Goal: Task Accomplishment & Management: Manage account settings

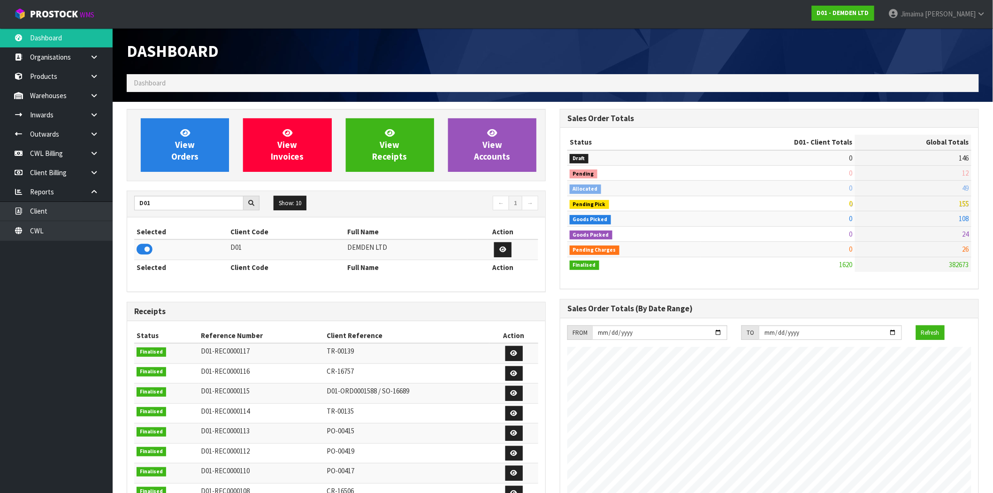
scroll to position [620, 433]
click at [94, 154] on icon at bounding box center [94, 153] width 9 height 7
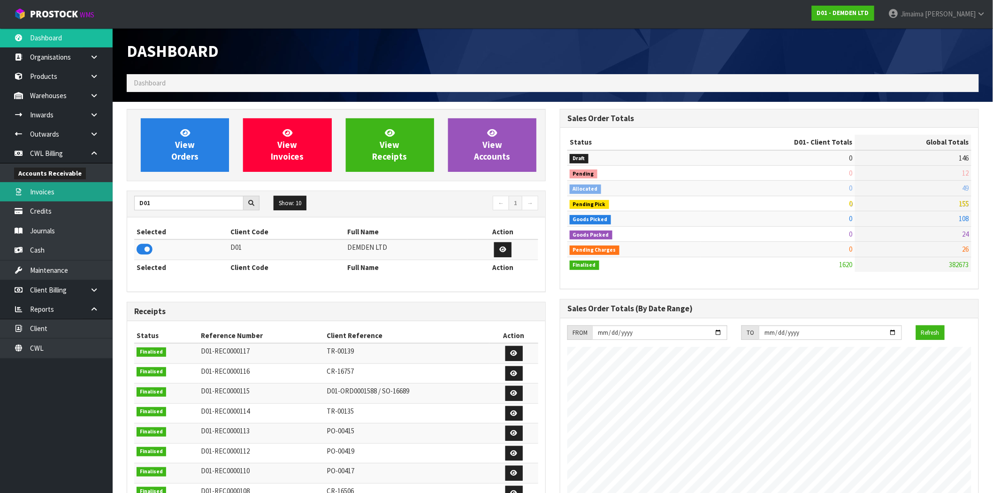
click at [59, 187] on link "Invoices" at bounding box center [56, 191] width 113 height 19
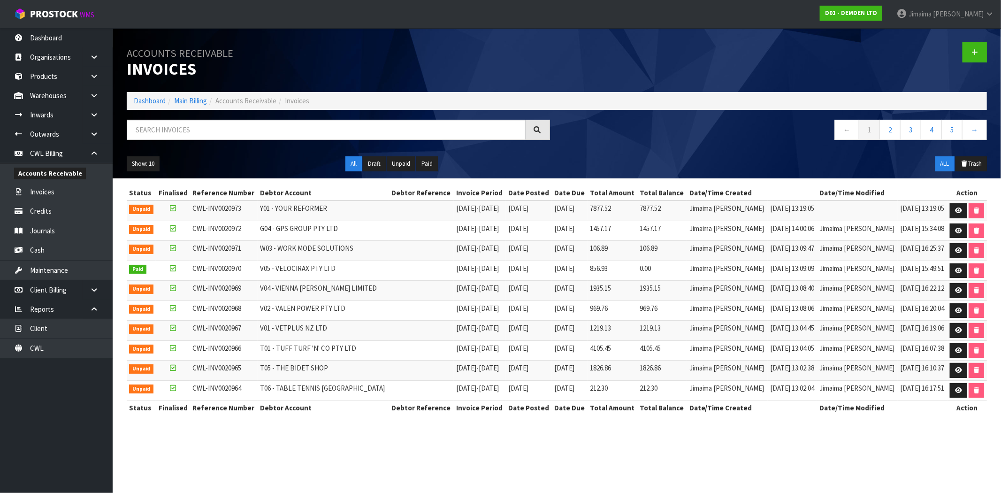
click at [470, 194] on th "Invoice Period" at bounding box center [480, 192] width 52 height 15
drag, startPoint x: 68, startPoint y: 3, endPoint x: 393, endPoint y: 121, distance: 345.1
click at [393, 121] on input "text" at bounding box center [326, 130] width 399 height 20
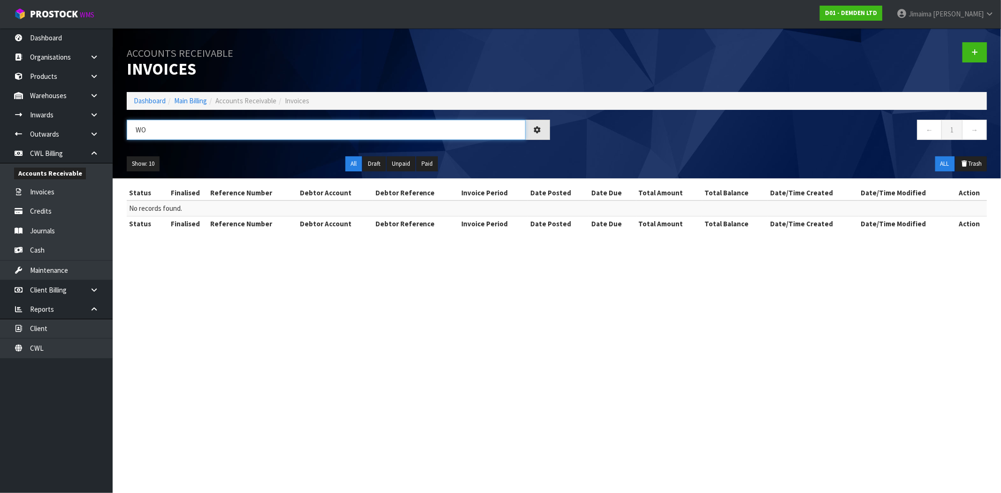
type input "W"
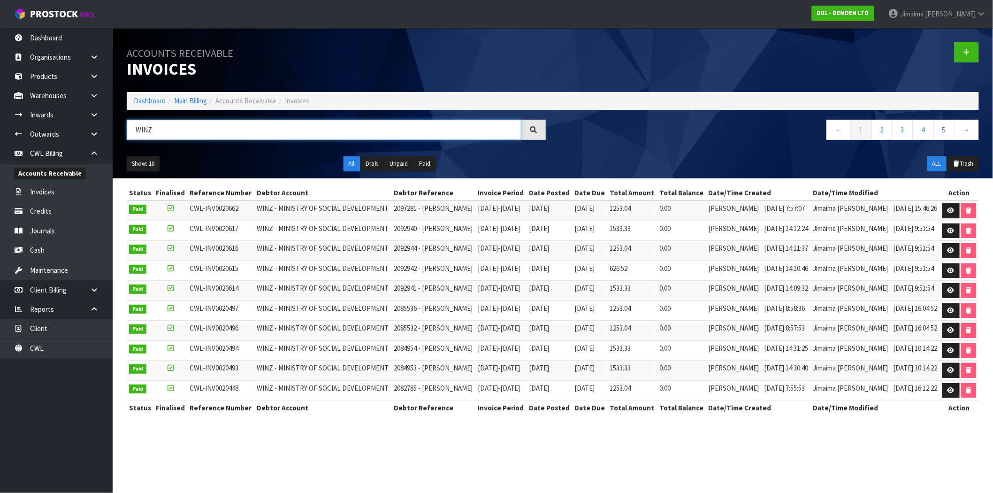
type input "WINZ"
click at [670, 252] on span "0.00" at bounding box center [664, 248] width 11 height 9
click at [394, 252] on span "2092944 - TAMAHAE CLAUSEN" at bounding box center [433, 248] width 79 height 9
drag, startPoint x: 61, startPoint y: 153, endPoint x: 89, endPoint y: 142, distance: 29.7
click at [61, 153] on link "CWL Billing" at bounding box center [56, 153] width 113 height 19
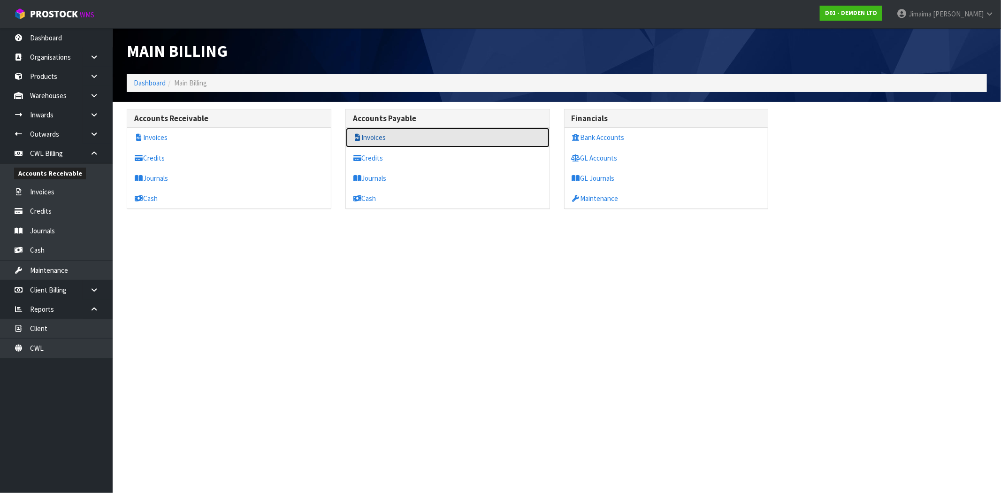
click at [382, 135] on link "Invoices" at bounding box center [448, 137] width 204 height 19
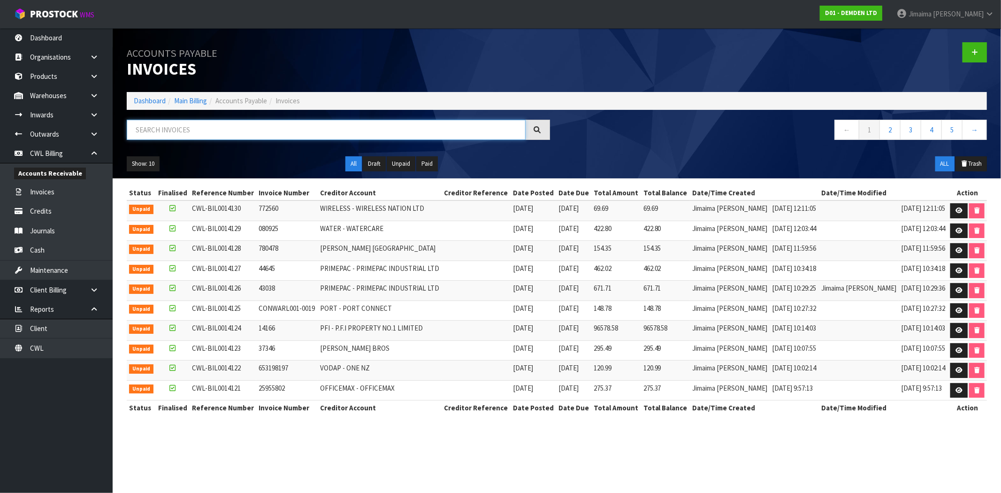
click at [383, 130] on input "text" at bounding box center [326, 130] width 399 height 20
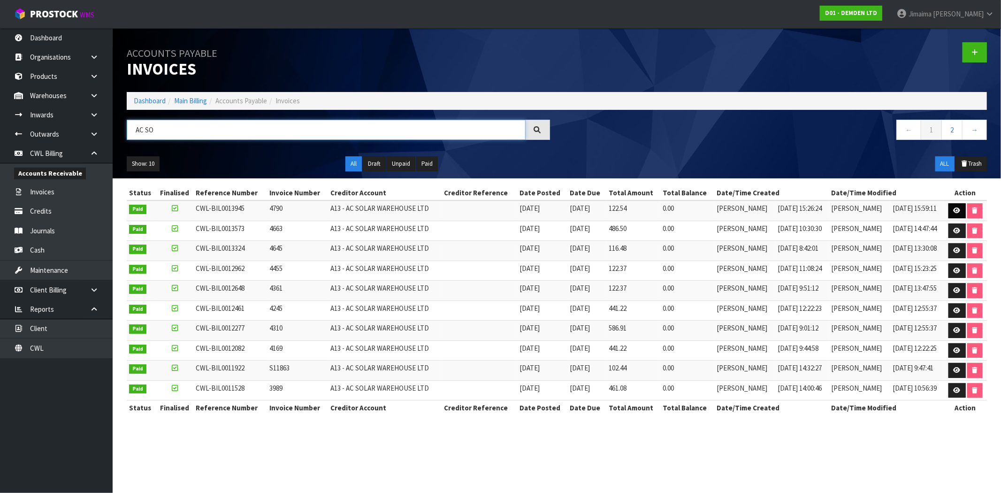
type input "AC SO"
click at [953, 209] on icon at bounding box center [956, 210] width 7 height 6
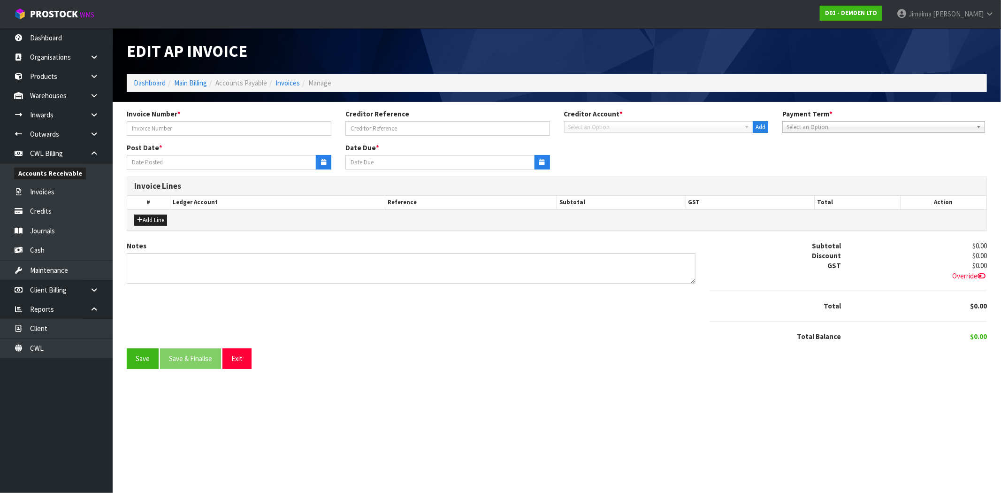
type input "4790"
type input "18/08/2025"
type input "28/08/2025"
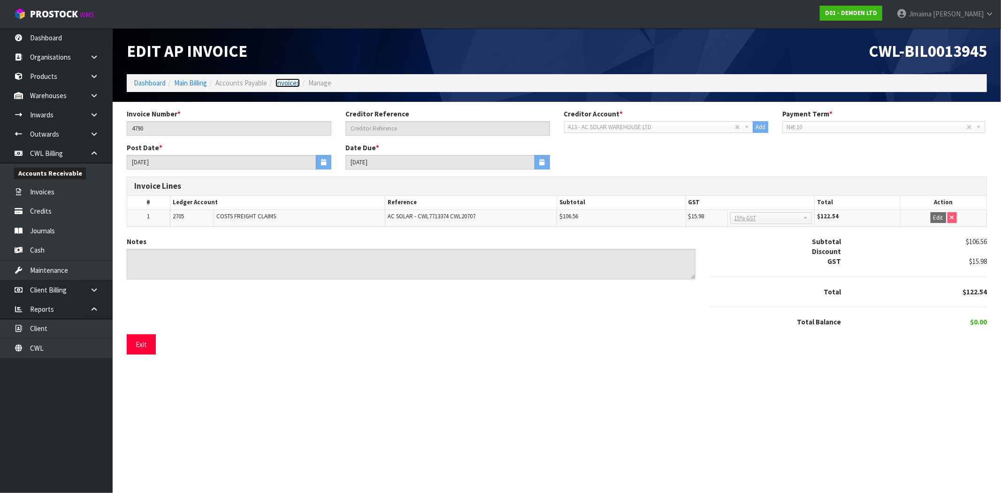
click at [292, 80] on link "Invoices" at bounding box center [287, 82] width 24 height 9
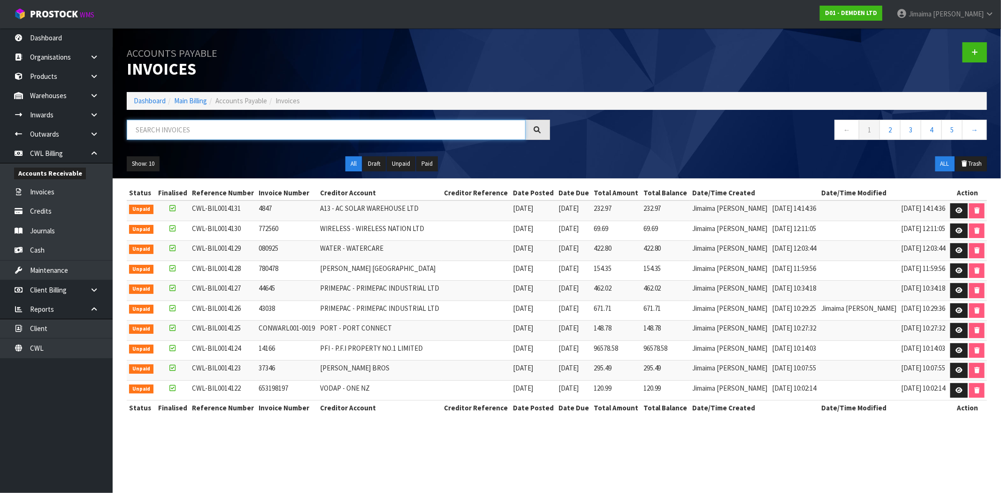
click at [242, 123] on input "text" at bounding box center [326, 130] width 399 height 20
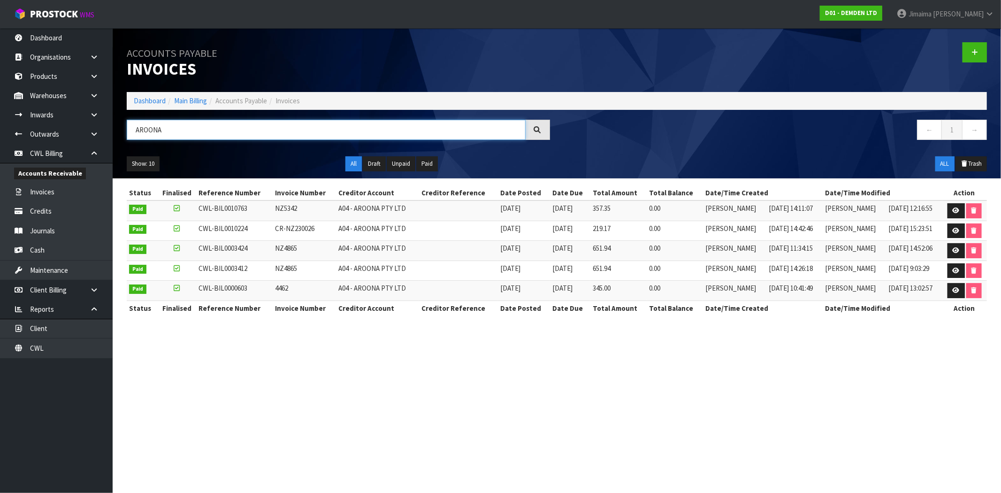
type input "AROONA"
click at [952, 213] on icon at bounding box center [955, 210] width 7 height 6
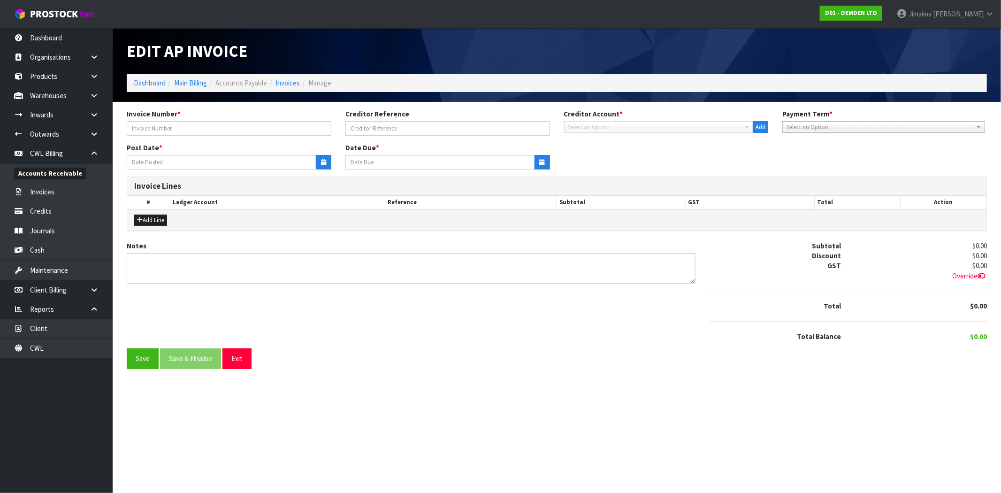
type input "NZ5342"
type input "07/03/2024"
type input "20/04/2024"
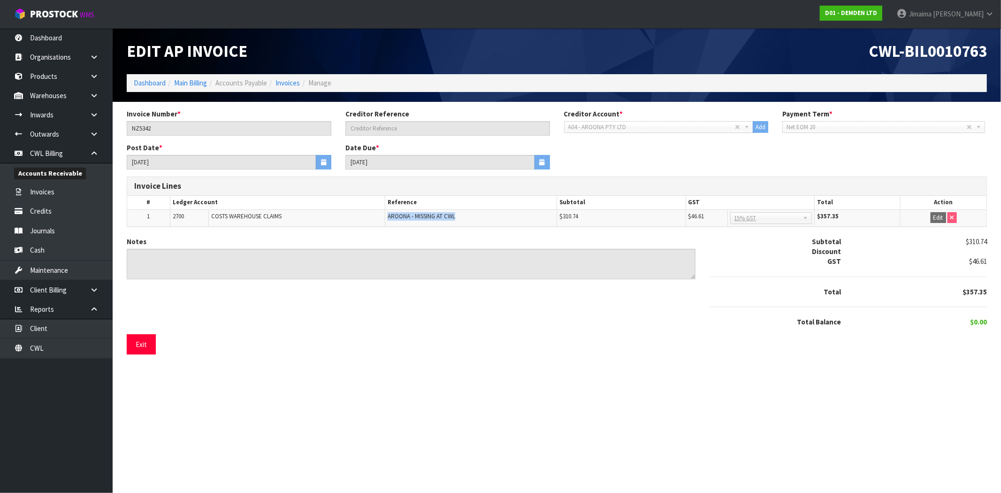
drag, startPoint x: 467, startPoint y: 221, endPoint x: 387, endPoint y: 217, distance: 79.8
click at [387, 217] on td "AROONA - MISSING AT CWL" at bounding box center [471, 217] width 172 height 17
copy span "AROONA - MISSING AT CWL"
click at [283, 82] on link "Invoices" at bounding box center [287, 82] width 24 height 9
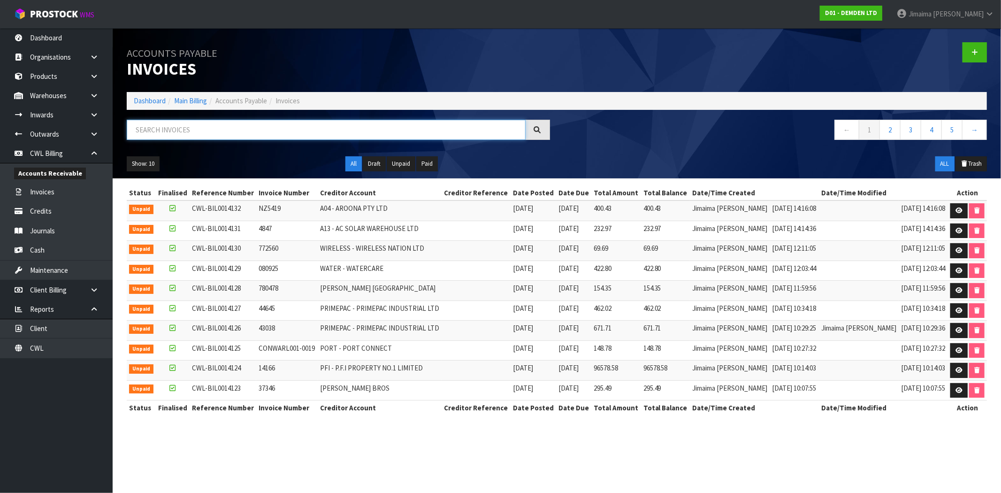
click at [220, 134] on input "text" at bounding box center [326, 130] width 399 height 20
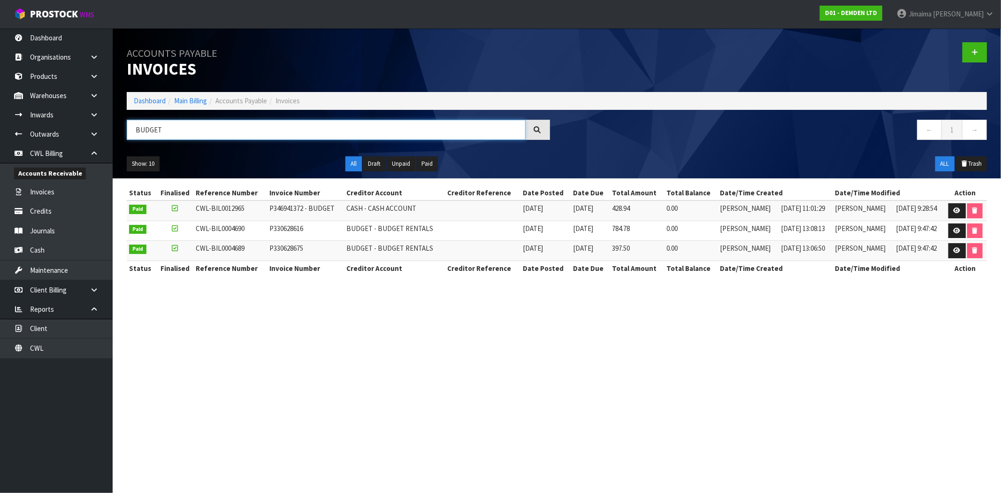
type input "BUDGET"
click at [424, 208] on td "CASH - CASH ACCOUNT" at bounding box center [394, 210] width 101 height 20
click at [787, 203] on td "08/04/2025 11:01:29" at bounding box center [806, 210] width 54 height 20
drag, startPoint x: 950, startPoint y: 206, endPoint x: 832, endPoint y: 218, distance: 117.8
click at [950, 206] on link at bounding box center [956, 210] width 17 height 15
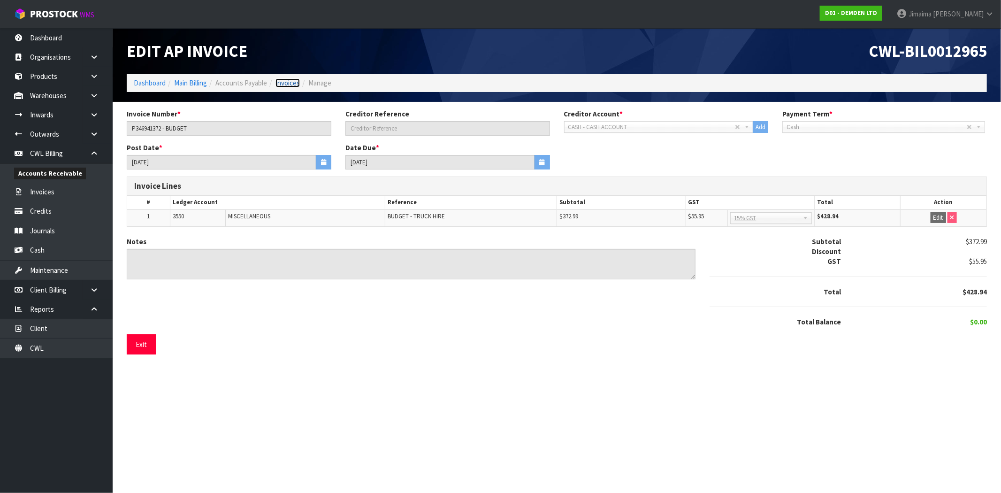
click at [284, 83] on link "Invoices" at bounding box center [287, 82] width 24 height 9
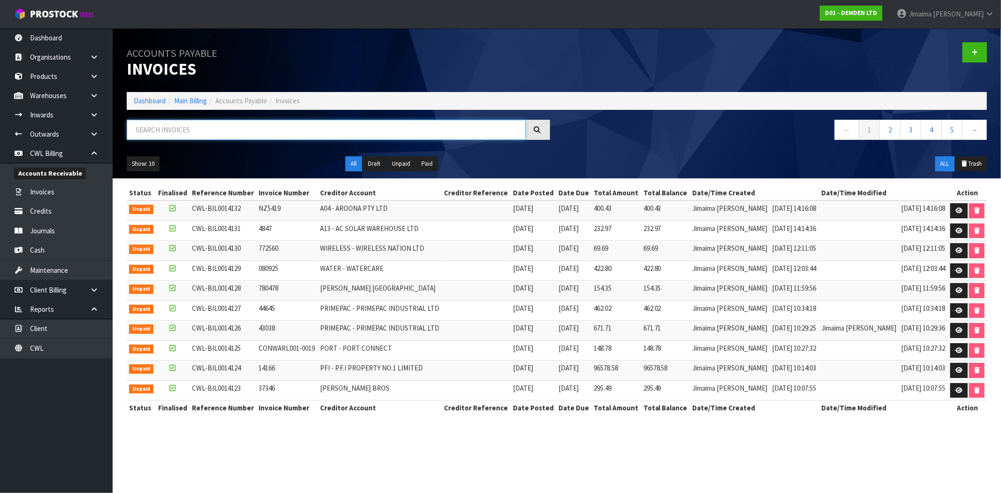
click at [223, 125] on input "text" at bounding box center [326, 130] width 399 height 20
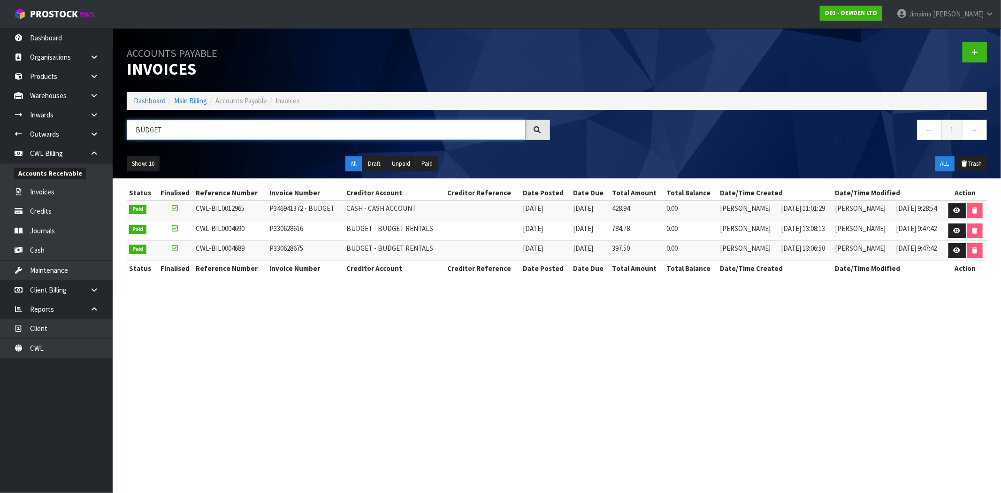
type input "BUDGET"
click at [571, 254] on td "06/09/2021" at bounding box center [590, 251] width 39 height 20
click at [959, 232] on link at bounding box center [956, 230] width 17 height 15
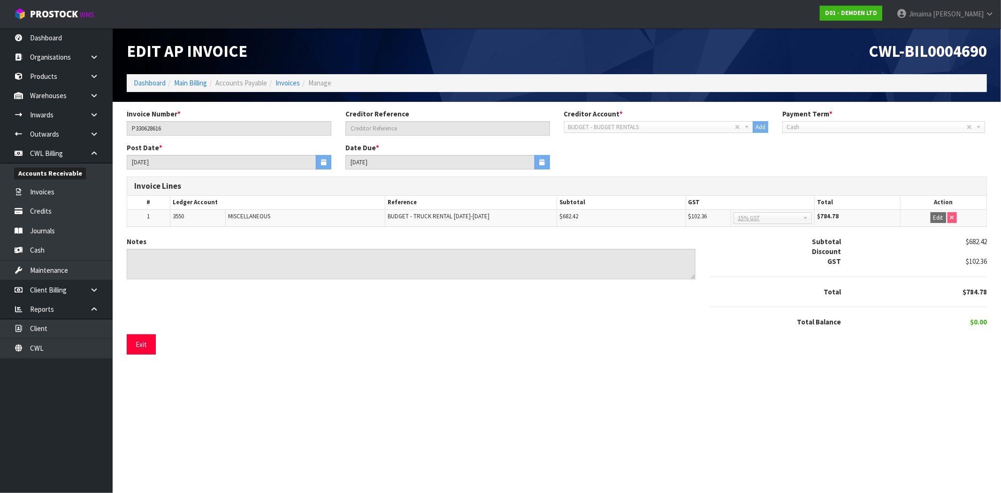
click at [153, 76] on ol "Dashboard Main Billing Accounts Payable Invoices Manage" at bounding box center [557, 82] width 860 height 17
click at [151, 83] on link "Dashboard" at bounding box center [150, 82] width 32 height 9
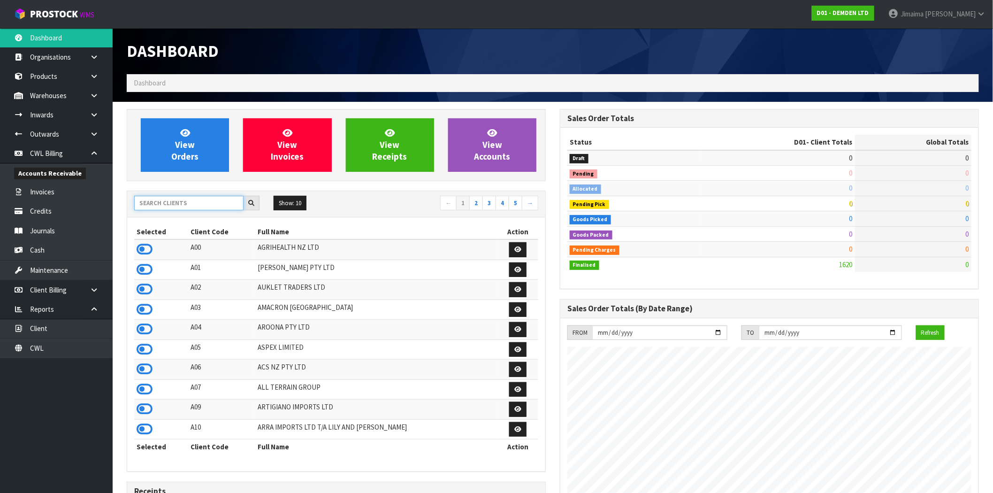
scroll to position [620, 433]
click at [165, 208] on input "text" at bounding box center [188, 203] width 109 height 15
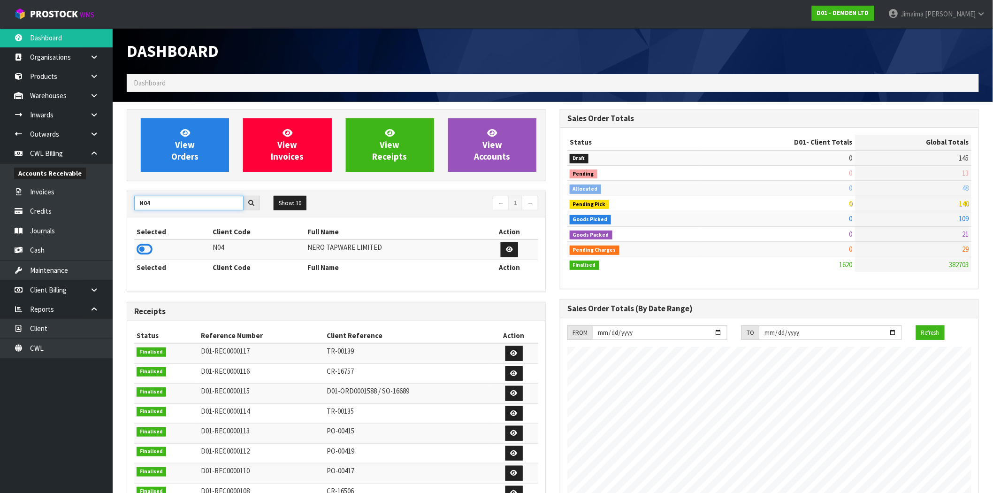
type input "N04"
click at [150, 246] on icon at bounding box center [145, 249] width 16 height 14
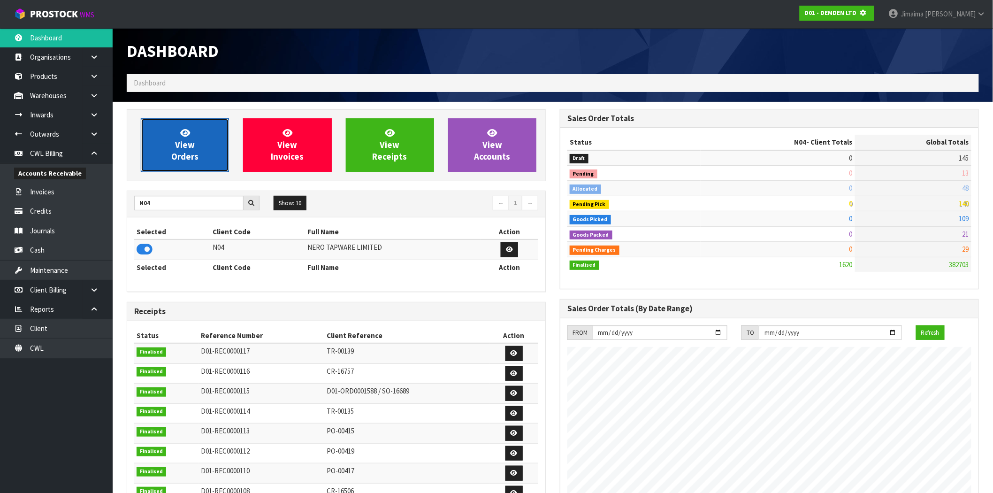
scroll to position [468590, 468742]
click at [186, 146] on span "View Orders" at bounding box center [184, 144] width 27 height 35
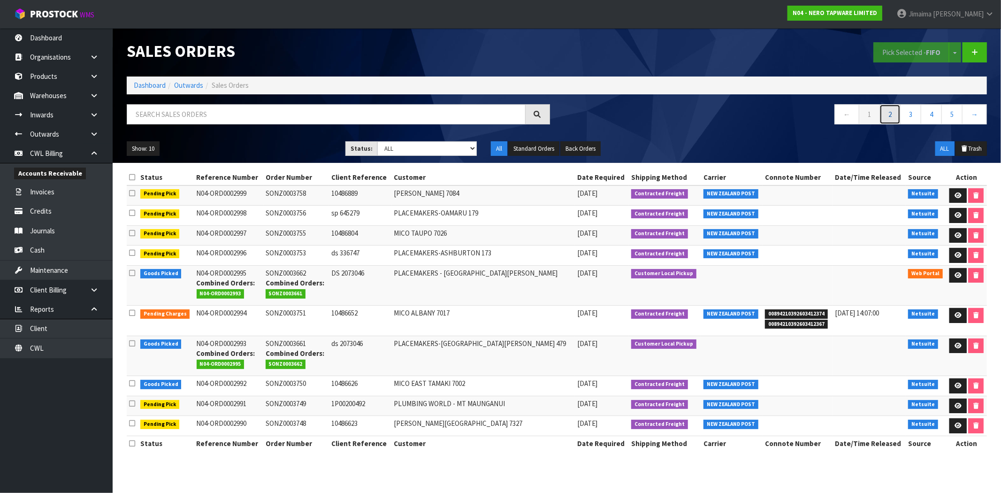
click at [883, 112] on link "2" at bounding box center [889, 114] width 21 height 20
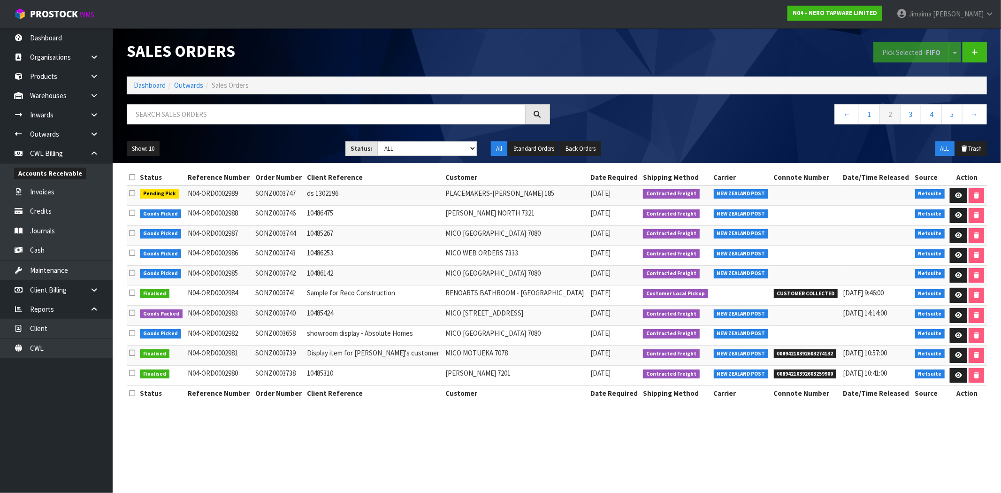
click at [358, 321] on td "10485424" at bounding box center [373, 315] width 138 height 20
click at [951, 319] on link at bounding box center [958, 315] width 17 height 15
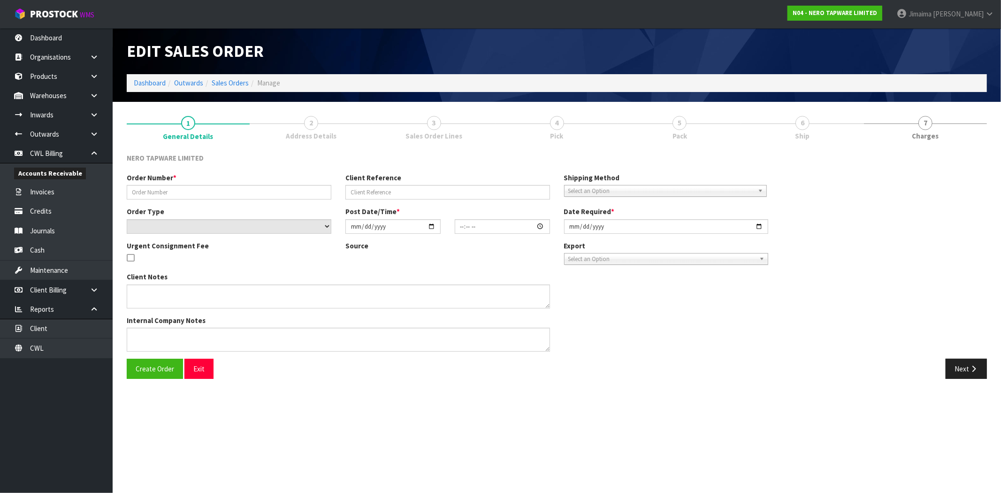
type input "SONZ0003740"
type input "10485424"
select select "number:0"
type input "2025-09-24"
type input "08:30:07.000"
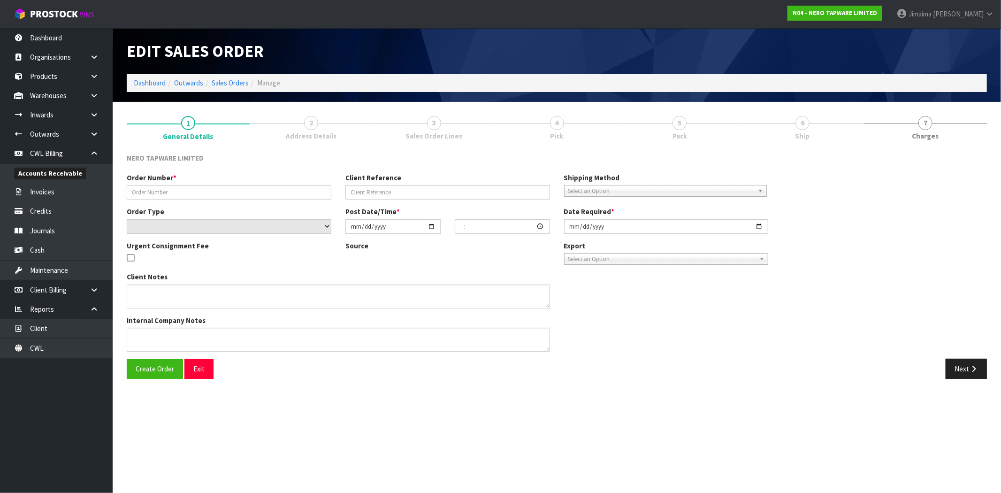
type input "2025-09-24"
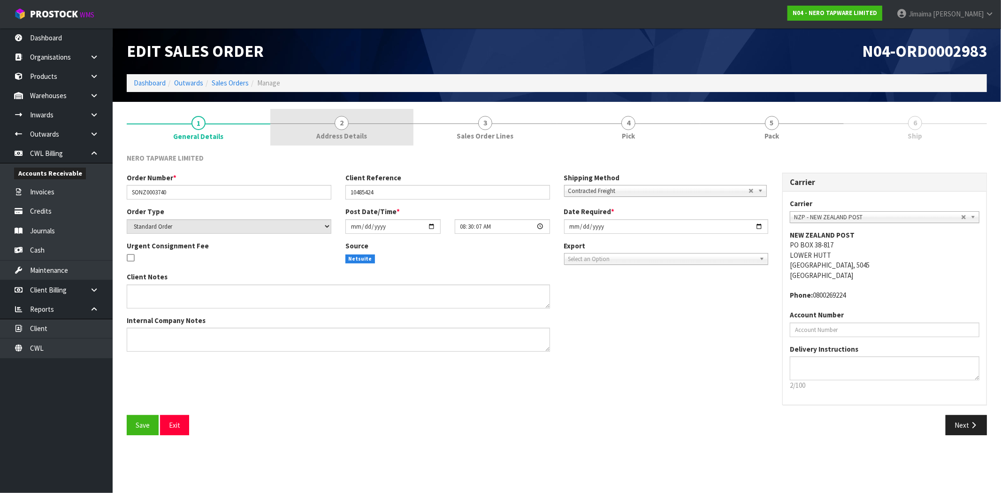
click at [358, 134] on span "Address Details" at bounding box center [341, 136] width 51 height 10
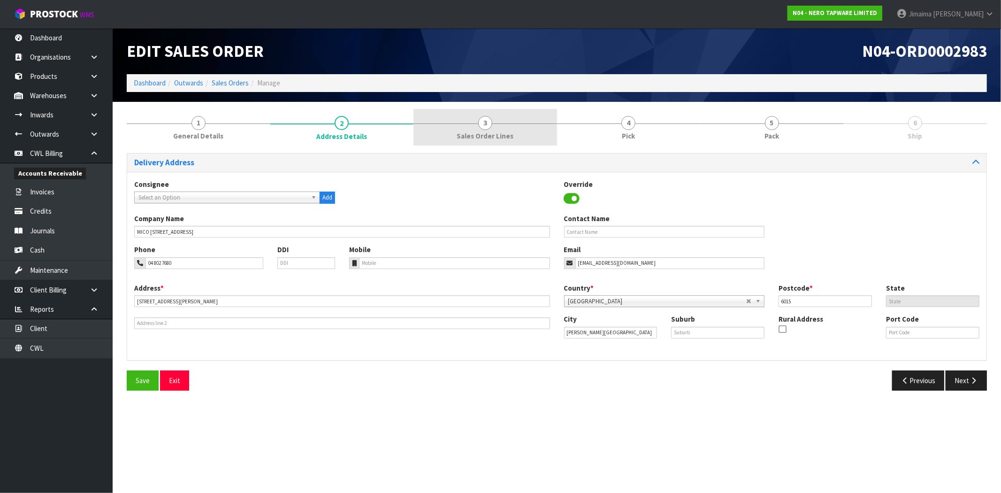
click at [481, 129] on link "3 Sales Order Lines" at bounding box center [485, 127] width 144 height 37
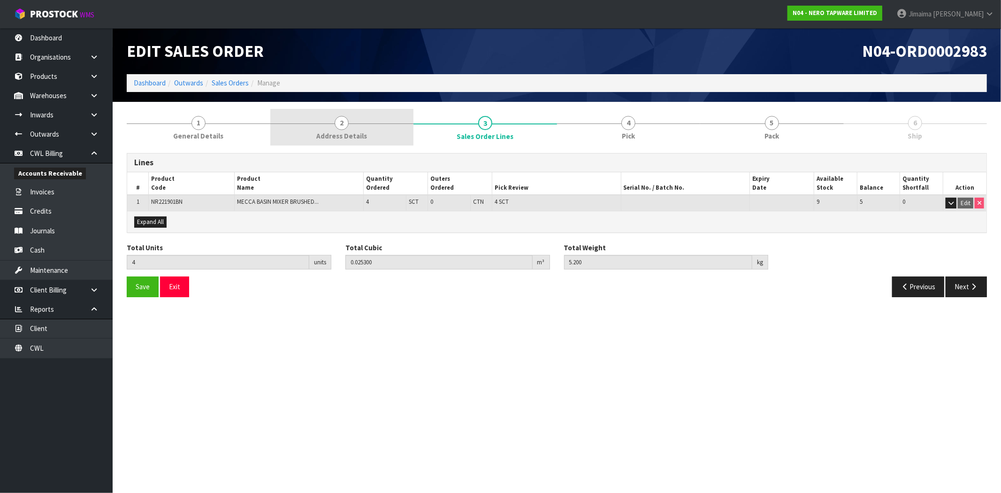
click at [375, 129] on link "2 Address Details" at bounding box center [342, 127] width 144 height 37
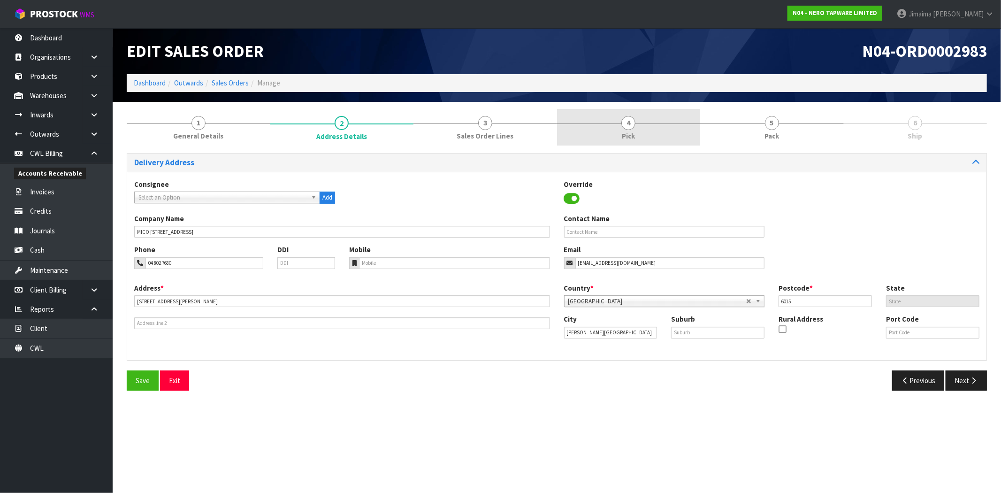
click at [632, 126] on span "4" at bounding box center [628, 123] width 14 height 14
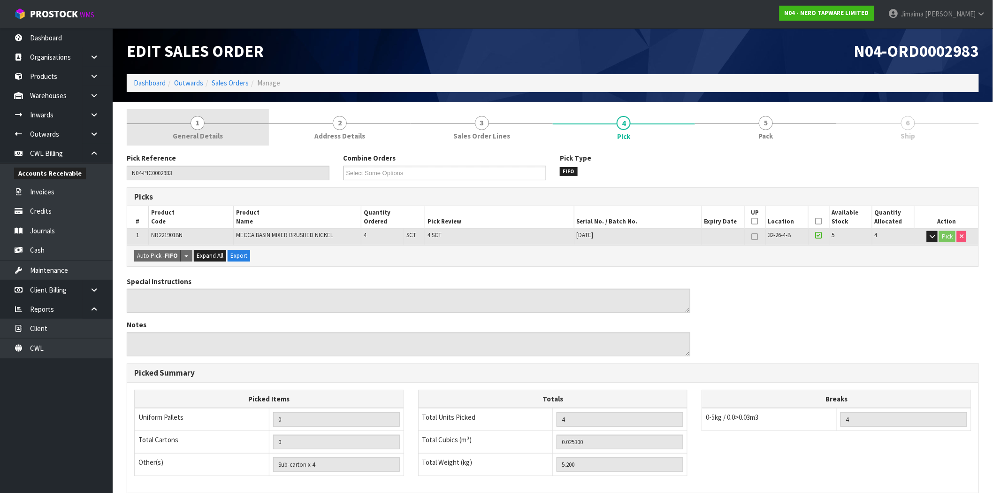
click at [235, 123] on link "1 General Details" at bounding box center [198, 127] width 142 height 37
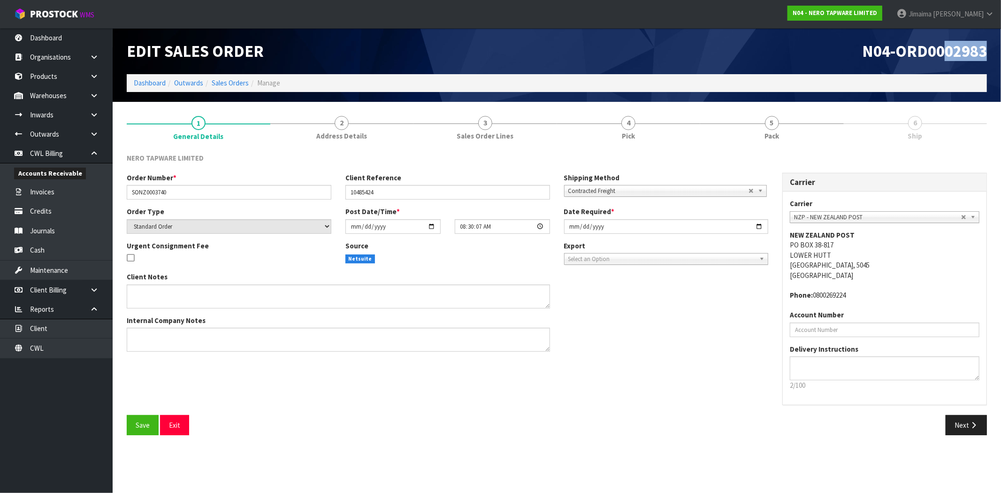
drag, startPoint x: 945, startPoint y: 50, endPoint x: 1000, endPoint y: 47, distance: 55.0
click at [992, 47] on header "Edit Sales Order N04-ORD0002983 Dashboard Outwards Sales Orders Manage" at bounding box center [557, 65] width 888 height 74
copy span "02983"
click at [671, 314] on div "Client Notes Internal Company Notes" at bounding box center [447, 315] width 655 height 87
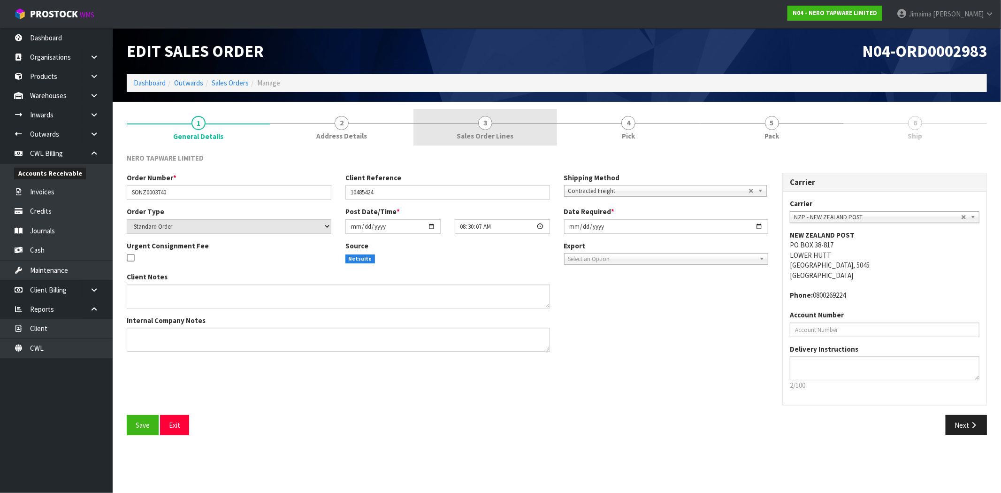
drag, startPoint x: 524, startPoint y: 123, endPoint x: 596, endPoint y: 122, distance: 72.7
click at [524, 123] on link "3 Sales Order Lines" at bounding box center [485, 127] width 144 height 37
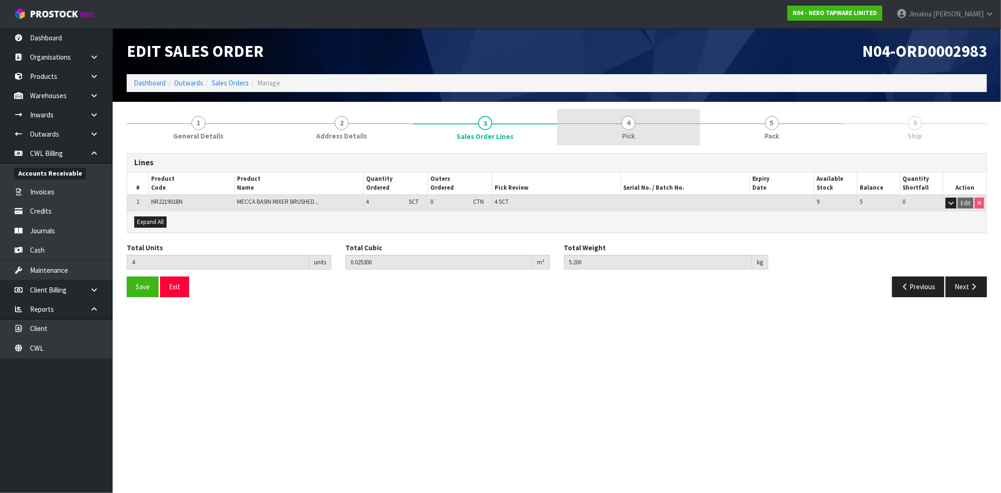
click at [600, 122] on link "4 Pick" at bounding box center [629, 127] width 144 height 37
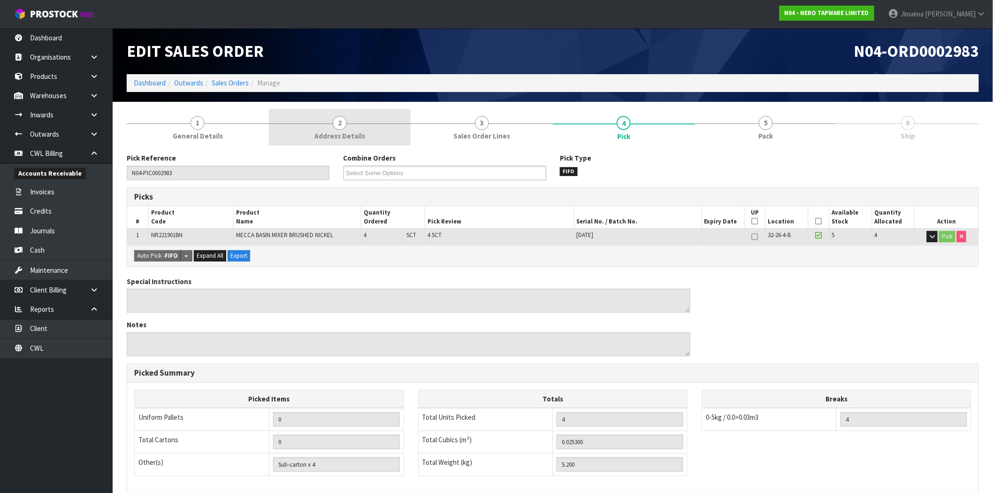
click at [324, 123] on link "2 Address Details" at bounding box center [340, 127] width 142 height 37
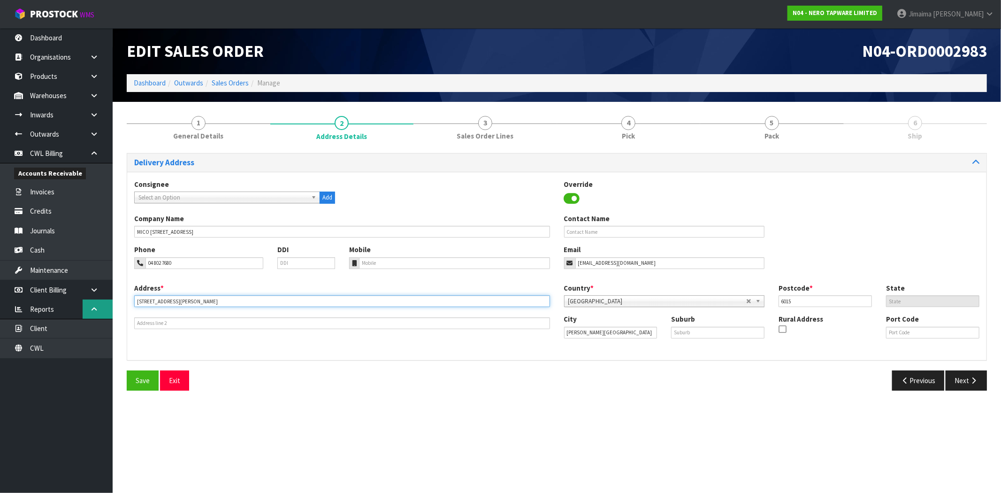
drag, startPoint x: 198, startPoint y: 299, endPoint x: 99, endPoint y: 301, distance: 99.0
click at [99, 301] on body "Toggle navigation ProStock WMS N04 - NERO TAPWARE LIMITED Jimaima Reiher Logout…" at bounding box center [500, 246] width 1001 height 493
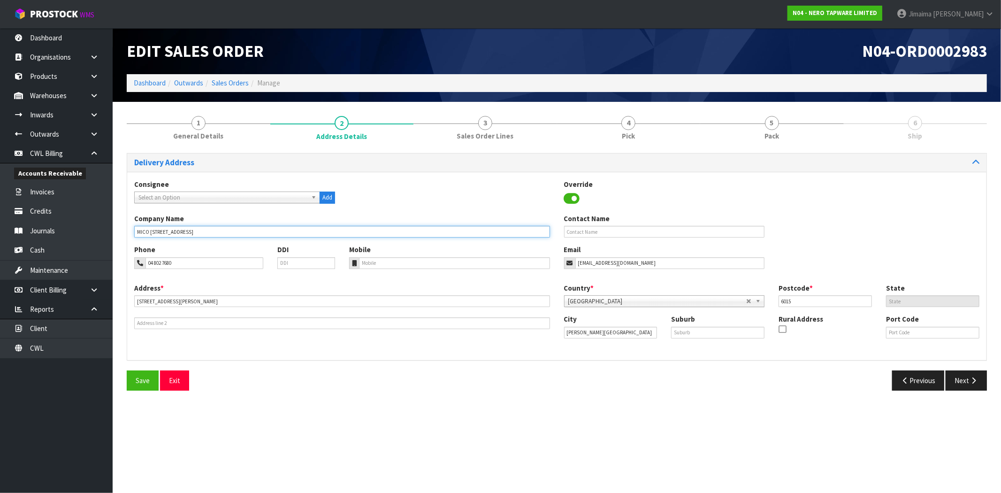
drag, startPoint x: 169, startPoint y: 228, endPoint x: 218, endPoint y: 101, distance: 136.8
click at [71, 221] on body "Toggle navigation ProStock WMS N04 - NERO TAPWARE LIMITED Jimaima Reiher Logout…" at bounding box center [500, 246] width 1001 height 493
click at [698, 328] on input "text" at bounding box center [717, 333] width 93 height 12
paste input "TE ARO"
type input "TE ARO"
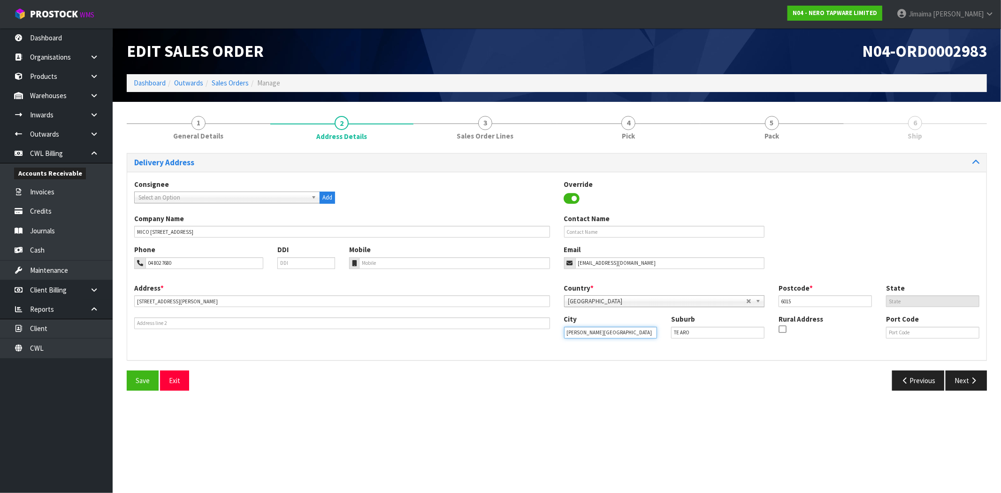
click at [598, 329] on input "WALTER STREET" at bounding box center [610, 333] width 93 height 12
paste input "Wellington"
drag, startPoint x: 504, startPoint y: 332, endPoint x: 499, endPoint y: 332, distance: 5.2
click at [499, 332] on div "Address * 18 WALTER STREET This address line exceeds the recommended limit of 3…" at bounding box center [556, 318] width 859 height 70
paste input "ellington"
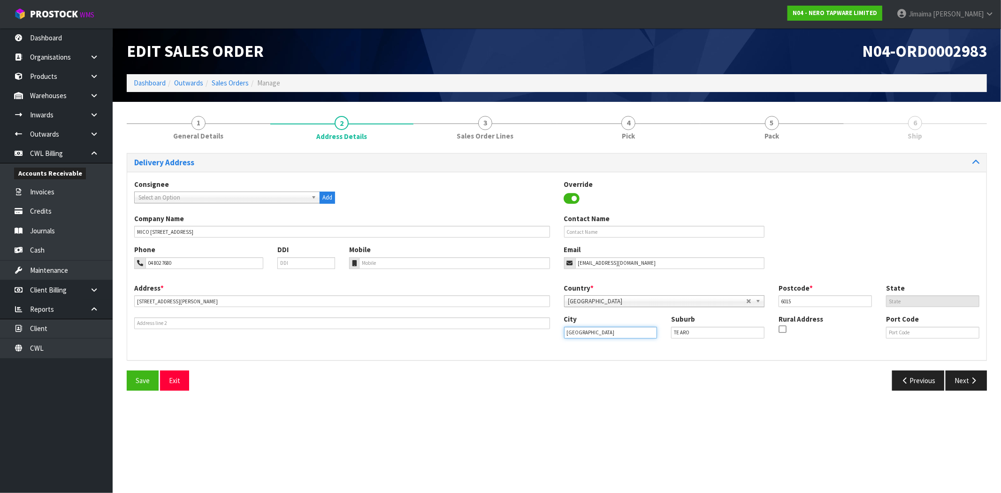
type input "Wellington"
click at [568, 346] on link "Wellington" at bounding box center [607, 348] width 87 height 13
click at [139, 381] on span "Save" at bounding box center [143, 380] width 14 height 9
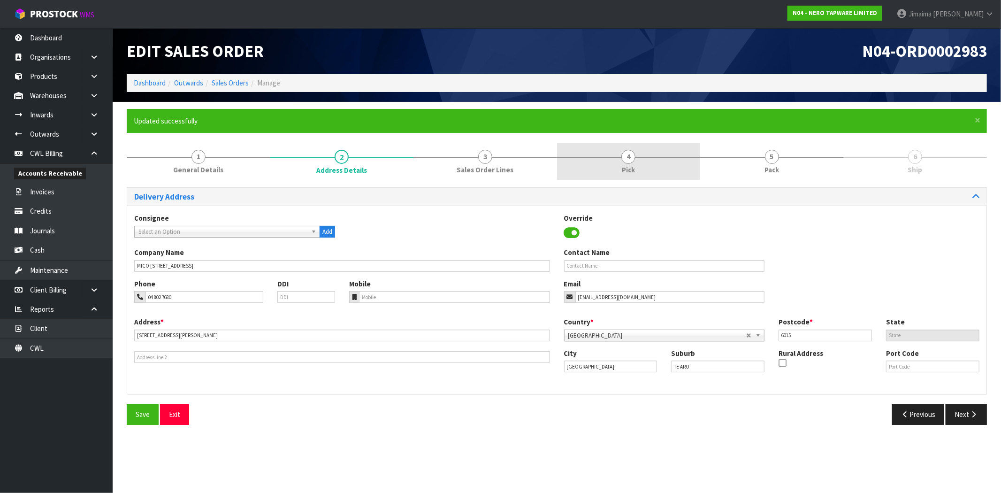
drag, startPoint x: 651, startPoint y: 161, endPoint x: 726, endPoint y: 180, distance: 77.4
click at [651, 162] on link "4 Pick" at bounding box center [629, 161] width 144 height 37
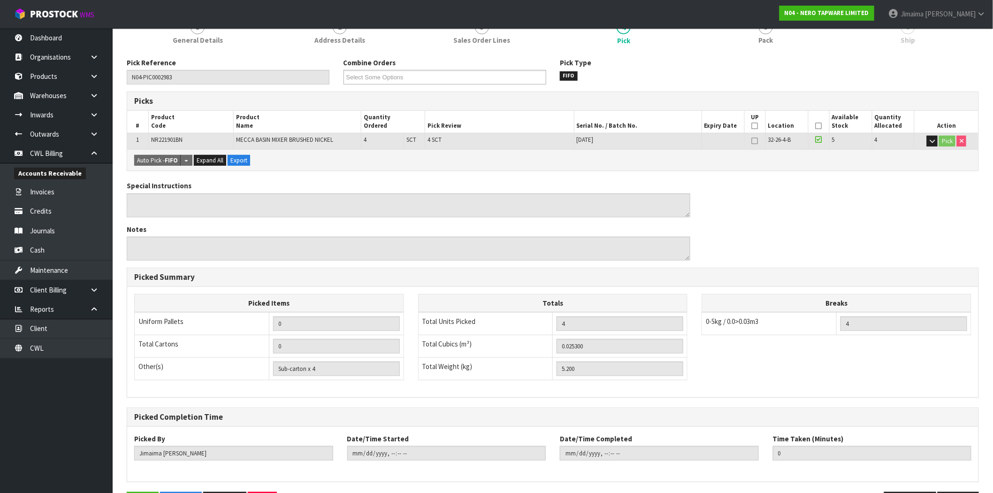
scroll to position [163, 0]
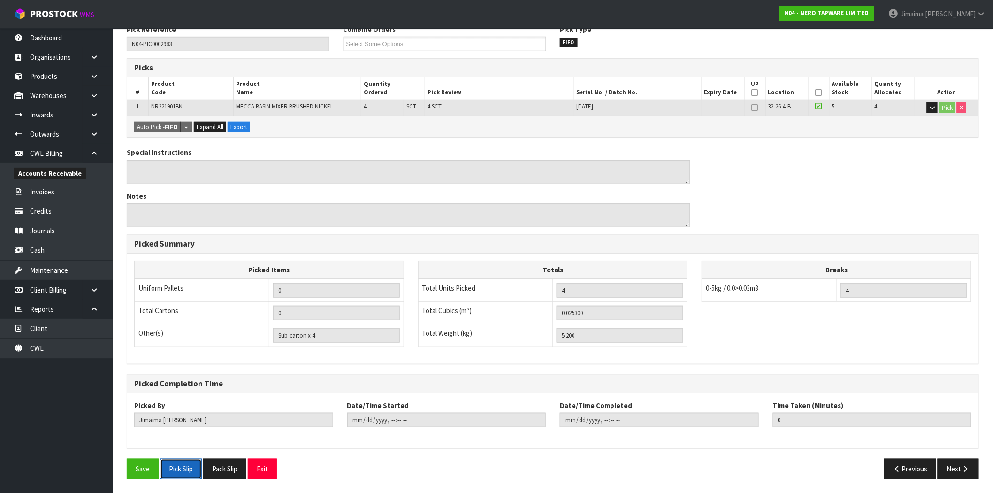
click at [185, 461] on button "Pick Slip" at bounding box center [181, 468] width 42 height 20
drag, startPoint x: 221, startPoint y: 464, endPoint x: 379, endPoint y: 335, distance: 204.0
click at [221, 464] on button "Pack Slip" at bounding box center [224, 468] width 43 height 20
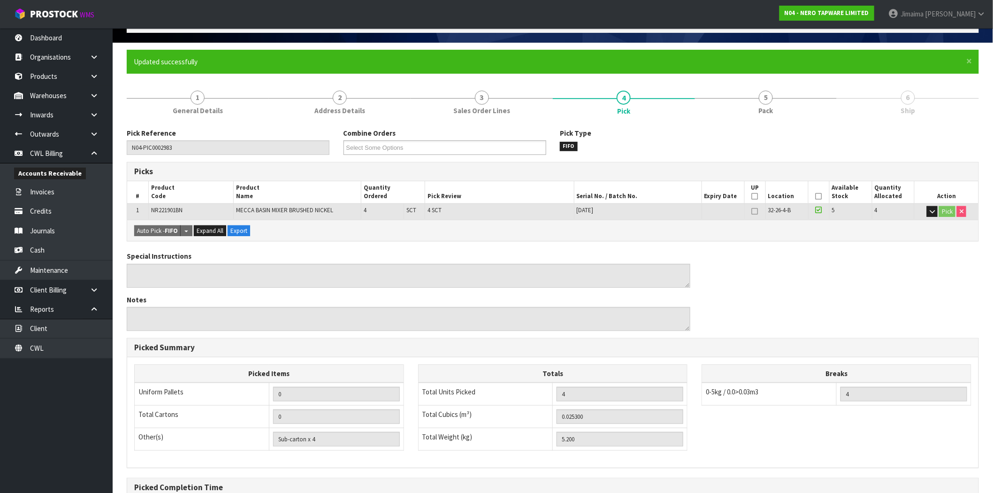
scroll to position [0, 0]
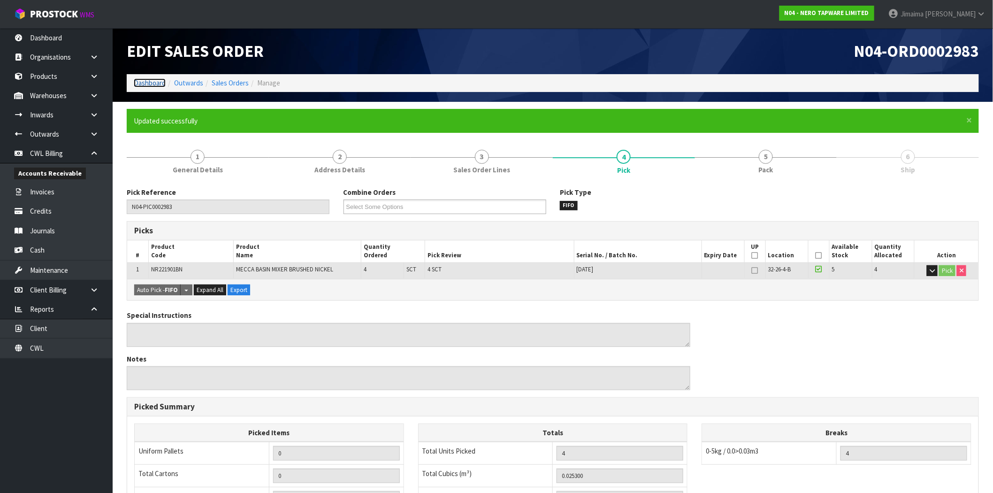
click at [155, 82] on link "Dashboard" at bounding box center [150, 82] width 32 height 9
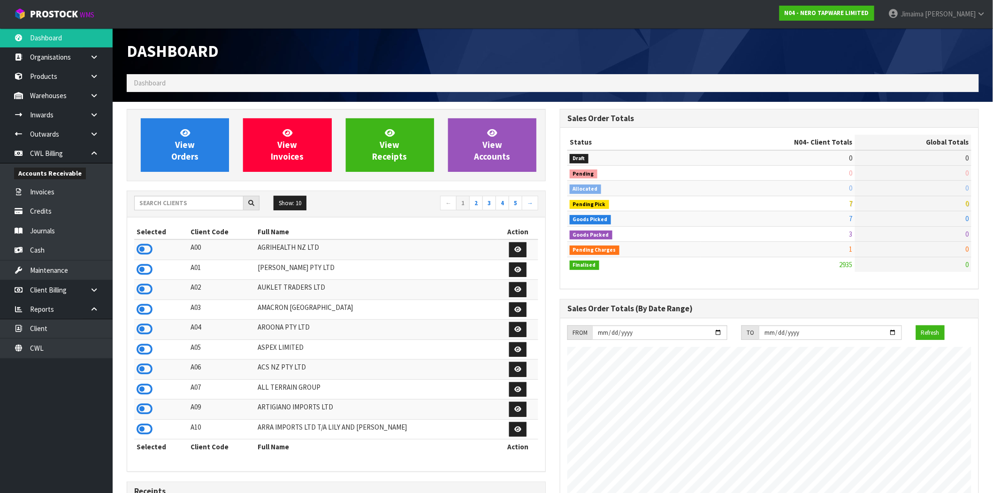
scroll to position [711, 433]
click at [165, 203] on input "text" at bounding box center [188, 203] width 109 height 15
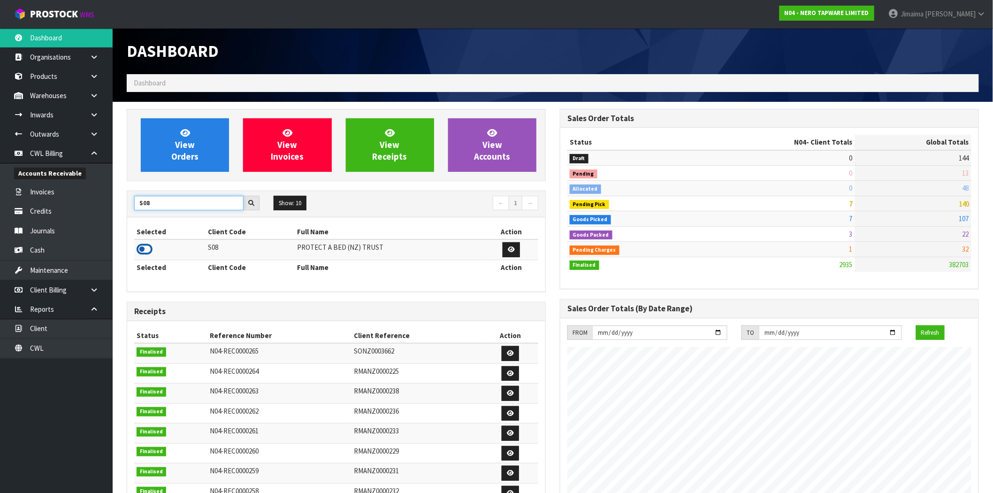
type input "S08"
click at [147, 243] on icon at bounding box center [145, 249] width 16 height 14
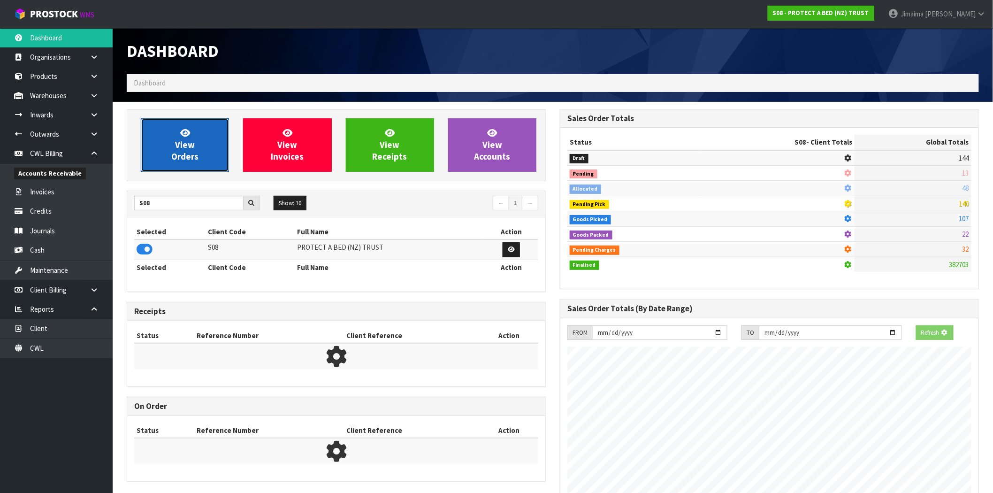
scroll to position [468590, 468742]
click at [204, 130] on link "View Orders" at bounding box center [185, 144] width 88 height 53
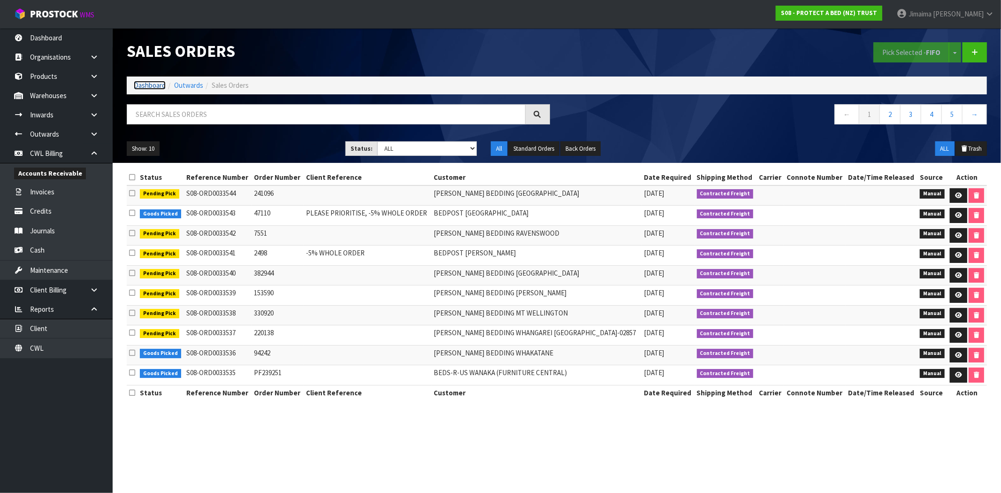
drag, startPoint x: 157, startPoint y: 85, endPoint x: 189, endPoint y: 98, distance: 33.7
click at [157, 85] on link "Dashboard" at bounding box center [150, 85] width 32 height 9
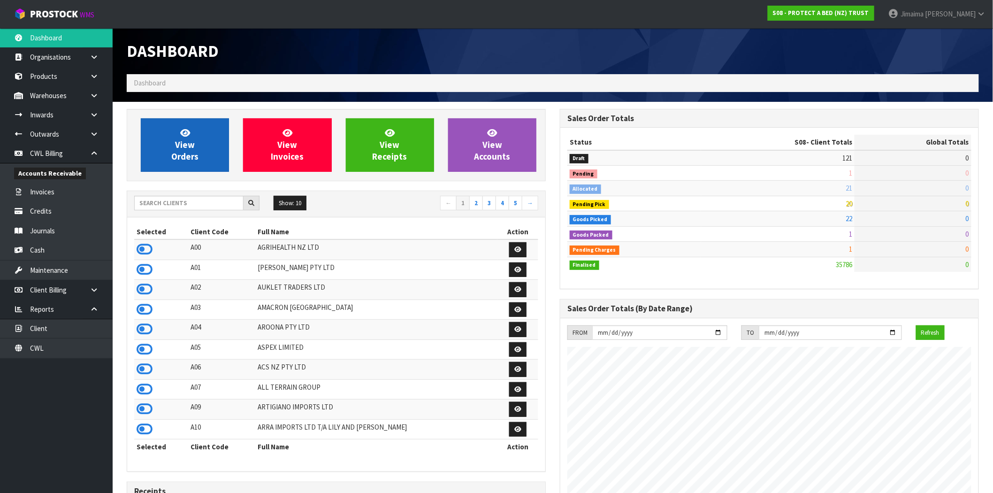
scroll to position [585, 433]
click at [175, 153] on span "View Orders" at bounding box center [184, 144] width 27 height 35
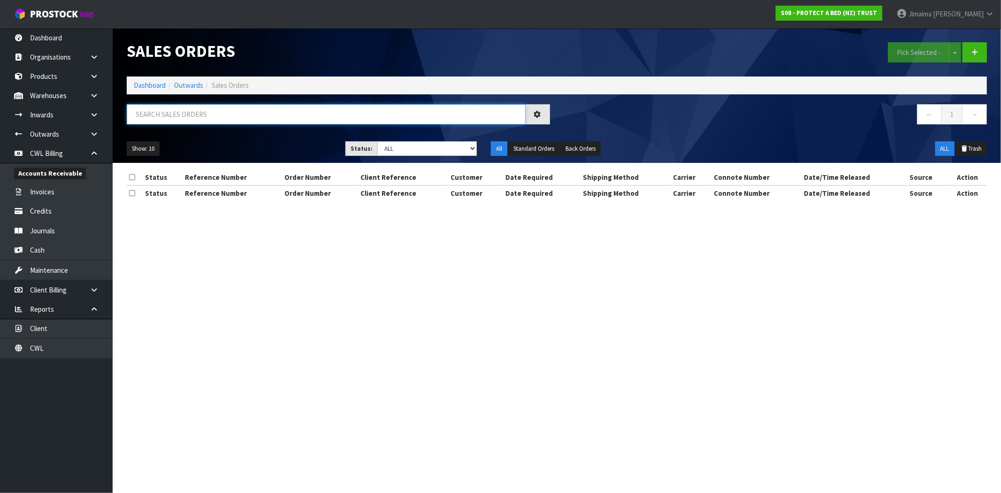
click at [175, 119] on input "text" at bounding box center [326, 114] width 399 height 20
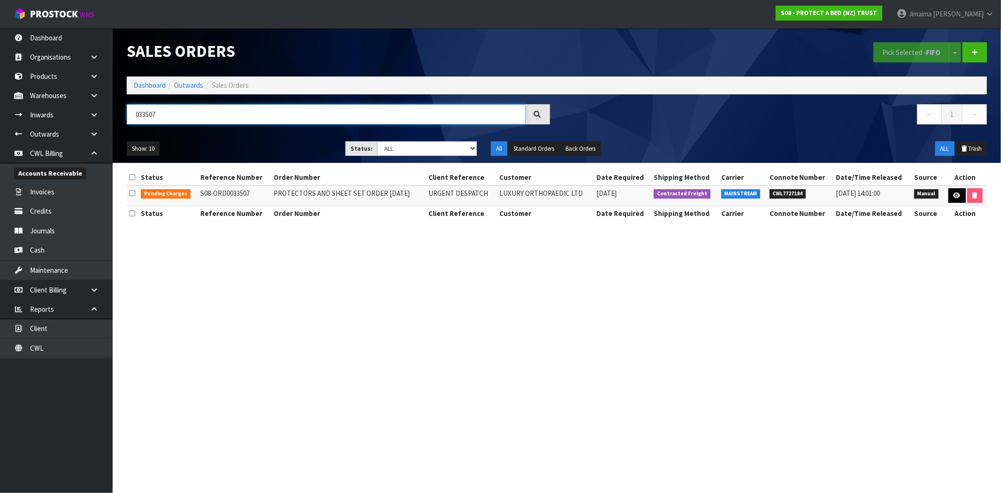
type input "033507"
click at [956, 203] on link at bounding box center [956, 195] width 17 height 15
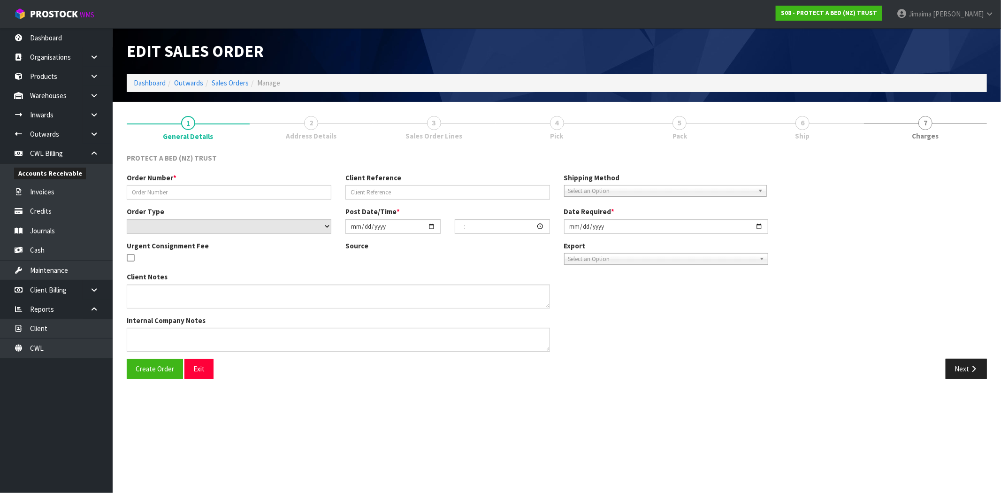
type input "PROTECTORS AND SHEET SET ORDER 22.09.2025"
type input "URGENT DESPATCH"
select select "number:0"
type input "2025-09-22"
type input "11:05:00.000"
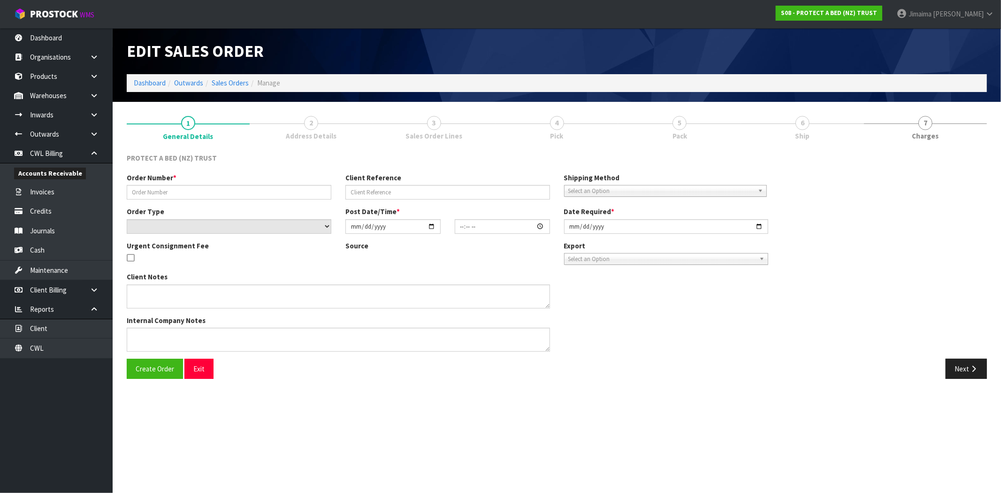
type input "2025-09-23"
type textarea "WE WOULD LIKE TO PLACE AN ORDER FOR BOTH MATTRESS PROTECTORS AND BOXED SHEET SE…"
type textarea "SPECIAL DISCOUNT PRICES FOR SLIKY TOUCH (FROM CLINTS EMAIL) REMOVED 1X F0412CLK…"
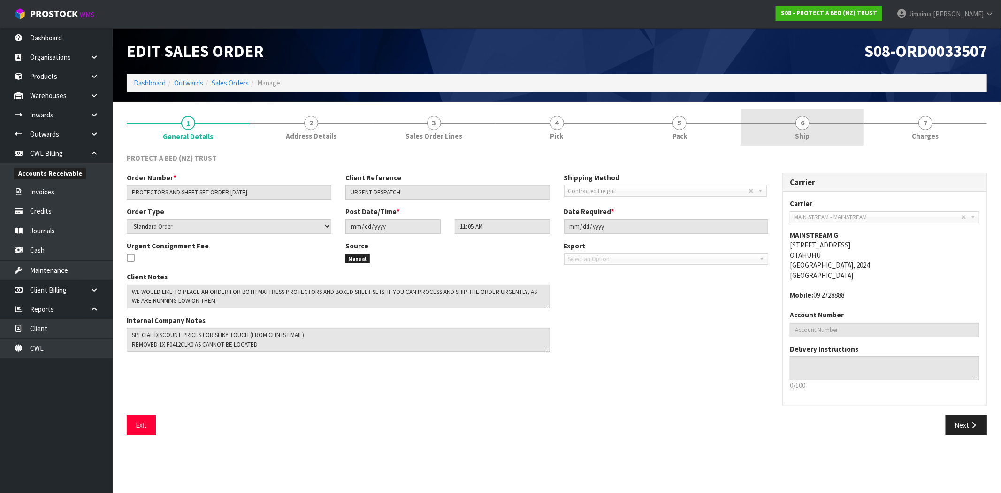
click at [819, 122] on link "6 Ship" at bounding box center [802, 127] width 123 height 37
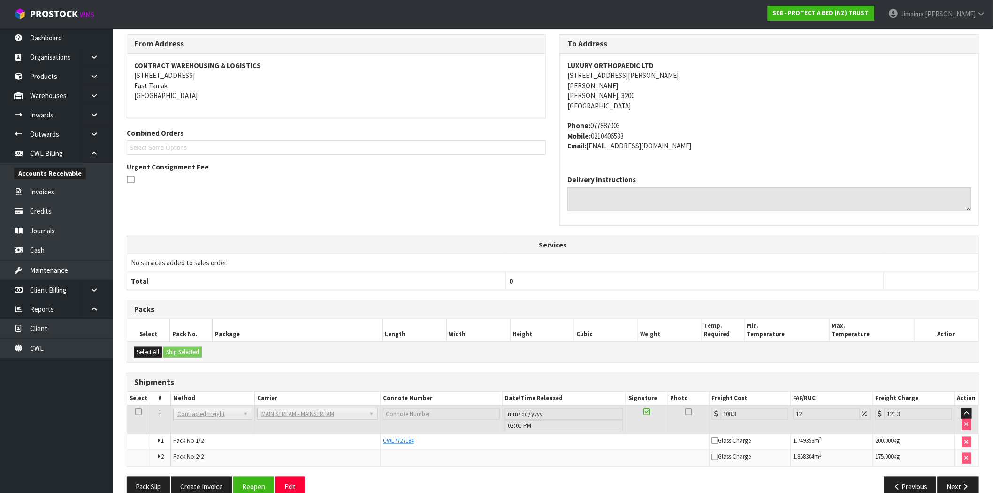
scroll to position [137, 0]
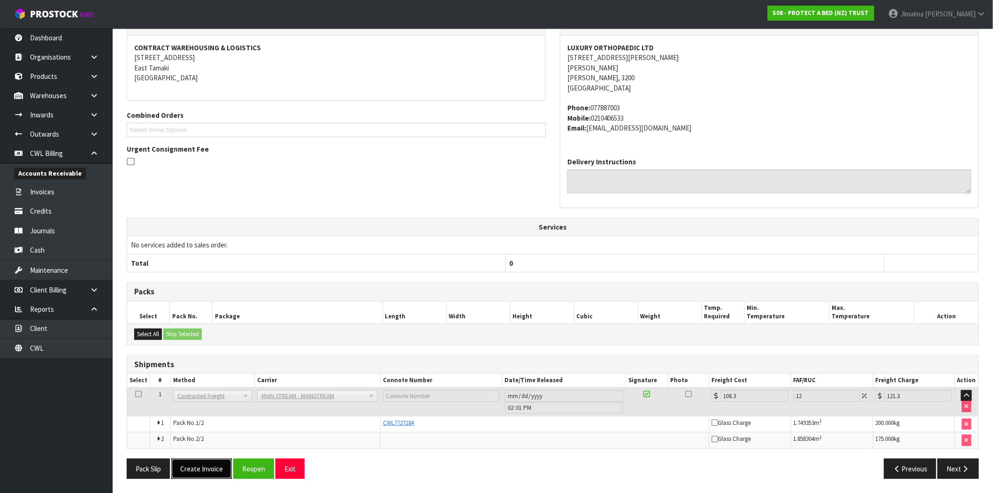
click at [208, 473] on button "Create Invoice" at bounding box center [201, 468] width 61 height 20
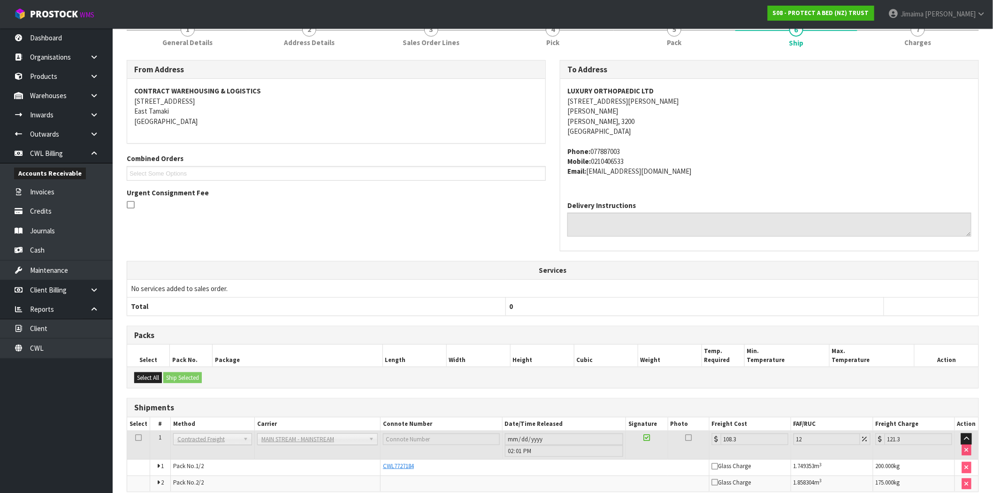
scroll to position [171, 0]
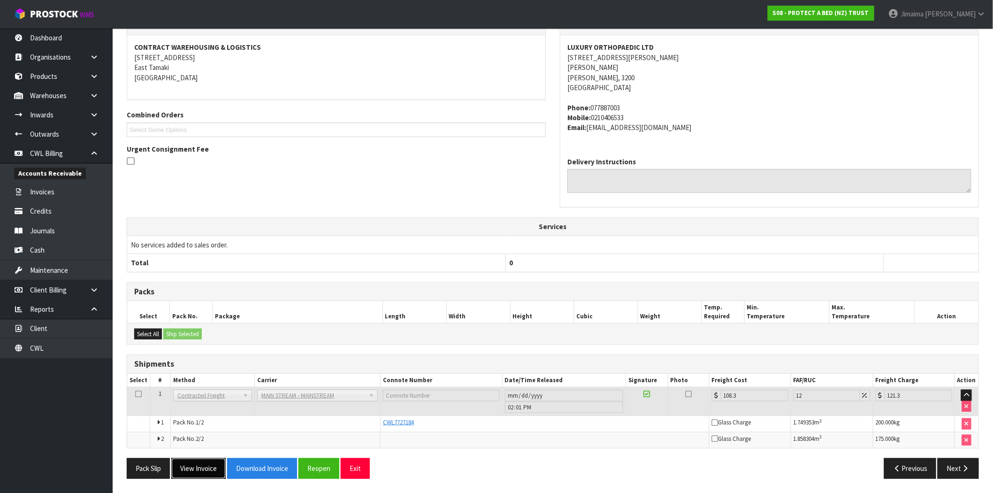
click at [204, 468] on button "View Invoice" at bounding box center [198, 468] width 54 height 20
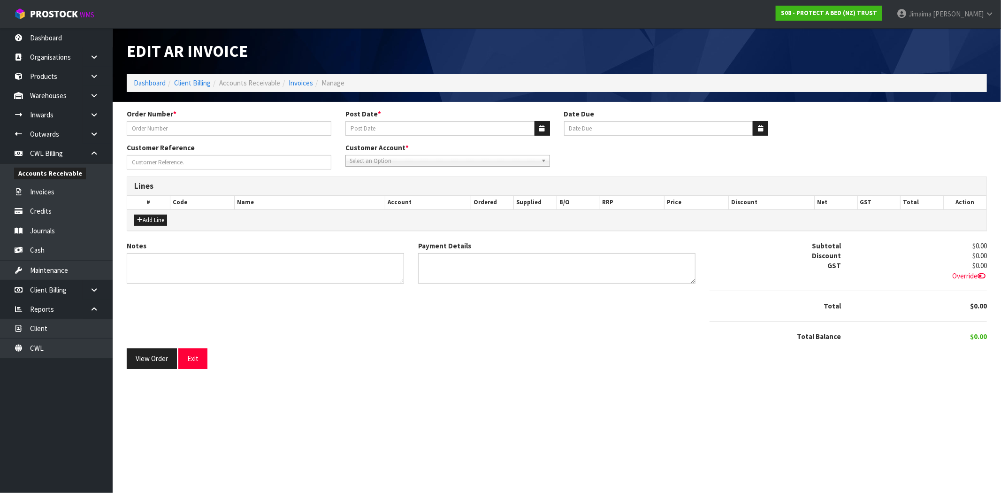
type input "PROTECTORS AND SHEET SET ORDER 22.09.2025"
type input "[DATE]"
type input "20/10/2025"
type input "URGENT DESPATCH"
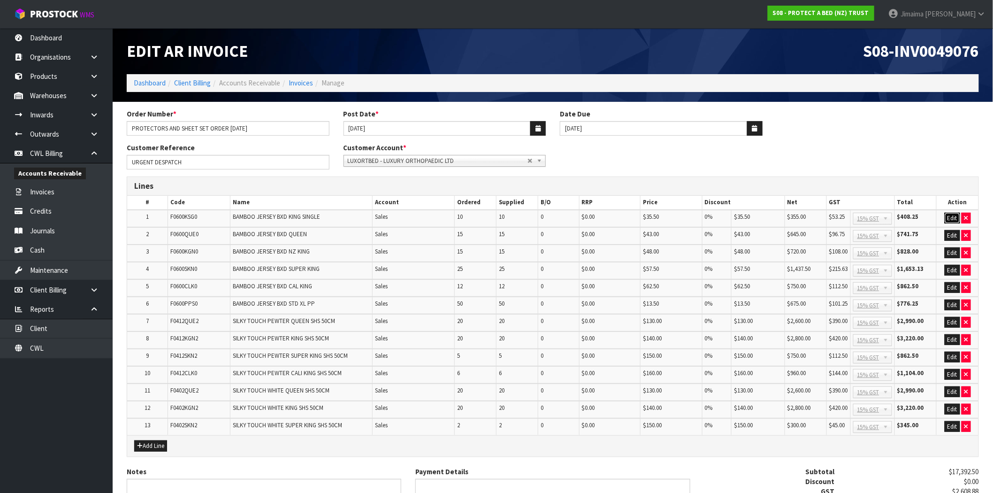
click at [948, 217] on button "Edit" at bounding box center [951, 218] width 15 height 11
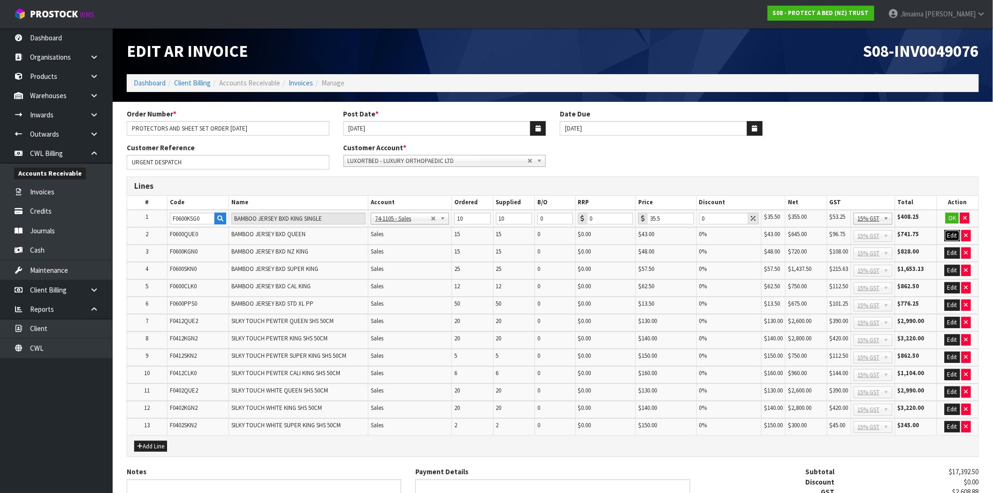
click at [949, 232] on button "Edit" at bounding box center [951, 235] width 15 height 11
click at [948, 254] on button "Edit" at bounding box center [951, 253] width 15 height 11
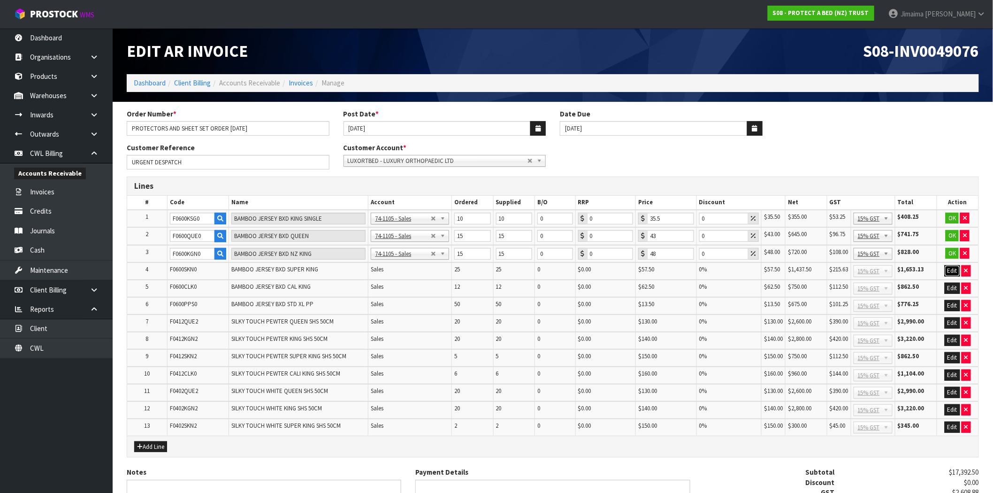
click at [948, 269] on button "Edit" at bounding box center [951, 270] width 15 height 11
click at [950, 288] on button "Edit" at bounding box center [951, 288] width 15 height 11
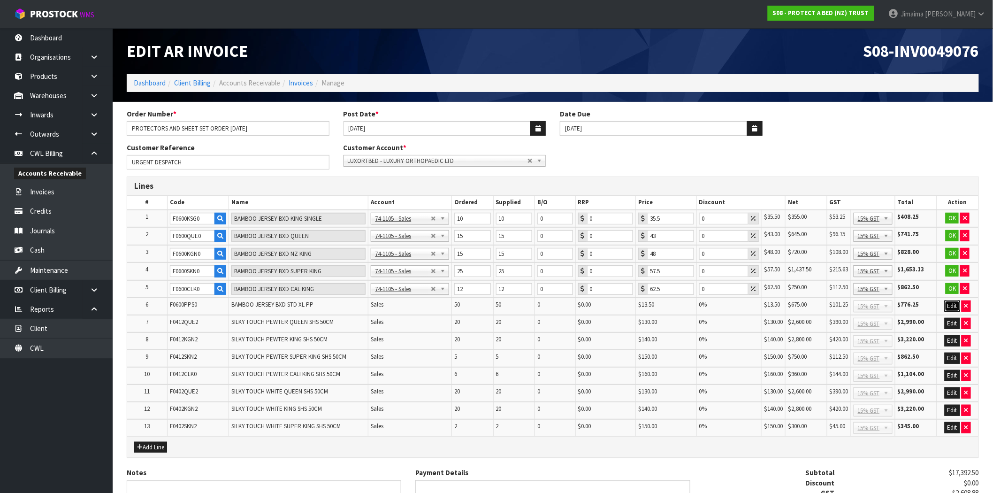
click at [953, 302] on button "Edit" at bounding box center [951, 305] width 15 height 11
click at [946, 320] on button "Edit" at bounding box center [951, 323] width 15 height 11
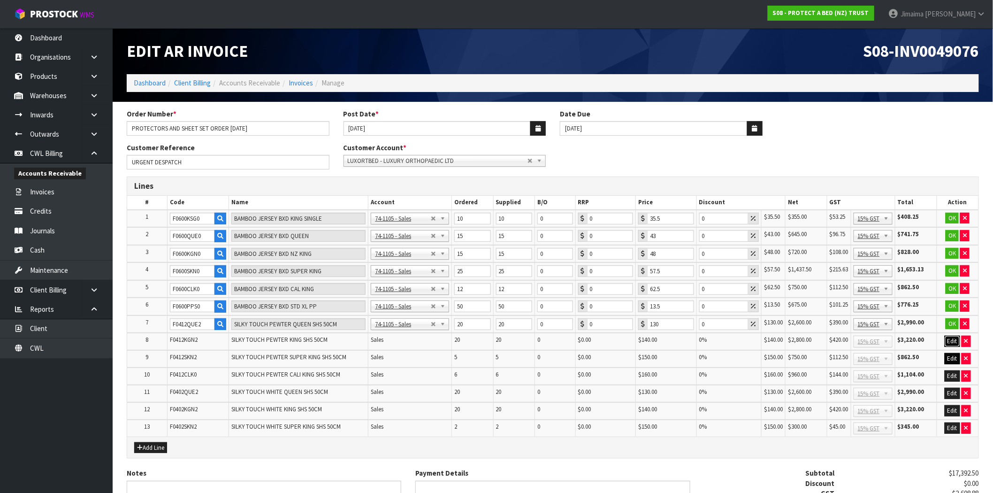
drag, startPoint x: 948, startPoint y: 335, endPoint x: 951, endPoint y: 353, distance: 18.6
click at [948, 335] on button "Edit" at bounding box center [951, 340] width 15 height 11
drag, startPoint x: 951, startPoint y: 354, endPoint x: 951, endPoint y: 370, distance: 15.5
click at [951, 356] on button "Edit" at bounding box center [951, 358] width 15 height 11
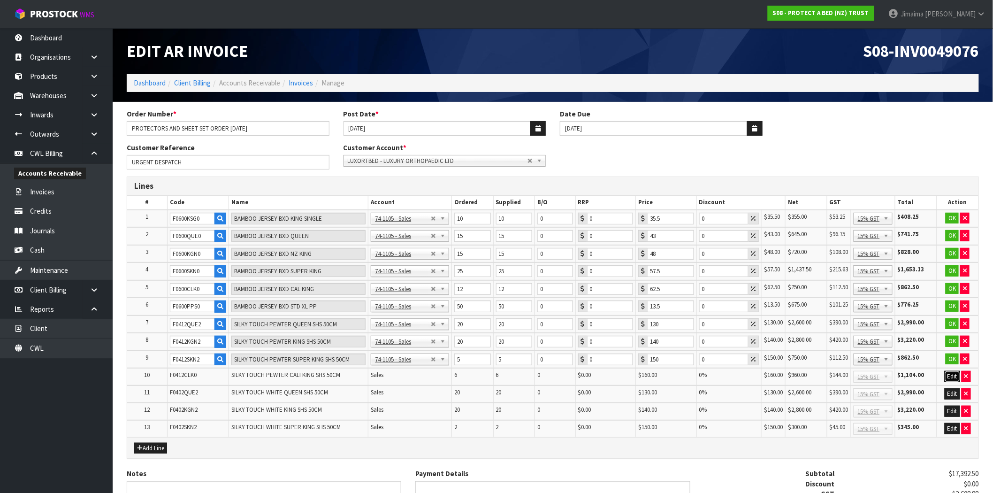
click at [951, 376] on button "Edit" at bounding box center [951, 376] width 15 height 11
click at [950, 390] on button "Edit" at bounding box center [951, 393] width 15 height 11
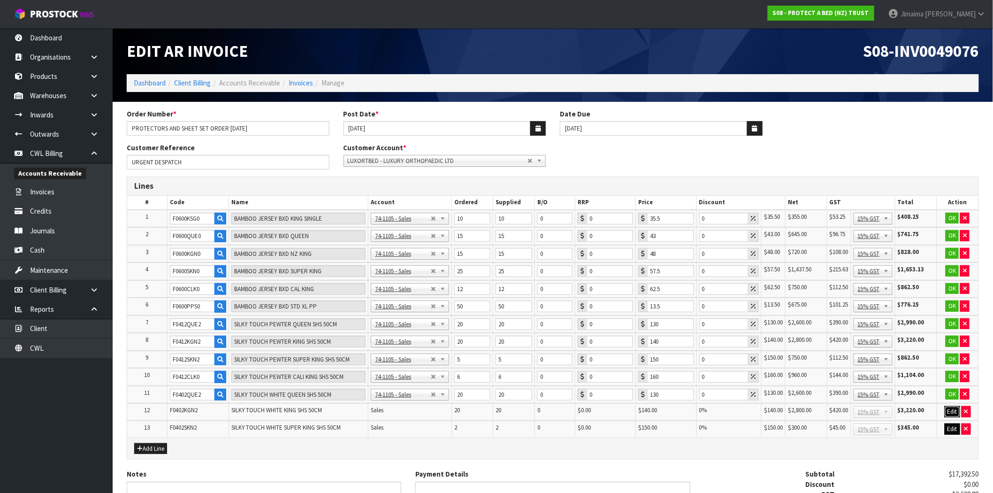
drag, startPoint x: 951, startPoint y: 411, endPoint x: 950, endPoint y: 424, distance: 13.1
click at [951, 411] on button "Edit" at bounding box center [951, 411] width 15 height 11
drag, startPoint x: 950, startPoint y: 426, endPoint x: 901, endPoint y: 379, distance: 68.0
click at [950, 426] on button "Edit" at bounding box center [951, 429] width 15 height 11
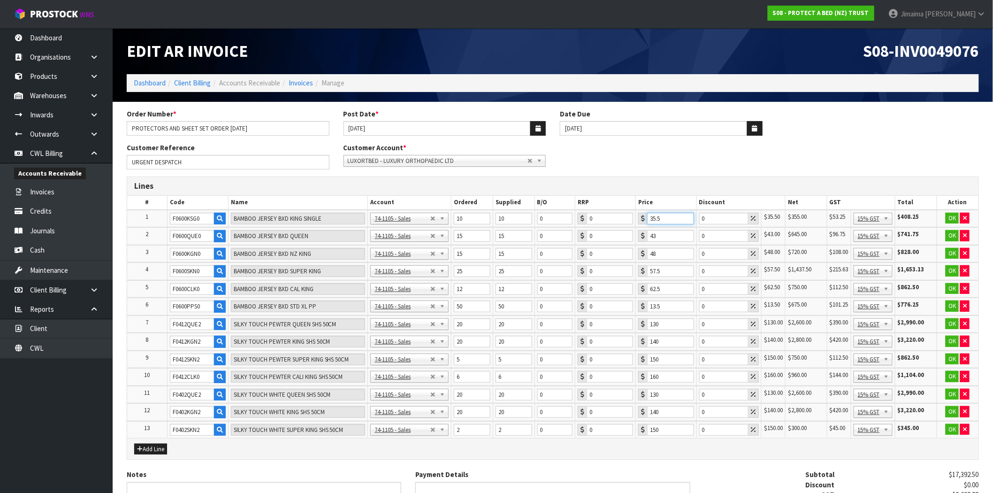
drag, startPoint x: 664, startPoint y: 217, endPoint x: 633, endPoint y: 219, distance: 30.5
click at [633, 219] on tr "1 F0600KSG0 BAMBOO JERSEY BXD KING SINGLE 74-1100 - Sales - Admin 74-1105 - Sal…" at bounding box center [552, 219] width 851 height 18
type input "34"
drag, startPoint x: 667, startPoint y: 234, endPoint x: 648, endPoint y: 235, distance: 18.3
click at [648, 235] on input "43" at bounding box center [670, 236] width 46 height 12
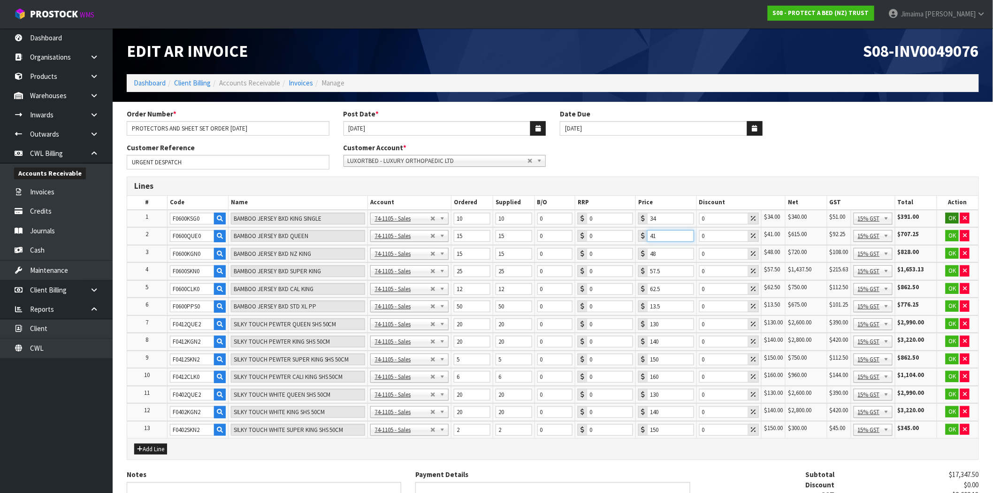
type input "41"
click at [950, 218] on button "OK" at bounding box center [951, 218] width 13 height 11
click at [950, 232] on button "OK" at bounding box center [951, 235] width 13 height 11
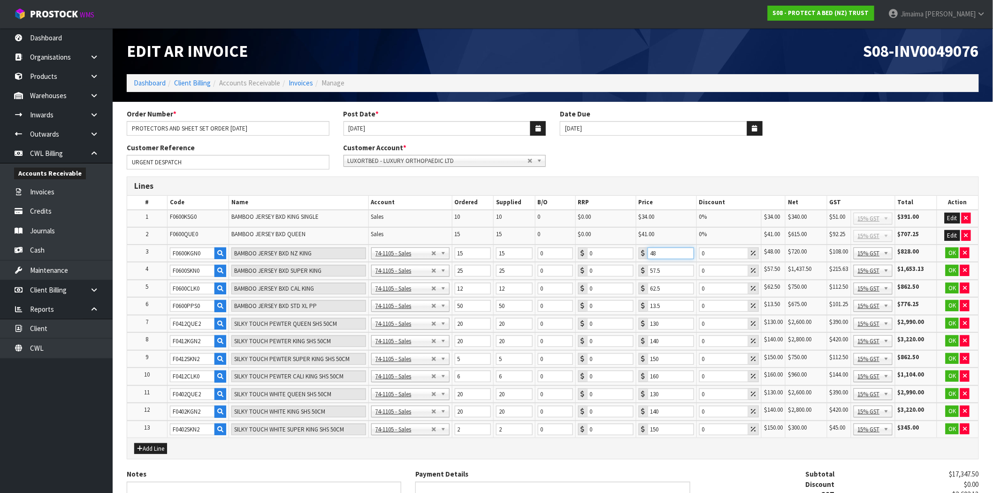
drag, startPoint x: 670, startPoint y: 251, endPoint x: 636, endPoint y: 249, distance: 34.3
click at [636, 249] on td "48" at bounding box center [666, 253] width 61 height 18
type input "45.50"
click at [951, 255] on button "OK" at bounding box center [951, 252] width 13 height 11
drag, startPoint x: 673, startPoint y: 269, endPoint x: 610, endPoint y: 266, distance: 62.5
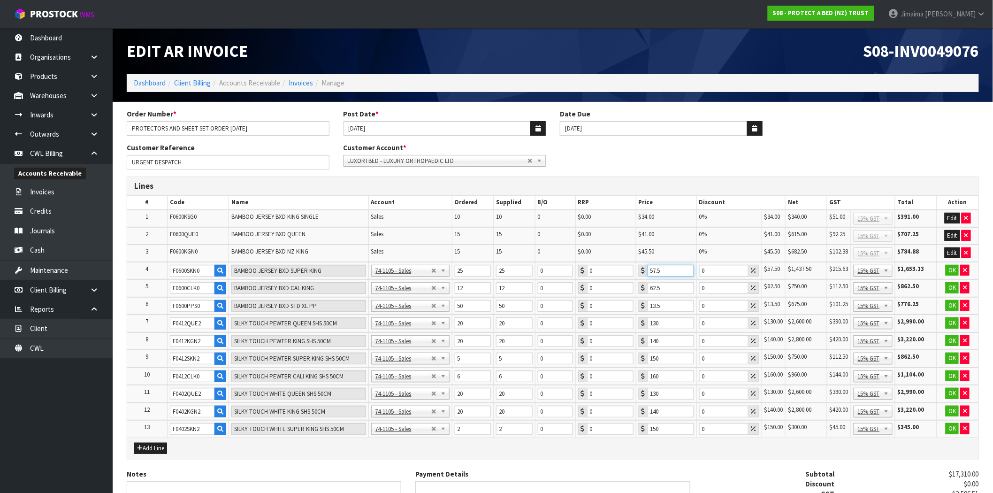
click at [611, 267] on tr "4 F0600SKN0 BAMBOO JERSEY BXD SUPER KING 74-1100 - Sales - Admin 74-1105 - Sale…" at bounding box center [552, 271] width 851 height 18
type input "54.50"
click at [948, 269] on button "OK" at bounding box center [951, 270] width 13 height 11
drag, startPoint x: 668, startPoint y: 287, endPoint x: 606, endPoint y: 285, distance: 62.0
click at [607, 285] on tr "5 F0600CLK0 BAMBOO JERSEY BXD CAL KING 74-1100 - Sales - Admin 74-1105 - Sales …" at bounding box center [552, 288] width 851 height 18
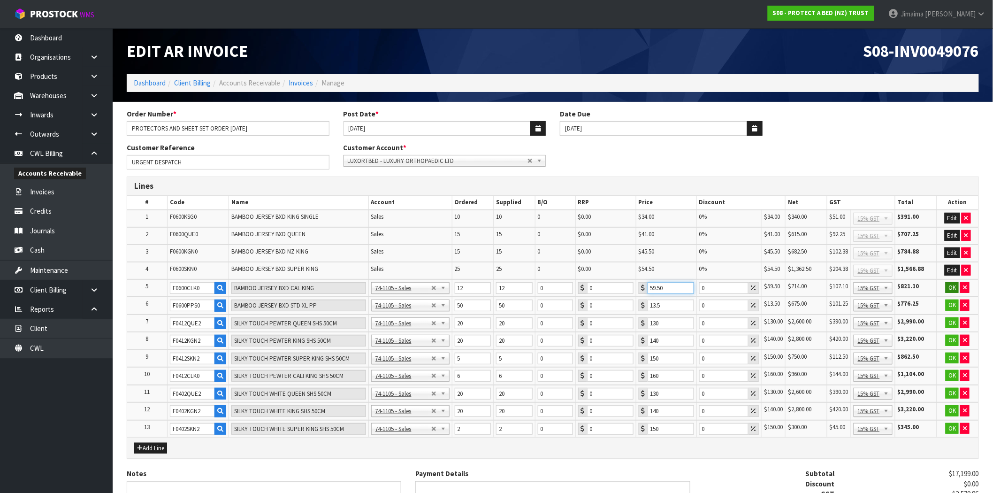
type input "59.50"
drag, startPoint x: 954, startPoint y: 285, endPoint x: 840, endPoint y: 296, distance: 114.5
click at [954, 285] on button "OK" at bounding box center [951, 287] width 13 height 11
drag, startPoint x: 662, startPoint y: 303, endPoint x: 637, endPoint y: 304, distance: 24.9
click at [637, 304] on td "13.5" at bounding box center [666, 306] width 61 height 18
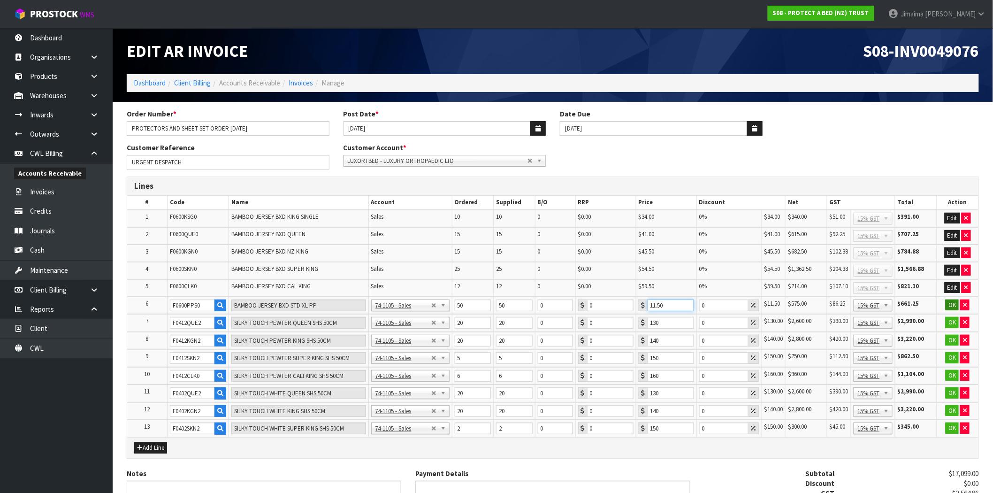
type input "11.50"
click at [949, 305] on button "OK" at bounding box center [951, 304] width 13 height 11
drag, startPoint x: 669, startPoint y: 317, endPoint x: 601, endPoint y: 319, distance: 67.6
click at [601, 319] on tr "7 F0412QUE2 SILKY TOUCH PEWTER QUEEN SHS 50CM 74-1100 - Sales - Admin 74-1105 -…" at bounding box center [552, 323] width 851 height 18
type input "50"
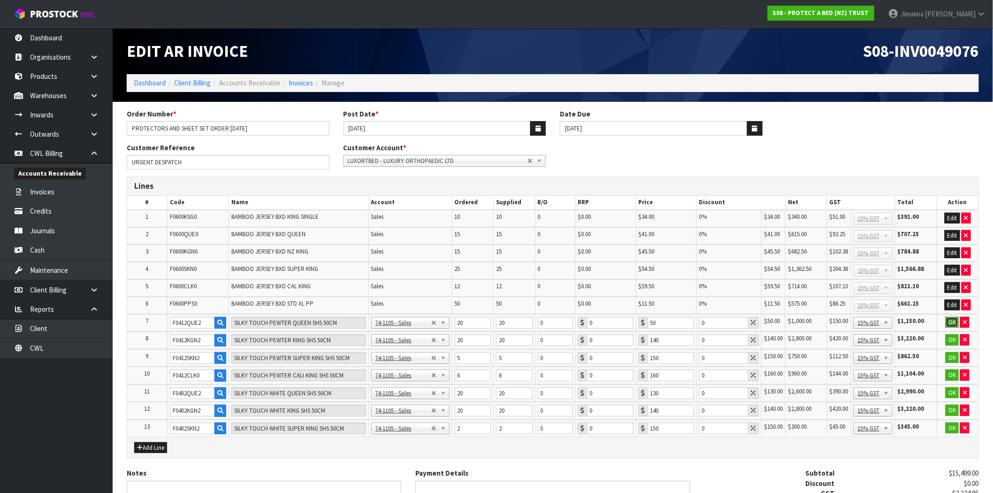
click at [957, 320] on button "OK" at bounding box center [951, 322] width 13 height 11
drag, startPoint x: 674, startPoint y: 338, endPoint x: 586, endPoint y: 335, distance: 87.8
click at [587, 336] on tr "8 F0412KGN2 SILKY TOUCH PEWTER KING SHS 50CM 74-1100 - Sales - Admin 74-1105 - …" at bounding box center [552, 340] width 851 height 18
type input "50"
click at [951, 335] on button "OK" at bounding box center [951, 339] width 13 height 11
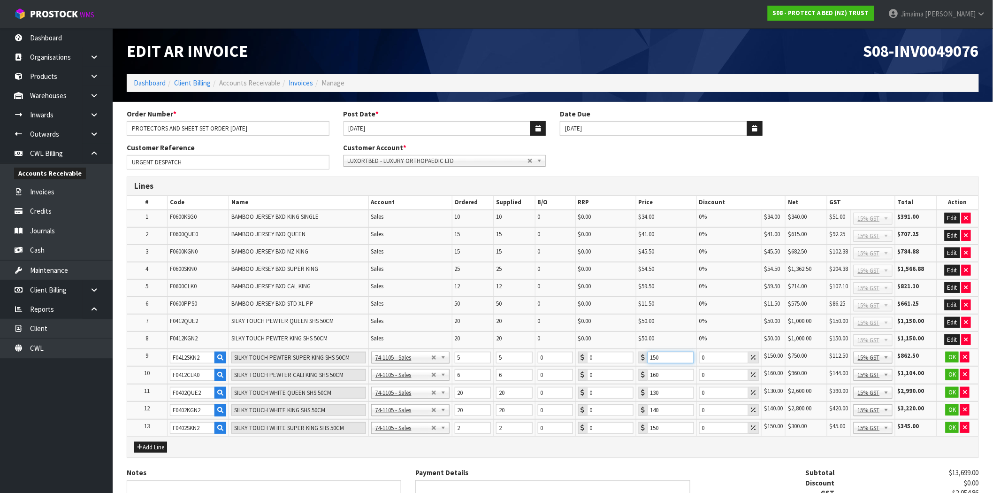
drag, startPoint x: 664, startPoint y: 353, endPoint x: 597, endPoint y: 353, distance: 67.1
click at [597, 353] on tr "9 F0412SKN2 SILKY TOUCH PEWTER SUPER KING SHS 50CM 74-1100 - Sales - Admin 74-1…" at bounding box center [552, 358] width 851 height 18
type input "50"
click at [951, 351] on button "OK" at bounding box center [951, 356] width 13 height 11
drag, startPoint x: 670, startPoint y: 372, endPoint x: 601, endPoint y: 368, distance: 68.1
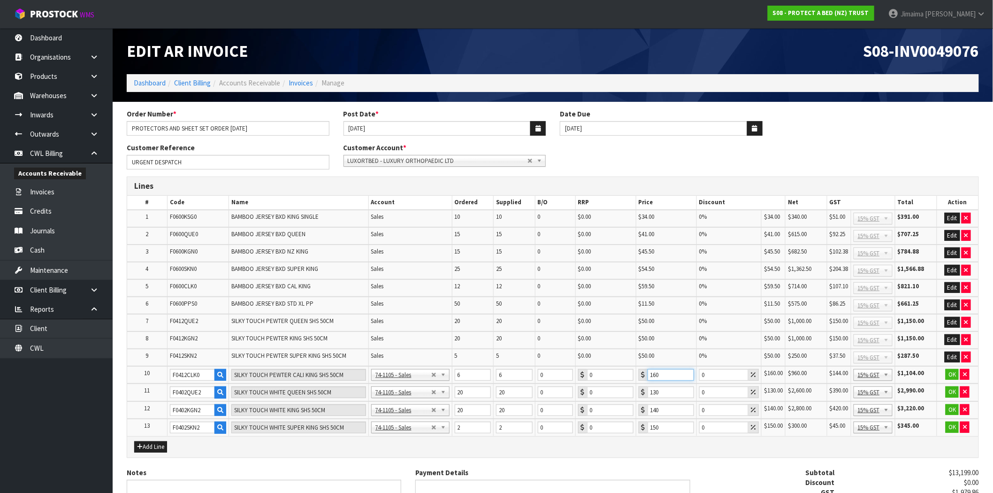
click at [602, 369] on tr "10 F0412CLK0 SILKY TOUCH PEWTER CALI KING SHS 50CM 74-1100 - Sales - Admin 74-1…" at bounding box center [552, 375] width 851 height 18
type input "50"
click at [952, 369] on button "OK" at bounding box center [951, 374] width 13 height 11
drag, startPoint x: 602, startPoint y: 390, endPoint x: 567, endPoint y: 390, distance: 35.7
click at [567, 390] on tr "11 F0402QUE2 SILKY TOUCH WHITE QUEEN SHS 50CM 74-1100 - Sales - Admin 74-1105 -…" at bounding box center [552, 392] width 851 height 18
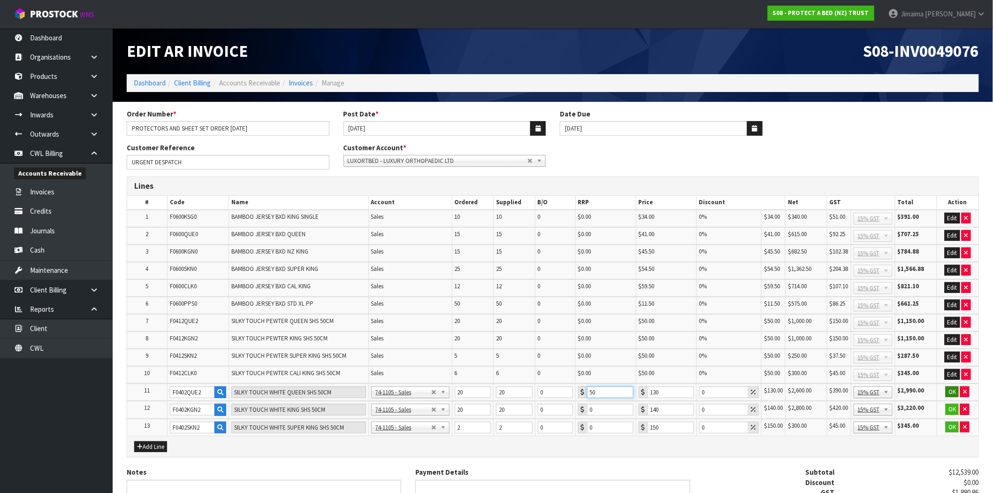
type input "50"
click at [957, 387] on button "OK" at bounding box center [951, 391] width 13 height 11
click at [610, 404] on input "0" at bounding box center [609, 409] width 46 height 12
drag, startPoint x: 609, startPoint y: 403, endPoint x: 542, endPoint y: 387, distance: 68.4
click at [542, 388] on table "# Code Name Account Ordered Supplied B/O RRP Price Discount Net GST Total Actio…" at bounding box center [552, 315] width 851 height 239
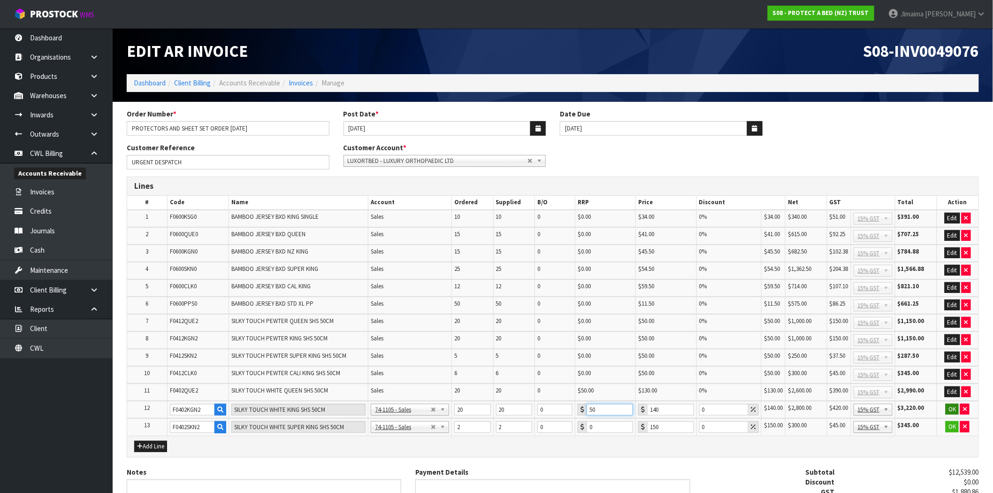
type input "50"
click at [950, 406] on button "OK" at bounding box center [951, 408] width 13 height 11
drag, startPoint x: 671, startPoint y: 423, endPoint x: 599, endPoint y: 423, distance: 72.3
click at [599, 425] on tr "13 F0402SKN2 SILKY TOUCH WHITE SUPER KING SHS 50CM 74-1100 - Sales - Admin 74-1…" at bounding box center [552, 426] width 851 height 17
type input "50"
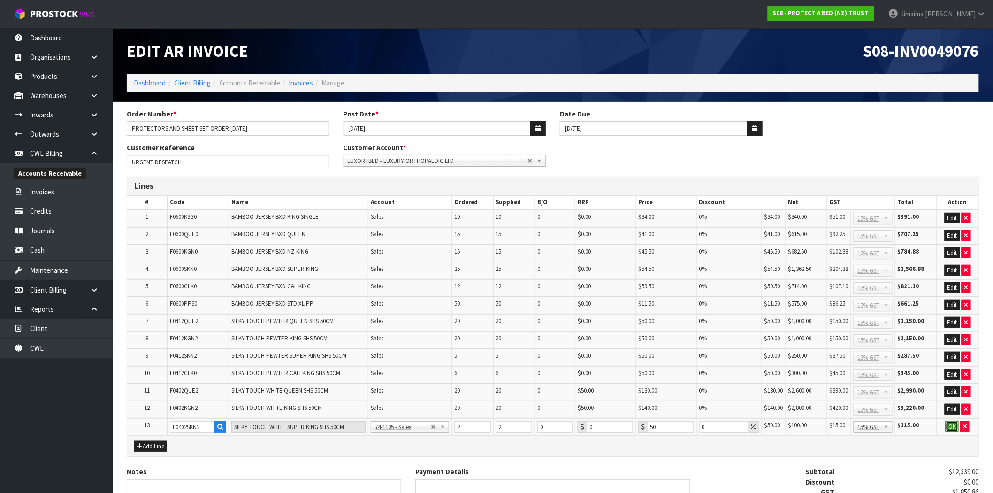
click at [951, 421] on button "OK" at bounding box center [951, 426] width 13 height 11
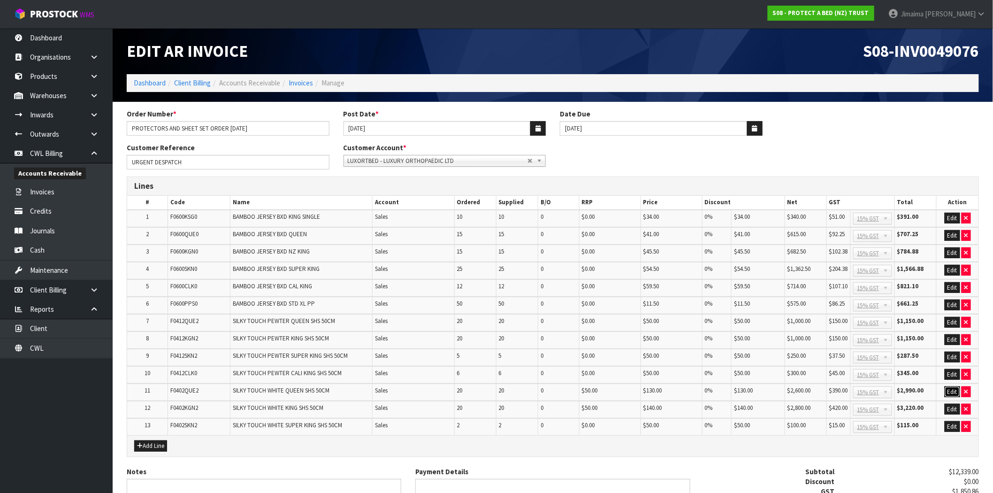
click at [952, 388] on button "Edit" at bounding box center [951, 391] width 15 height 11
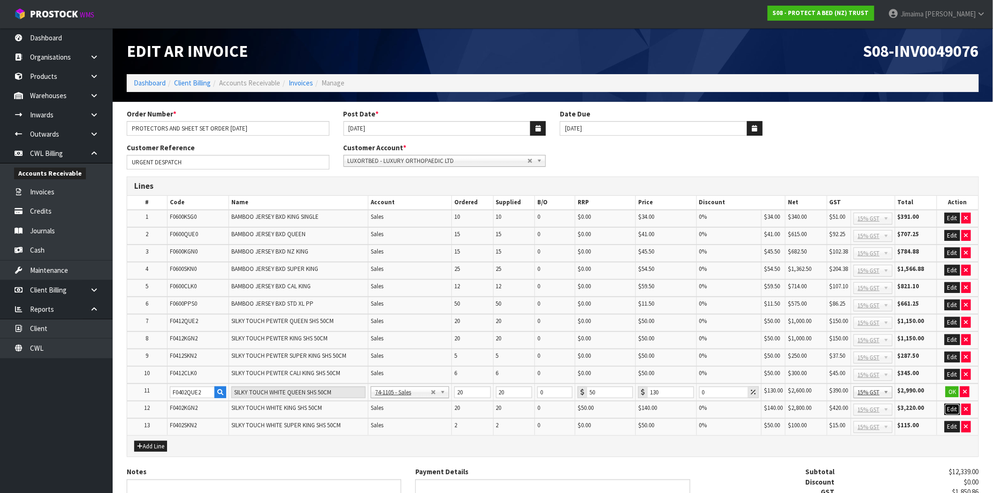
click at [953, 406] on button "Edit" at bounding box center [951, 408] width 15 height 11
drag, startPoint x: 610, startPoint y: 387, endPoint x: 563, endPoint y: 385, distance: 46.5
click at [546, 386] on tr "11 F0402QUE2 SILKY TOUCH WHITE QUEEN SHS 50CM 74-1100 - Sales - Admin 74-1105 -…" at bounding box center [552, 392] width 851 height 18
type input "0"
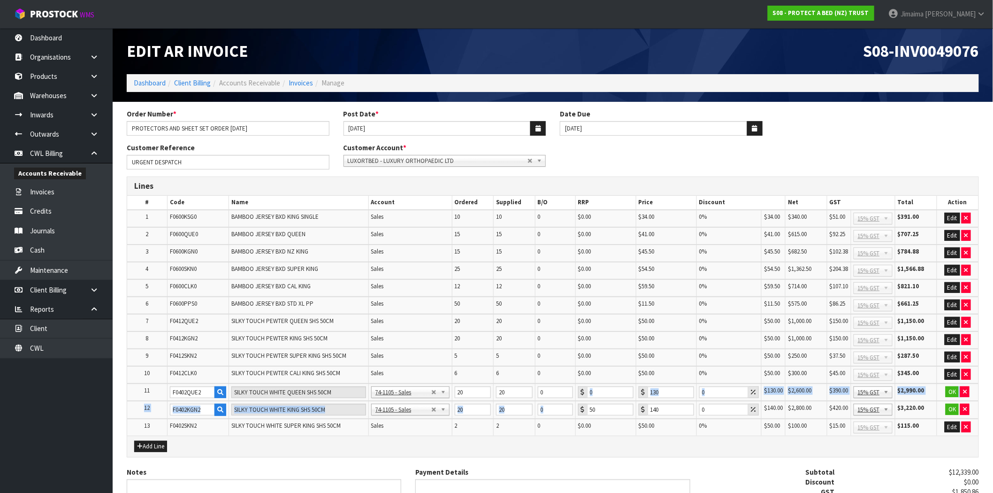
drag, startPoint x: 583, startPoint y: 399, endPoint x: 576, endPoint y: 399, distance: 7.0
click at [576, 399] on table "# Code Name Account Ordered Supplied B/O RRP Price Discount Net GST Total Actio…" at bounding box center [552, 315] width 851 height 239
drag, startPoint x: 602, startPoint y: 402, endPoint x: 567, endPoint y: 402, distance: 35.2
click at [561, 404] on tr "12 F0402KGN2 SILKY TOUCH WHITE KING SHS 50CM 74-1100 - Sales - Admin 74-1105 - …" at bounding box center [552, 410] width 851 height 18
type input "0"
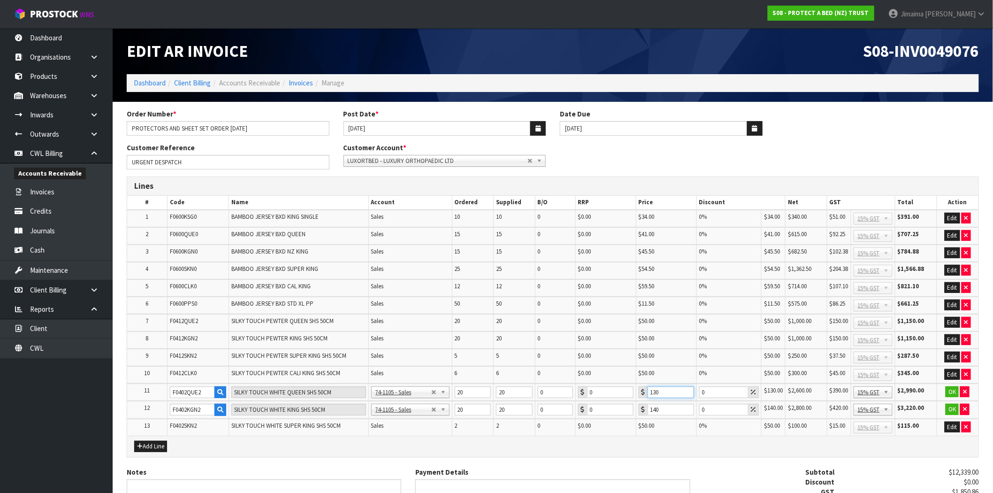
drag, startPoint x: 660, startPoint y: 392, endPoint x: 613, endPoint y: 392, distance: 47.4
click at [613, 392] on tr "11 F0402QUE2 SILKY TOUCH WHITE QUEEN SHS 50CM 74-1100 - Sales - Admin 74-1105 -…" at bounding box center [552, 392] width 851 height 18
type input "50"
drag, startPoint x: 662, startPoint y: 405, endPoint x: 620, endPoint y: 414, distance: 42.3
click at [625, 403] on tr "12 F0402KGN2 SILKY TOUCH WHITE KING SHS 50CM 74-1100 - Sales - Admin 74-1105 - …" at bounding box center [552, 410] width 851 height 18
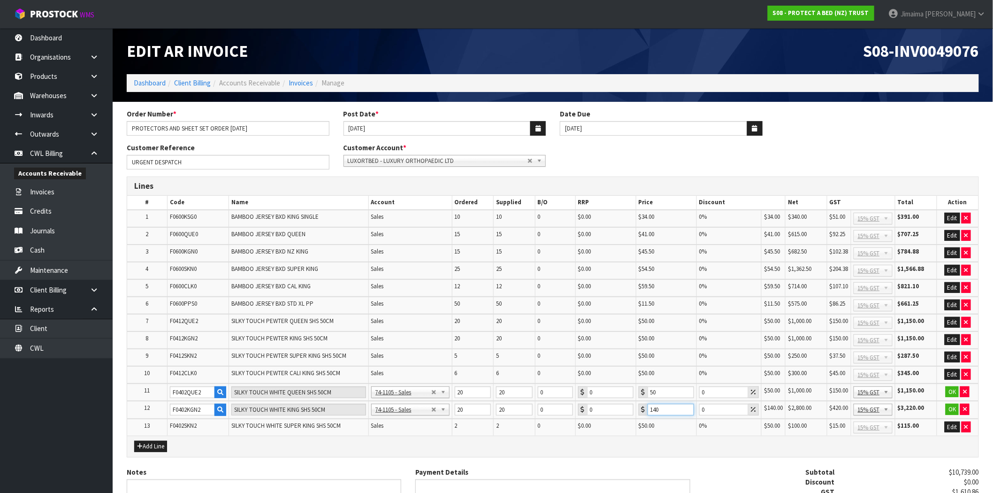
type input "0"
type input "50"
drag, startPoint x: 951, startPoint y: 391, endPoint x: 951, endPoint y: 396, distance: 4.7
click at [951, 392] on td "OK" at bounding box center [957, 392] width 42 height 18
click at [954, 408] on button "OK" at bounding box center [951, 408] width 13 height 11
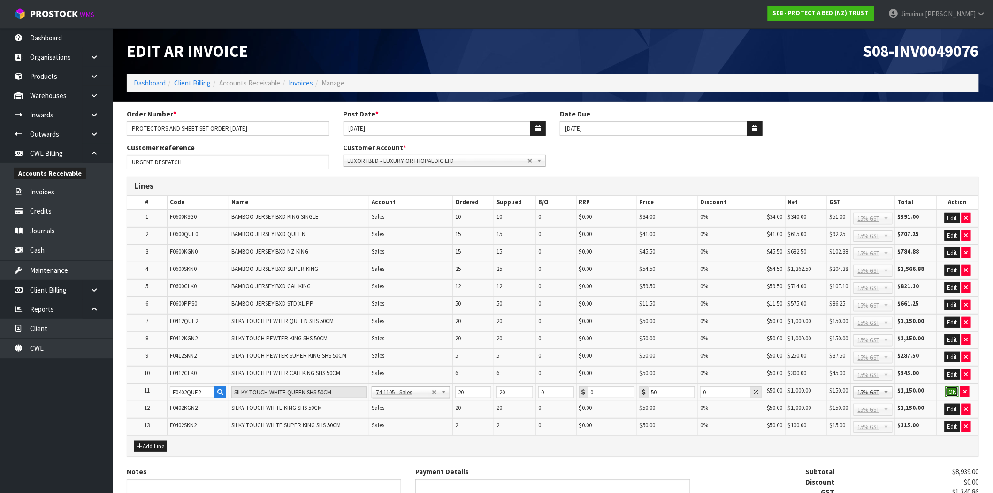
click at [953, 386] on button "OK" at bounding box center [951, 391] width 13 height 11
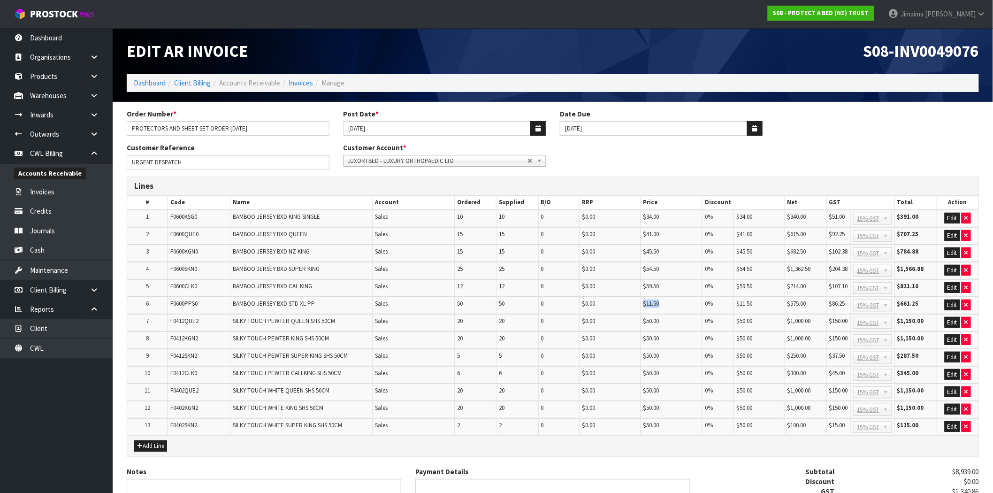
drag, startPoint x: 662, startPoint y: 298, endPoint x: 631, endPoint y: 300, distance: 31.0
click at [631, 300] on tr "6 F0600PPS0 BAMBOO JERSEY BXD STD XL PP Sales 50 50 0 $0.00 $11.50 0% $11.50 $5…" at bounding box center [552, 305] width 851 height 17
click at [676, 418] on td "$50.00" at bounding box center [670, 426] width 61 height 17
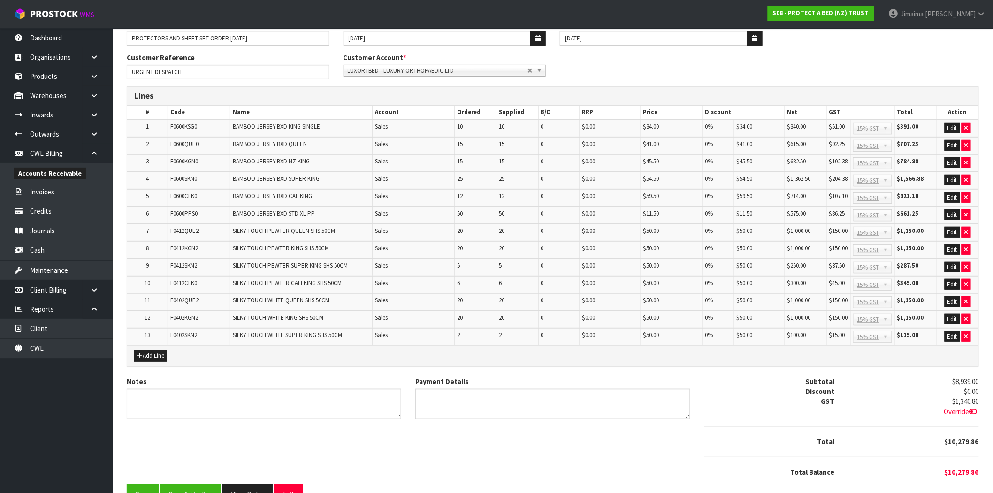
scroll to position [110, 0]
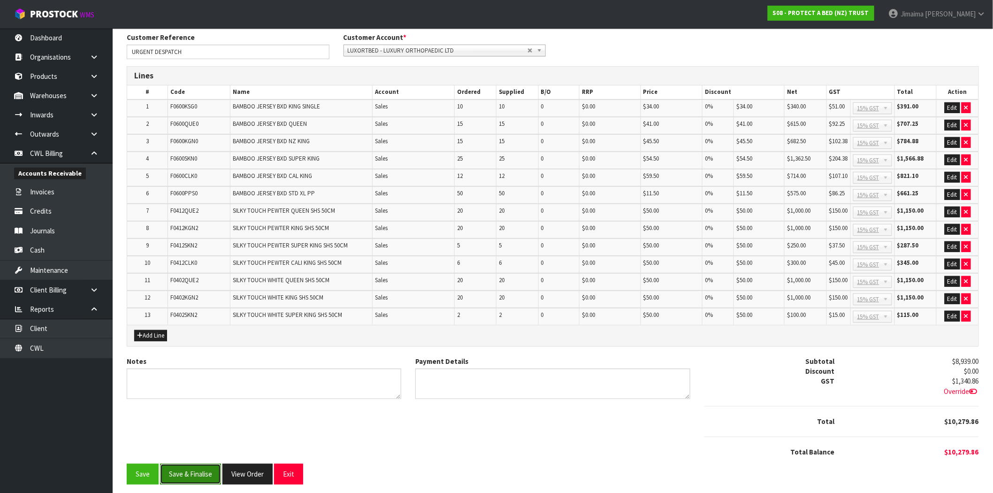
click at [196, 467] on button "Save & Finalise" at bounding box center [190, 474] width 61 height 20
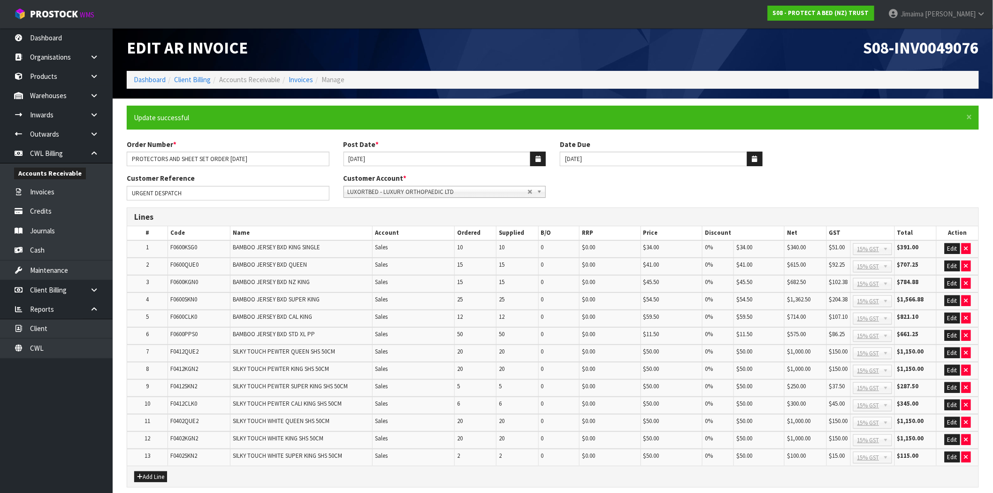
scroll to position [113, 0]
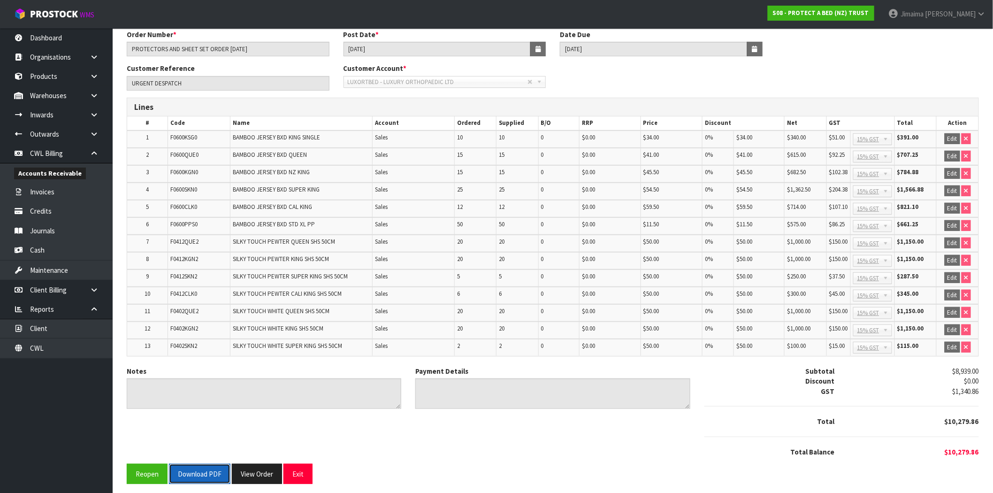
click at [195, 474] on button "Download PDF" at bounding box center [199, 474] width 61 height 20
click at [255, 466] on button "View Order" at bounding box center [257, 474] width 50 height 20
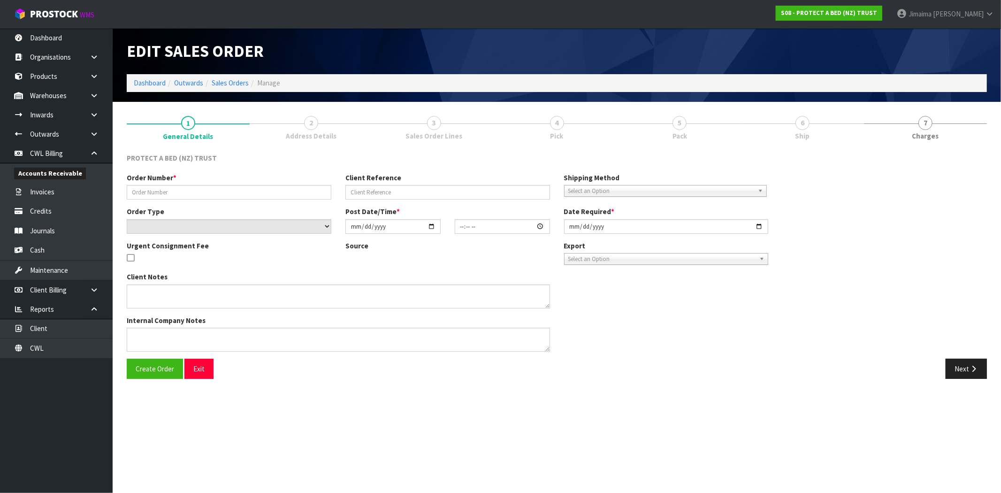
type input "PROTECTORS AND SHEET SET ORDER 22.09.2025"
type input "URGENT DESPATCH"
select select "number:0"
type input "2025-09-22"
type input "11:05:00.000"
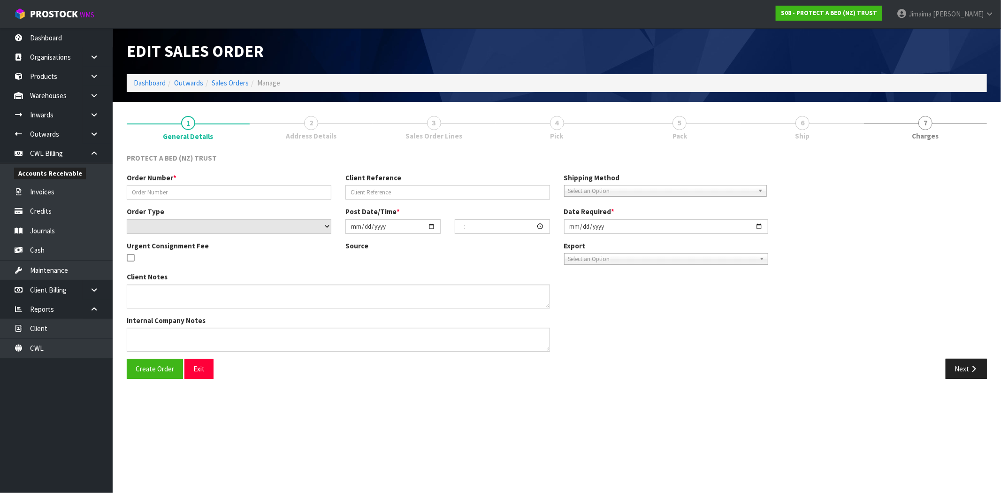
type input "2025-09-23"
type textarea "WE WOULD LIKE TO PLACE AN ORDER FOR BOTH MATTRESS PROTECTORS AND BOXED SHEET SE…"
type textarea "SPECIAL DISCOUNT PRICES FOR SLIKY TOUCH (FROM CLINTS EMAIL) REMOVED 1X F0412CLK…"
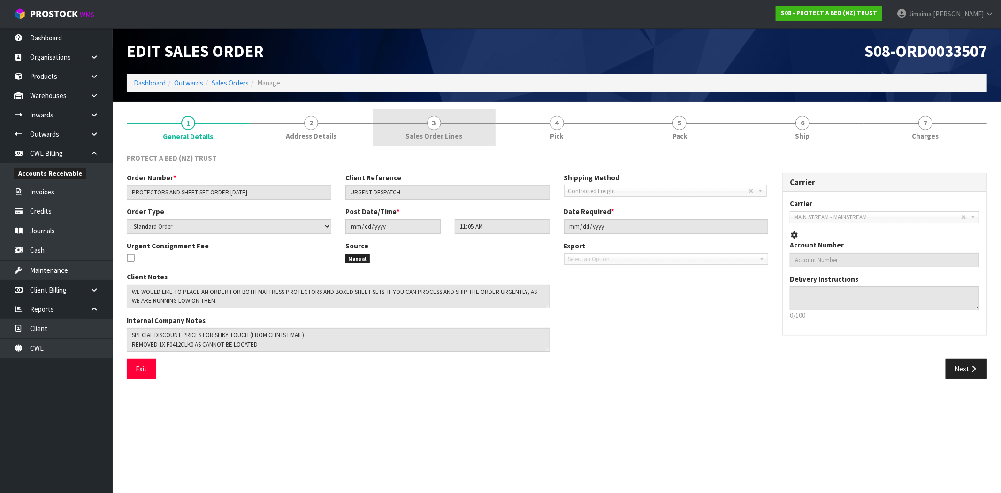
click at [447, 128] on link "3 Sales Order Lines" at bounding box center [434, 127] width 123 height 37
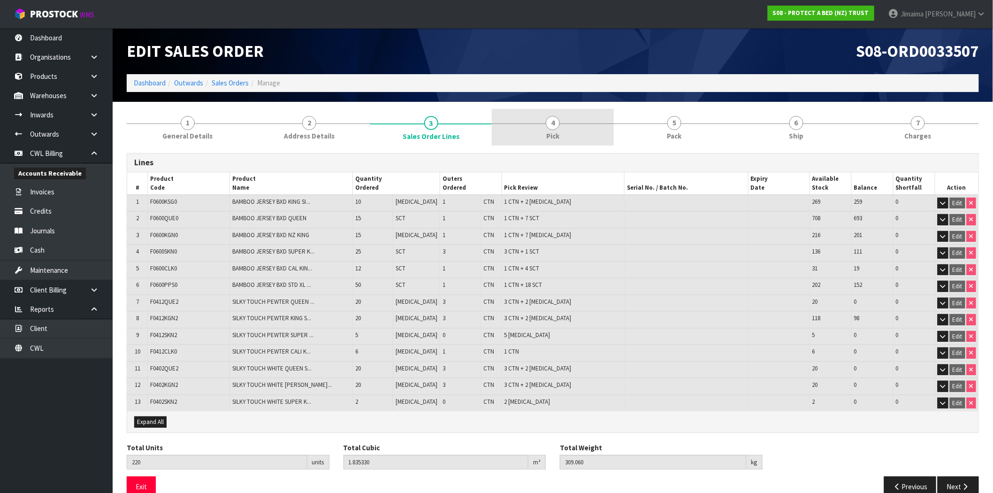
scroll to position [14, 0]
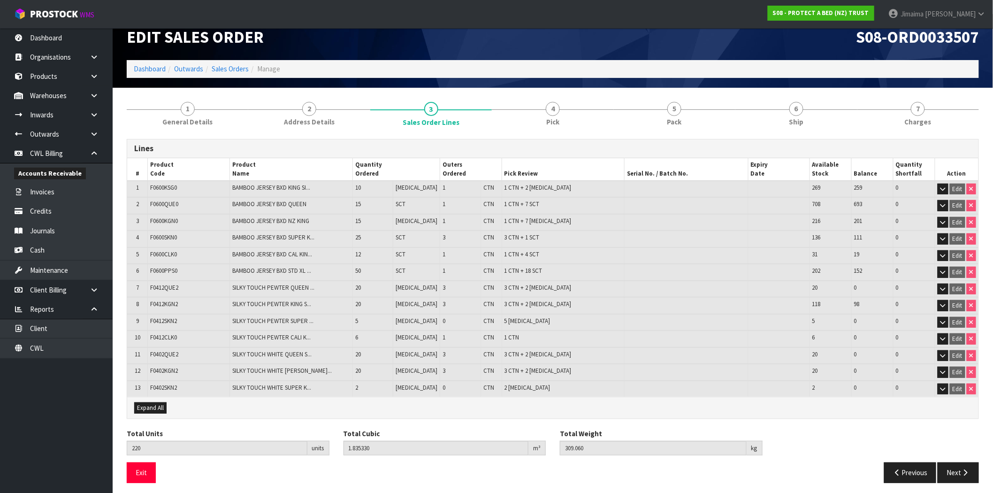
click at [586, 118] on link "4 Pick" at bounding box center [553, 113] width 122 height 37
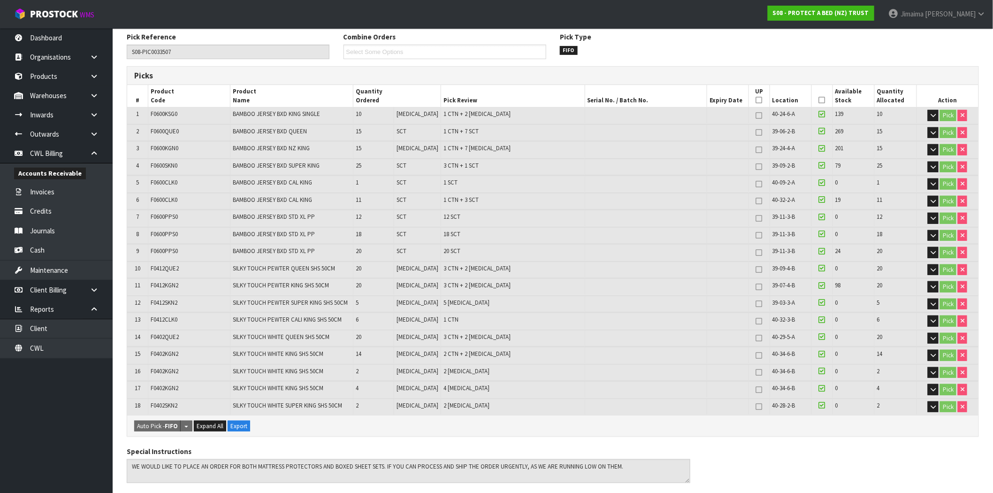
scroll to position [0, 0]
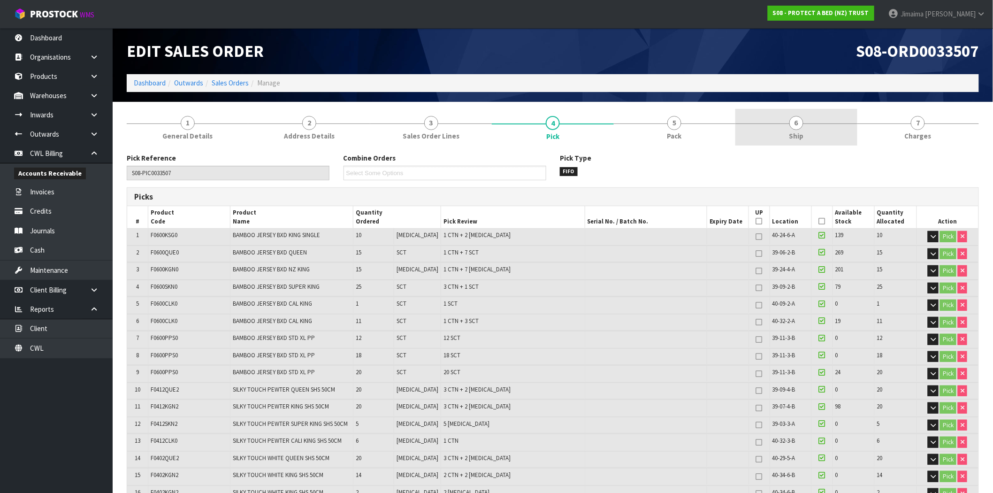
click at [747, 129] on link "6 Ship" at bounding box center [796, 127] width 122 height 37
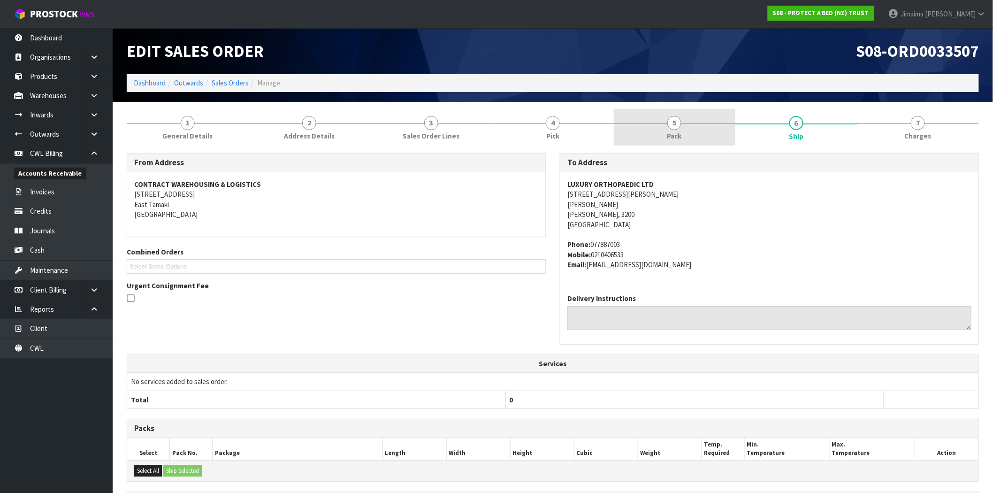
click at [675, 138] on span "Pack" at bounding box center [674, 136] width 15 height 10
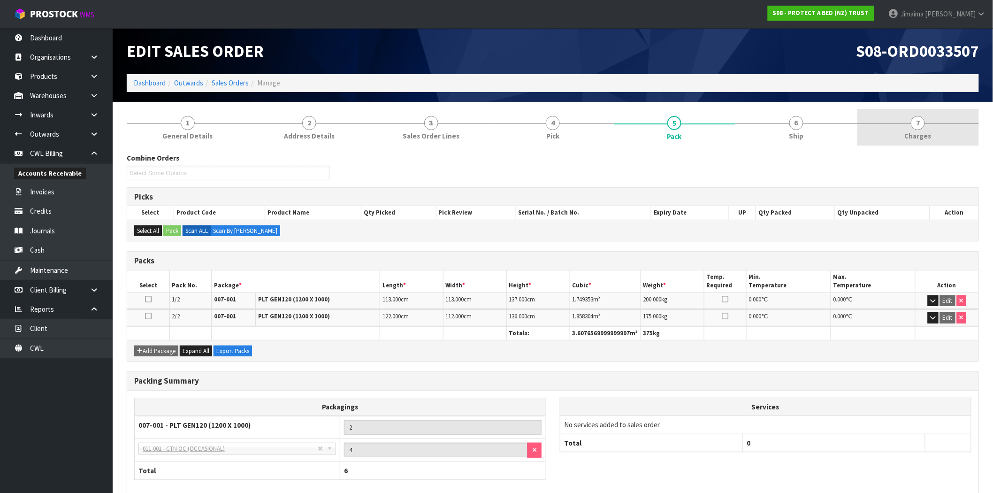
click at [919, 132] on span "Charges" at bounding box center [918, 136] width 27 height 10
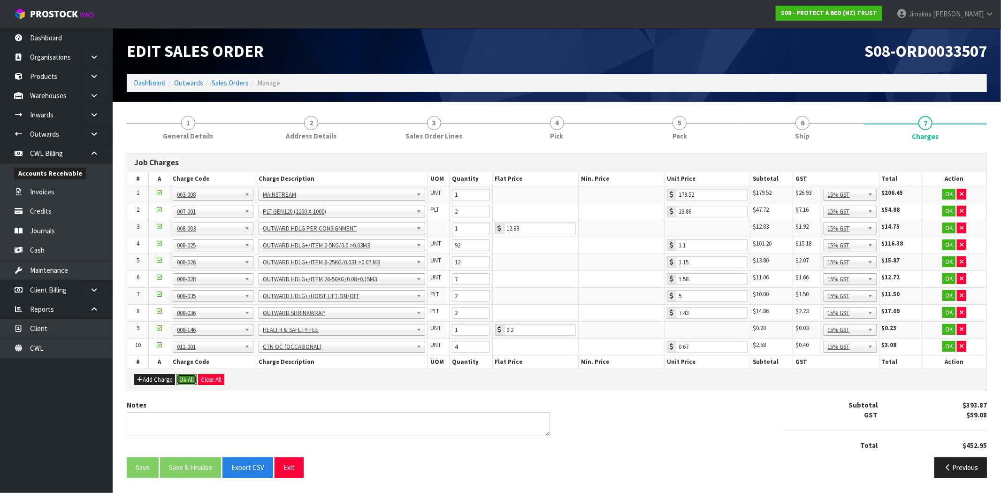
click at [188, 377] on button "Ok All" at bounding box center [186, 379] width 20 height 11
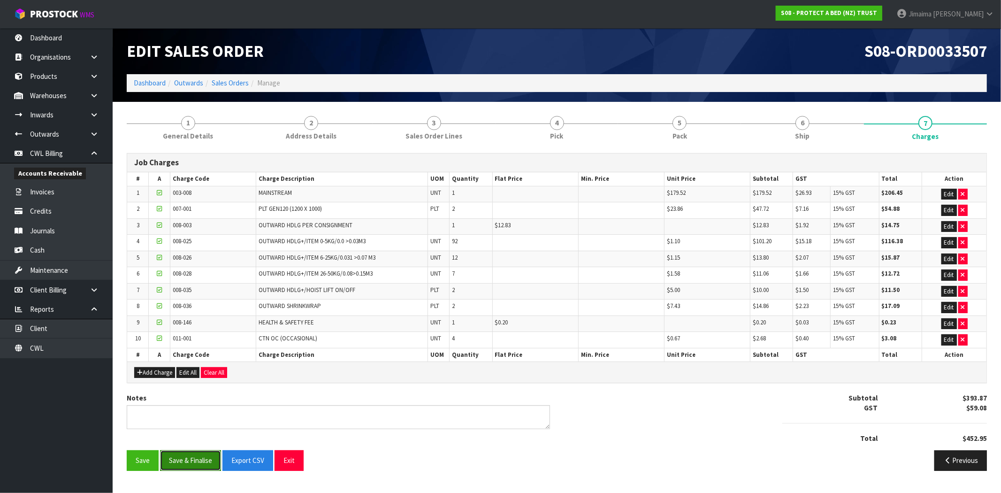
click at [194, 464] on button "Save & Finalise" at bounding box center [190, 460] width 61 height 20
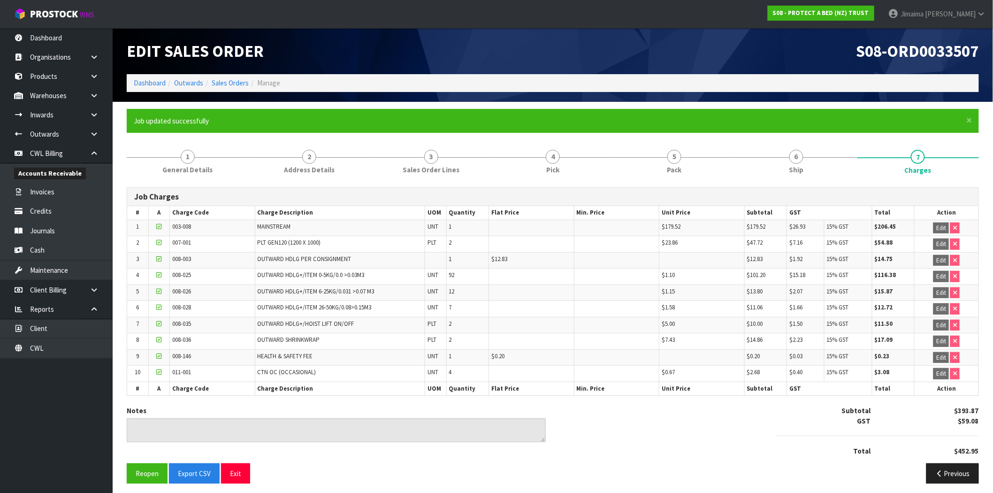
click at [228, 87] on li "Sales Orders" at bounding box center [226, 83] width 46 height 10
click at [231, 85] on link "Sales Orders" at bounding box center [230, 82] width 37 height 9
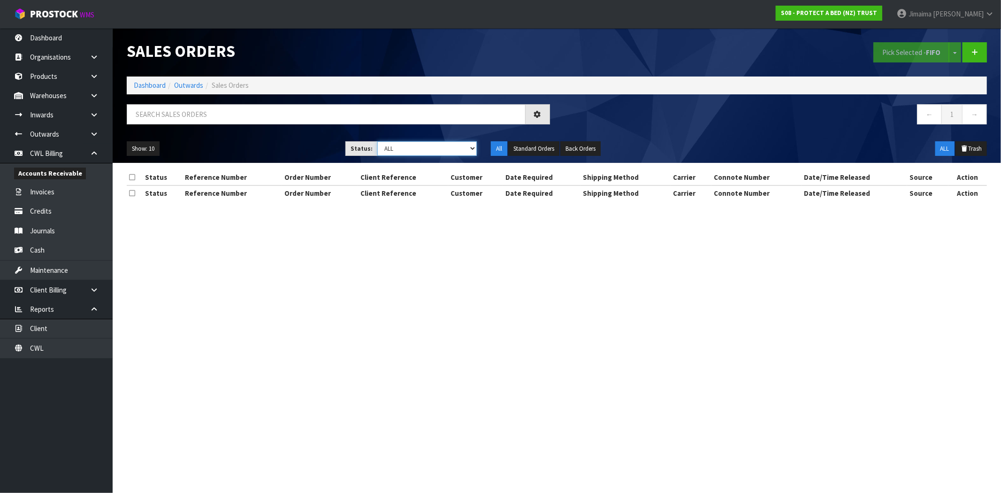
click at [434, 152] on select "Draft Pending Allocated Pending Pick Goods Picked Goods Packed Pending Charges …" at bounding box center [426, 148] width 99 height 15
select select "string:6"
click at [377, 141] on select "Draft Pending Allocated Pending Pick Goods Picked Goods Packed Pending Charges …" at bounding box center [426, 148] width 99 height 15
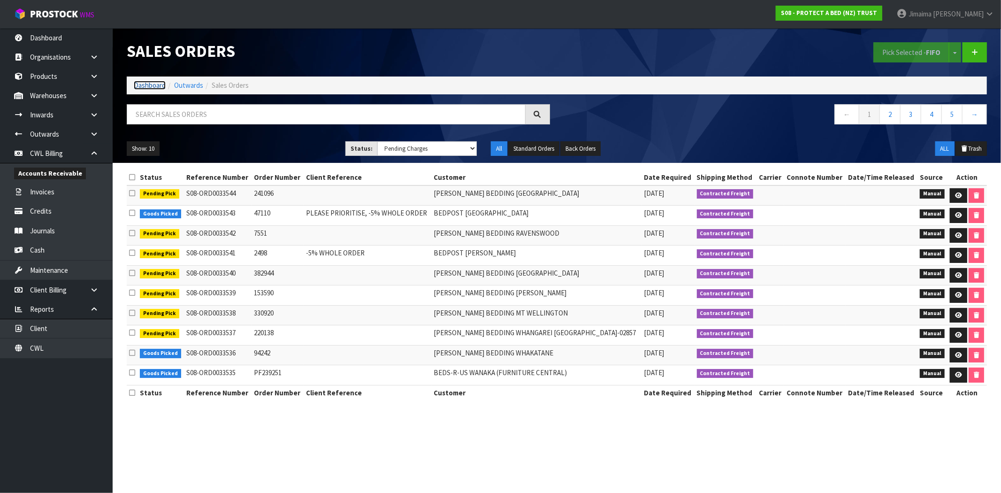
click at [153, 88] on link "Dashboard" at bounding box center [150, 85] width 32 height 9
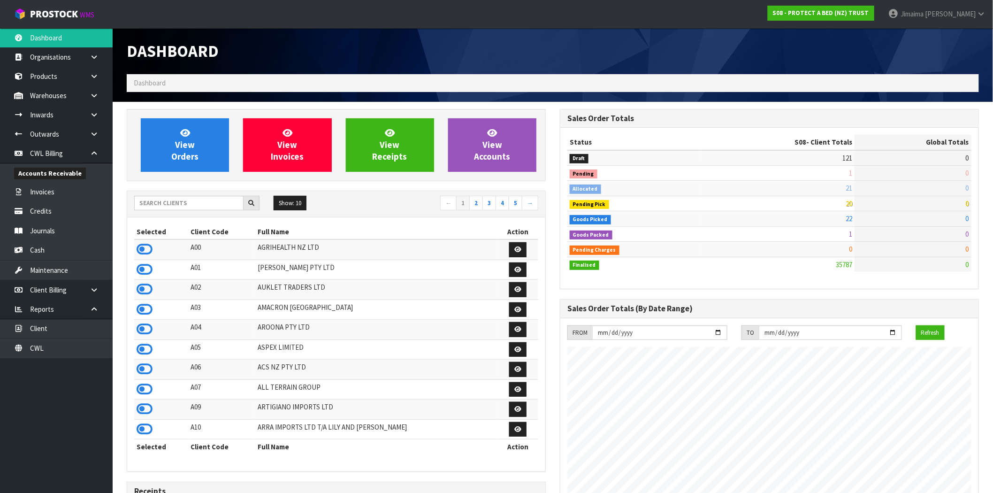
scroll to position [711, 433]
click at [177, 204] on input "text" at bounding box center [188, 203] width 109 height 15
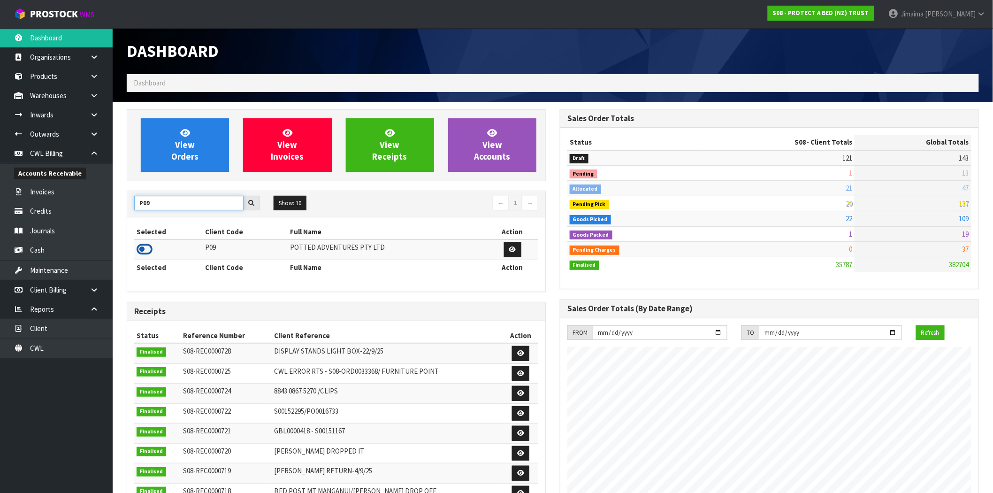
type input "P09"
click at [148, 249] on icon at bounding box center [145, 249] width 16 height 14
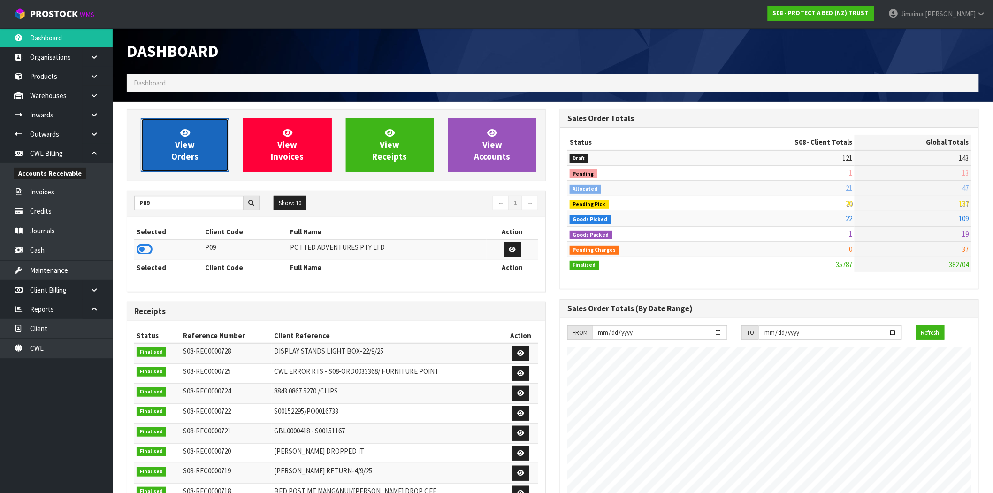
click at [185, 153] on span "View Orders" at bounding box center [184, 144] width 27 height 35
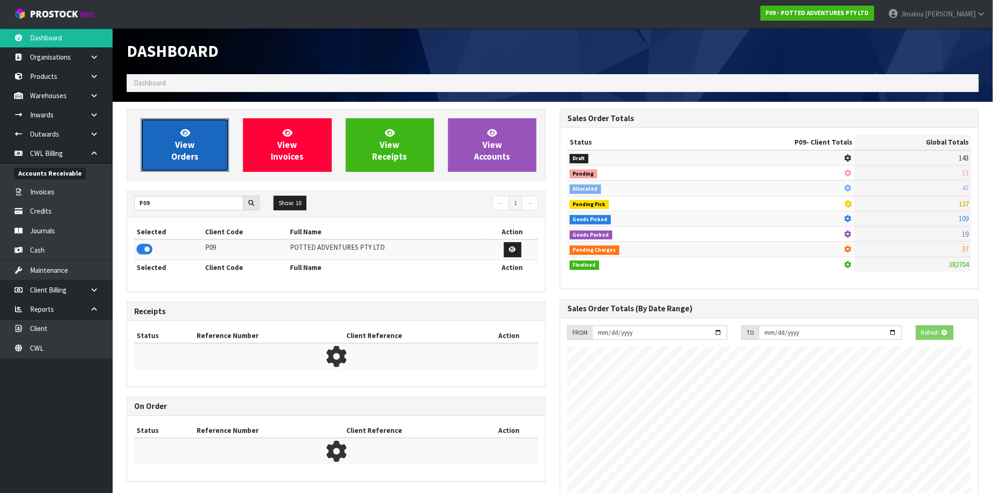
scroll to position [468590, 468742]
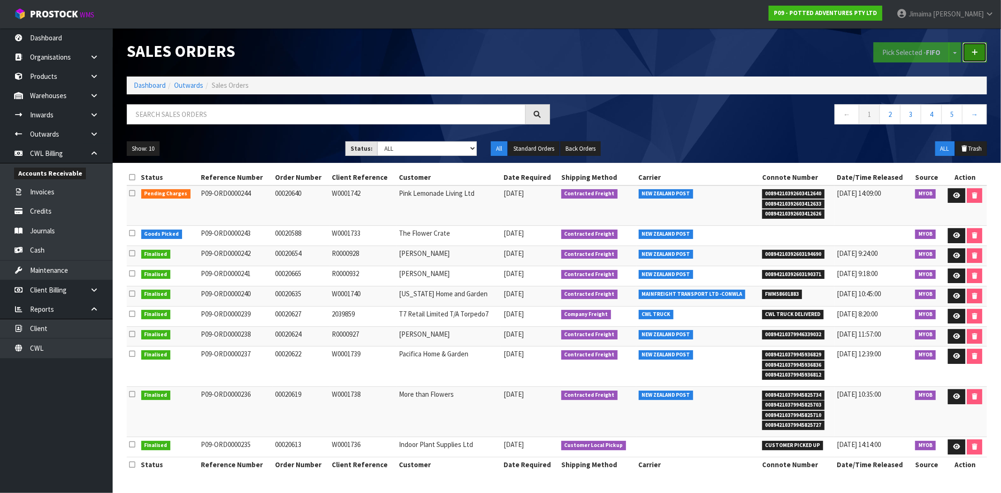
click at [978, 51] on link at bounding box center [974, 52] width 24 height 20
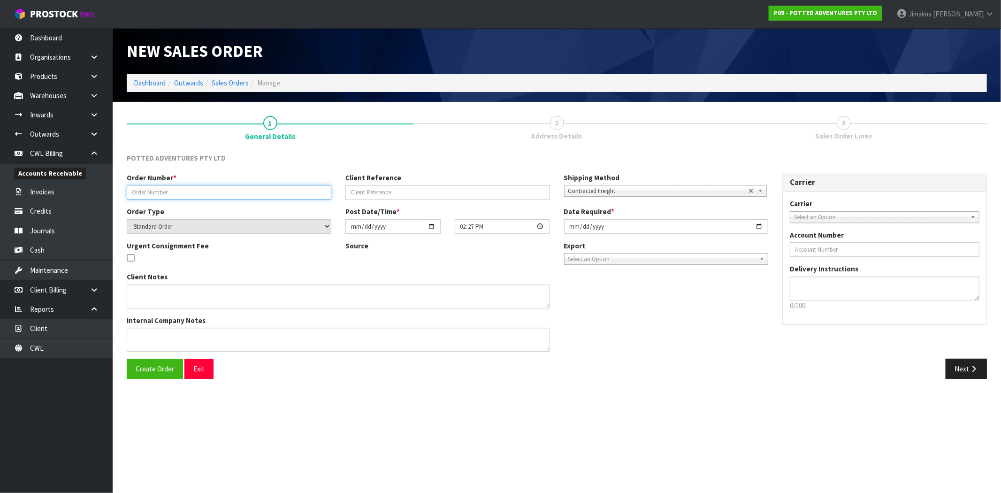
click at [204, 193] on input "text" at bounding box center [229, 192] width 205 height 15
paste input "32-001-NAV"
type input "DAMAGE 32-001-NAV"
click at [543, 186] on input "text" at bounding box center [447, 192] width 205 height 15
click at [370, 191] on input "text" at bounding box center [447, 192] width 205 height 15
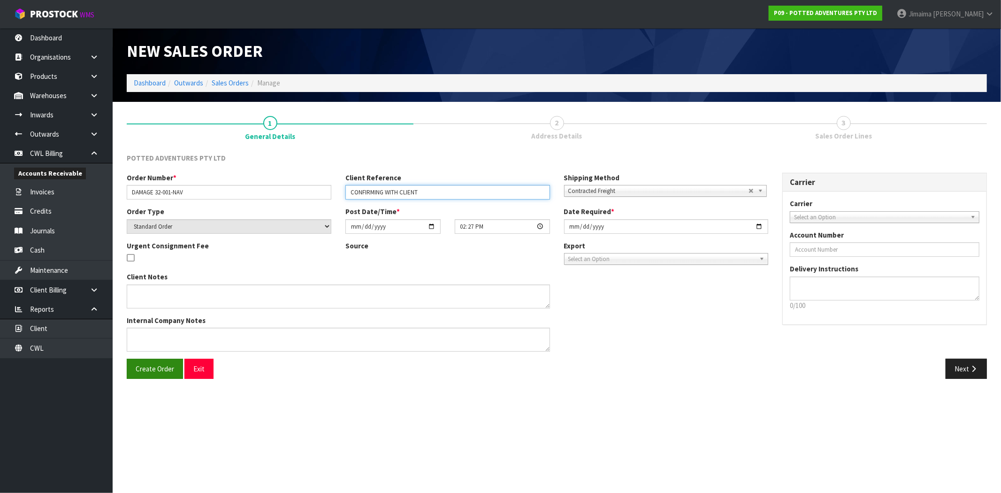
type input "CONFIRMING WITH CLIENT"
click at [151, 375] on button "Create Order" at bounding box center [155, 368] width 56 height 20
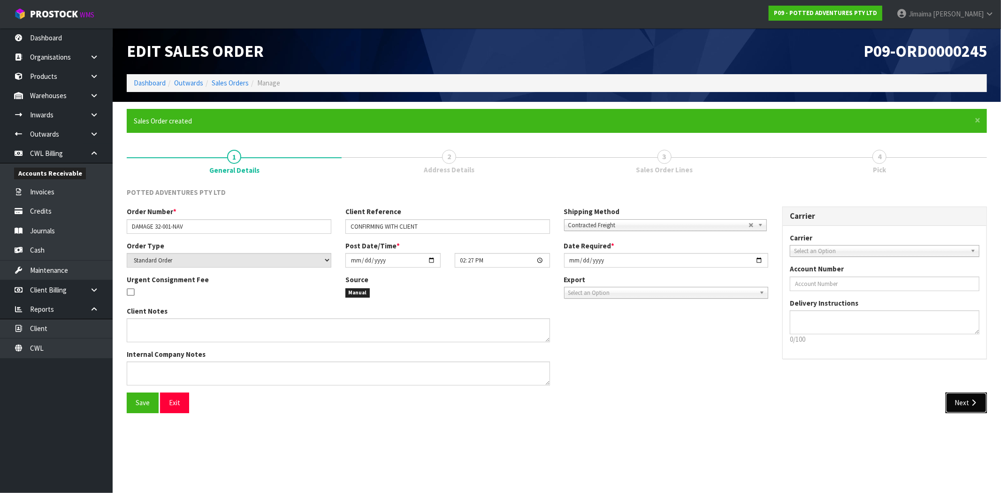
click at [970, 399] on icon "button" at bounding box center [973, 402] width 9 height 7
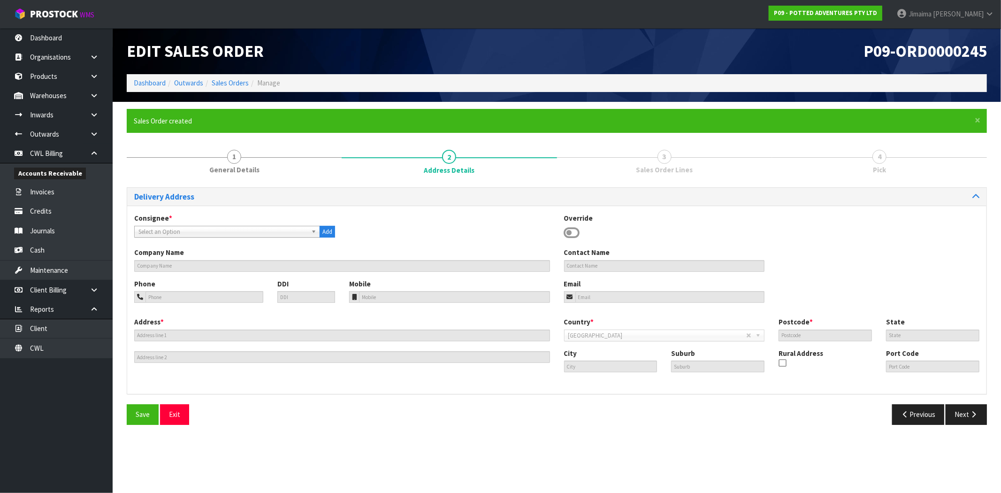
drag, startPoint x: 568, startPoint y: 236, endPoint x: 586, endPoint y: 259, distance: 30.4
click at [568, 236] on icon at bounding box center [572, 233] width 16 height 14
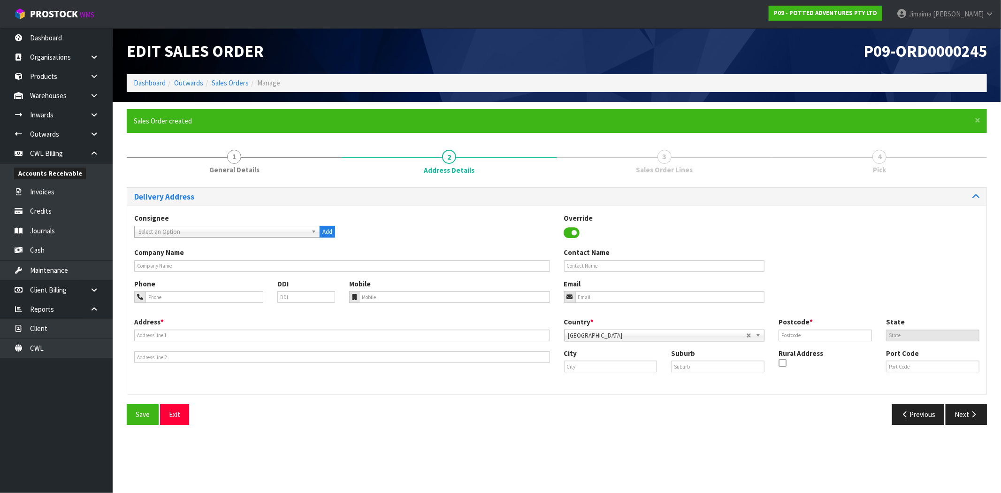
click at [587, 259] on div "Contact Name" at bounding box center [664, 259] width 215 height 24
click at [587, 263] on input "text" at bounding box center [664, 266] width 201 height 12
type input "DISPOSE"
click at [143, 418] on span "Save" at bounding box center [143, 414] width 14 height 9
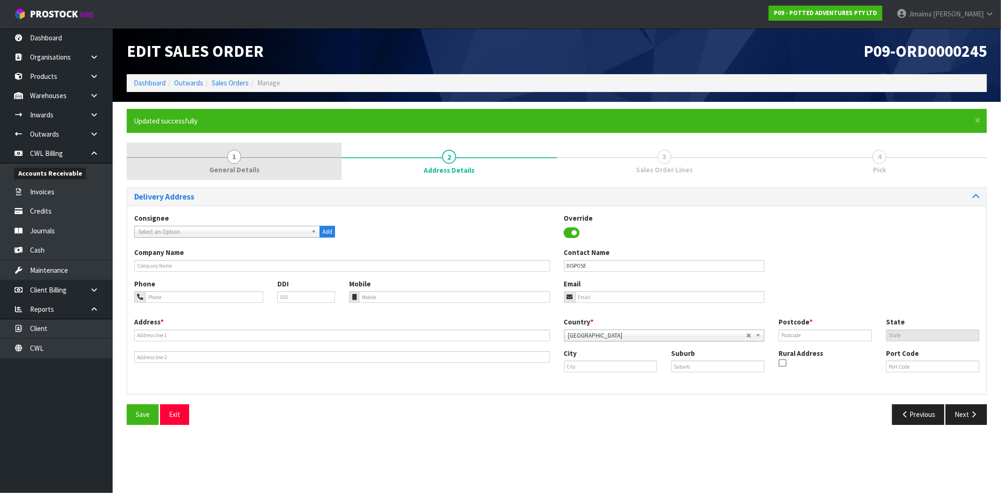
click at [216, 166] on span "General Details" at bounding box center [234, 170] width 50 height 10
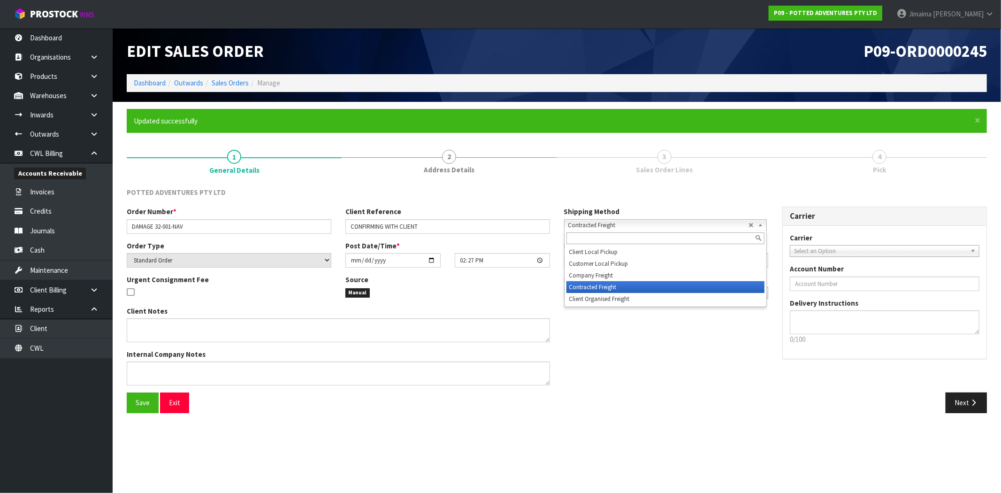
click at [759, 223] on b at bounding box center [762, 225] width 8 height 11
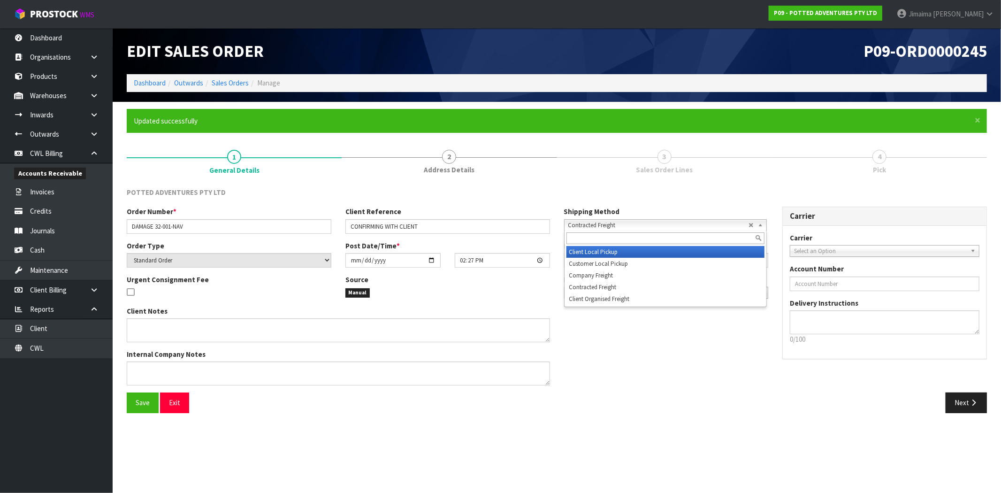
click at [616, 250] on li "Client Local Pickup" at bounding box center [665, 252] width 198 height 12
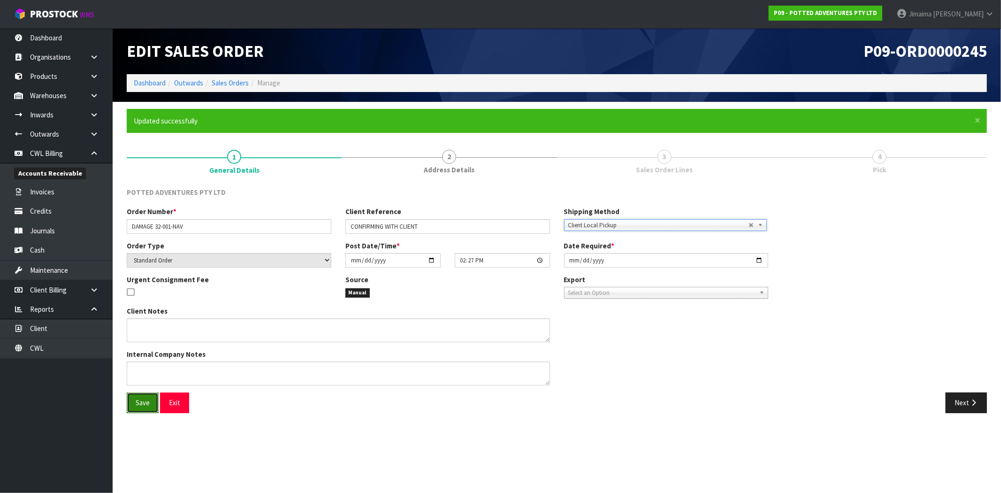
click at [147, 399] on span "Save" at bounding box center [143, 402] width 14 height 9
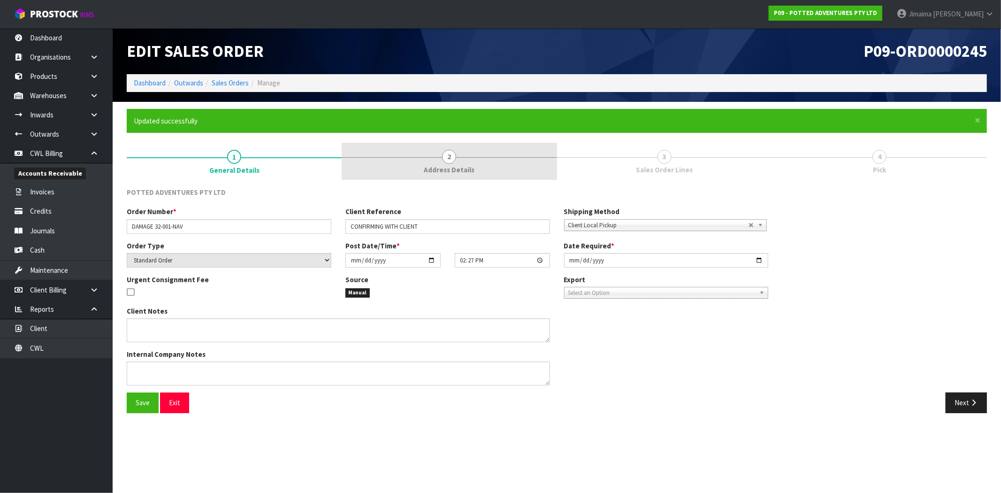
click at [510, 158] on link "2 Address Details" at bounding box center [449, 161] width 215 height 37
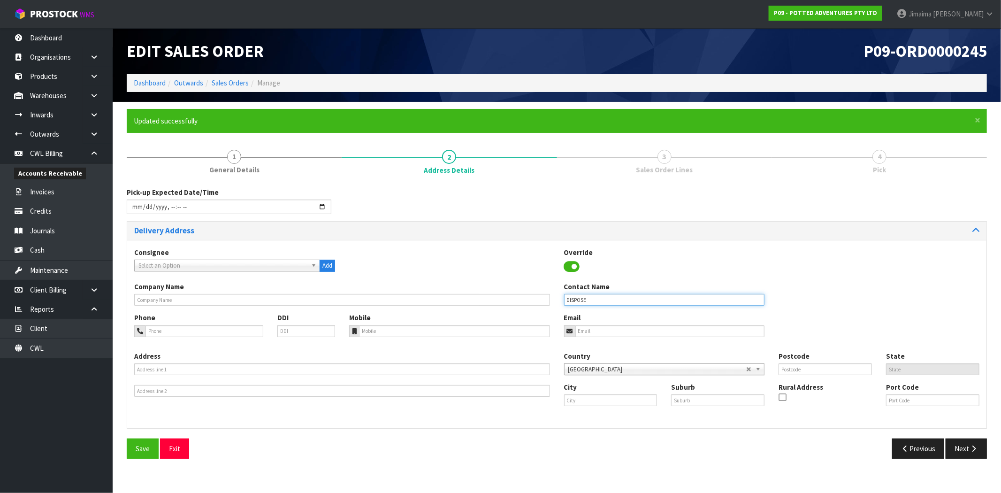
click at [564, 302] on input "DISPOSE" at bounding box center [664, 300] width 201 height 12
type input "DAMAGE DISPOSE"
click at [146, 444] on span "Save" at bounding box center [143, 448] width 14 height 9
click at [963, 448] on button "Next" at bounding box center [965, 448] width 41 height 20
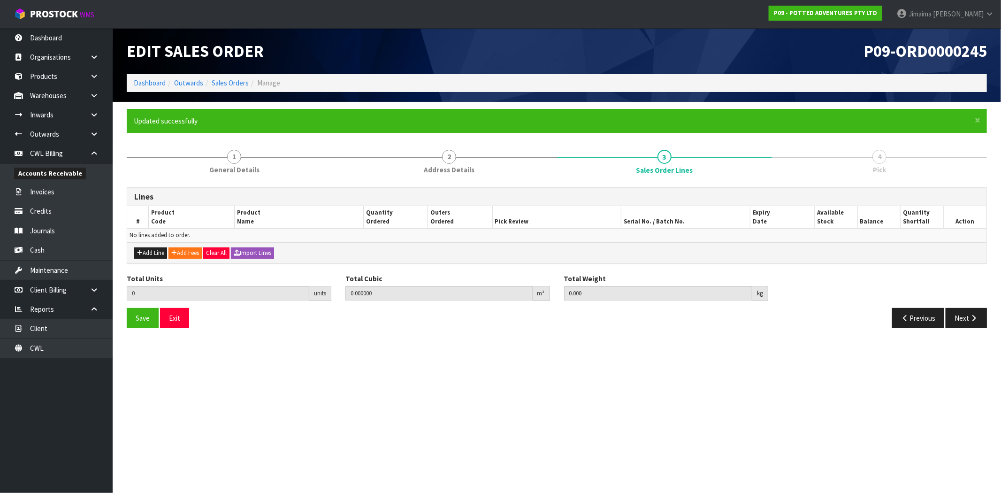
click at [144, 260] on div "Add Line Add Fees Clear All Import Lines" at bounding box center [556, 252] width 859 height 21
click at [145, 254] on button "Add Line" at bounding box center [150, 252] width 33 height 11
type input "0"
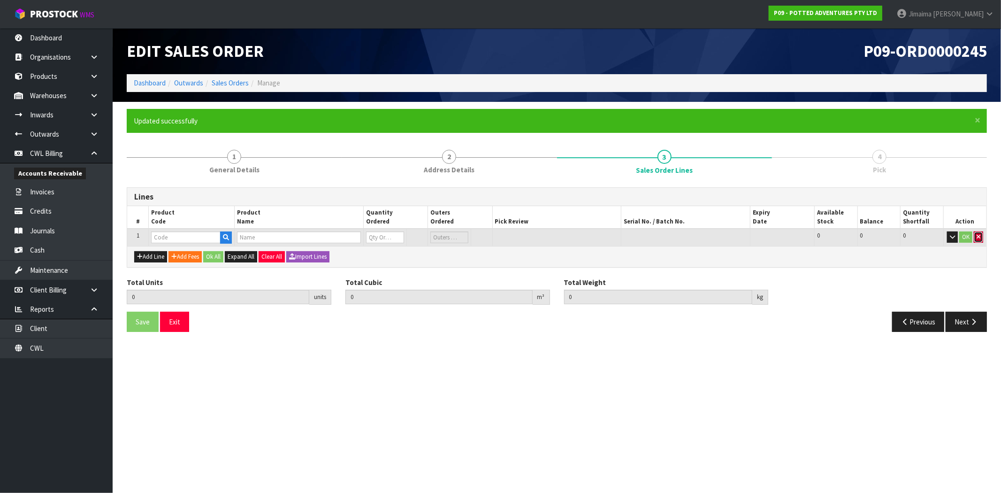
drag, startPoint x: 980, startPoint y: 233, endPoint x: 857, endPoint y: 246, distance: 123.7
click at [979, 234] on icon "button" at bounding box center [978, 237] width 4 height 6
type input "0.000000"
type input "0.000"
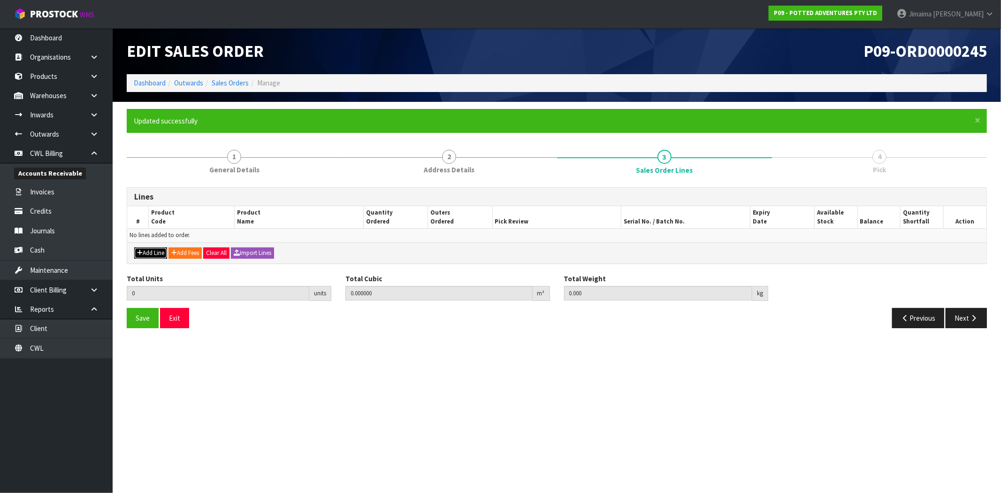
click at [158, 254] on button "Add Line" at bounding box center [150, 252] width 33 height 11
type input "0"
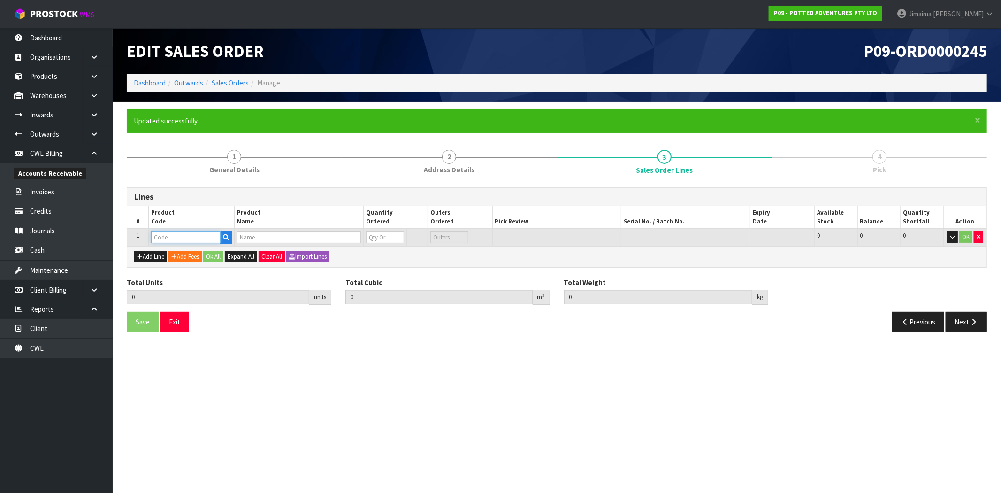
click at [198, 232] on input "text" at bounding box center [185, 237] width 69 height 12
paste input "32-001-NAV"
type input "32-001-NAV"
type input "0.000000"
type input "0.000"
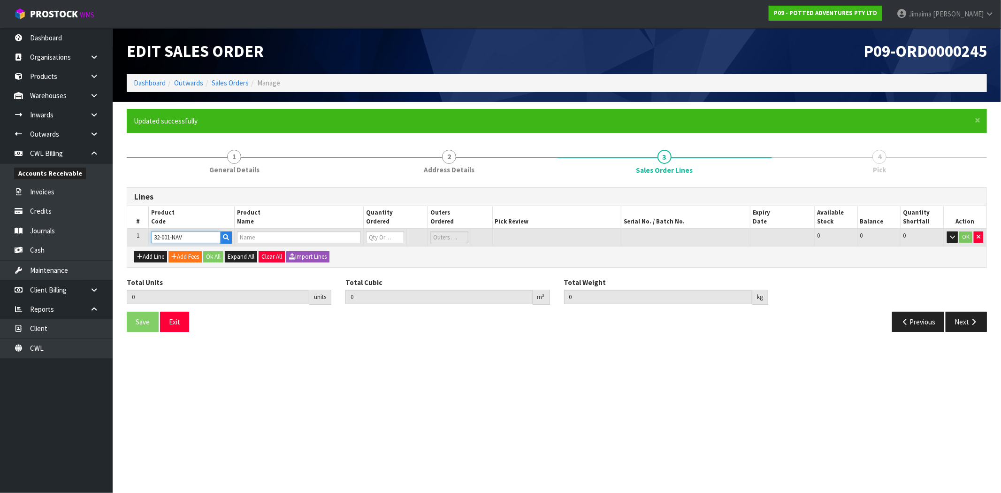
type input "SMALL OSLO PLANTER NAVY"
type input "0"
type input "32-001-NAV"
click at [382, 236] on input "0" at bounding box center [375, 237] width 36 height 12
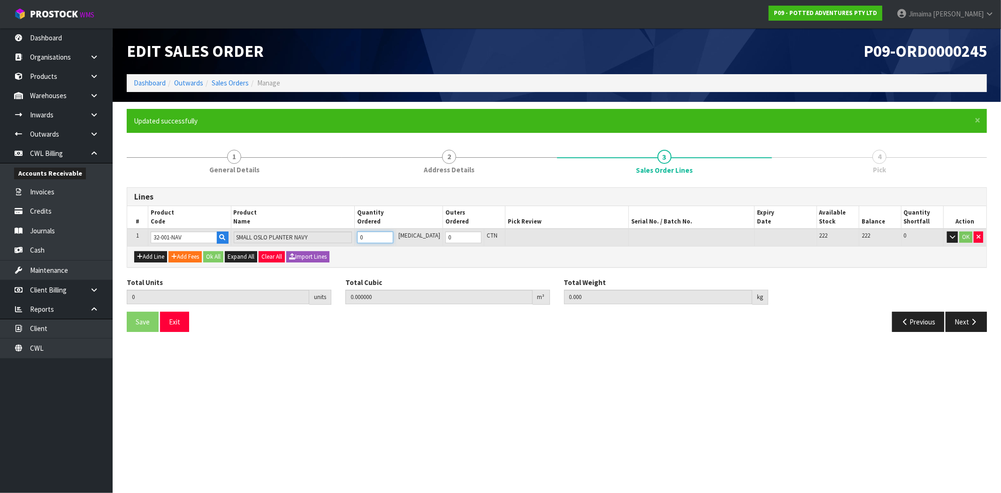
type input "1"
type input "0.00273"
type input "1.1"
type input "1"
click at [966, 232] on button "OK" at bounding box center [965, 236] width 13 height 11
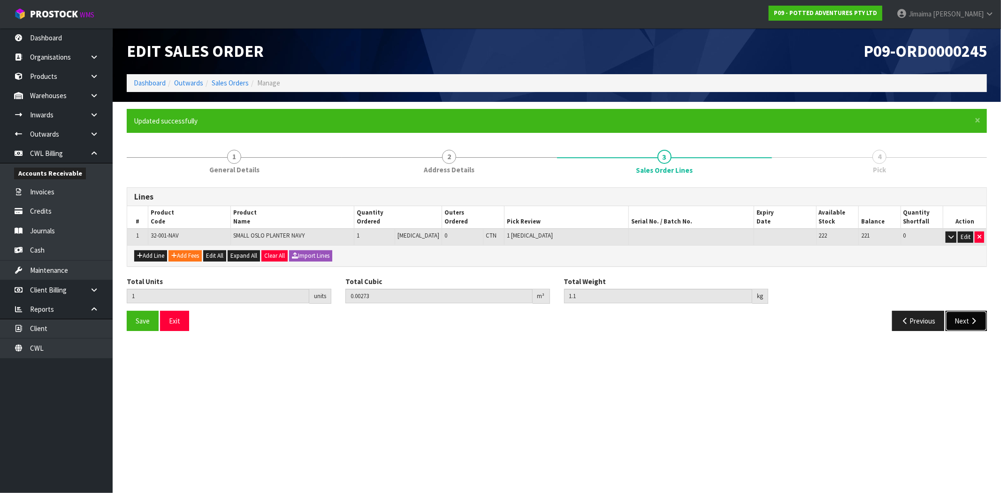
click at [967, 316] on button "Next" at bounding box center [965, 321] width 41 height 20
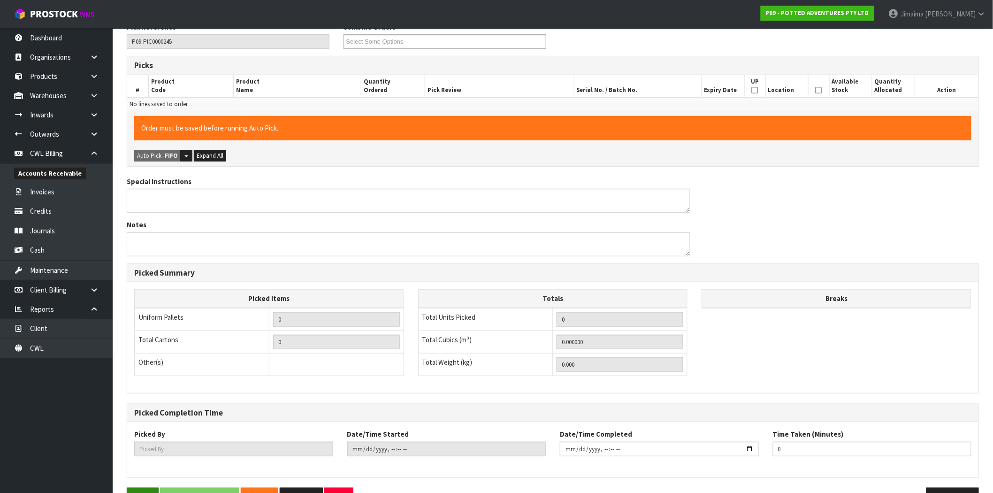
scroll to position [194, 0]
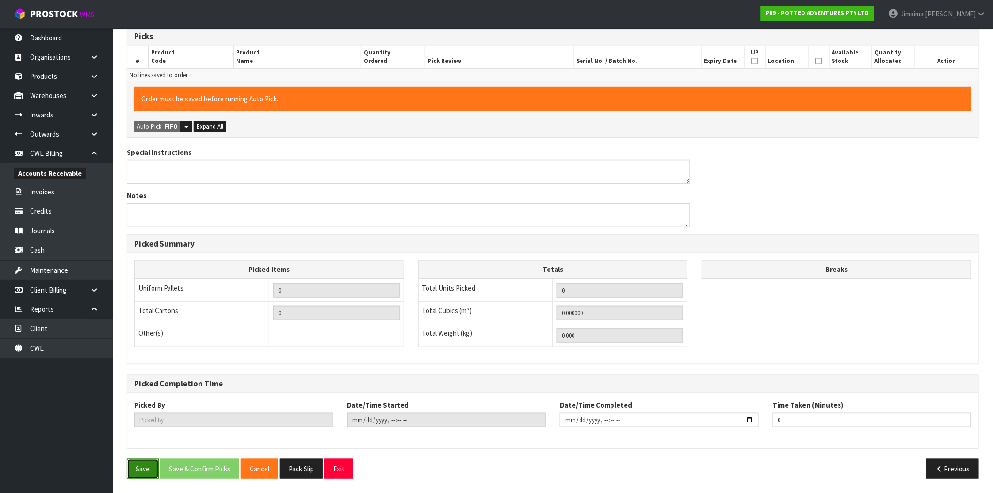
click at [146, 474] on button "Save" at bounding box center [143, 468] width 32 height 20
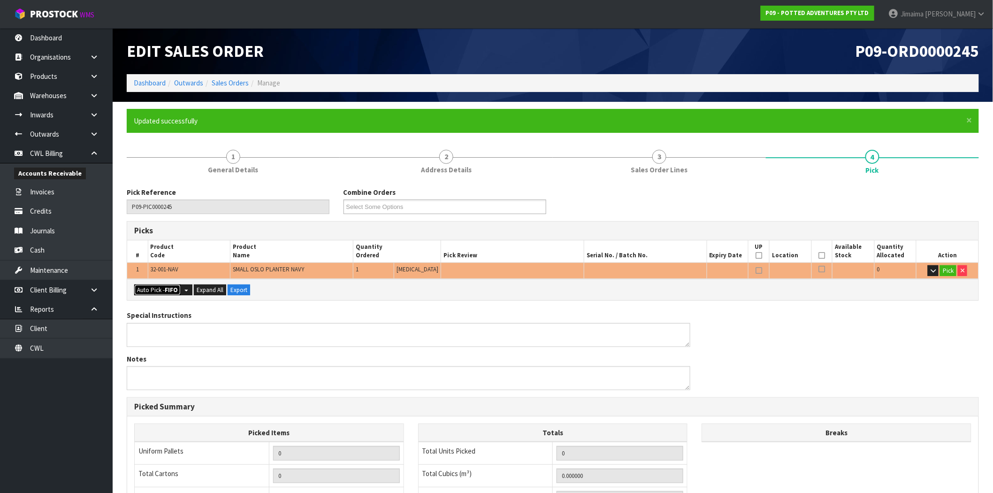
click at [160, 288] on button "Auto Pick - FIFO" at bounding box center [157, 289] width 46 height 11
type input "Piece x 1"
type input "1"
type input "0.002730"
type input "1.100"
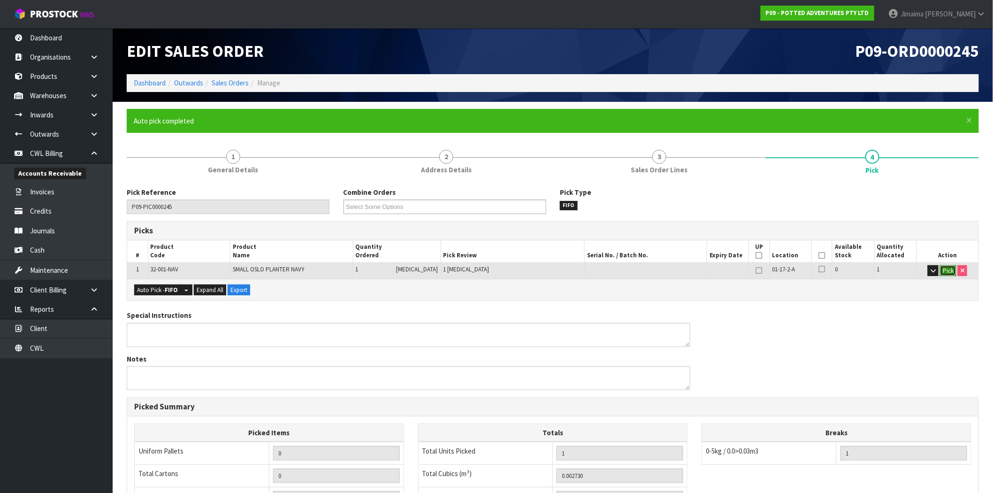
click at [949, 270] on button "Pick" at bounding box center [948, 270] width 16 height 11
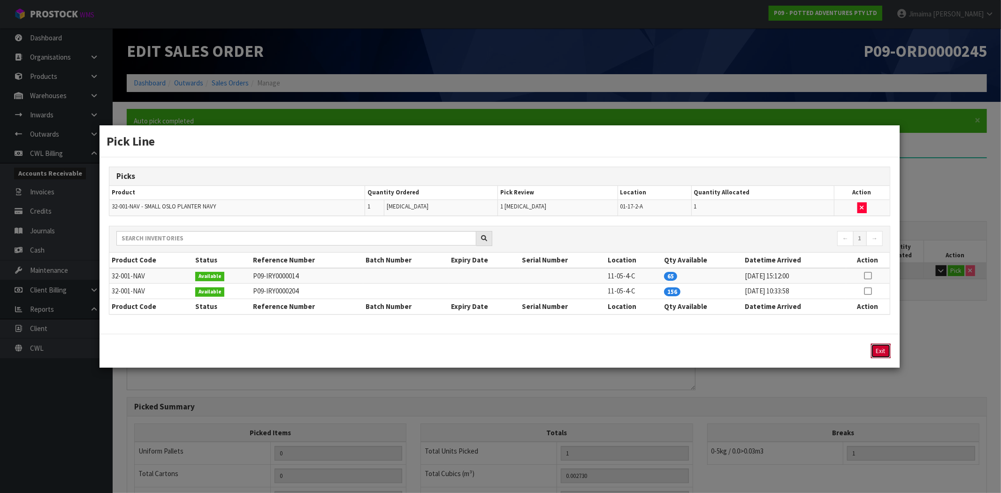
drag, startPoint x: 878, startPoint y: 352, endPoint x: 834, endPoint y: 341, distance: 46.1
click at [878, 352] on button "Exit" at bounding box center [881, 350] width 20 height 15
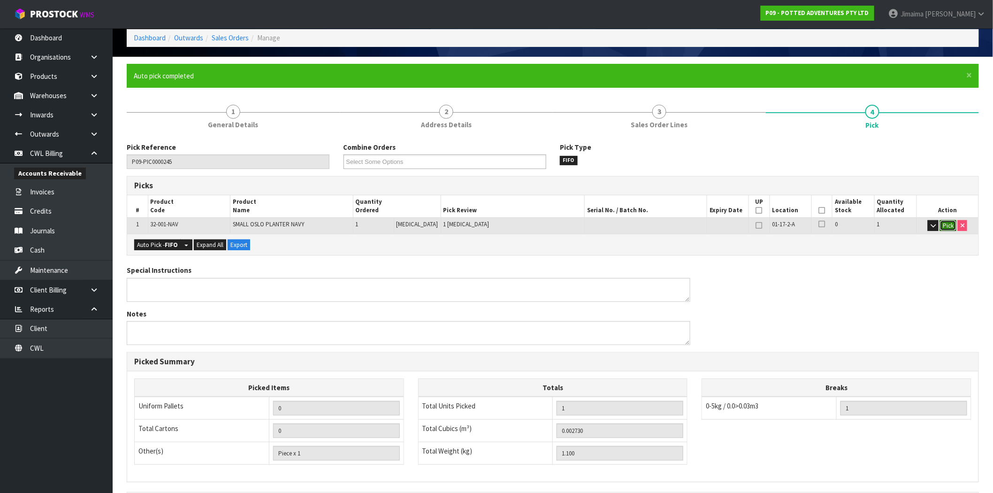
scroll to position [163, 0]
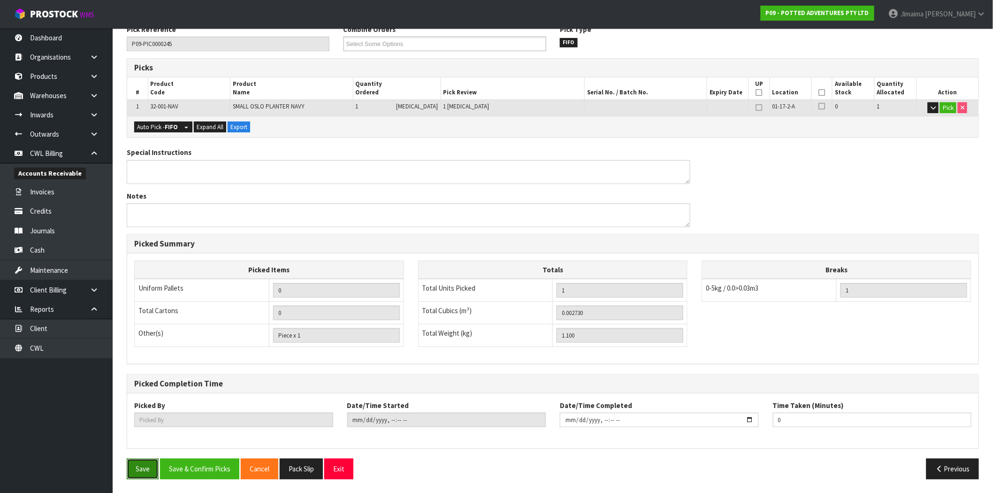
click at [142, 466] on button "Save" at bounding box center [143, 468] width 32 height 20
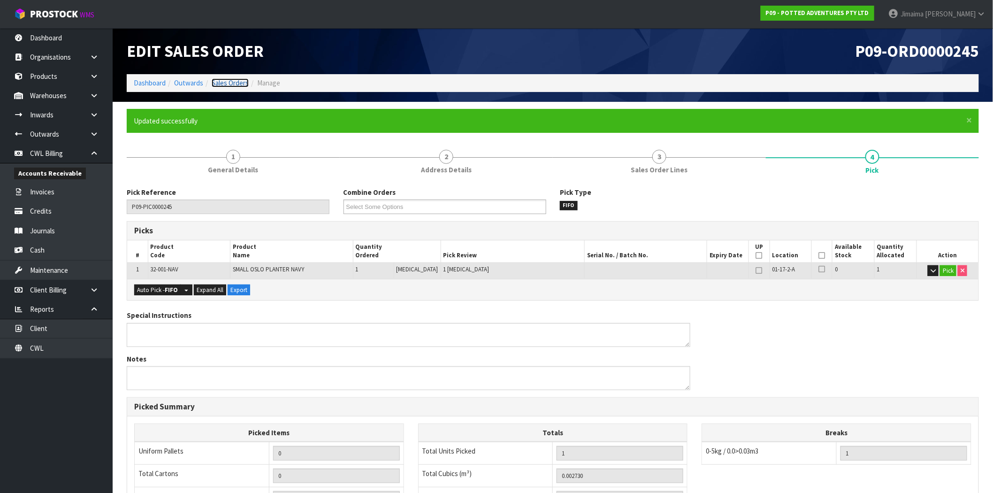
click at [242, 81] on link "Sales Orders" at bounding box center [230, 82] width 37 height 9
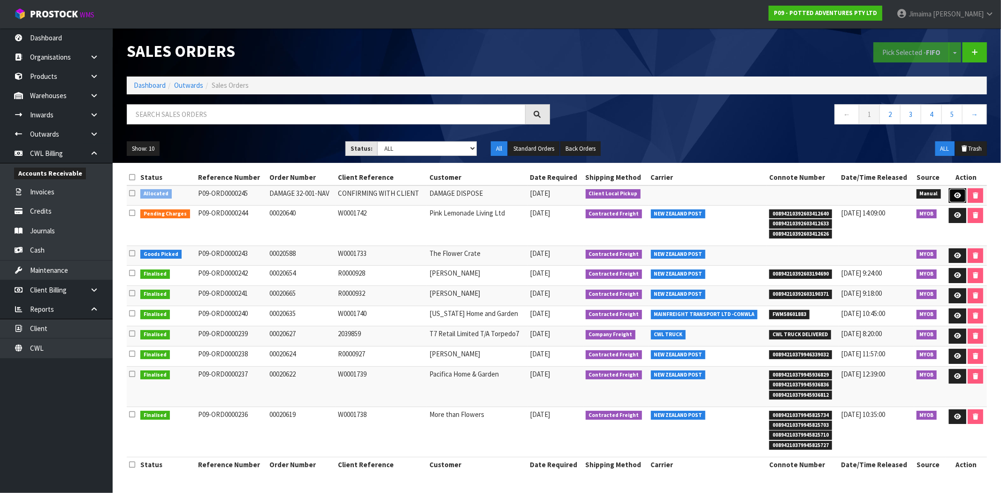
click at [956, 194] on icon at bounding box center [957, 195] width 7 height 6
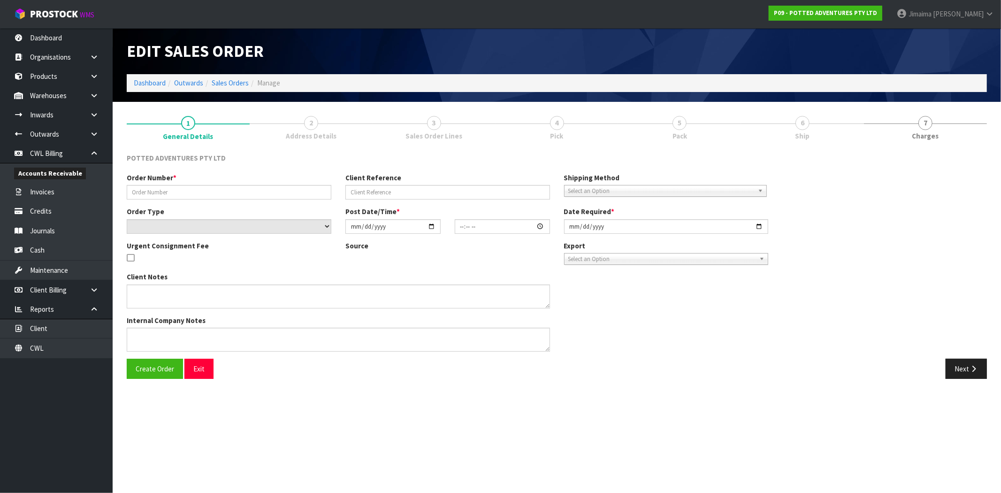
type input "DAMAGE 32-001-NAV"
type input "CONFIRMING WITH CLIENT"
select select "number:0"
type input "2025-09-24"
type input "14:27:00.000"
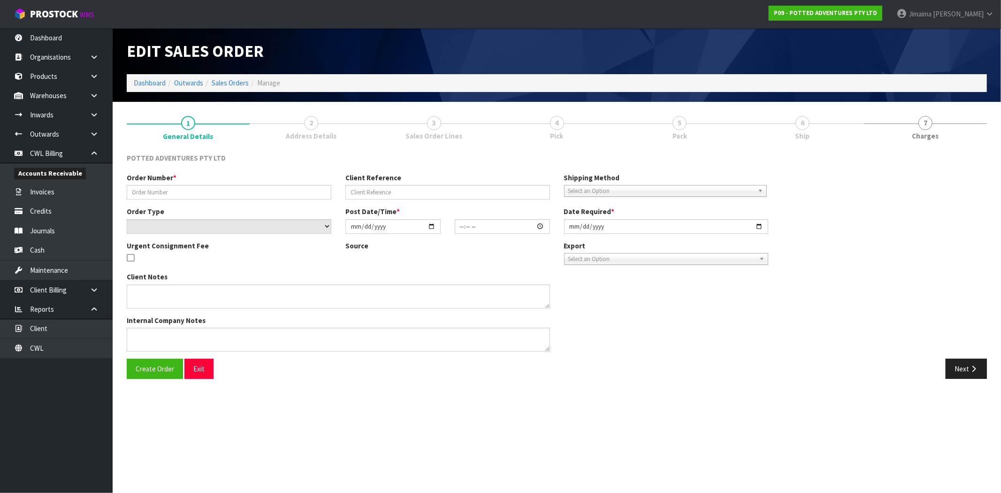
type input "2025-09-24"
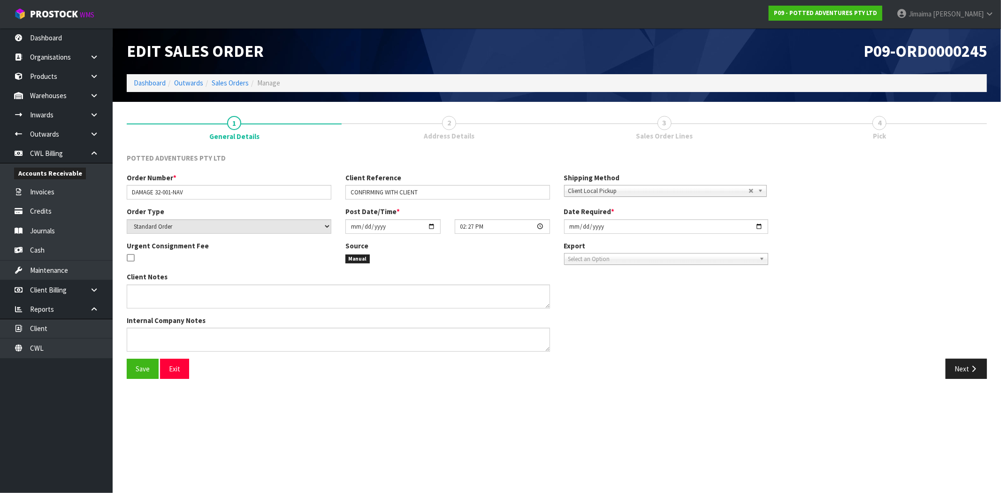
click at [464, 133] on span "Address Details" at bounding box center [449, 136] width 51 height 10
click at [967, 359] on button "Next" at bounding box center [965, 368] width 41 height 20
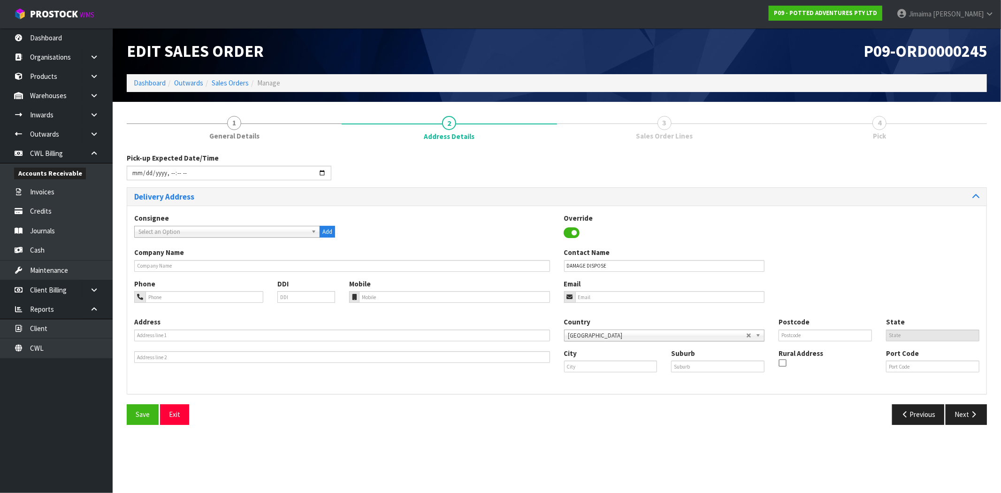
click at [970, 392] on div "Consignee 000001.BAY MECHANICS - BAY MECHANICS 000001A - BRAKE & TRANSMISSION N…" at bounding box center [556, 299] width 859 height 188
click at [970, 405] on button "Next" at bounding box center [965, 414] width 41 height 20
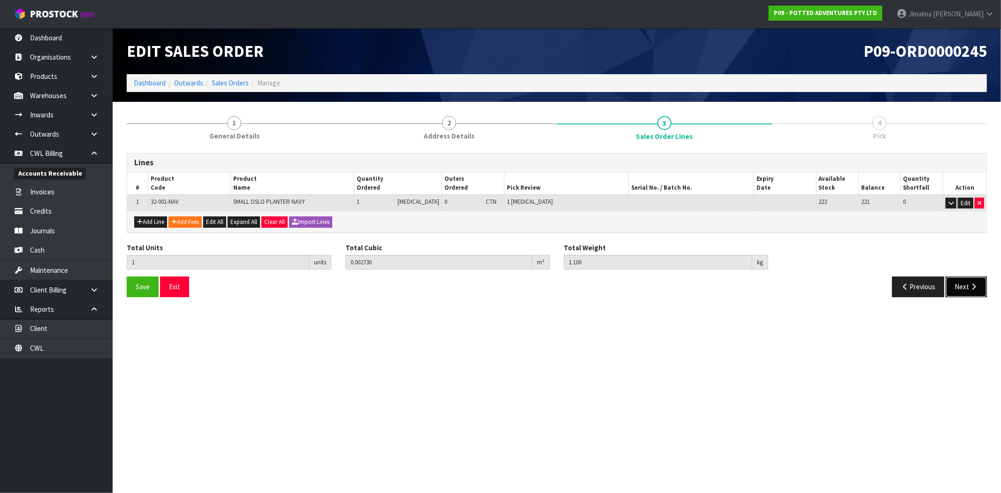
click at [969, 288] on icon "button" at bounding box center [973, 286] width 9 height 7
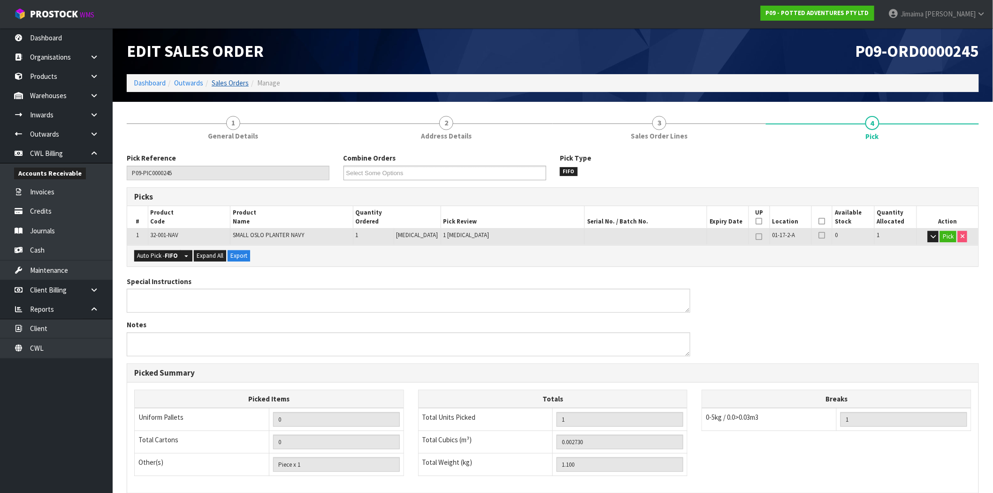
click at [247, 84] on ol "Dashboard Outwards Sales Orders Manage" at bounding box center [553, 82] width 852 height 17
drag, startPoint x: 242, startPoint y: 80, endPoint x: 326, endPoint y: 102, distance: 86.8
click at [242, 80] on link "Sales Orders" at bounding box center [230, 82] width 37 height 9
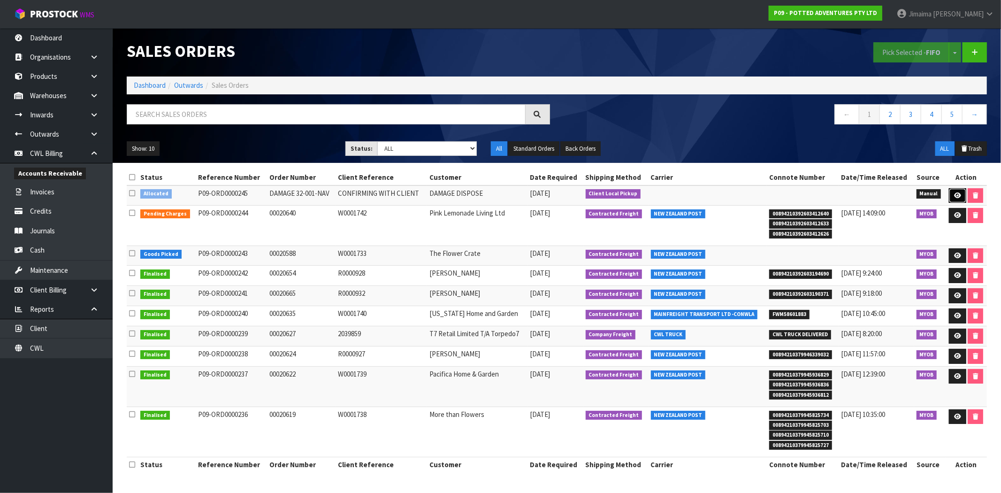
click at [952, 191] on link at bounding box center [957, 195] width 17 height 15
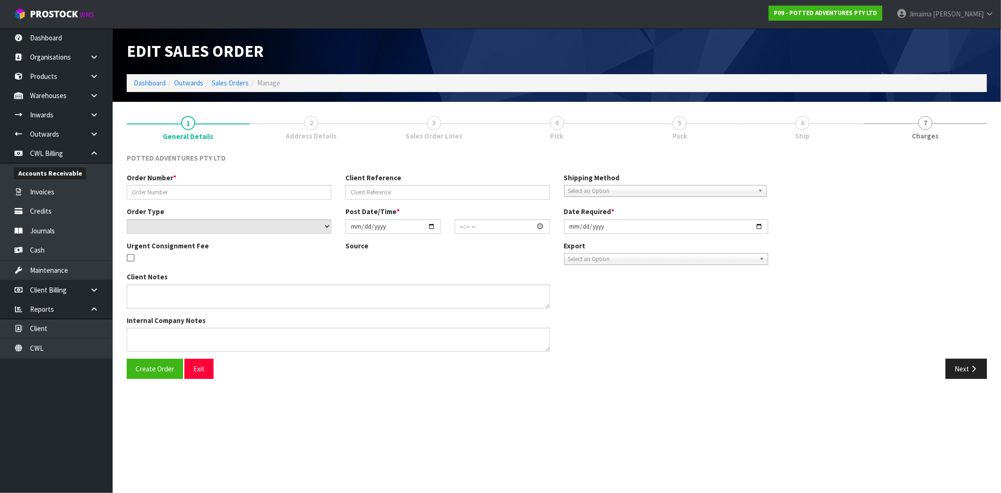
type input "DAMAGE 32-001-NAV"
type input "CONFIRMING WITH CLIENT"
select select "number:0"
type input "2025-09-24"
type input "14:27:00.000"
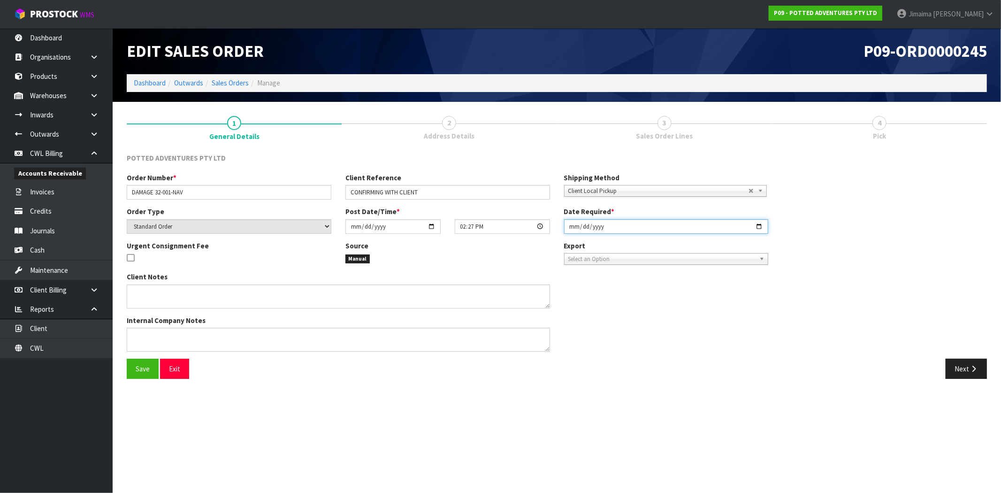
click at [759, 227] on input "2025-09-24" at bounding box center [666, 226] width 205 height 15
type input "2025-09-25"
click at [134, 367] on button "Save" at bounding box center [143, 368] width 32 height 20
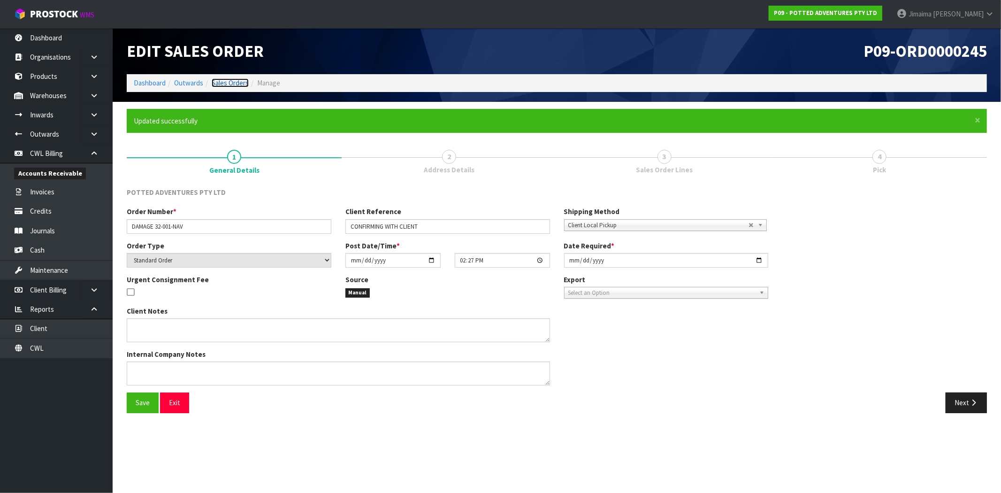
click at [235, 81] on link "Sales Orders" at bounding box center [230, 82] width 37 height 9
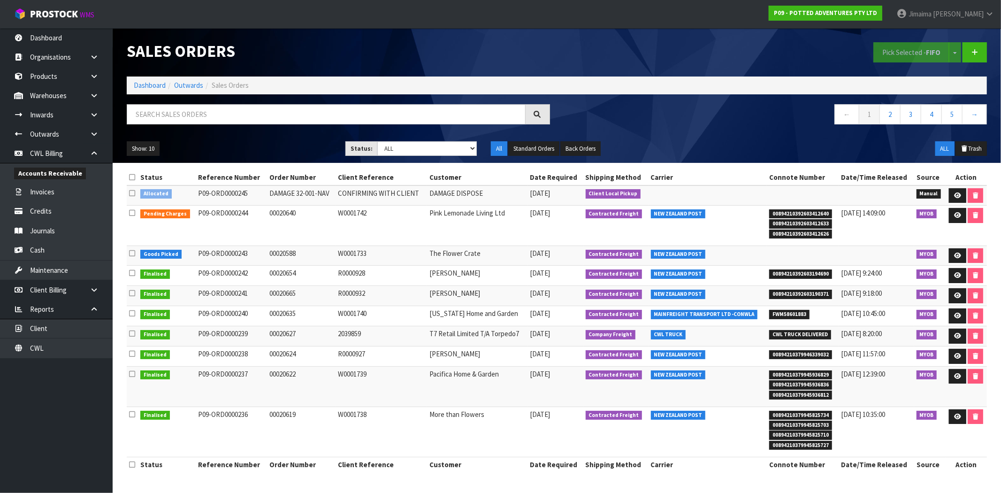
click at [168, 87] on li "Outwards" at bounding box center [185, 85] width 38 height 10
click at [156, 87] on link "Dashboard" at bounding box center [150, 85] width 32 height 9
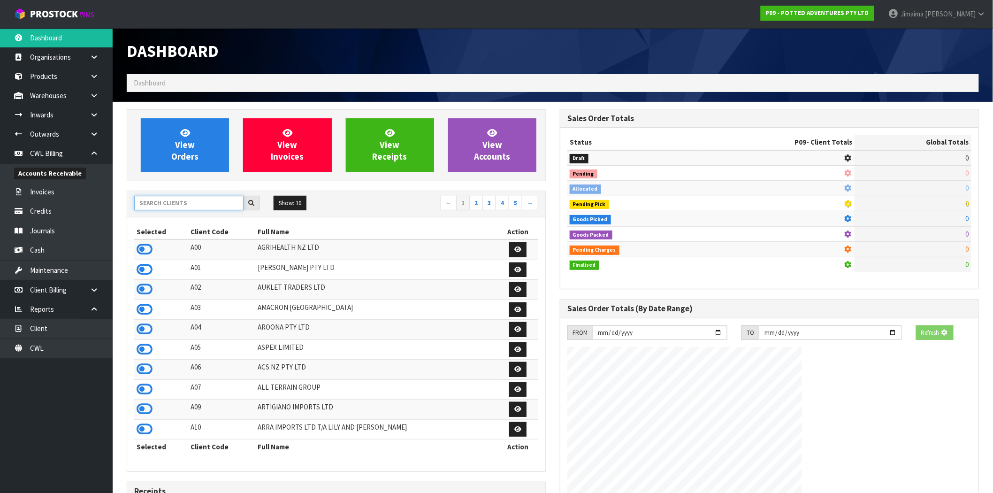
click at [167, 203] on input "text" at bounding box center [188, 203] width 109 height 15
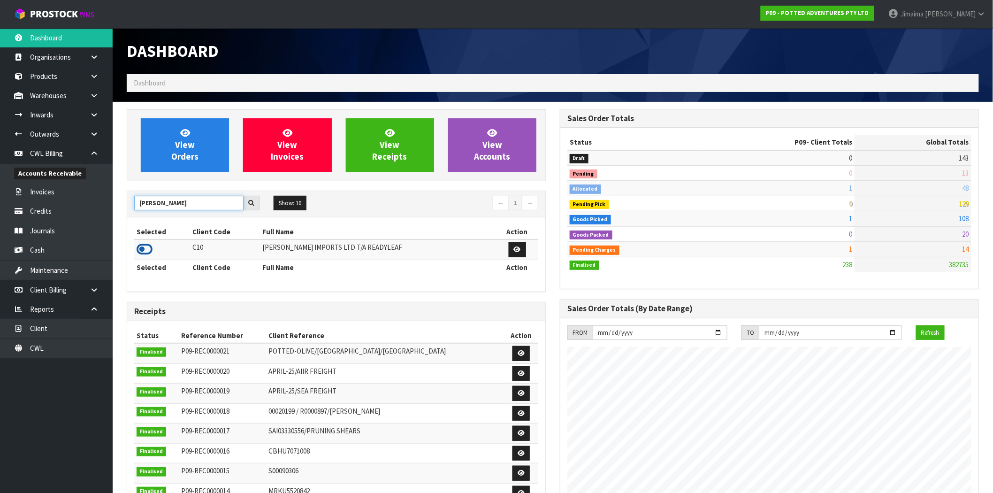
type input "CANNON"
click at [142, 250] on icon at bounding box center [145, 249] width 16 height 14
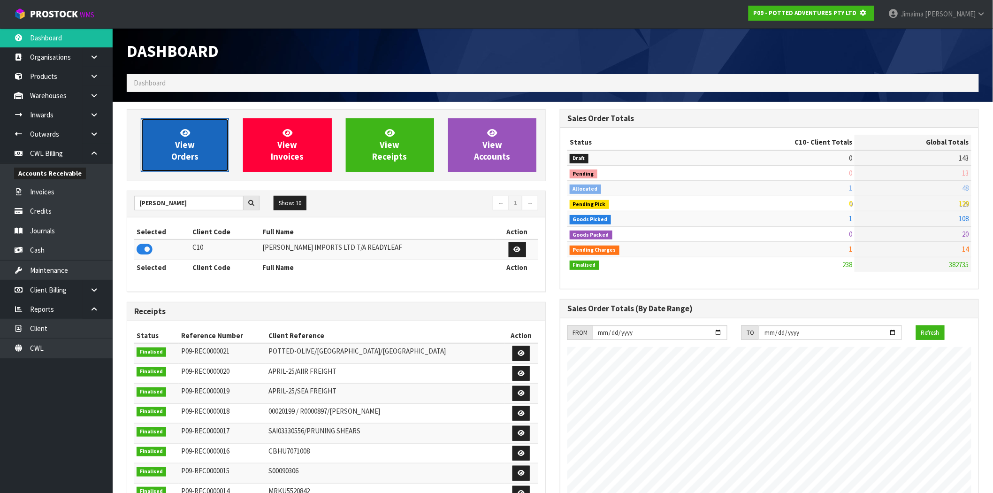
click at [187, 147] on span "View Orders" at bounding box center [184, 144] width 27 height 35
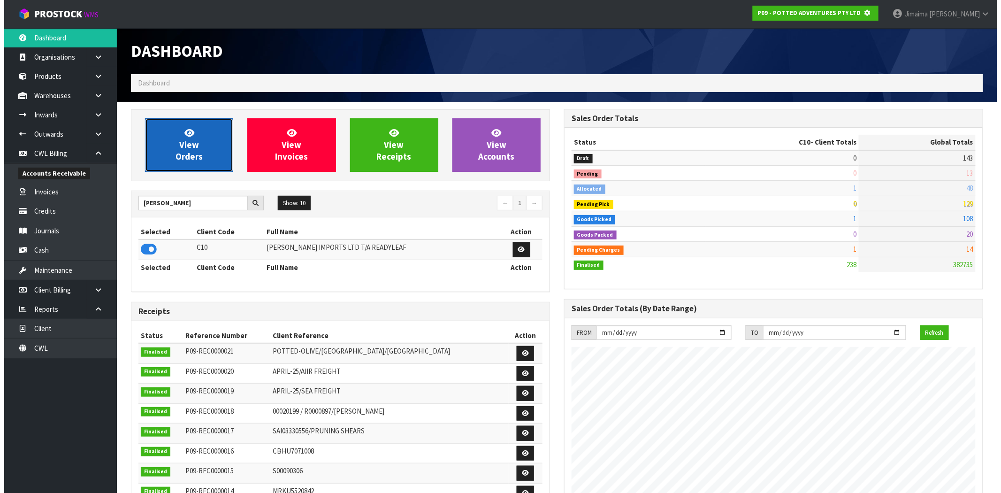
scroll to position [468590, 468742]
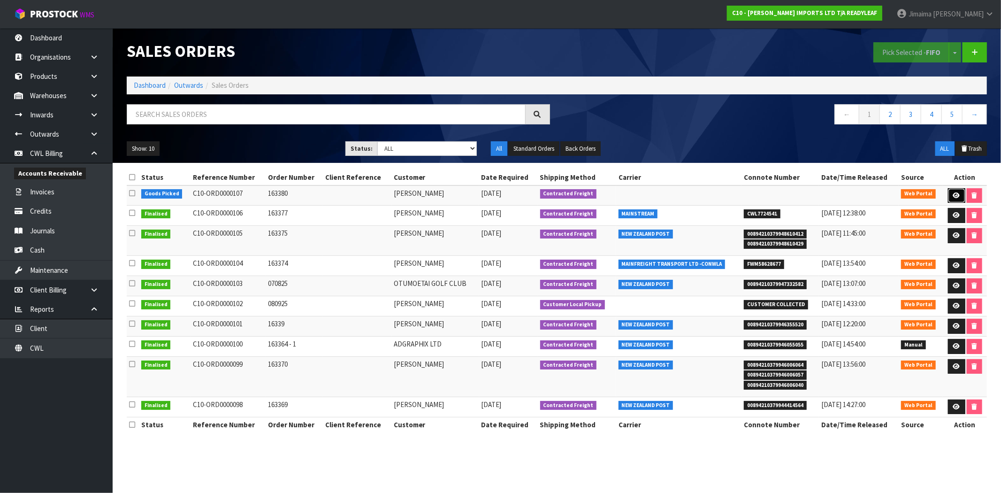
click at [959, 194] on link at bounding box center [956, 195] width 17 height 15
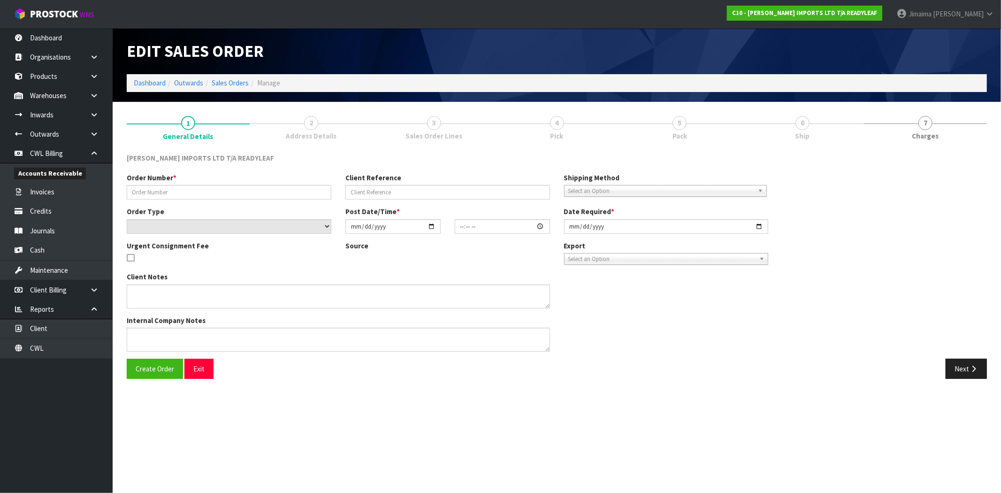
type input "163380"
select select "number:0"
type input "2025-09-22"
type input "13:50:00.000"
type input "2025-09-24"
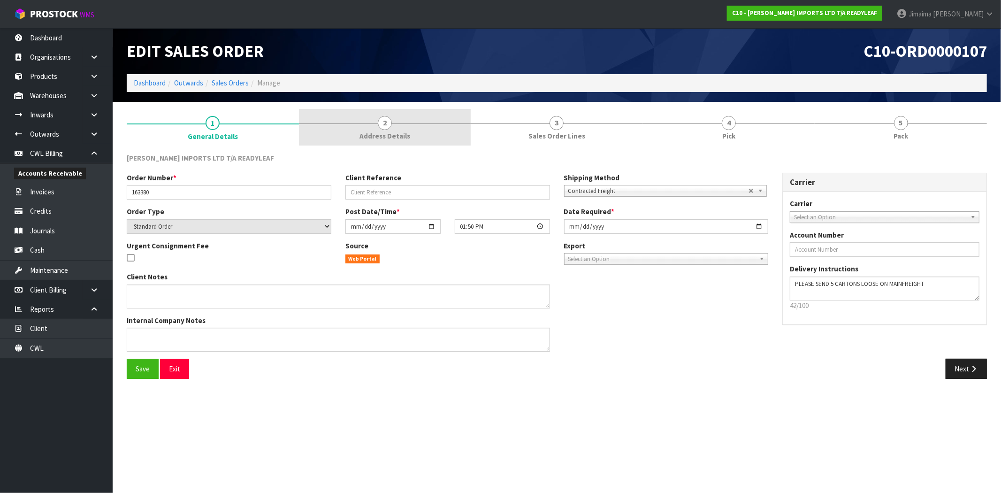
click at [402, 119] on link "2 Address Details" at bounding box center [385, 127] width 172 height 37
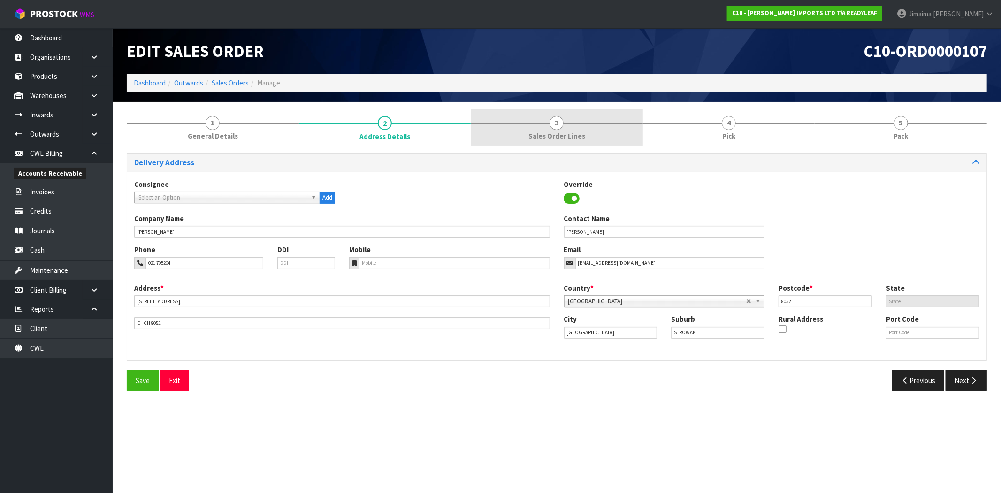
click at [582, 128] on link "3 Sales Order Lines" at bounding box center [557, 127] width 172 height 37
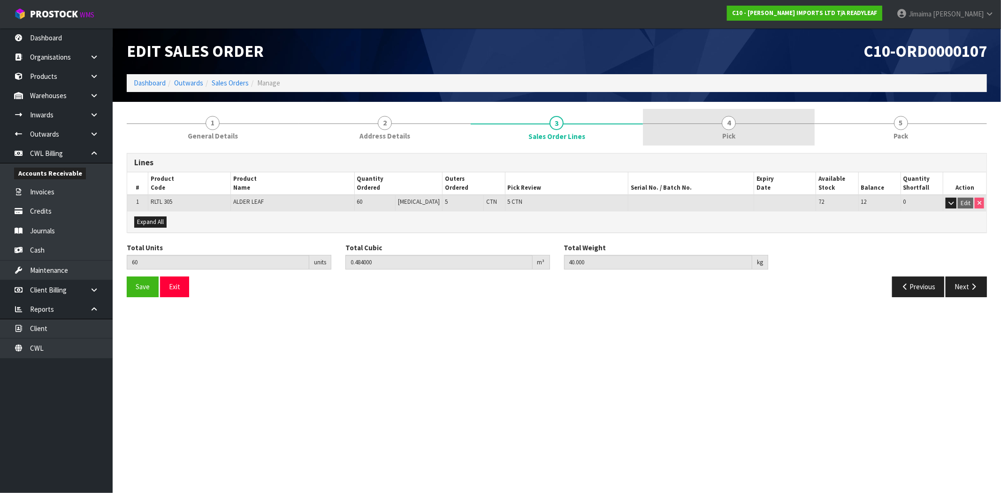
click at [698, 133] on link "4 Pick" at bounding box center [729, 127] width 172 height 37
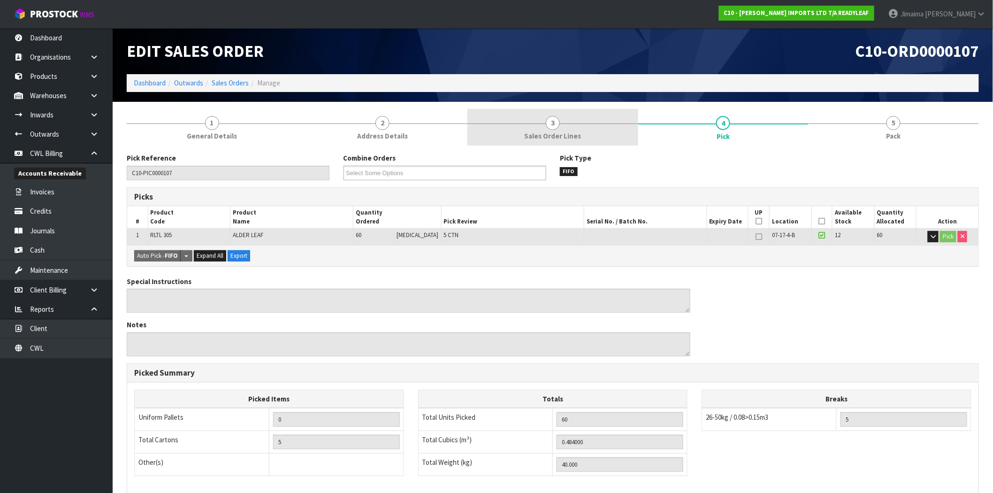
click at [623, 133] on link "3 Sales Order Lines" at bounding box center [552, 127] width 170 height 37
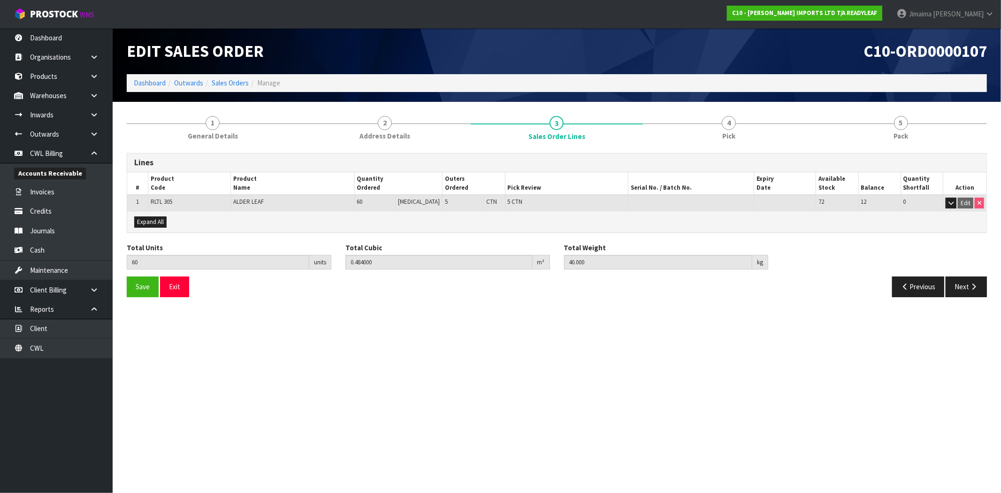
click at [354, 203] on td "ALDER LEAF" at bounding box center [292, 203] width 123 height 16
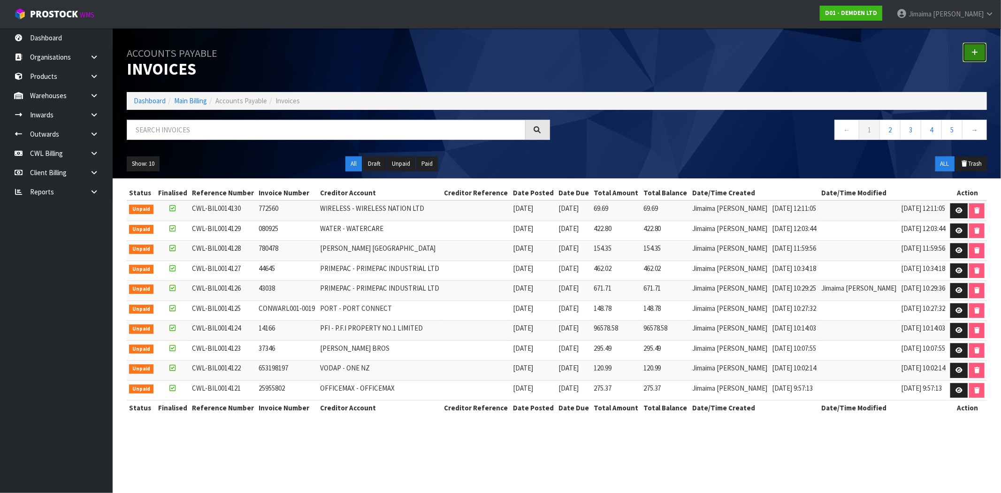
drag, startPoint x: 965, startPoint y: 50, endPoint x: 567, endPoint y: 0, distance: 401.4
click at [964, 50] on link at bounding box center [974, 52] width 24 height 20
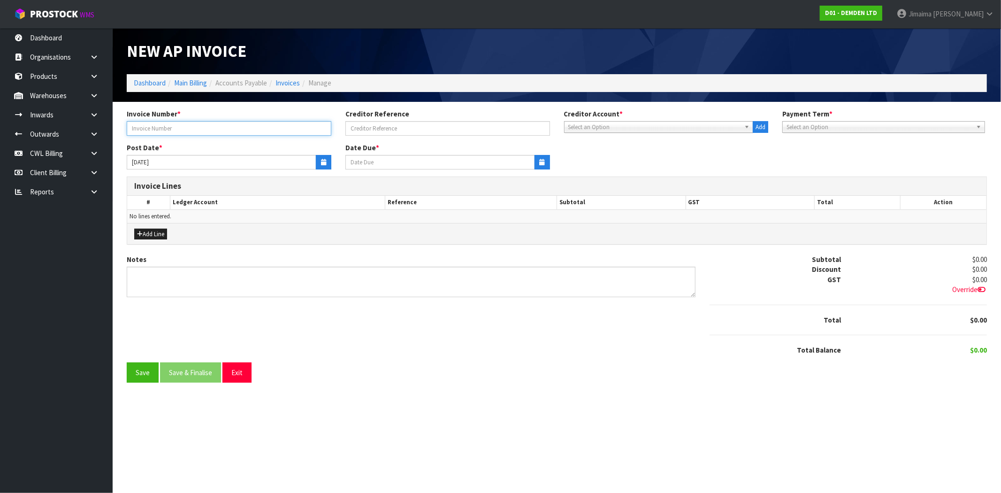
click at [153, 128] on input "text" at bounding box center [229, 128] width 205 height 15
type input "4847"
click at [589, 131] on span "Select an Option" at bounding box center [654, 127] width 173 height 11
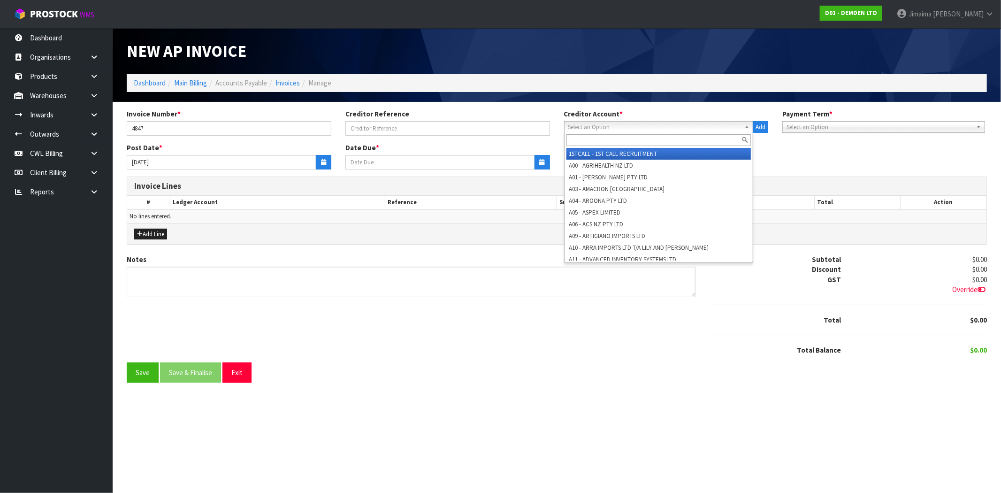
click at [588, 142] on input "text" at bounding box center [658, 140] width 185 height 12
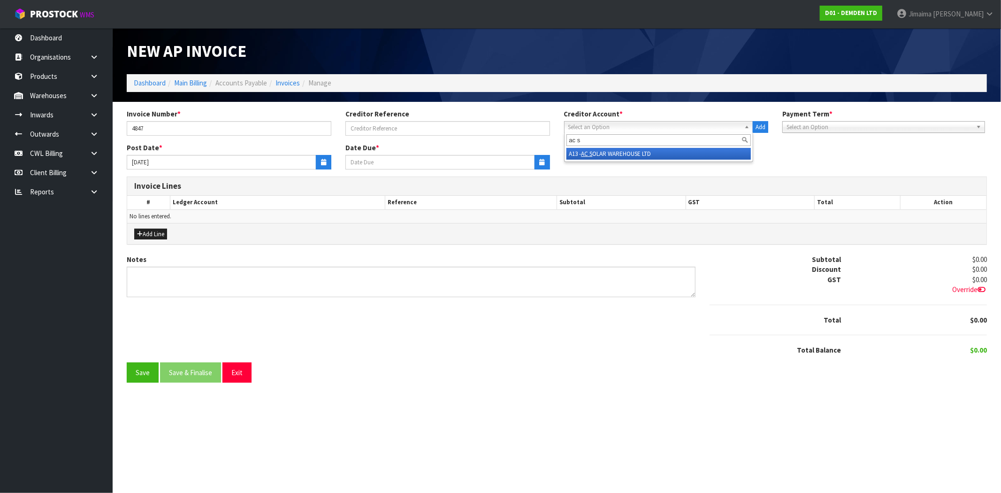
type input "ac s"
click at [593, 152] on em "AC S" at bounding box center [586, 154] width 11 height 8
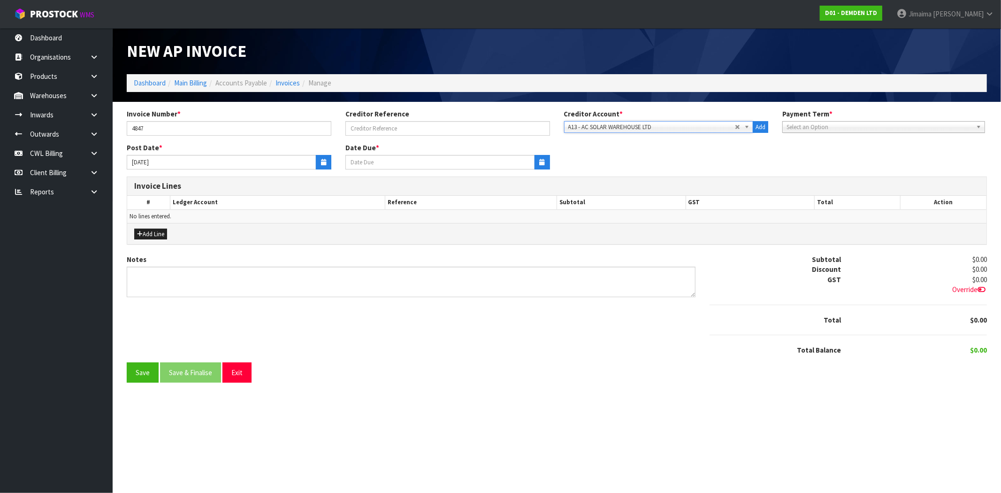
type input "04/10/2025"
click at [325, 163] on icon "button" at bounding box center [323, 162] width 5 height 6
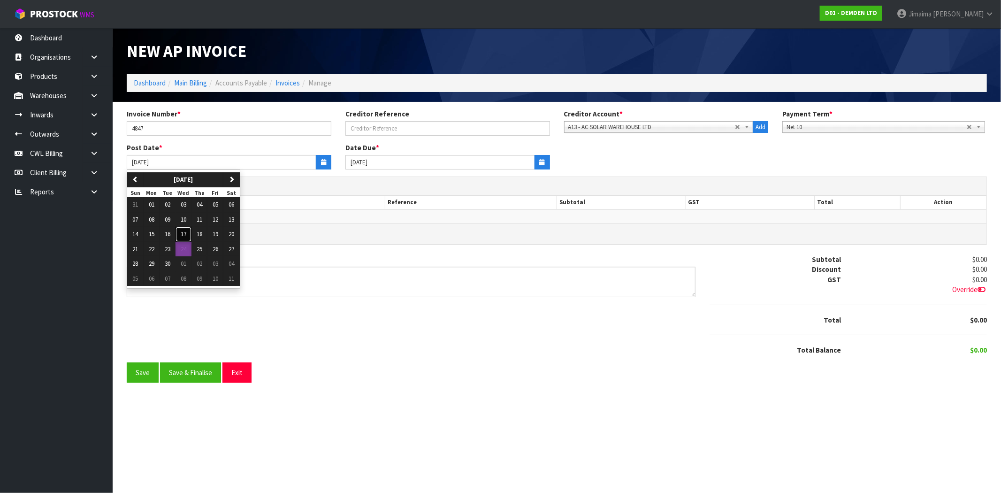
click at [188, 233] on button "17" at bounding box center [183, 234] width 16 height 15
type input "[DATE]"
type input "27/09/2025"
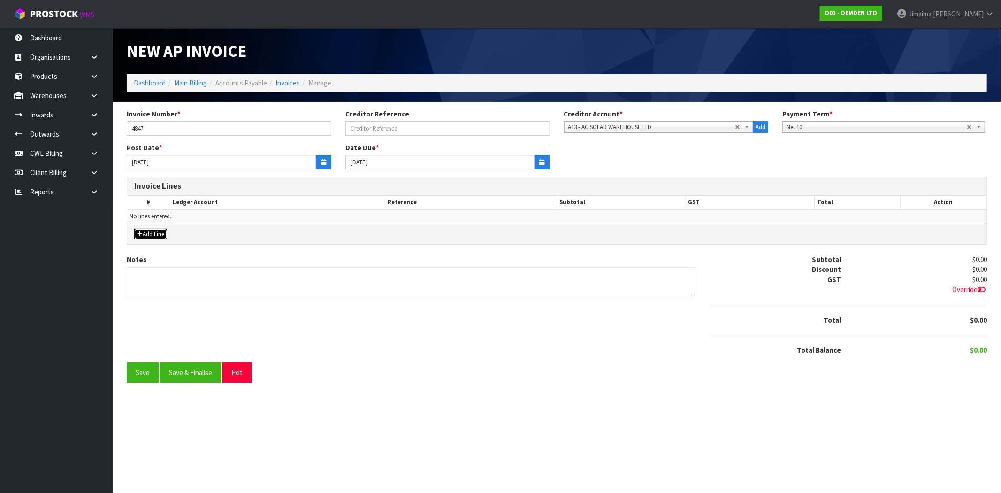
click at [152, 231] on button "Add Line" at bounding box center [150, 233] width 33 height 11
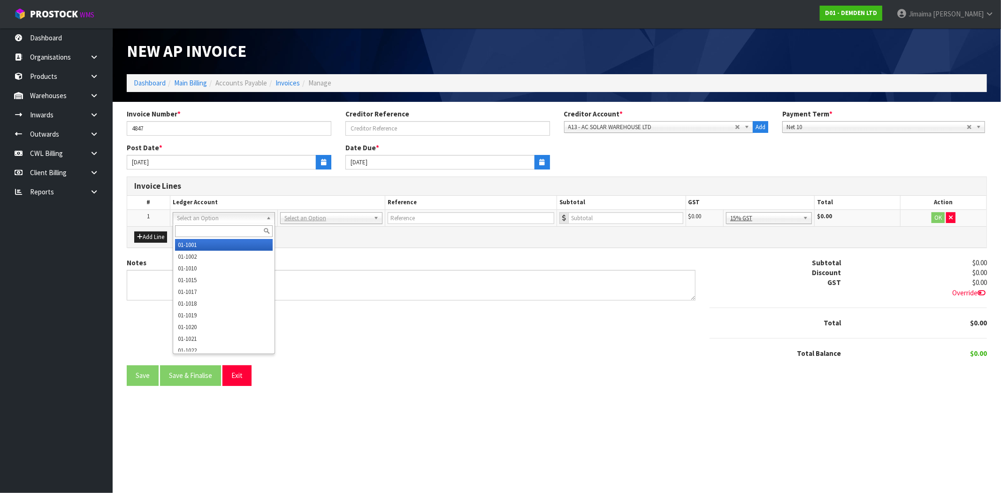
click at [189, 230] on input "text" at bounding box center [224, 231] width 98 height 12
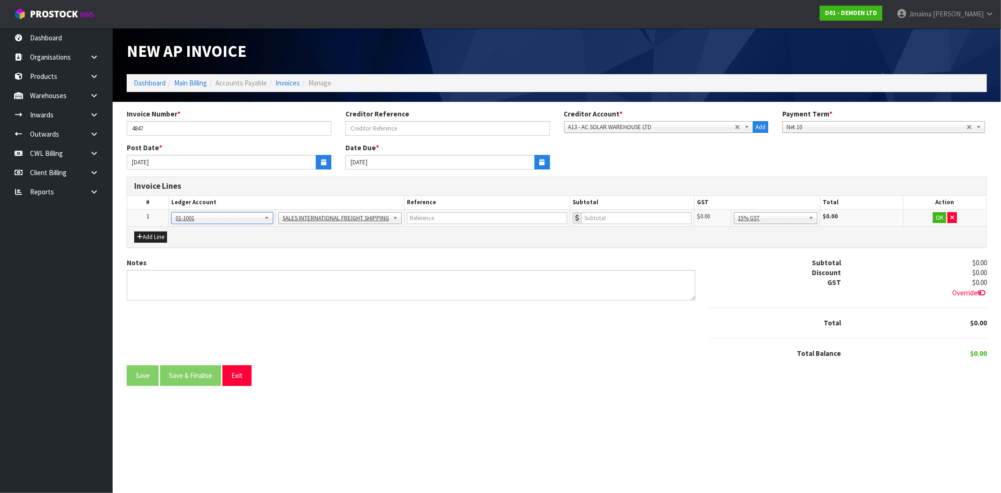
click at [205, 224] on td "01-1001 01-1002 01-1010 01-1015 01-1017 01-1018 01-1019 01-1020 01-1021 01-1022…" at bounding box center [221, 217] width 107 height 17
drag, startPoint x: 207, startPoint y: 221, endPoint x: 202, endPoint y: 226, distance: 6.6
click at [193, 232] on input "text" at bounding box center [222, 231] width 98 height 12
paste input "01-2705"
type input "01-2705"
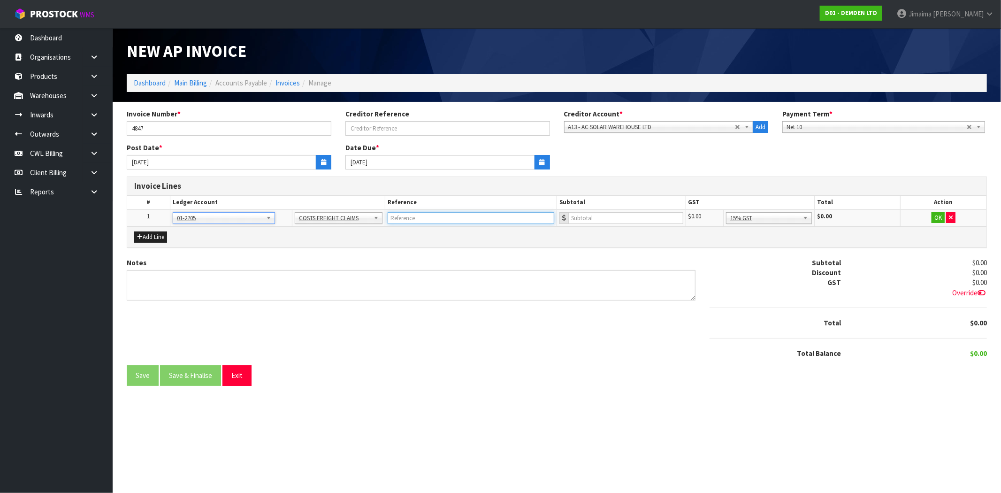
click at [494, 221] on input "text" at bounding box center [471, 218] width 167 height 12
drag, startPoint x: 419, startPoint y: 218, endPoint x: 447, endPoint y: 215, distance: 27.4
click at [419, 218] on input "AC SOLAR -" at bounding box center [471, 218] width 167 height 12
paste input "FWM58607724"
click at [436, 216] on input "AC SOLAR - FWM58607724" at bounding box center [471, 218] width 167 height 12
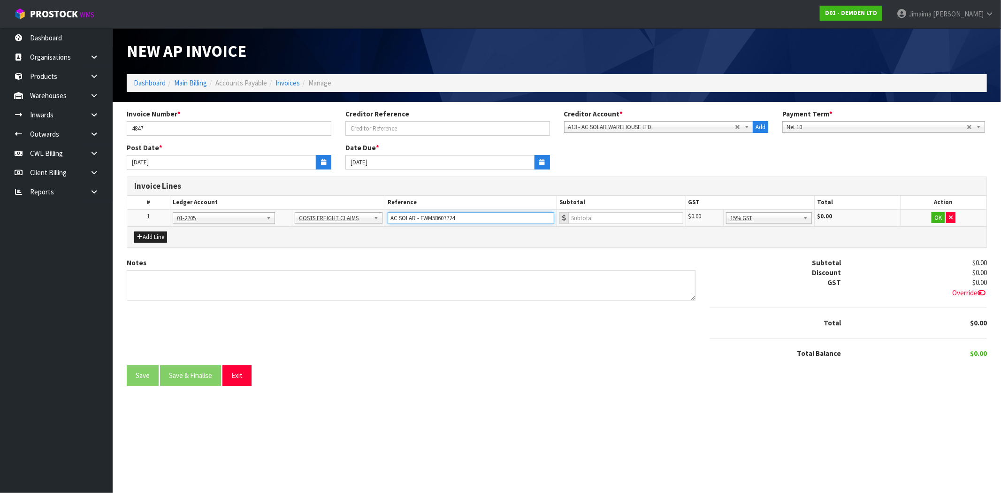
drag, startPoint x: 436, startPoint y: 216, endPoint x: 343, endPoint y: 201, distance: 94.6
click at [436, 216] on input "AC SOLAR - FWM58607724" at bounding box center [471, 218] width 167 height 12
click at [477, 217] on input "AC SOLAR - FWM58607724" at bounding box center [471, 218] width 167 height 12
type input "AC SOLAR - FWM58607724 CWL20925"
click at [624, 217] on input "number" at bounding box center [625, 218] width 115 height 12
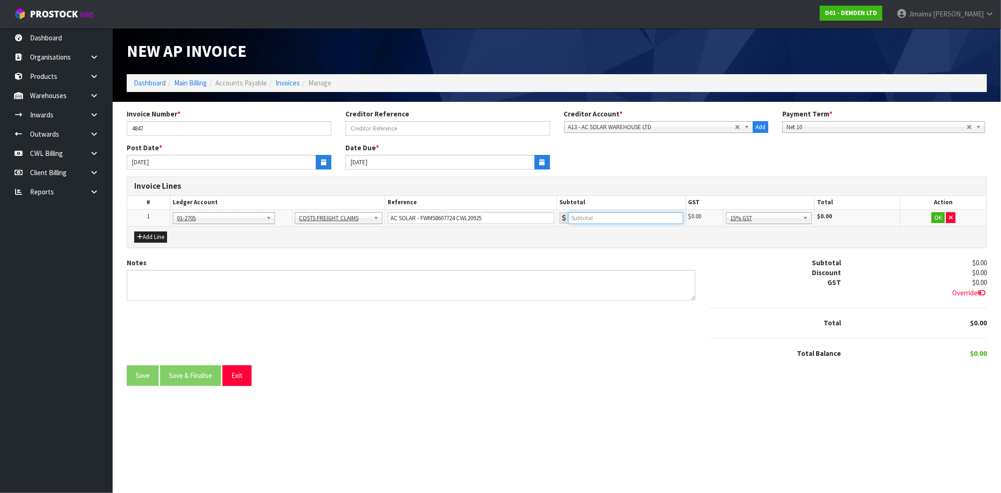
click at [654, 216] on input "number" at bounding box center [625, 218] width 115 height 12
type input "202.58"
click at [743, 244] on div "Add Line" at bounding box center [556, 236] width 859 height 21
click at [936, 214] on button "OK" at bounding box center [937, 217] width 13 height 11
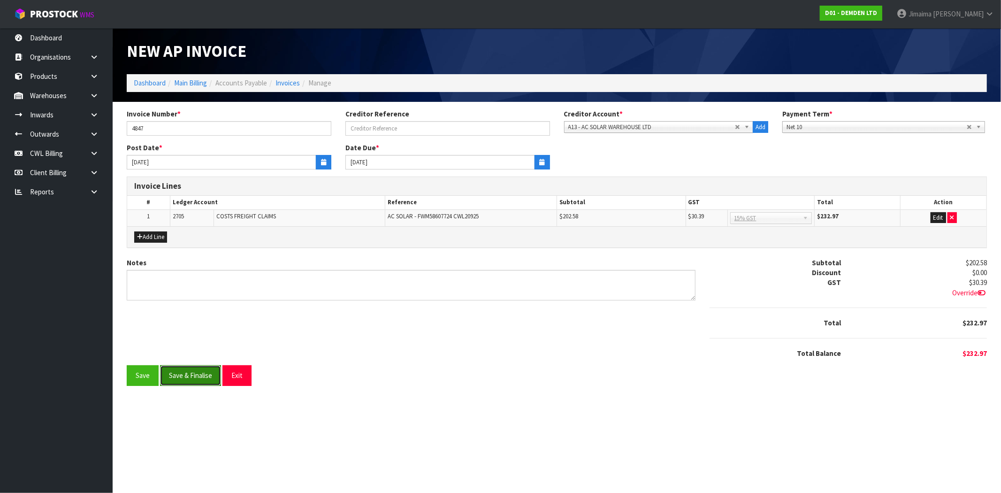
click at [194, 374] on button "Save & Finalise" at bounding box center [190, 375] width 61 height 20
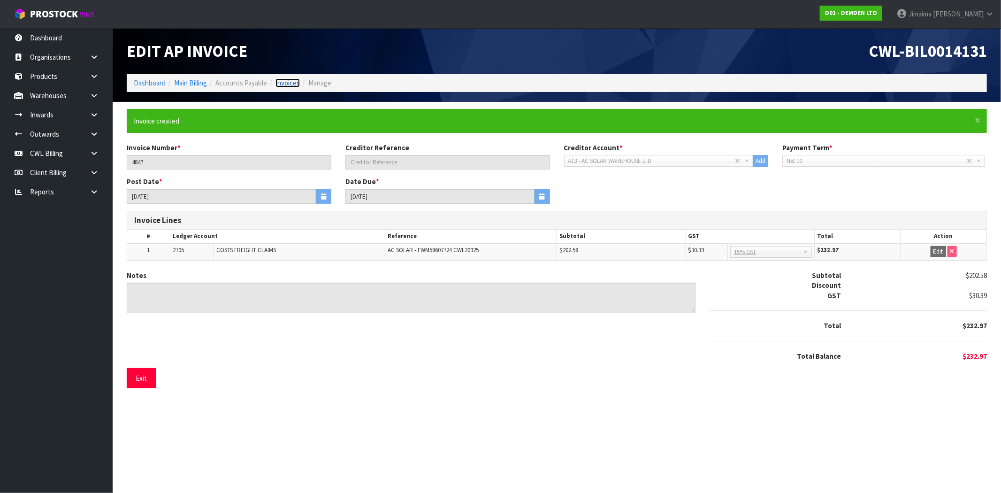
click at [296, 85] on link "Invoices" at bounding box center [287, 82] width 24 height 9
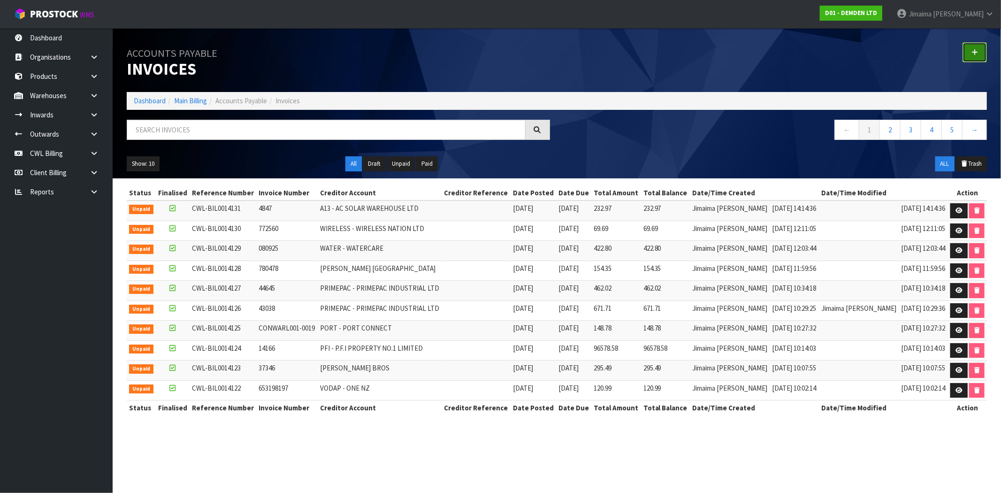
click at [973, 55] on icon at bounding box center [974, 52] width 7 height 7
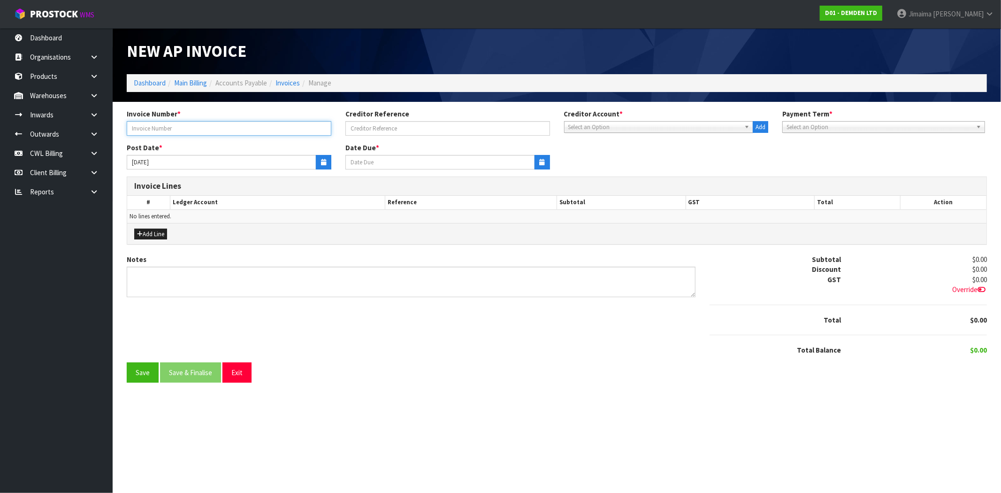
click at [232, 126] on input "text" at bounding box center [229, 128] width 205 height 15
type input "NZ5419"
click at [661, 127] on span "Select an Option" at bounding box center [654, 127] width 173 height 11
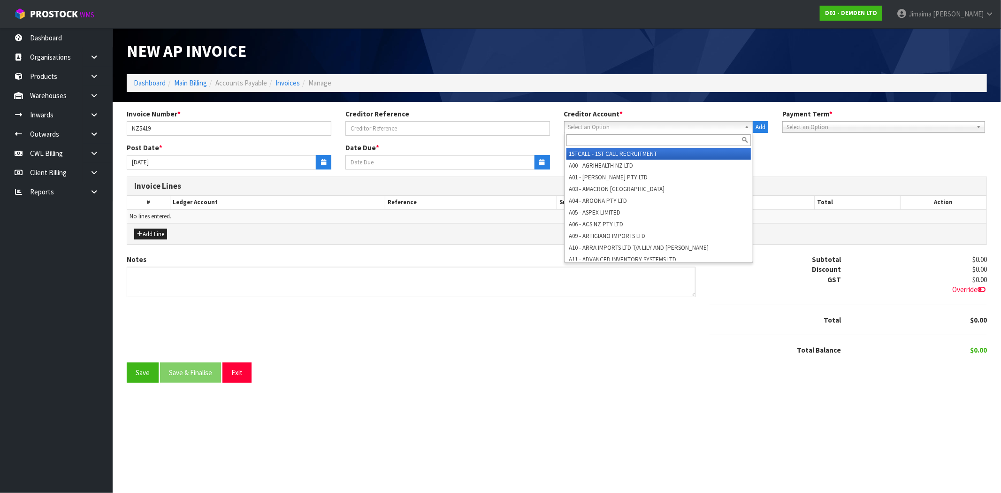
click at [632, 141] on input "text" at bounding box center [658, 140] width 185 height 12
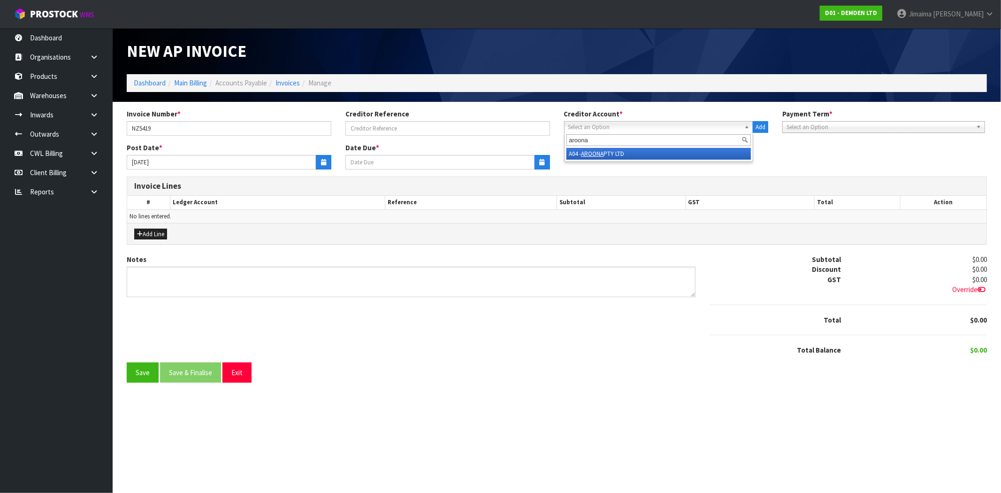
type input "aroona"
click at [594, 156] on em "AROONA" at bounding box center [592, 154] width 23 height 8
type input "20/10/2025"
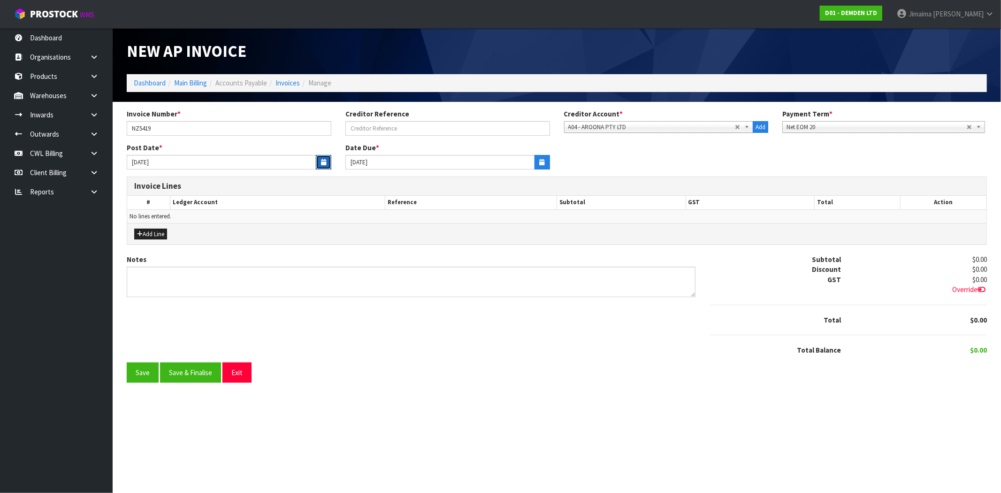
click at [324, 161] on icon "button" at bounding box center [323, 162] width 5 height 6
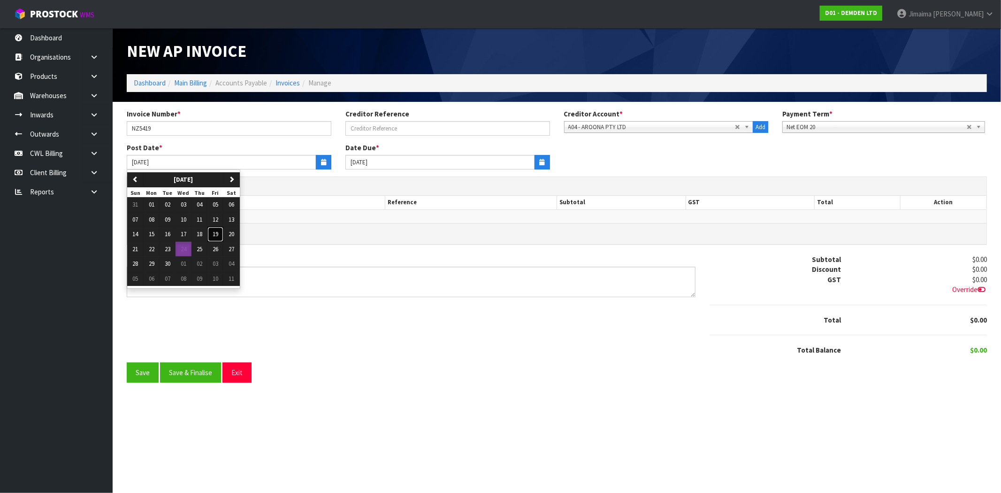
click at [217, 235] on span "19" at bounding box center [216, 234] width 6 height 8
type input "19/09/2025"
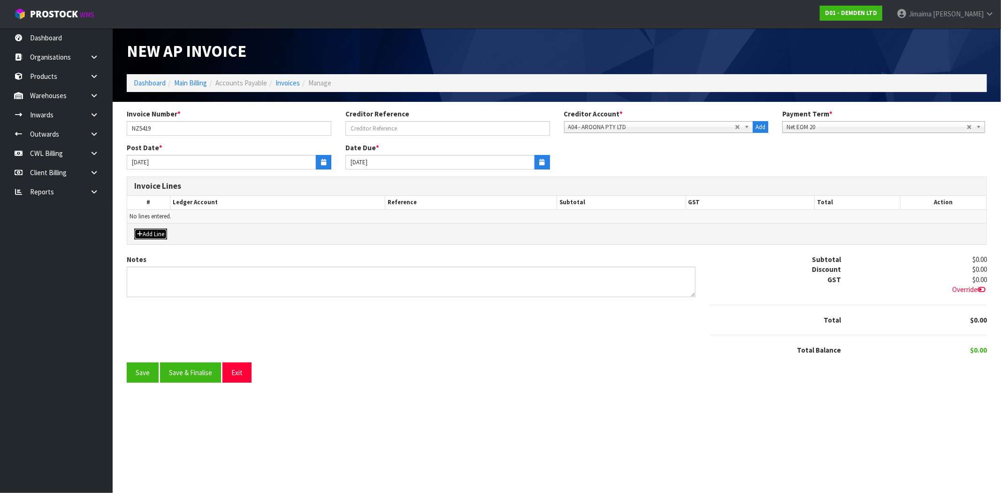
click at [160, 228] on button "Add Line" at bounding box center [150, 233] width 33 height 11
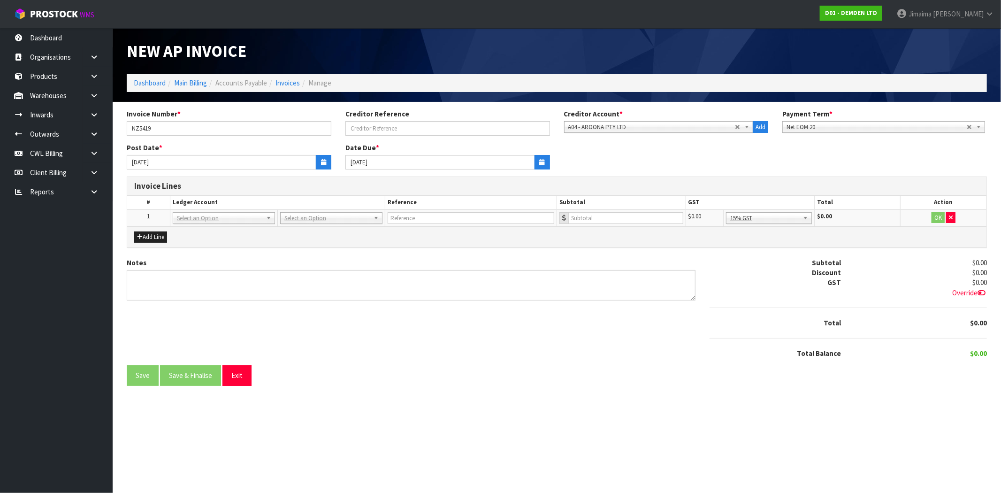
click at [414, 210] on td at bounding box center [471, 217] width 172 height 17
click at [408, 213] on input "text" at bounding box center [471, 218] width 167 height 12
click at [217, 234] on input "text" at bounding box center [224, 231] width 98 height 12
type input "2700"
click at [449, 221] on input "text" at bounding box center [471, 218] width 167 height 12
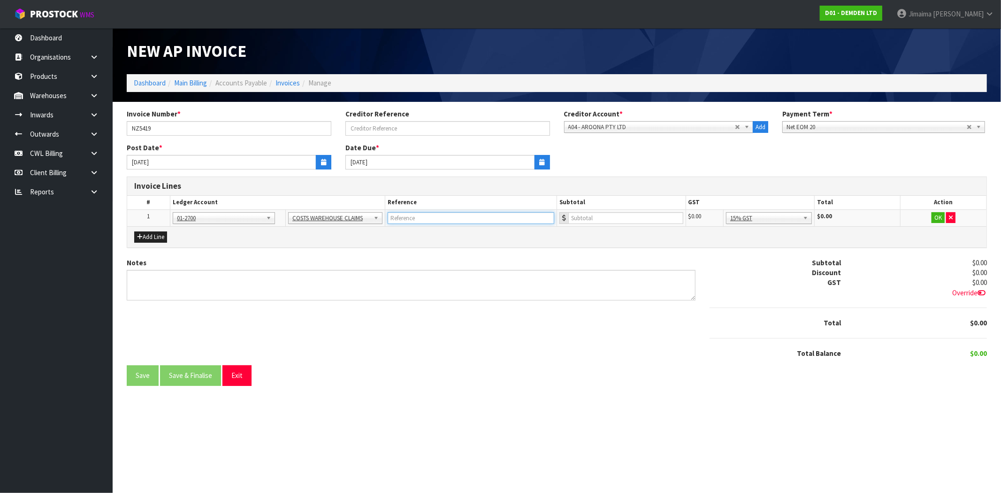
paste input "AROONA - MISSING AT CWL"
type input "AROONA - MISSING AT CWL"
click at [633, 208] on th "Subtotal" at bounding box center [620, 203] width 129 height 14
click at [632, 212] on input "number" at bounding box center [625, 218] width 115 height 12
type input "348.20"
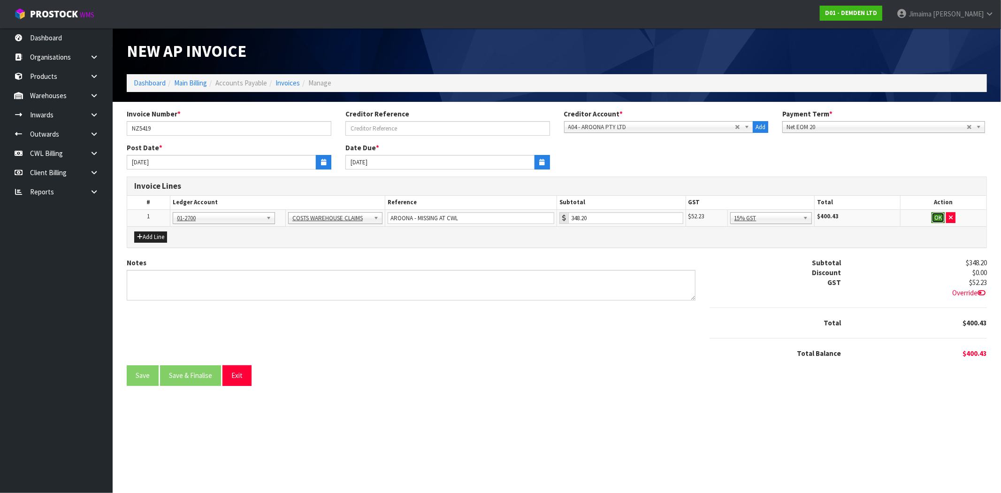
click at [937, 217] on button "OK" at bounding box center [937, 217] width 13 height 11
click at [193, 379] on button "Save & Finalise" at bounding box center [190, 375] width 61 height 20
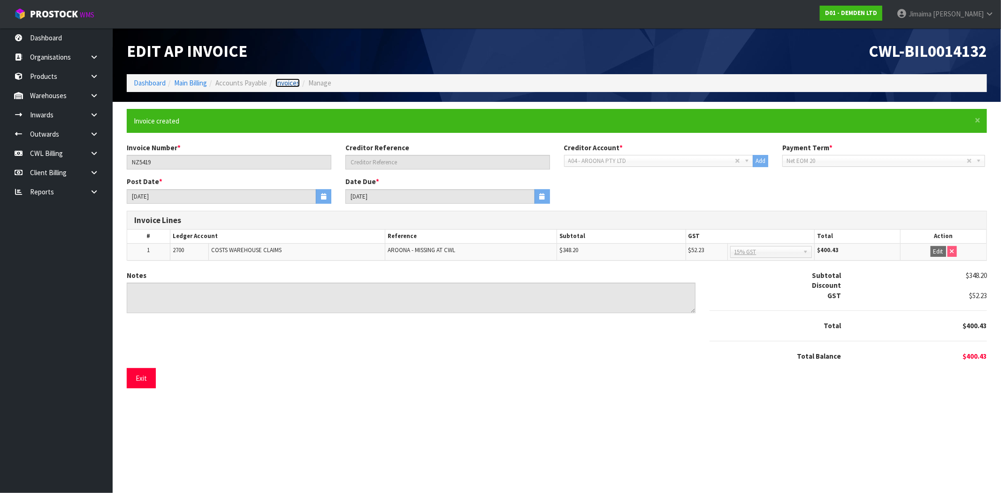
click at [290, 86] on link "Invoices" at bounding box center [287, 82] width 24 height 9
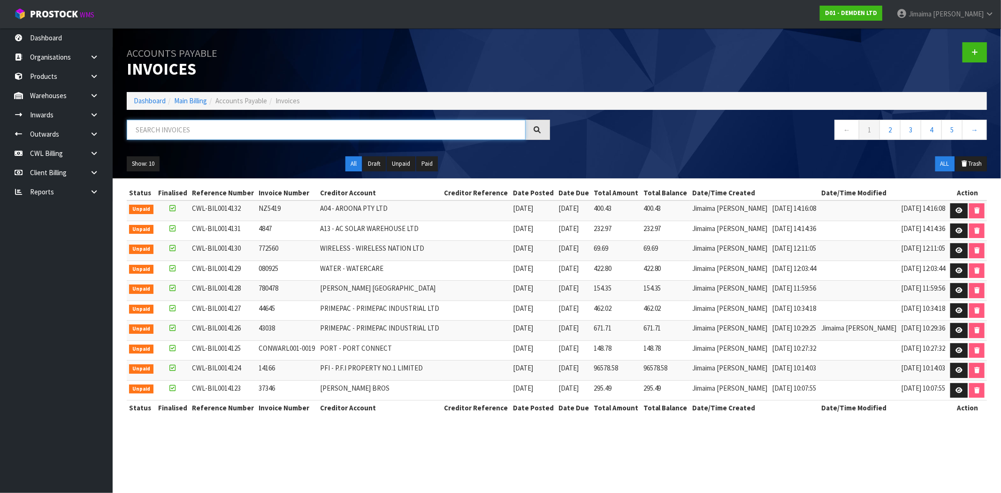
click at [189, 127] on input "text" at bounding box center [326, 130] width 399 height 20
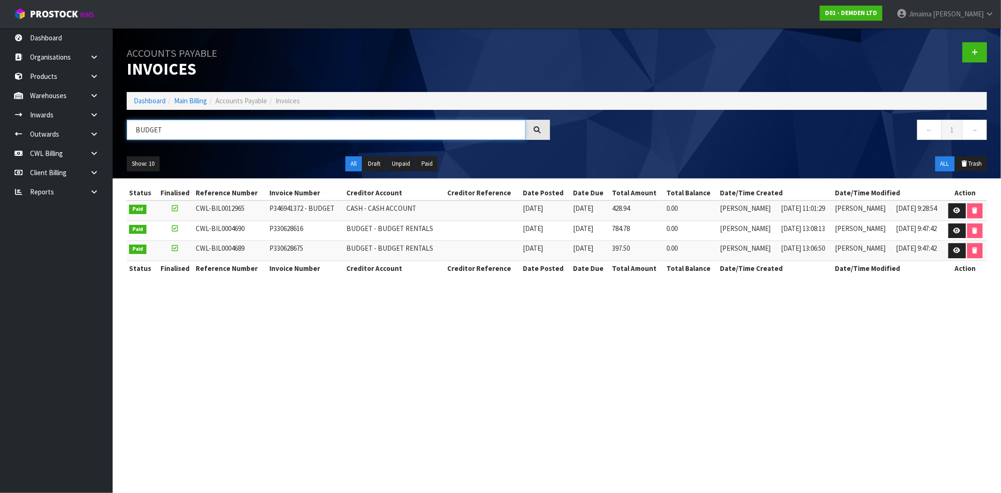
type input "BUDGET"
drag, startPoint x: 977, startPoint y: 45, endPoint x: 773, endPoint y: 7, distance: 208.1
click at [977, 45] on link at bounding box center [974, 52] width 24 height 20
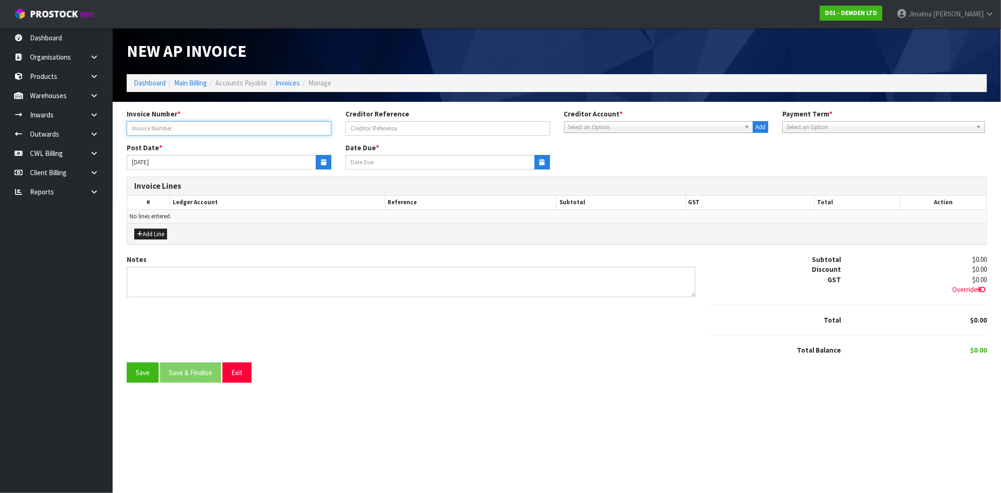
click at [220, 122] on input "text" at bounding box center [229, 128] width 205 height 15
type input "P346952491"
click at [82, 153] on link "CWL Billing" at bounding box center [56, 153] width 113 height 19
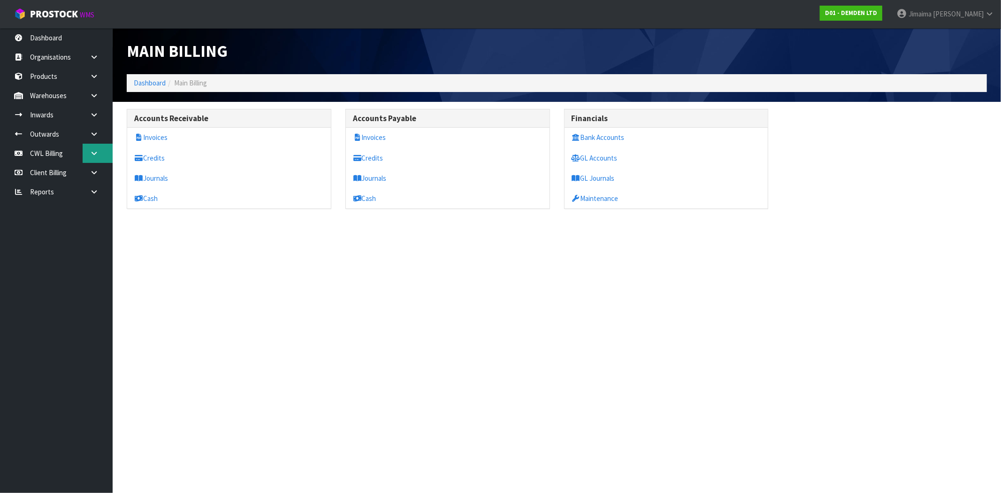
click at [91, 151] on div "Main Billing Dashboard Main Billing Accounts Receivable Invoices Credits Journa…" at bounding box center [500, 113] width 1001 height 226
click at [92, 151] on icon at bounding box center [94, 153] width 9 height 7
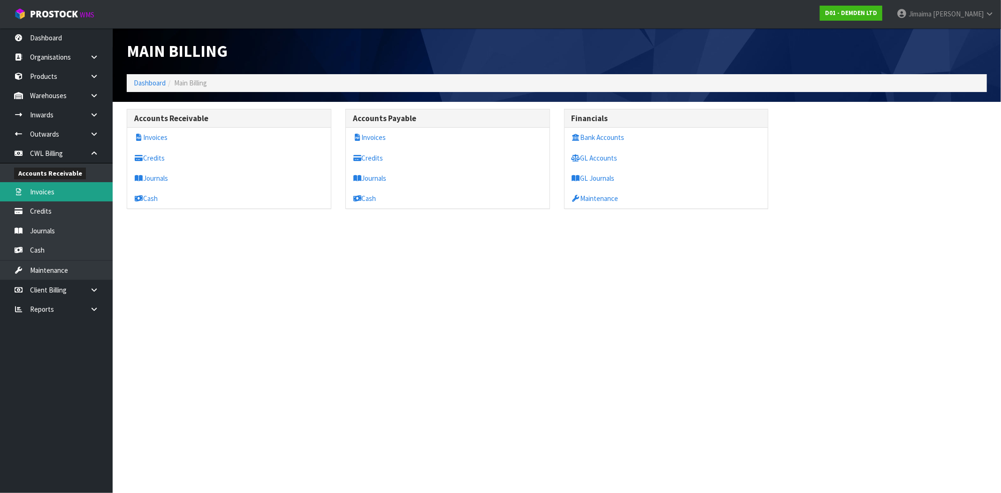
click at [53, 196] on link "Invoices" at bounding box center [56, 191] width 113 height 19
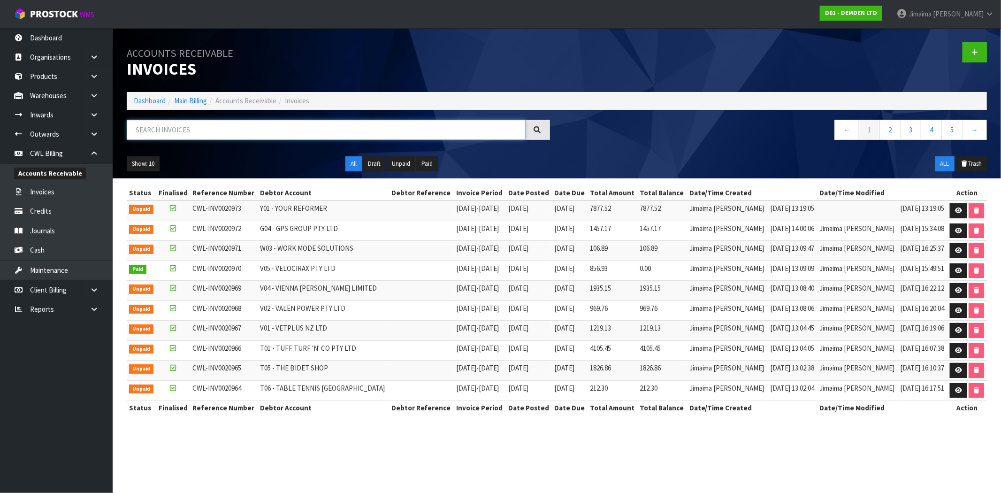
click at [245, 138] on input "text" at bounding box center [326, 130] width 399 height 20
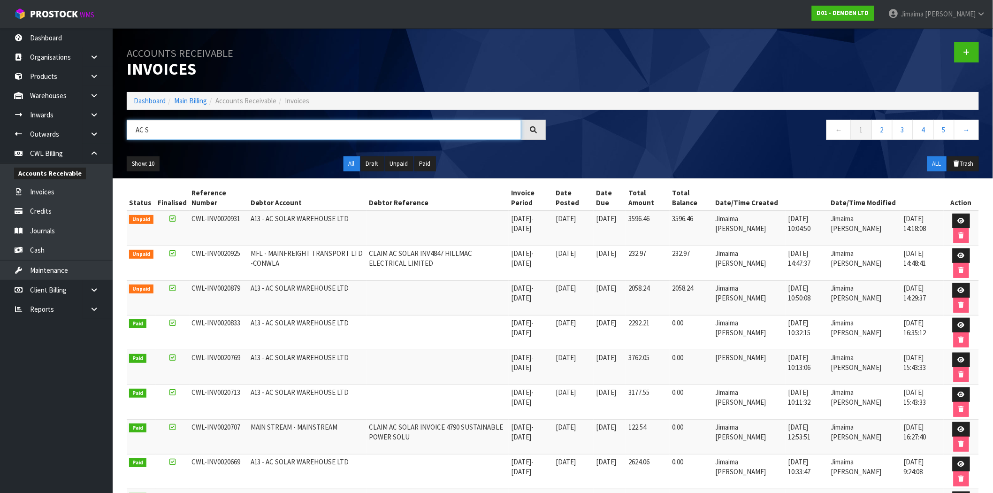
type input "AC S"
click at [274, 248] on td "MFL - MAINFREIGHT TRANSPORT LTD -CONWLA" at bounding box center [307, 262] width 119 height 35
click at [285, 261] on td "MFL - MAINFREIGHT TRANSPORT LTD -CONWLA" at bounding box center [307, 262] width 119 height 35
click at [962, 252] on icon at bounding box center [961, 255] width 7 height 6
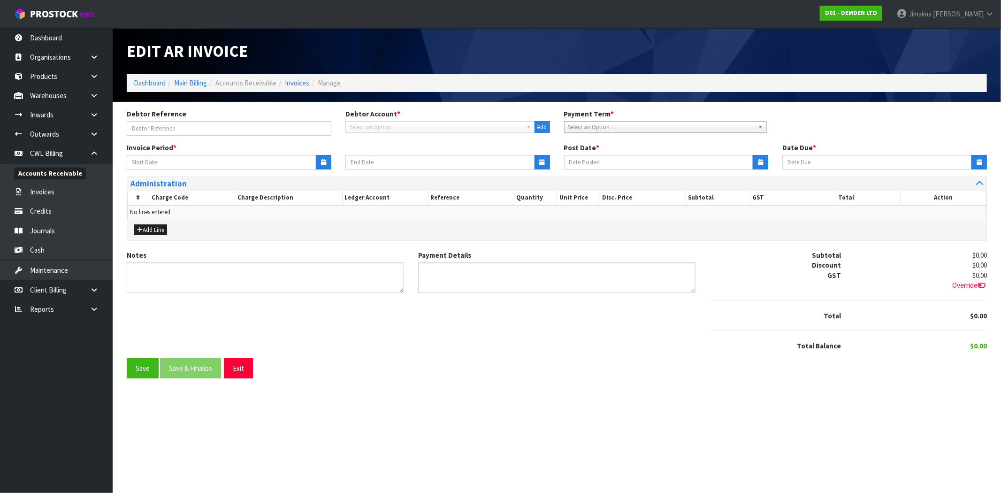
type input "CLAIM AC SOLAR INV4847 HILLMAC ELECTRICAL LIMITED"
type input "[DATE]"
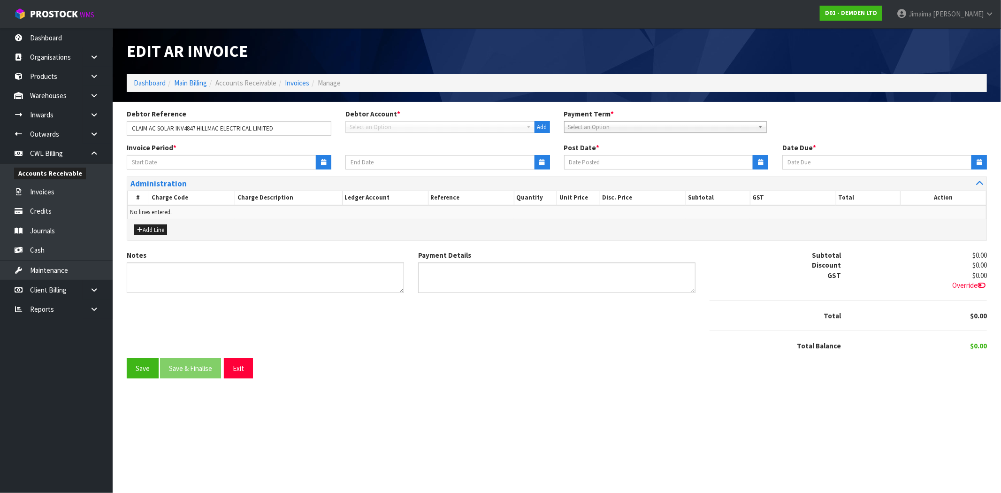
type textarea "Please contact us within 7 days should there be any discrepancies."
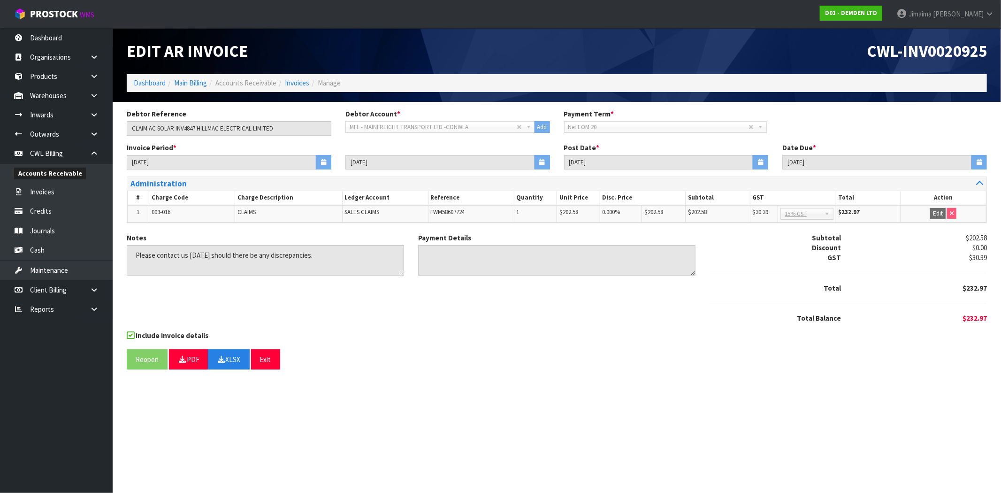
click at [452, 210] on span "FWM58607724" at bounding box center [448, 212] width 34 height 8
copy span "FWM58607724"
click at [304, 81] on link "Invoices" at bounding box center [297, 82] width 24 height 9
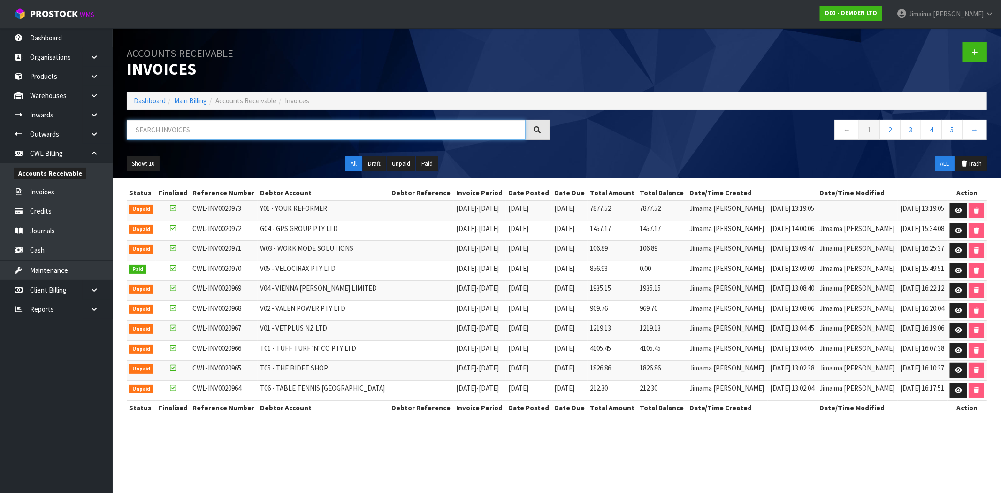
click at [190, 125] on input "text" at bounding box center [326, 130] width 399 height 20
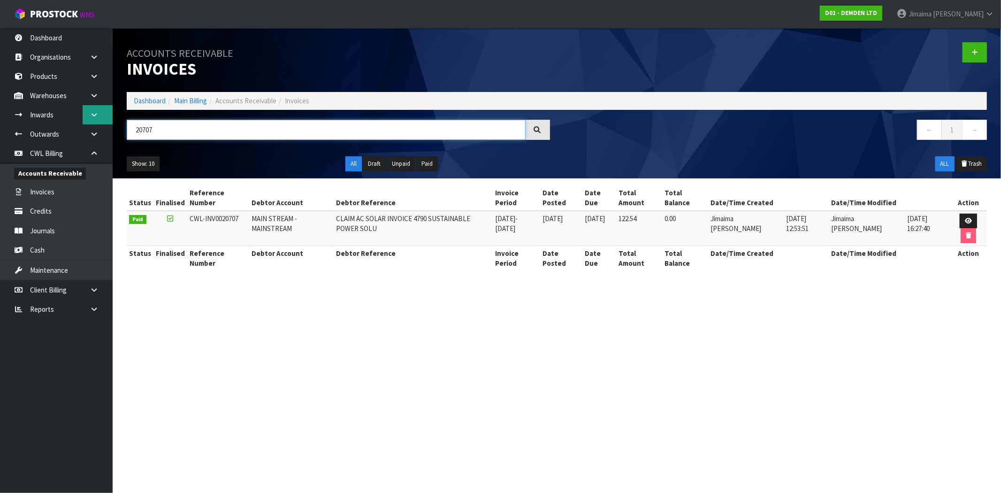
drag, startPoint x: 169, startPoint y: 129, endPoint x: 90, endPoint y: 121, distance: 79.7
click at [90, 121] on body "Toggle navigation ProStock WMS D01 - DEMDEN LTD Jimaima Reiher Logout Dashboard…" at bounding box center [500, 246] width 1001 height 493
type input "20707"
click at [970, 217] on link at bounding box center [967, 220] width 17 height 15
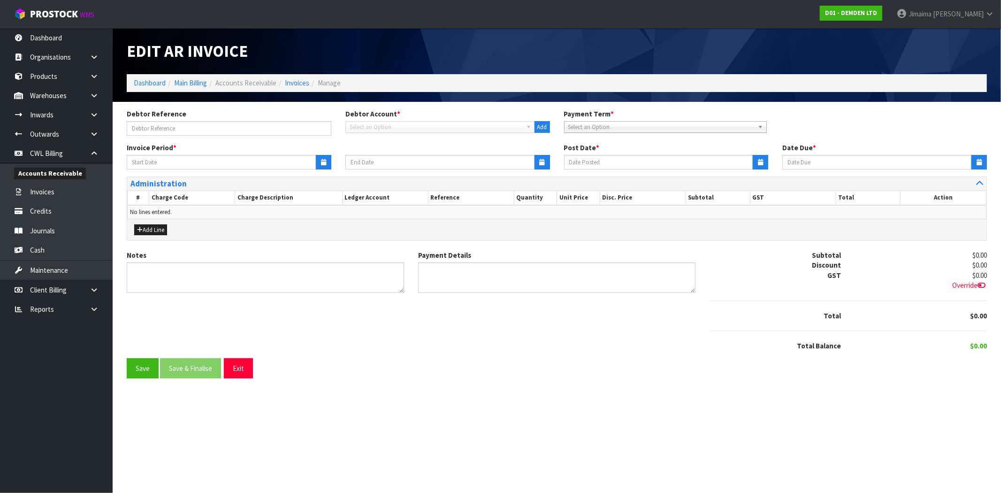
type input "CLAIM AC SOLAR INVOICE 4790 SUSTAINABLE POWER SOLU"
type input "20/08/2025"
type input "10/09/2025"
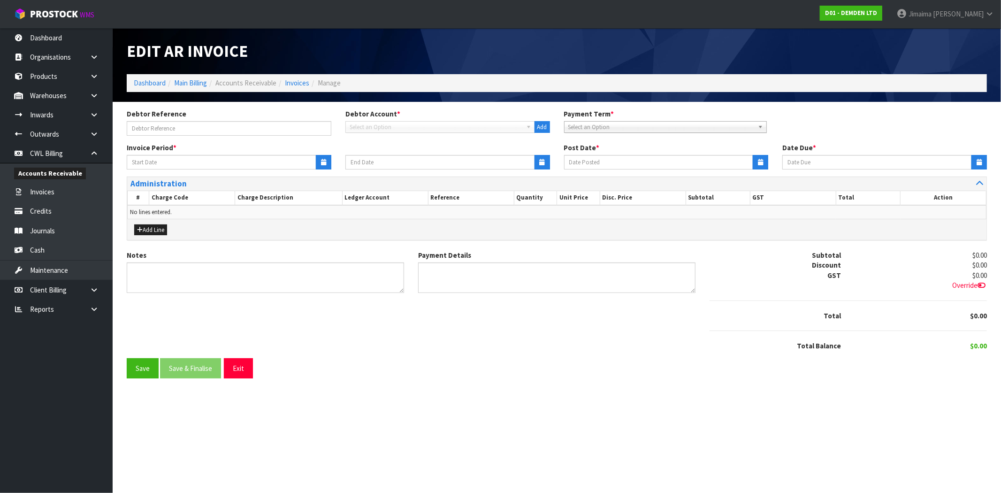
type textarea "Please contact us within 7 days should there be any discrepancies."
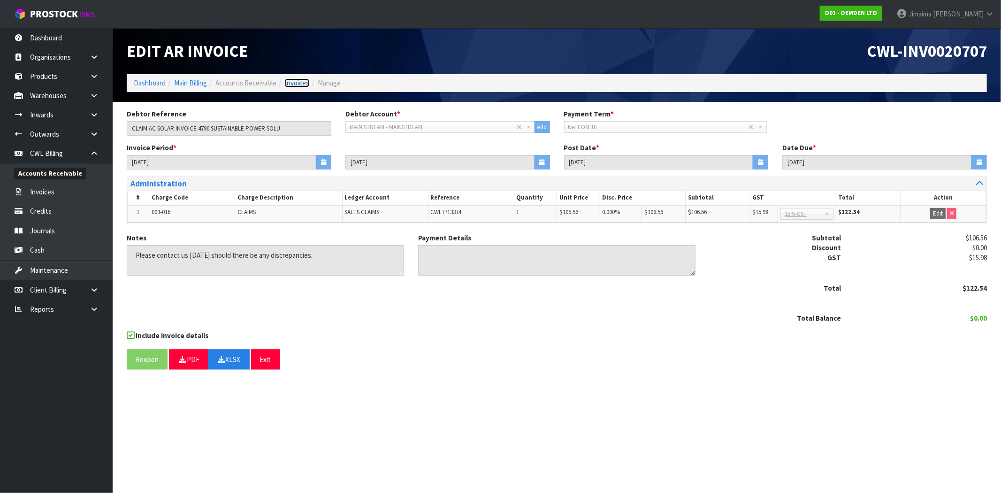
click at [303, 84] on link "Invoices" at bounding box center [297, 82] width 24 height 9
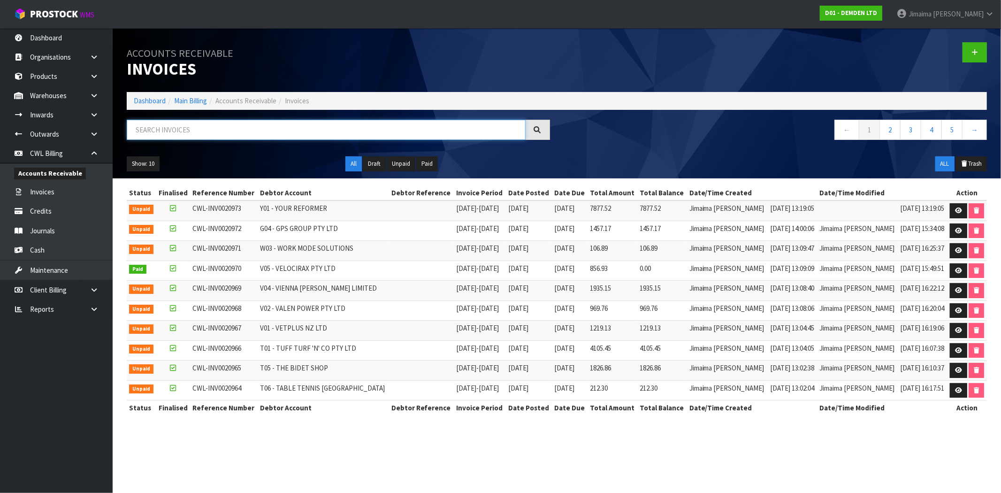
click at [172, 128] on input "text" at bounding box center [326, 130] width 399 height 20
paste input "FWM58607724"
type input "FWM58607724"
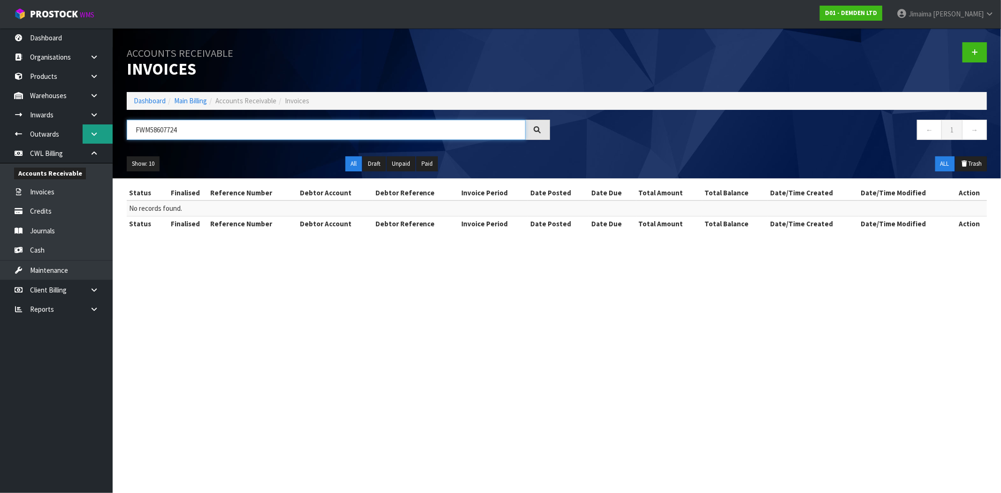
drag, startPoint x: 179, startPoint y: 132, endPoint x: 95, endPoint y: 128, distance: 84.6
click at [95, 130] on body "Toggle navigation ProStock WMS D01 - DEMDEN LTD Jimaima Reiher Logout Dashboard…" at bounding box center [500, 246] width 1001 height 493
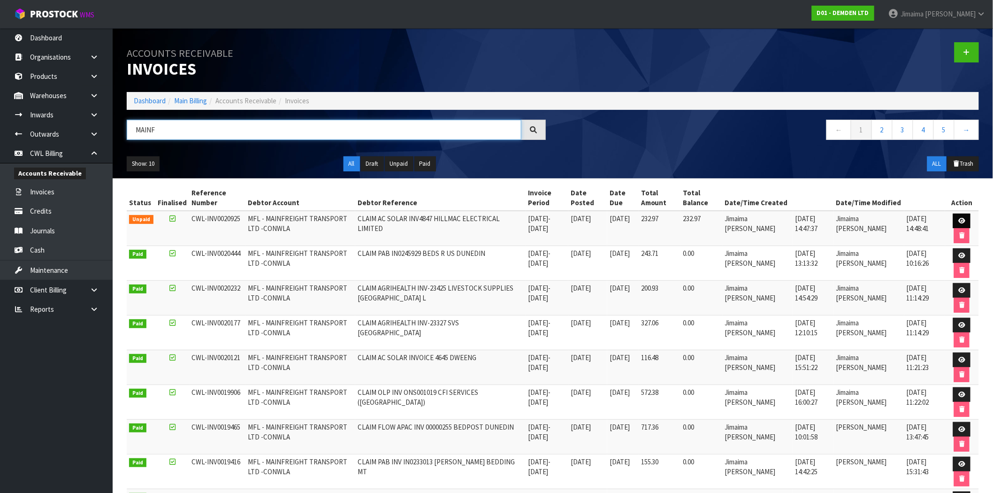
type input "MAINF"
click at [959, 223] on icon at bounding box center [961, 221] width 7 height 6
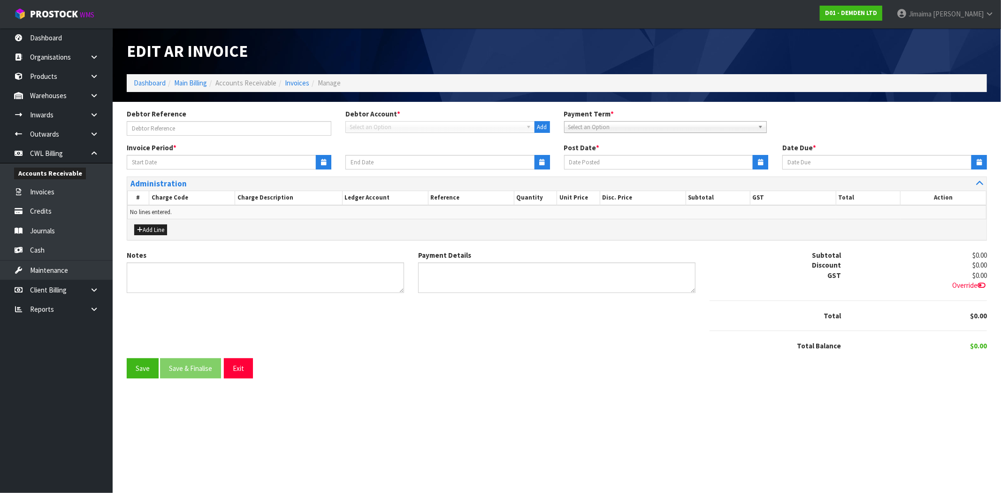
type input "CLAIM AC SOLAR INV4847 HILLMAC ELECTRICAL LIMITED"
type input "[DATE]"
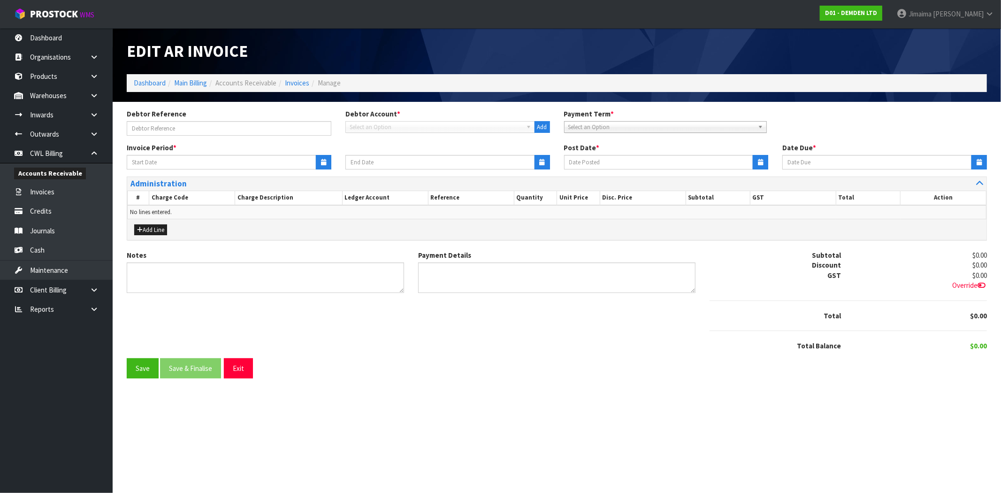
type textarea "Please contact us within 7 days should there be any discrepancies."
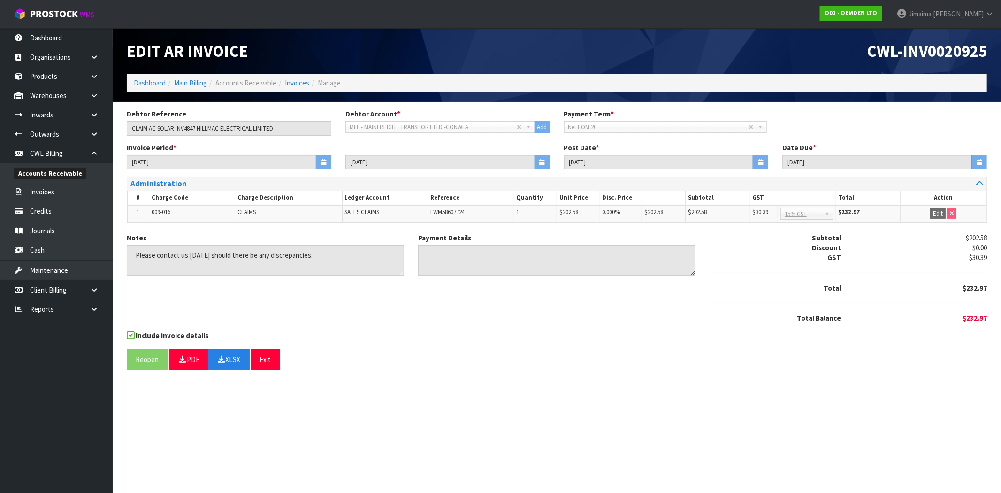
click at [942, 57] on span "CWL-INV0020925" at bounding box center [927, 51] width 120 height 20
click at [727, 321] on div "Total Balance" at bounding box center [774, 318] width 145 height 10
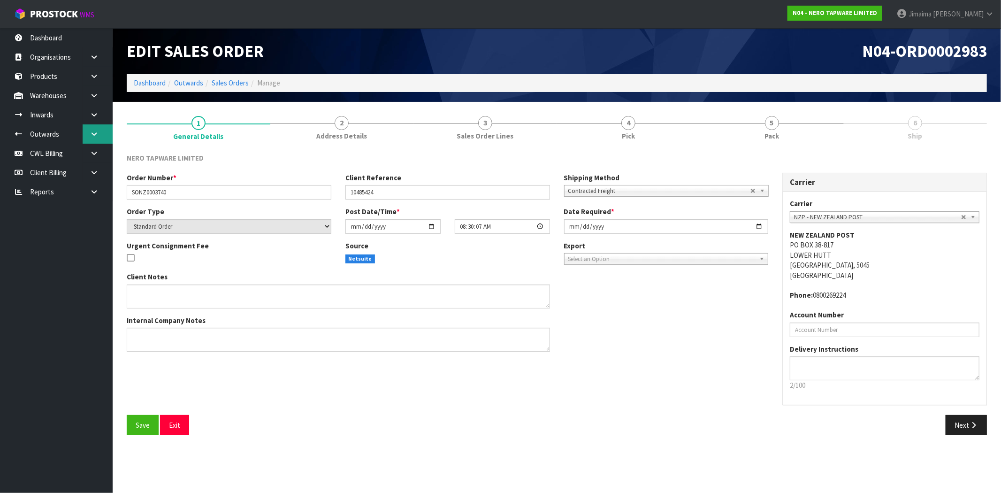
click at [91, 136] on icon at bounding box center [94, 133] width 9 height 7
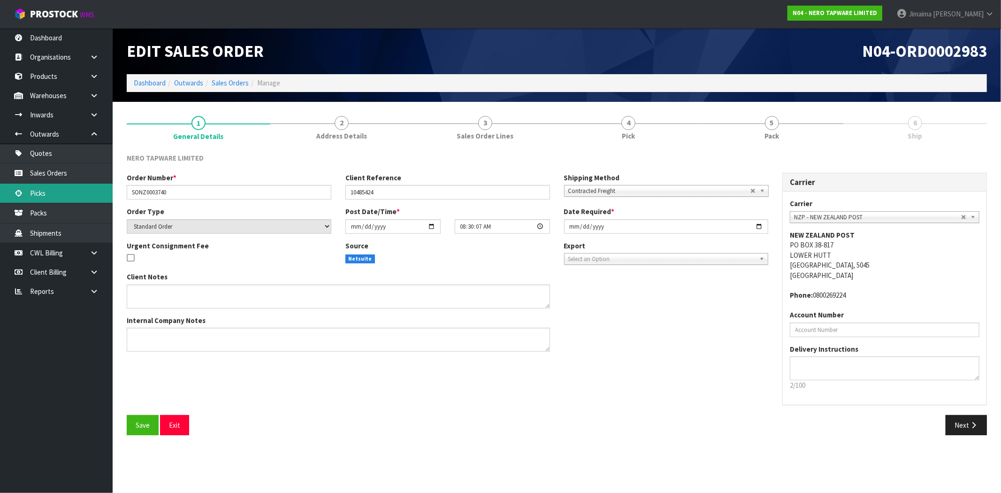
click at [57, 188] on link "Picks" at bounding box center [56, 192] width 113 height 19
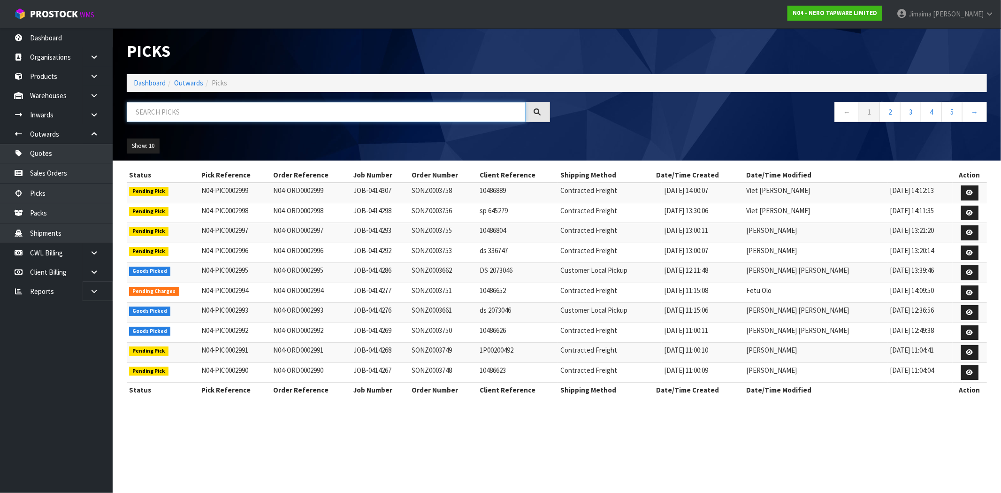
click at [185, 115] on input "text" at bounding box center [326, 112] width 399 height 20
paste input "02983"
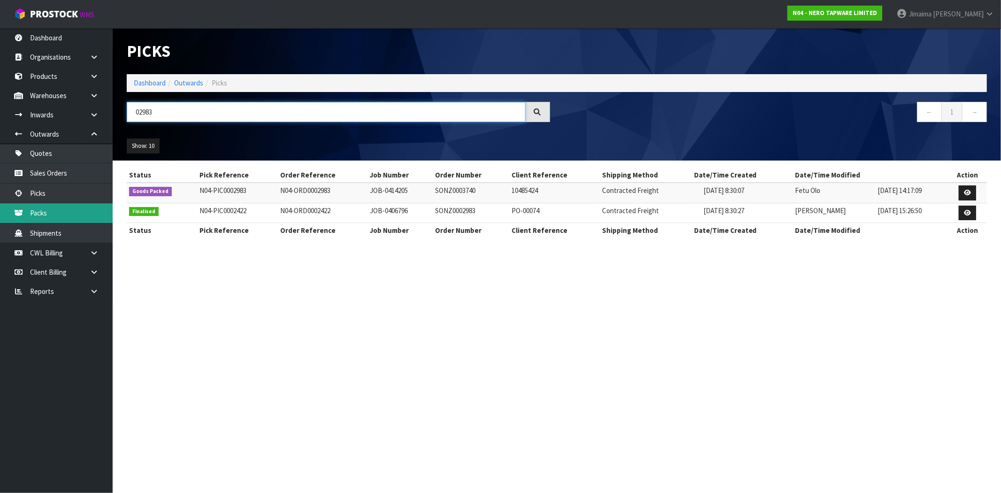
type input "02983"
click at [48, 209] on link "Packs" at bounding box center [56, 212] width 113 height 19
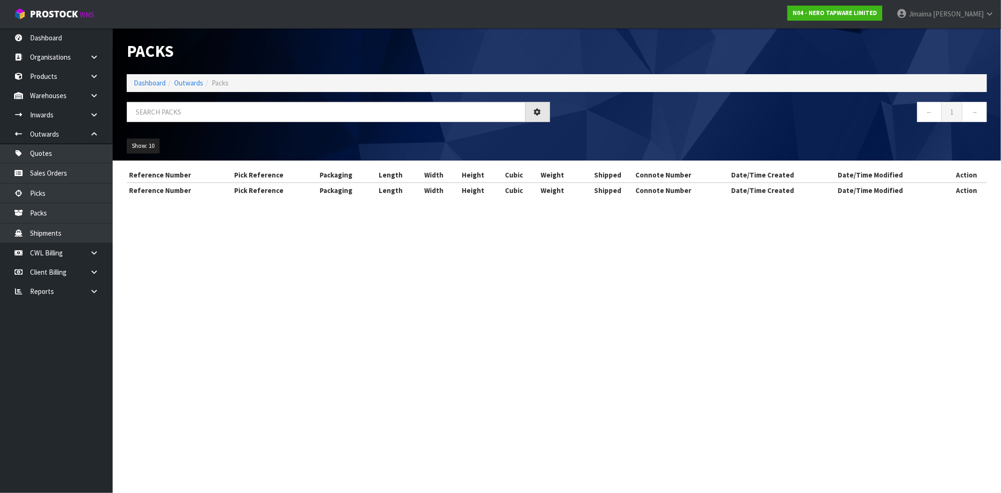
click at [145, 115] on input "text" at bounding box center [326, 112] width 399 height 20
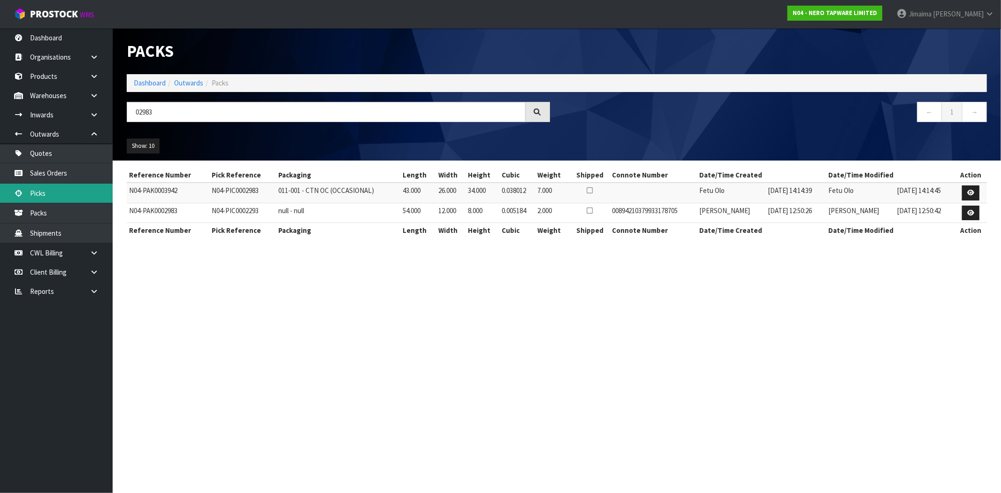
type input "02983"
click at [53, 193] on link "Picks" at bounding box center [56, 192] width 113 height 19
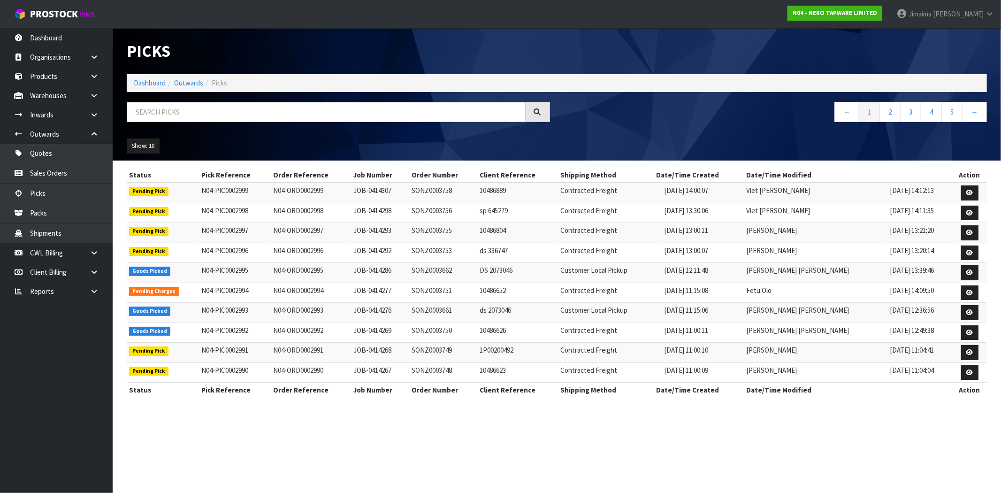
click at [217, 100] on div "Picks Dashboard Outwards Picks ← 1 2 3 4 5 → Show: 10 5 10 25 50" at bounding box center [557, 94] width 874 height 132
click at [184, 105] on input "text" at bounding box center [326, 112] width 399 height 20
paste input "02983"
type input "02983"
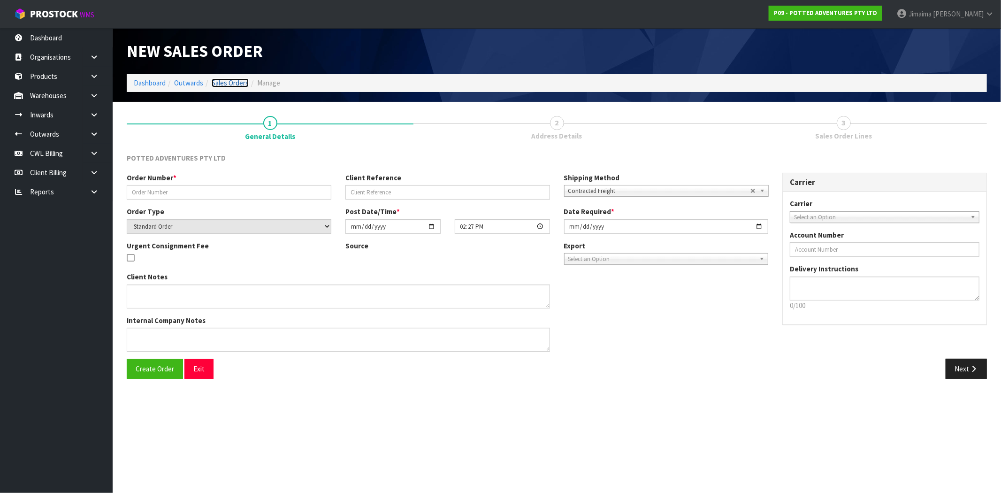
click at [231, 84] on link "Sales Orders" at bounding box center [230, 82] width 37 height 9
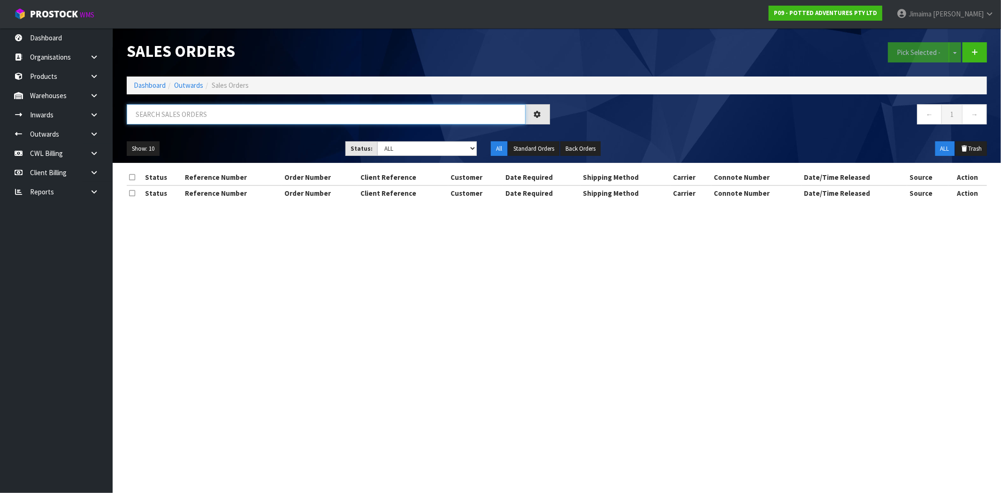
click at [179, 110] on input "text" at bounding box center [326, 114] width 399 height 20
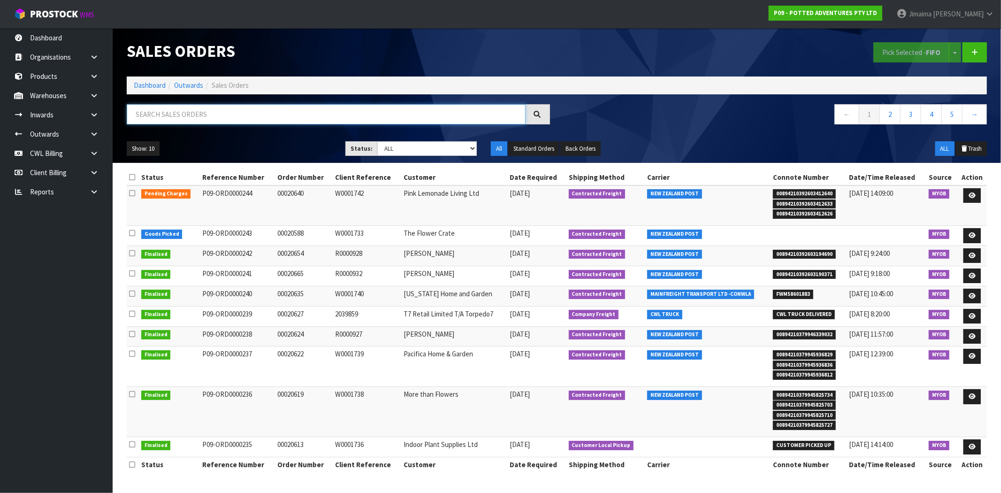
paste input "32-001-NAV"
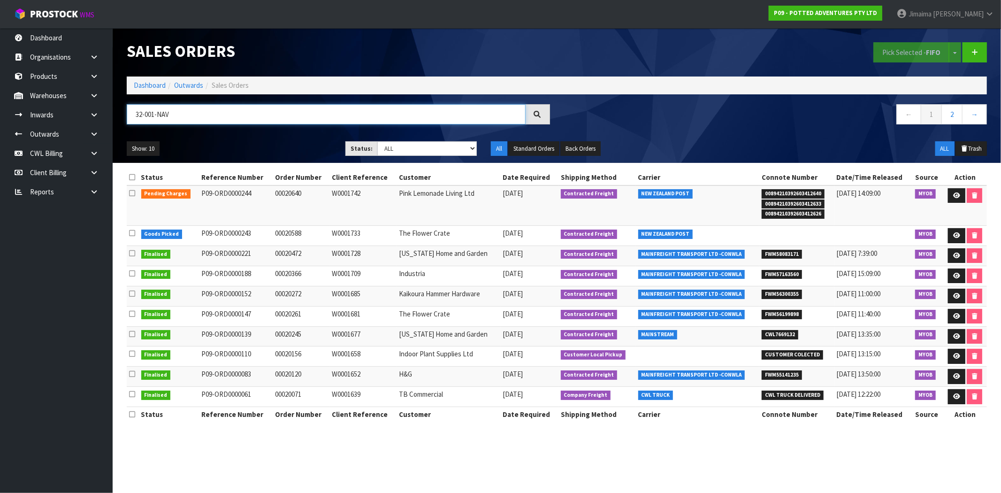
drag, startPoint x: 176, startPoint y: 116, endPoint x: -40, endPoint y: 124, distance: 216.0
click at [0, 124] on html "Toggle navigation ProStock WMS P09 - POTTED ADVENTURES PTY LTD Jimaima [PERSON_…" at bounding box center [500, 246] width 1001 height 493
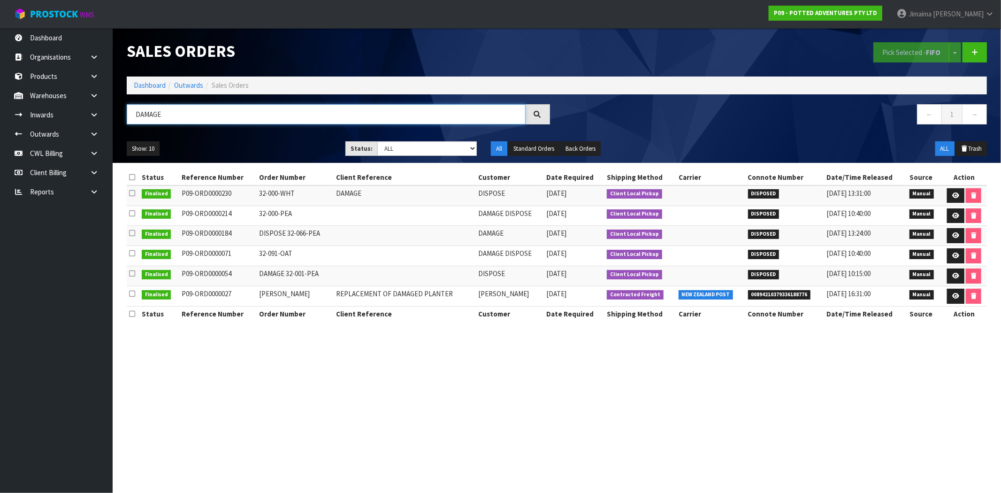
type input "DAMAGE"
click at [142, 83] on link "Dashboard" at bounding box center [150, 85] width 32 height 9
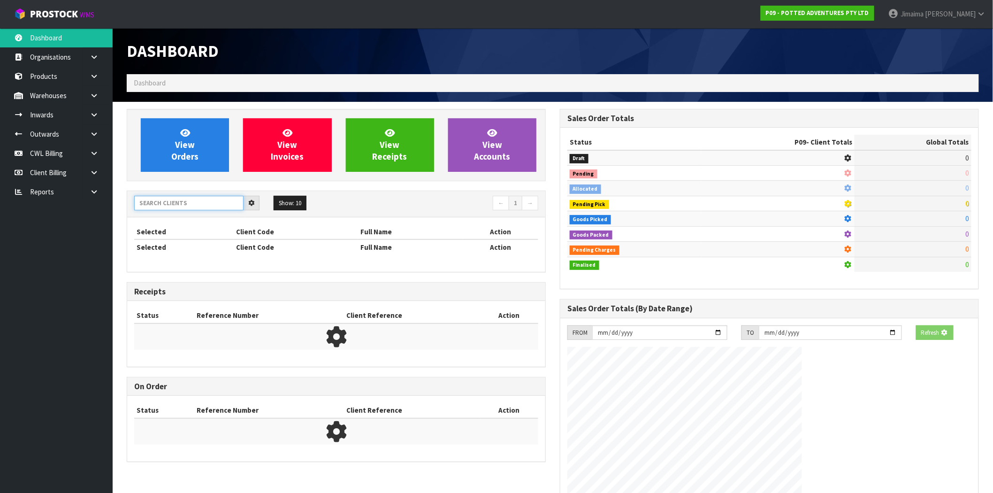
click at [193, 207] on input "text" at bounding box center [188, 203] width 109 height 15
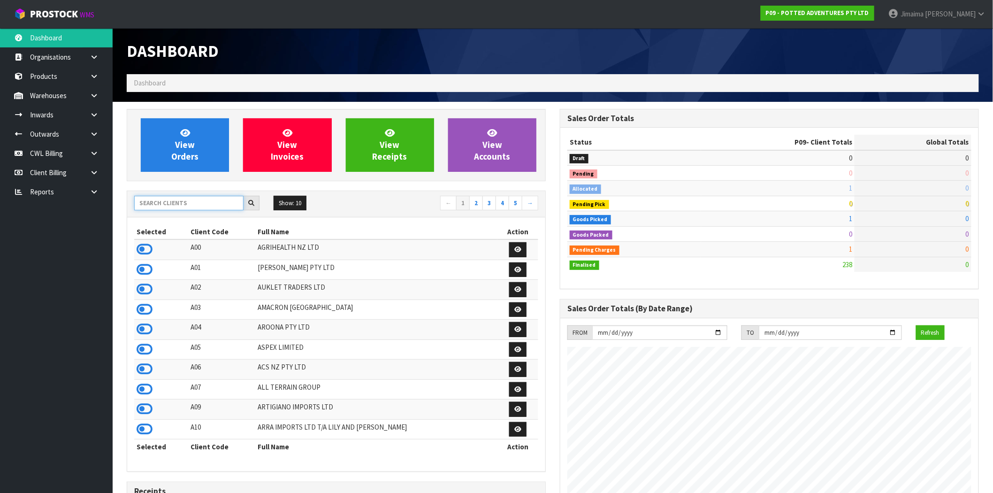
scroll to position [711, 433]
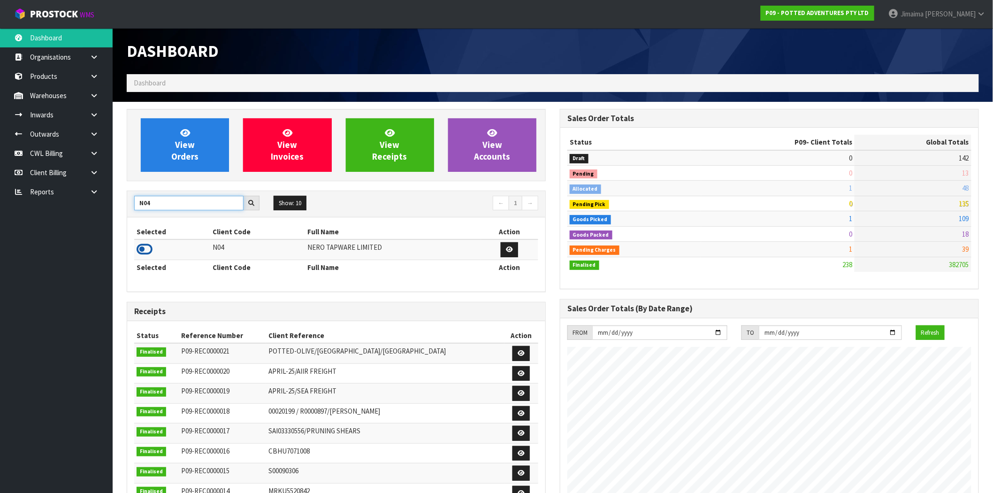
type input "N04"
click at [151, 246] on icon at bounding box center [145, 249] width 16 height 14
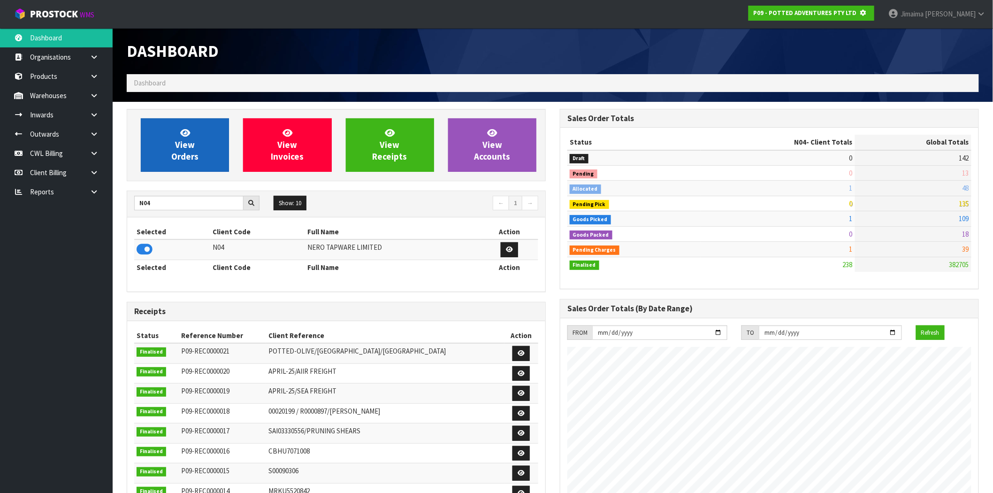
scroll to position [468590, 468742]
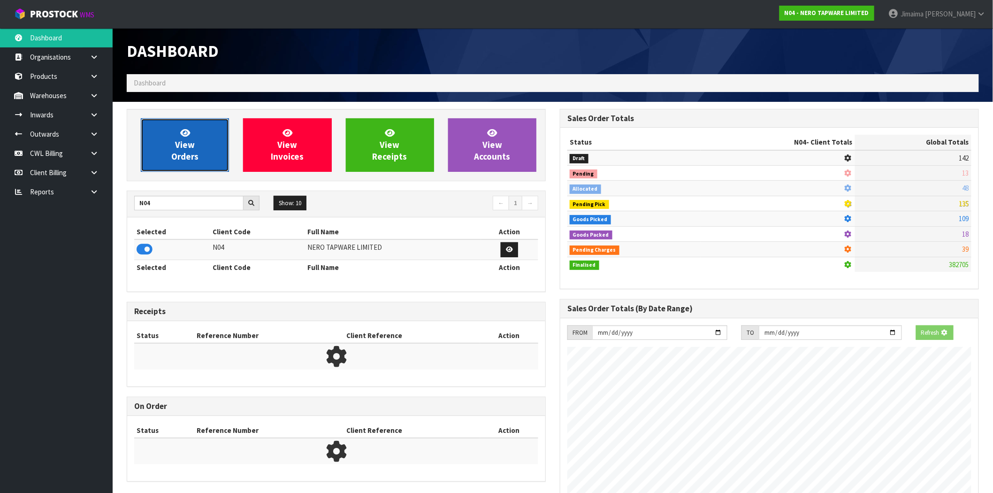
click at [210, 151] on link "View Orders" at bounding box center [185, 144] width 88 height 53
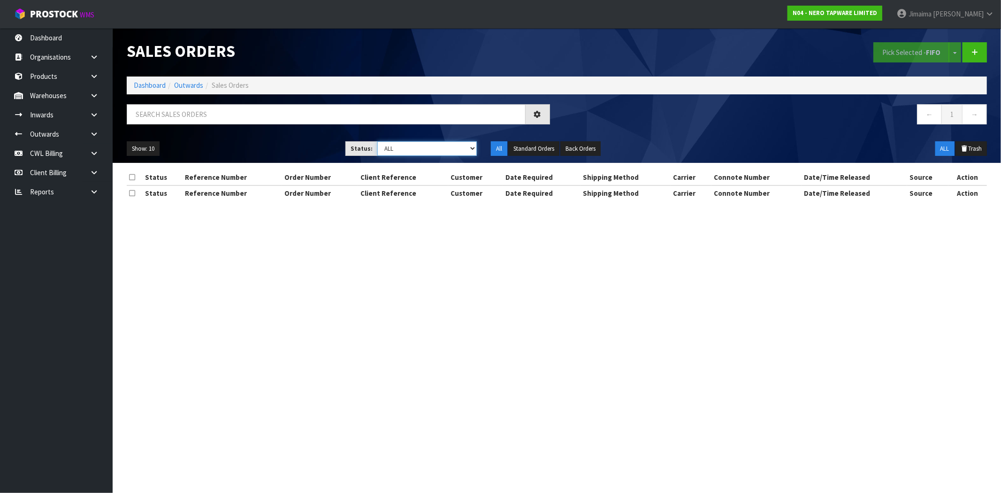
click at [423, 147] on select "Draft Pending Allocated Pending Pick Goods Picked Goods Packed Pending Charges …" at bounding box center [426, 148] width 99 height 15
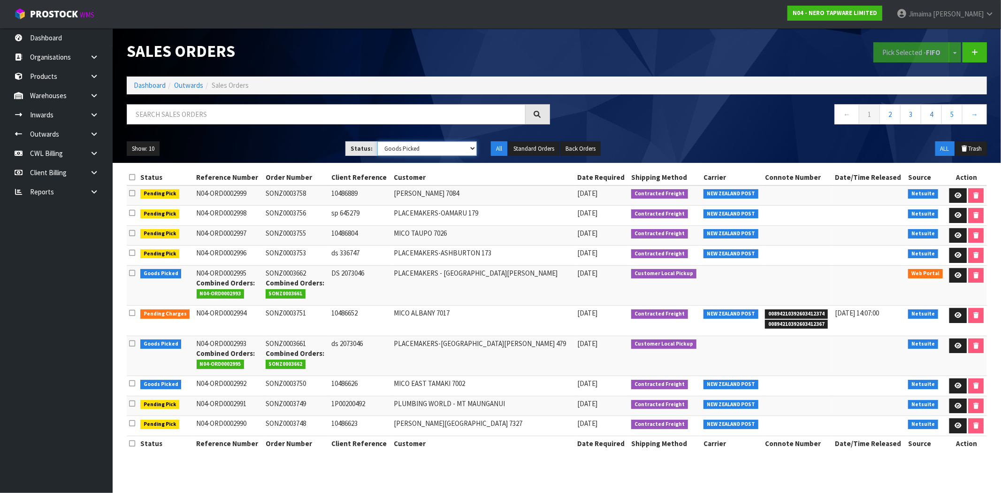
click at [377, 141] on select "Draft Pending Allocated Pending Pick Goods Picked Goods Packed Pending Charges …" at bounding box center [426, 148] width 99 height 15
drag, startPoint x: 423, startPoint y: 150, endPoint x: 421, endPoint y: 155, distance: 5.5
click at [423, 150] on select "Draft Pending Allocated Pending Pick Goods Picked Goods Packed Pending Charges …" at bounding box center [426, 148] width 99 height 15
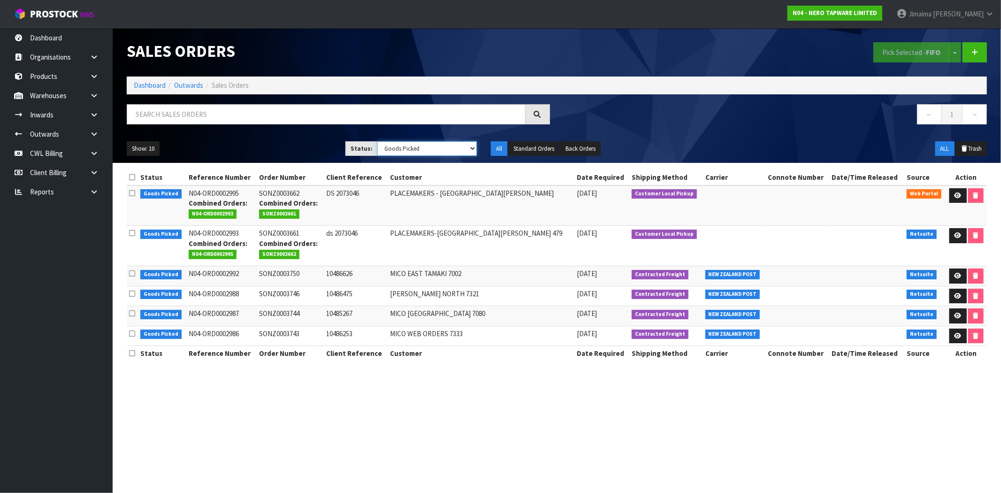
select select "string:3"
click at [377, 141] on select "Draft Pending Allocated Pending Pick Goods Picked Goods Packed Pending Charges …" at bounding box center [426, 148] width 99 height 15
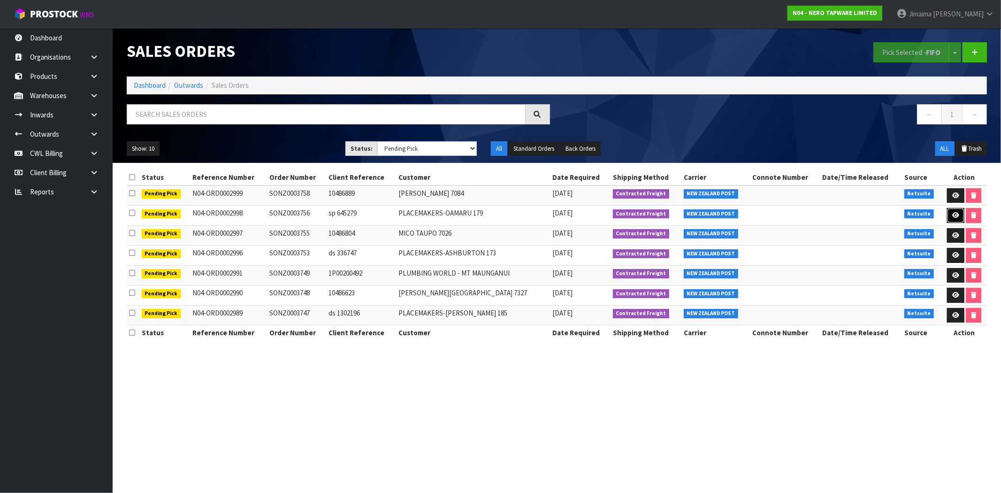
click at [952, 216] on icon at bounding box center [955, 215] width 7 height 6
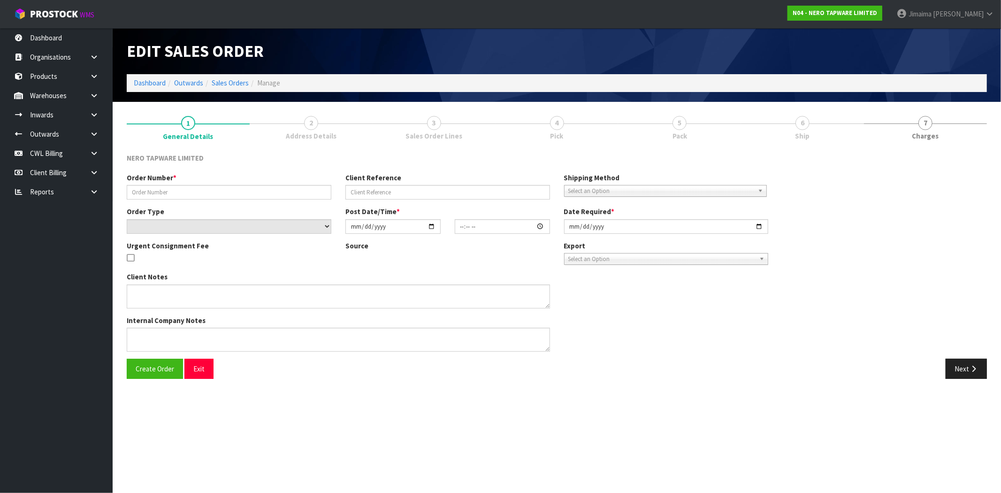
type input "SONZ0003756"
type input "sp 645279"
select select "number:0"
type input "[DATE]"
type input "13:30:06.000"
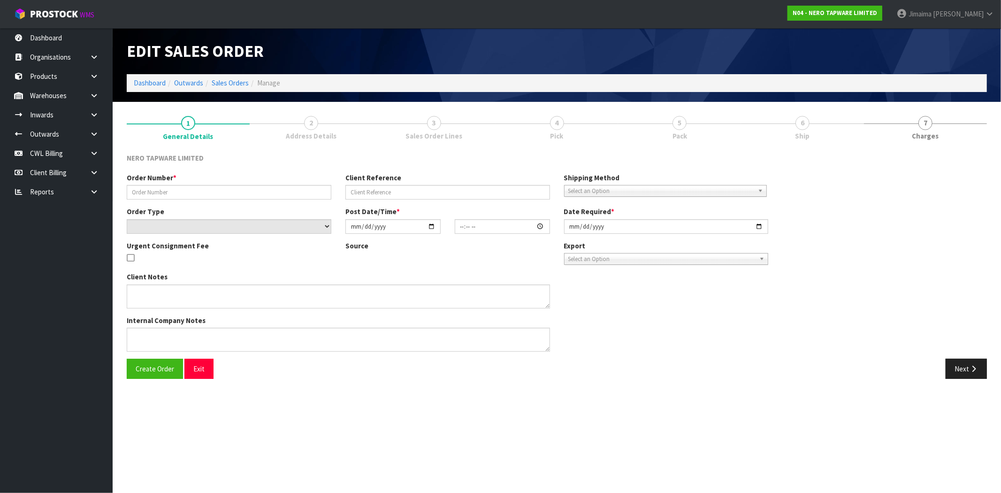
type input "2025-09-25"
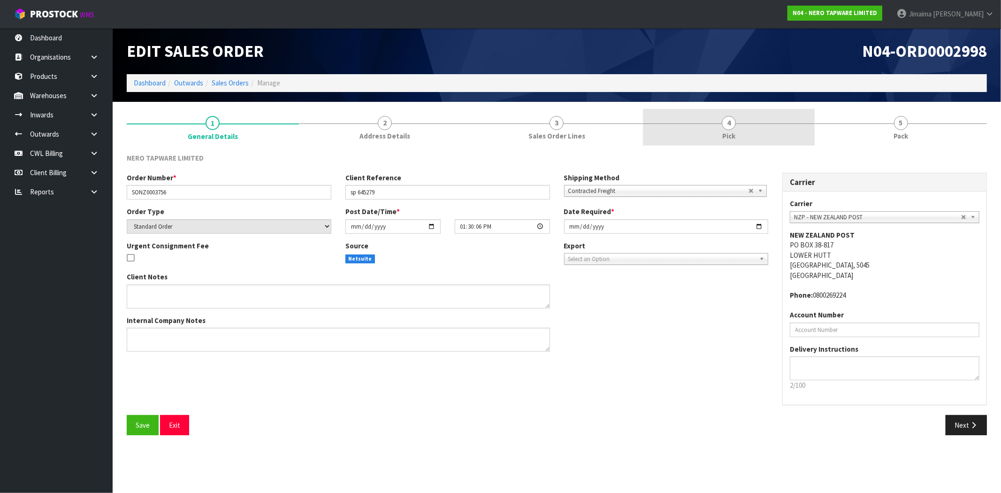
click at [760, 139] on link "4 Pick" at bounding box center [729, 127] width 172 height 37
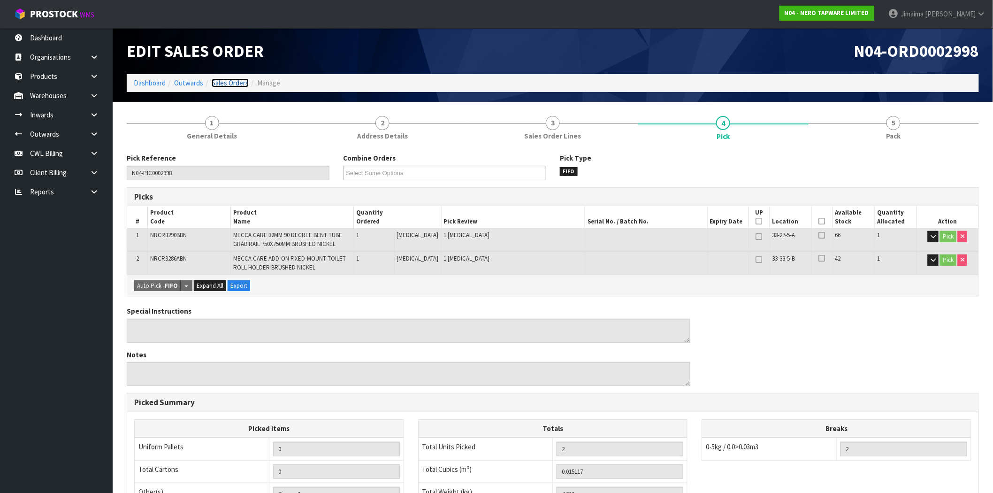
click at [240, 86] on link "Sales Orders" at bounding box center [230, 82] width 37 height 9
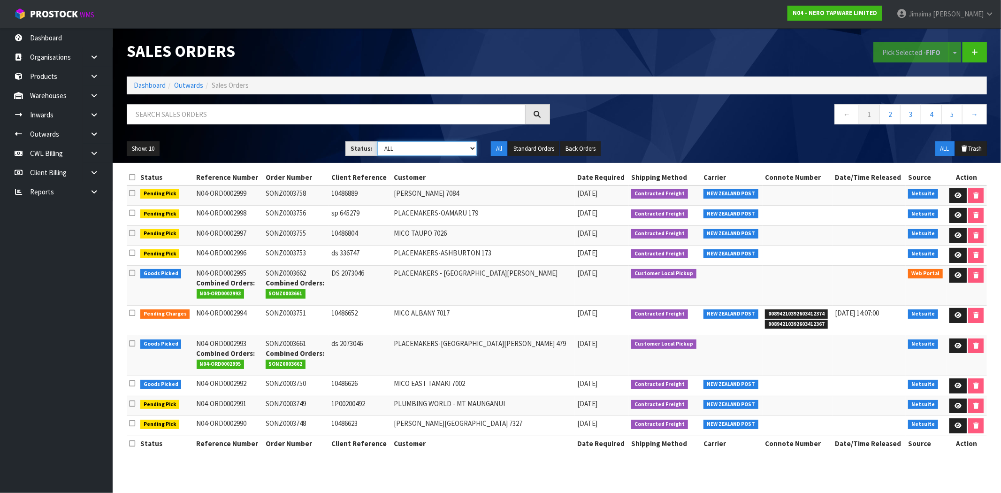
click at [437, 143] on select "Draft Pending Allocated Pending Pick Goods Picked Goods Packed Pending Charges …" at bounding box center [426, 148] width 99 height 15
select select "string:3"
click at [377, 141] on select "Draft Pending Allocated Pending Pick Goods Picked Goods Packed Pending Charges …" at bounding box center [426, 148] width 99 height 15
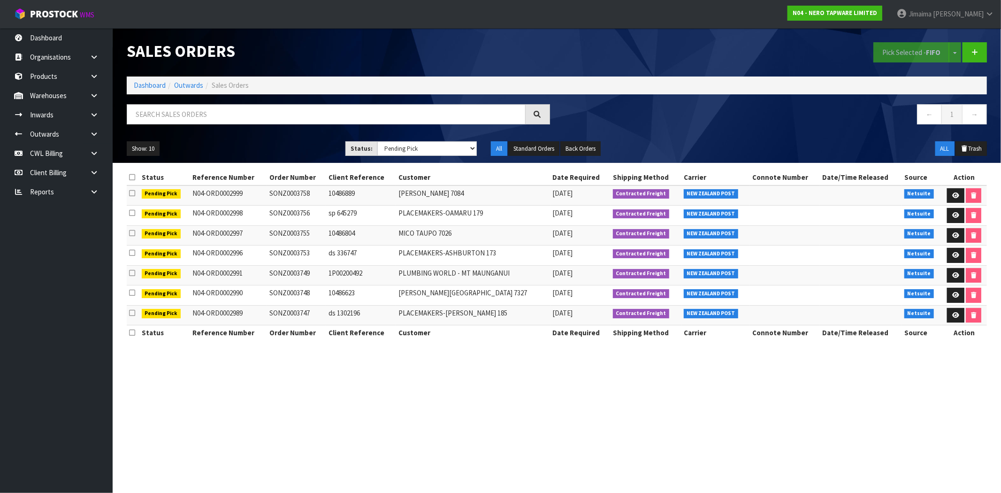
click at [433, 195] on td "MICO ASHBURTON 7084" at bounding box center [473, 195] width 154 height 20
click at [949, 320] on link at bounding box center [955, 315] width 17 height 15
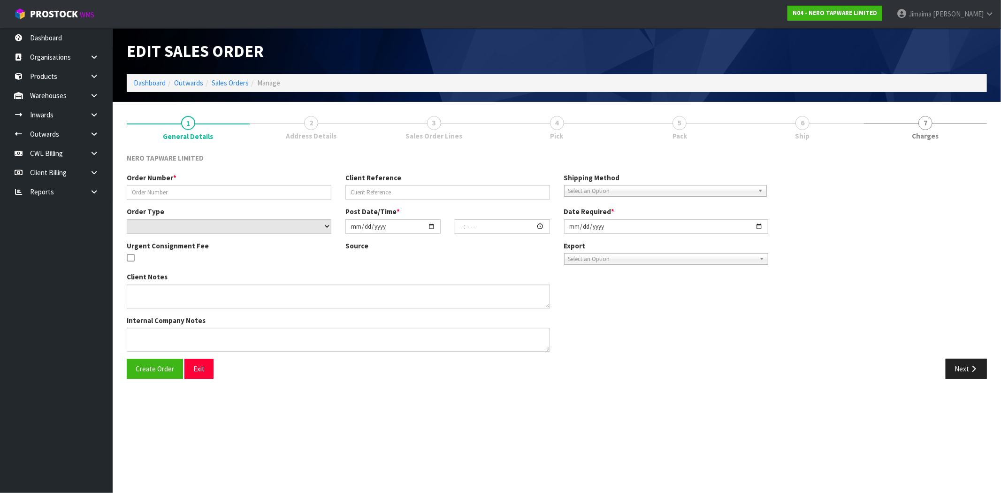
type input "SONZ0003747"
type input "ds 1302196"
select select "number:0"
type input "[DATE]"
type input "11:00:07.000"
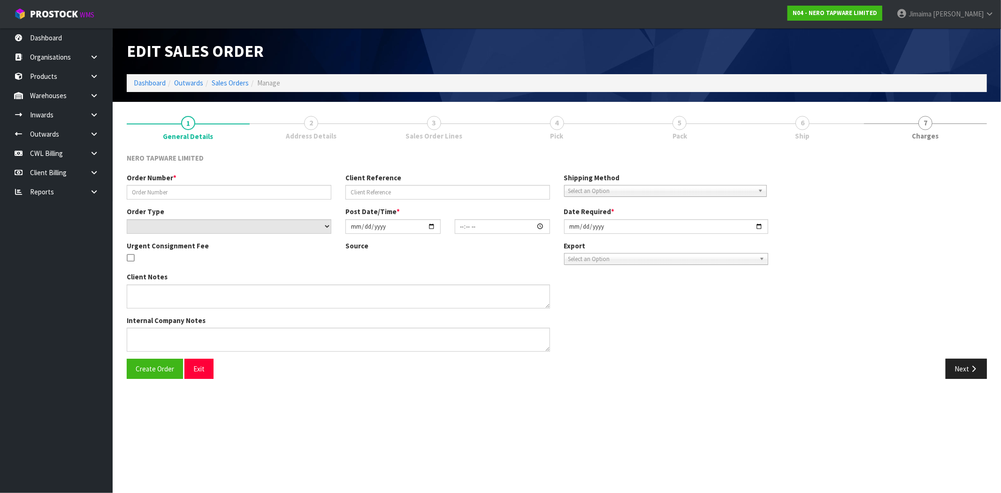
type input "[DATE]"
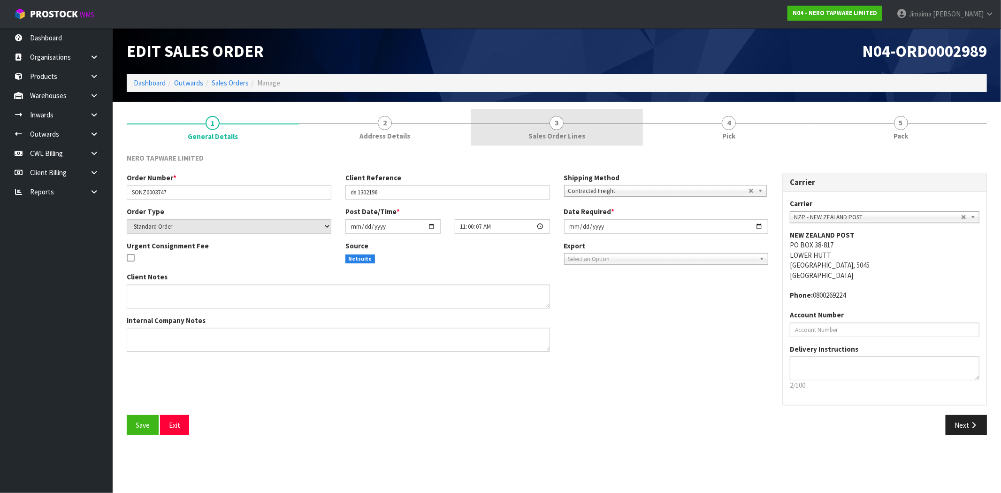
click at [578, 141] on link "3 Sales Order Lines" at bounding box center [557, 127] width 172 height 37
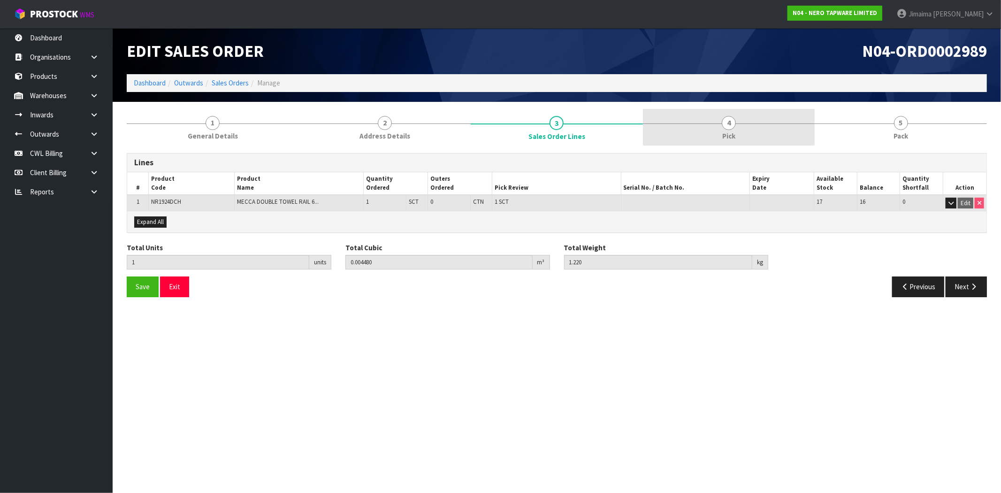
click at [718, 141] on link "4 Pick" at bounding box center [729, 127] width 172 height 37
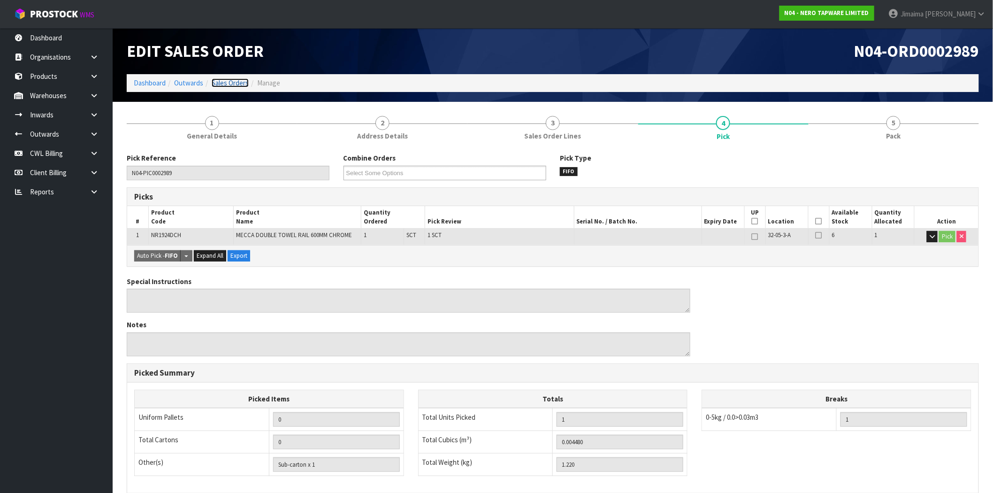
click at [236, 82] on link "Sales Orders" at bounding box center [230, 82] width 37 height 9
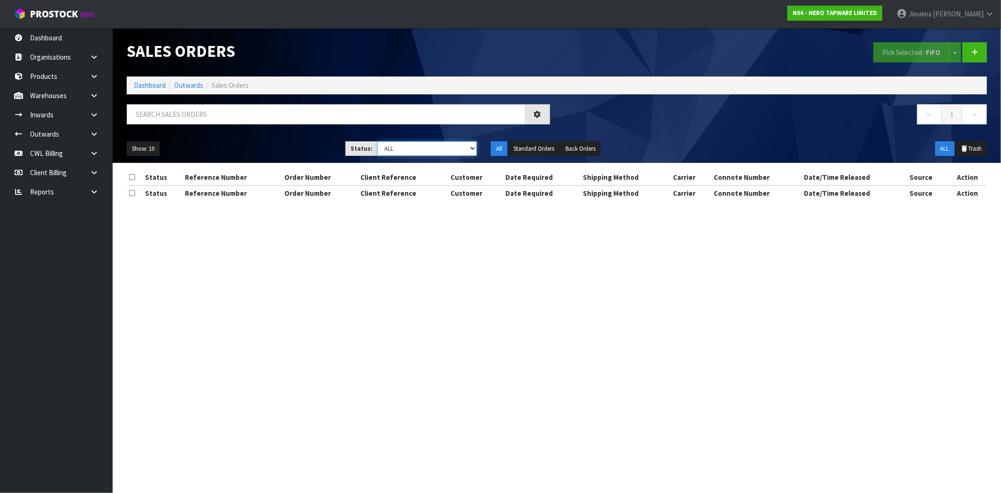
click at [445, 145] on select "Draft Pending Allocated Pending Pick Goods Picked Goods Packed Pending Charges …" at bounding box center [426, 148] width 99 height 15
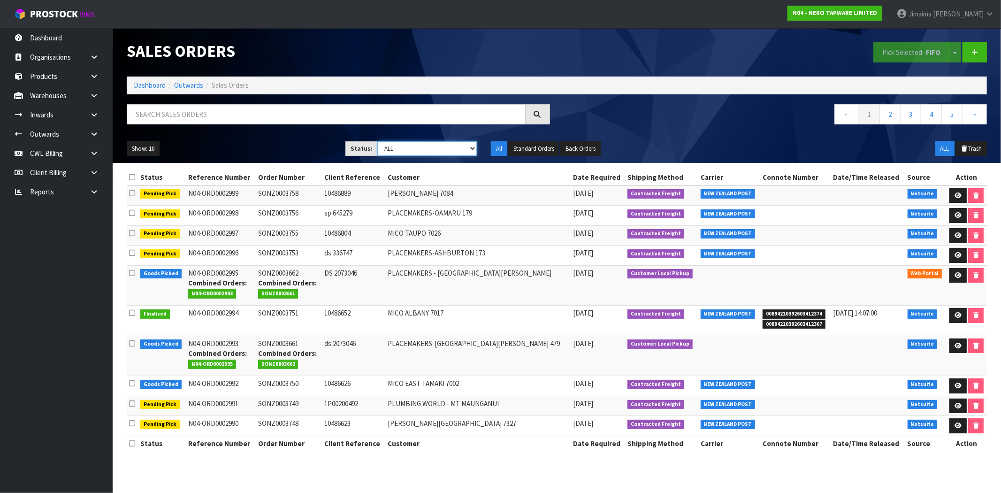
select select "string:3"
click at [377, 141] on select "Draft Pending Allocated Pending Pick Goods Picked Goods Packed Pending Charges …" at bounding box center [426, 148] width 99 height 15
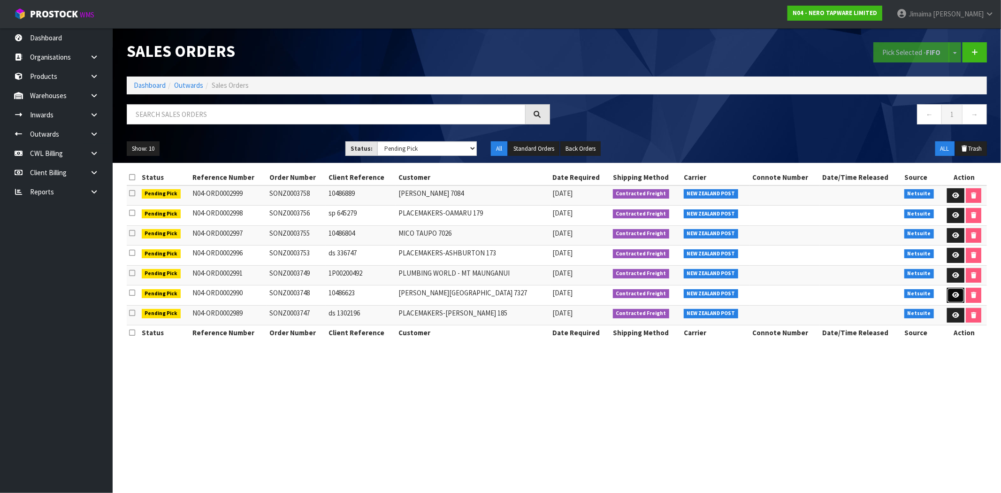
click at [960, 298] on link at bounding box center [955, 295] width 17 height 15
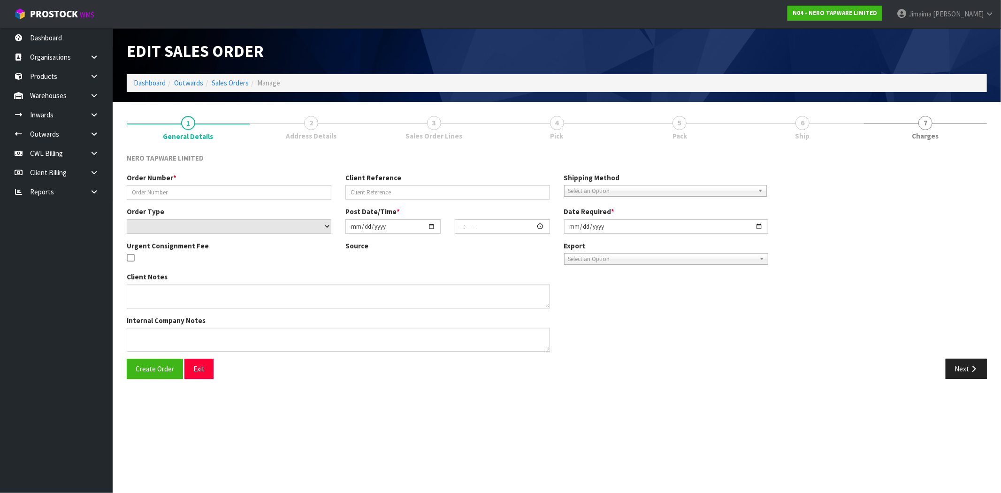
type input "SONZ0003748"
type input "10486623"
select select "number:0"
type input "[DATE]"
type input "11:00:09.000"
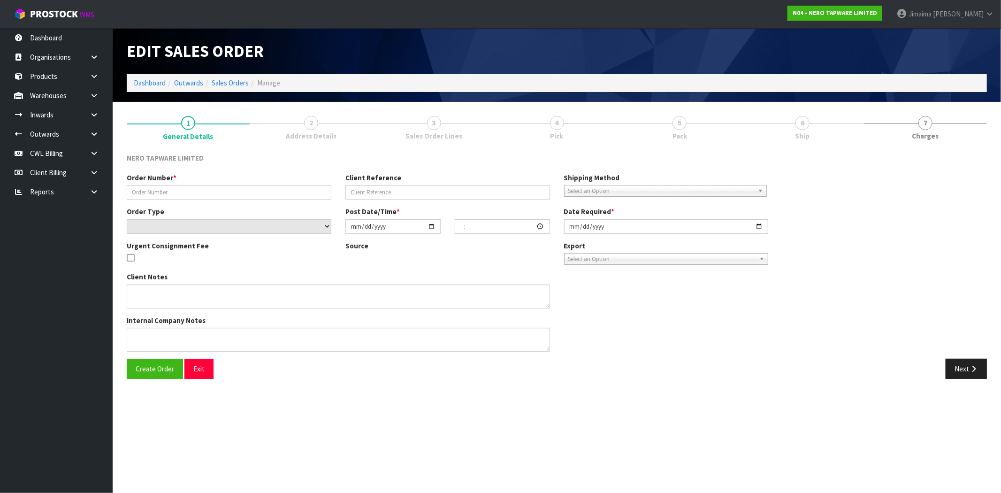
type input "[DATE]"
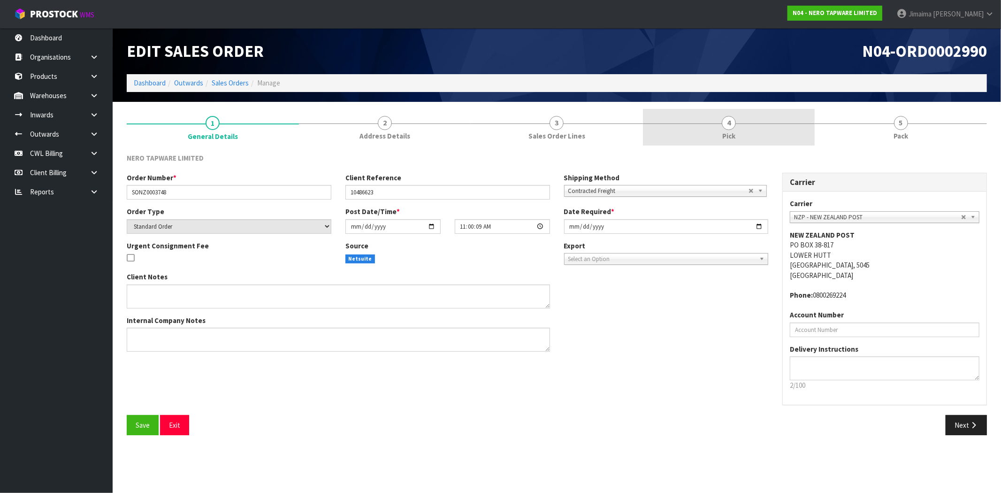
click at [721, 134] on link "4 Pick" at bounding box center [729, 127] width 172 height 37
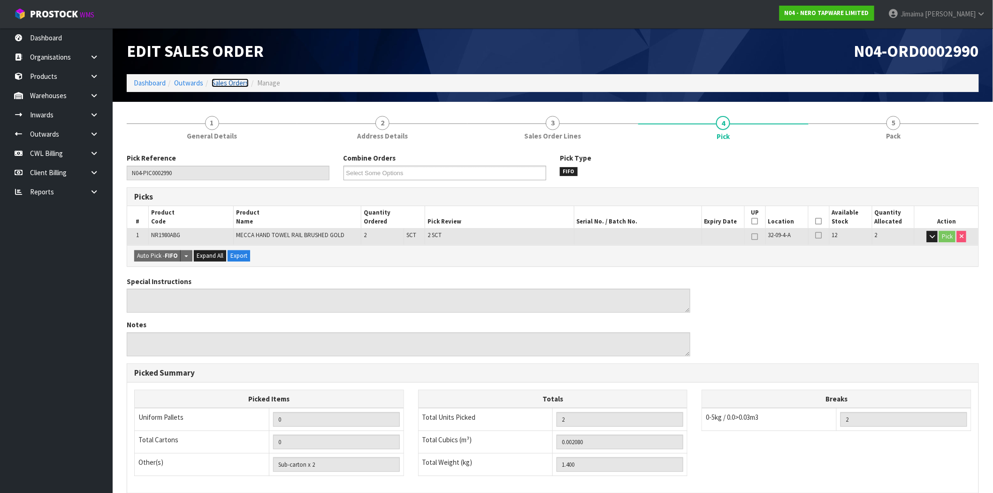
click at [227, 85] on link "Sales Orders" at bounding box center [230, 82] width 37 height 9
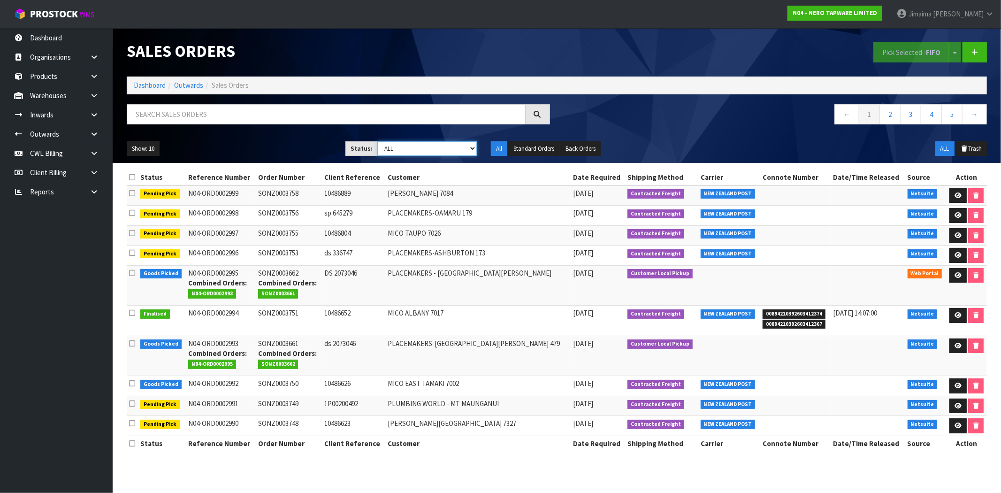
click at [453, 151] on select "Draft Pending Allocated Pending Pick Goods Picked Goods Packed Pending Charges …" at bounding box center [426, 148] width 99 height 15
select select "string:3"
click at [377, 141] on select "Draft Pending Allocated Pending Pick Goods Picked Goods Packed Pending Charges …" at bounding box center [426, 148] width 99 height 15
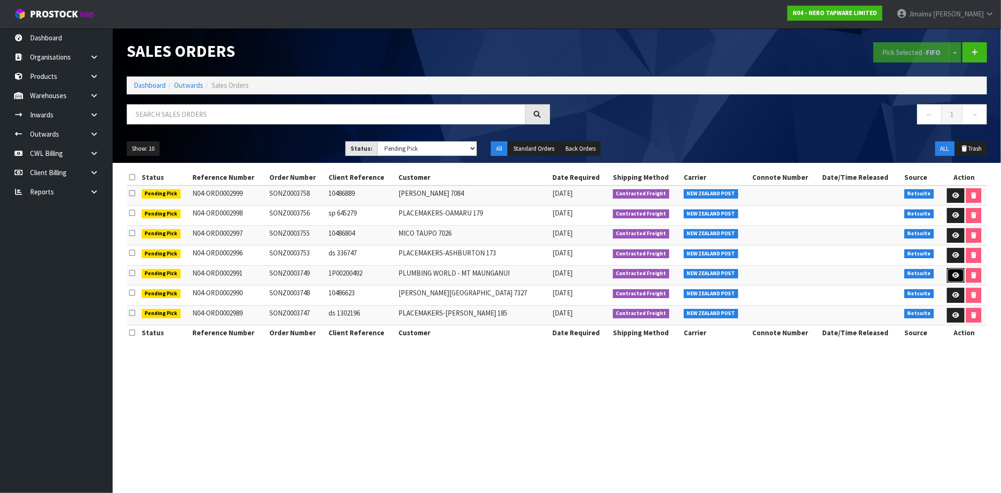
click at [952, 275] on icon at bounding box center [955, 275] width 7 height 6
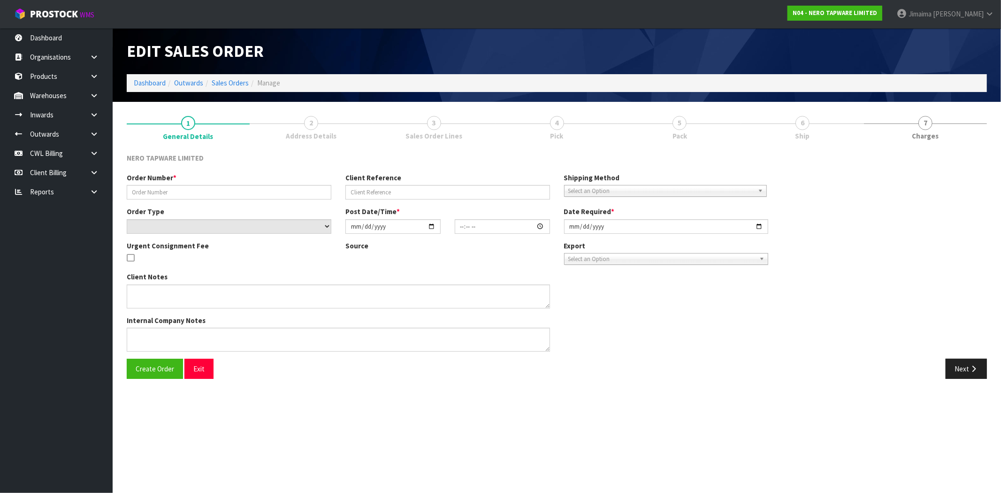
type input "SONZ0003749"
type input "1P00200492"
select select "number:0"
type input "[DATE]"
type input "11:00:10.000"
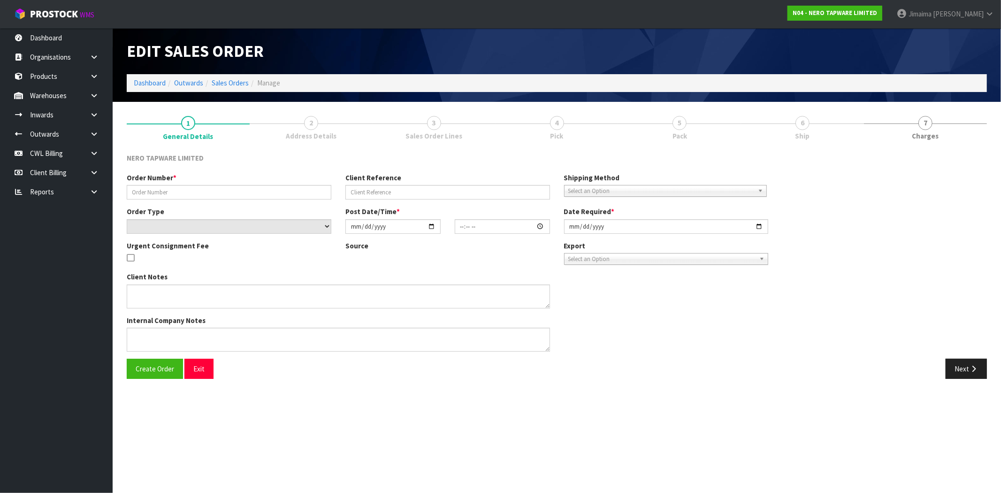
type input "[DATE]"
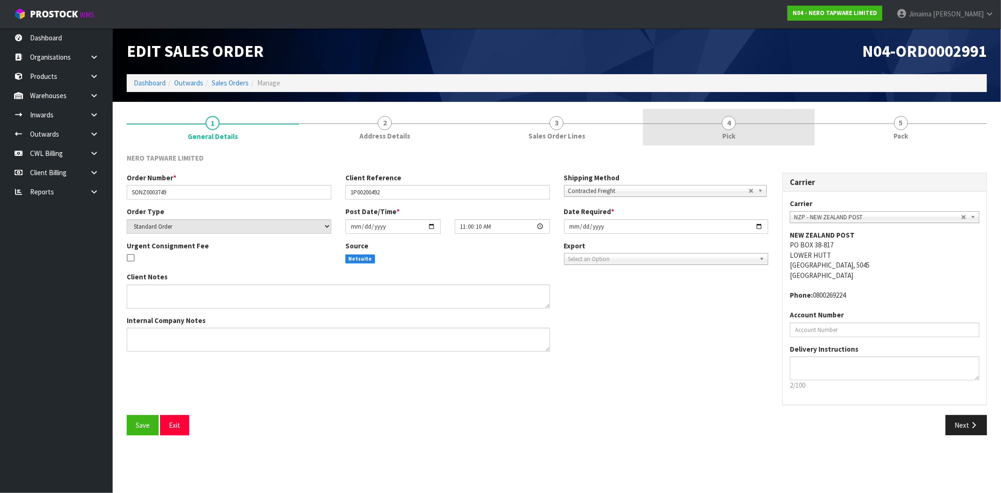
click at [700, 125] on link "4 Pick" at bounding box center [729, 127] width 172 height 37
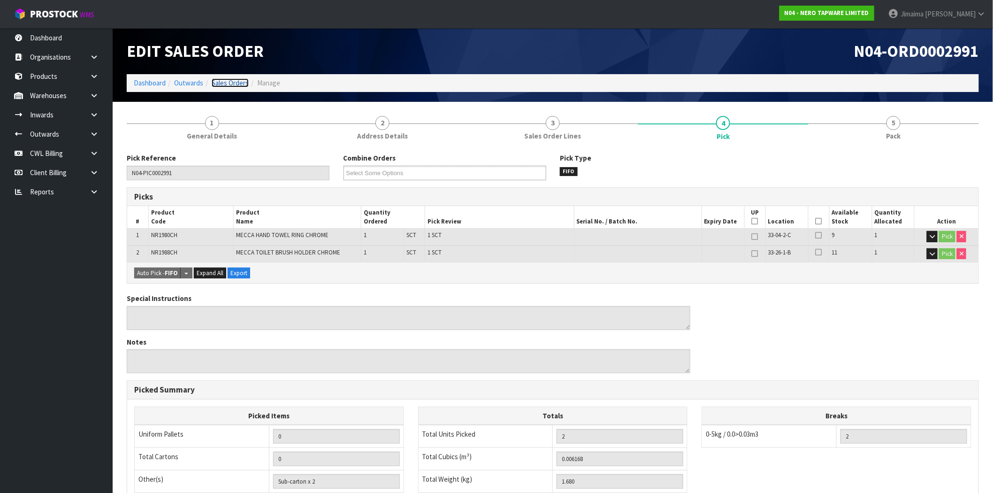
click at [243, 84] on link "Sales Orders" at bounding box center [230, 82] width 37 height 9
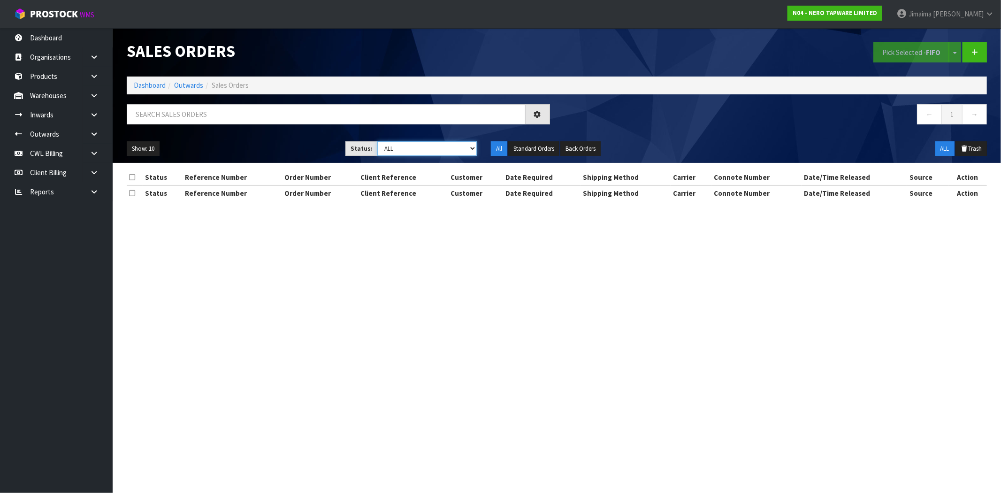
click at [416, 149] on select "Draft Pending Allocated Pending Pick Goods Picked Goods Packed Pending Charges …" at bounding box center [426, 148] width 99 height 15
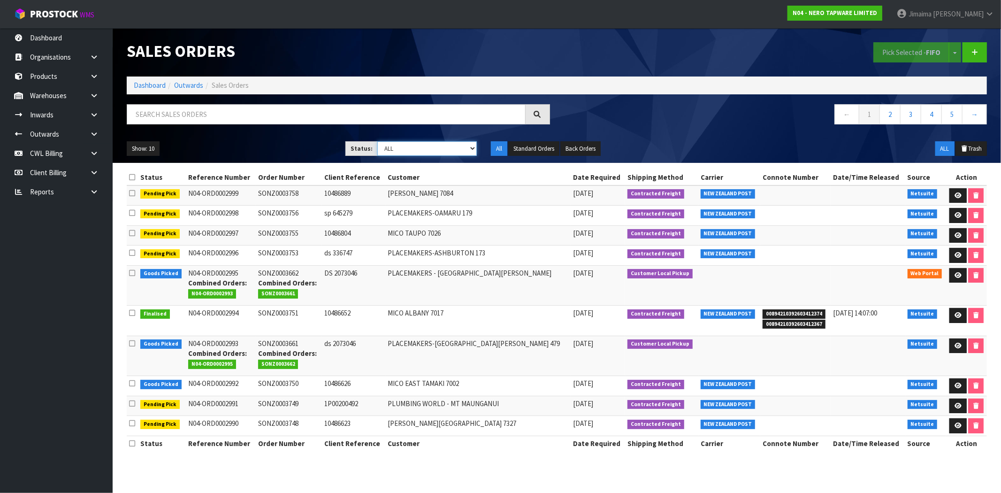
select select "string:3"
click at [377, 141] on select "Draft Pending Allocated Pending Pick Goods Picked Goods Packed Pending Charges …" at bounding box center [426, 148] width 99 height 15
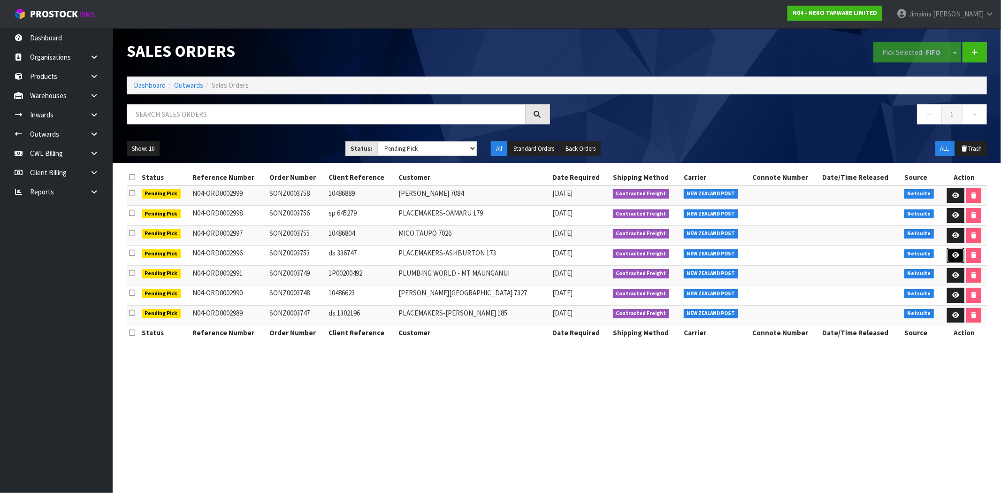
click at [951, 250] on link at bounding box center [955, 255] width 17 height 15
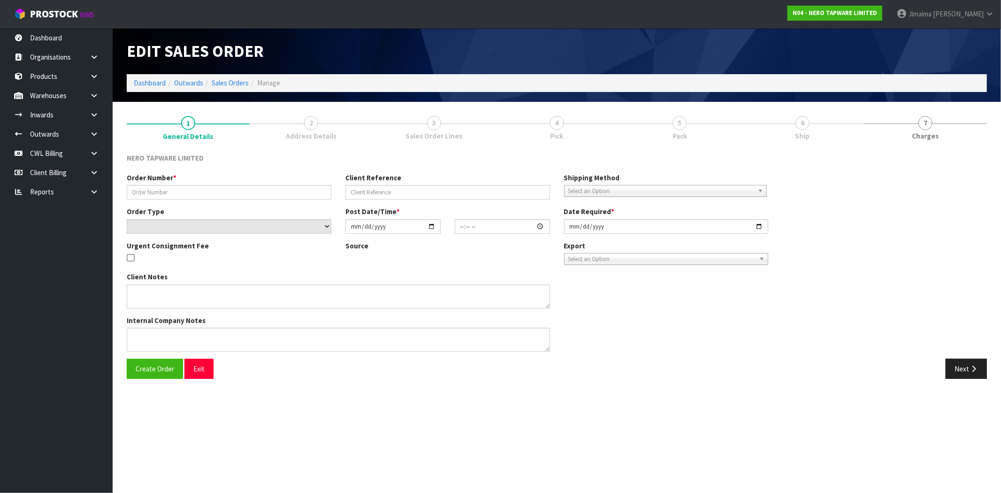
type input "SONZ0003753"
type input "ds 336747"
select select "number:0"
type input "[DATE]"
type input "13:00:07.000"
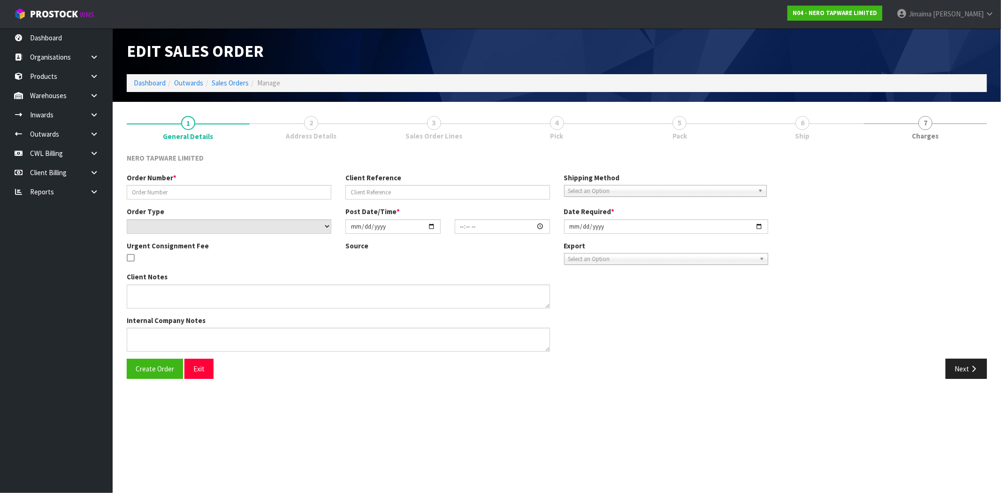
type input "[DATE]"
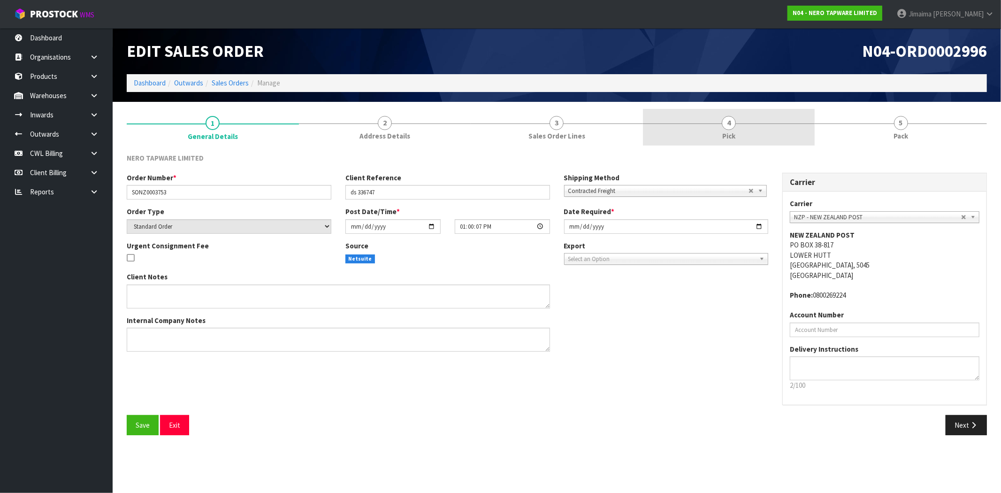
click at [768, 134] on link "4 Pick" at bounding box center [729, 127] width 172 height 37
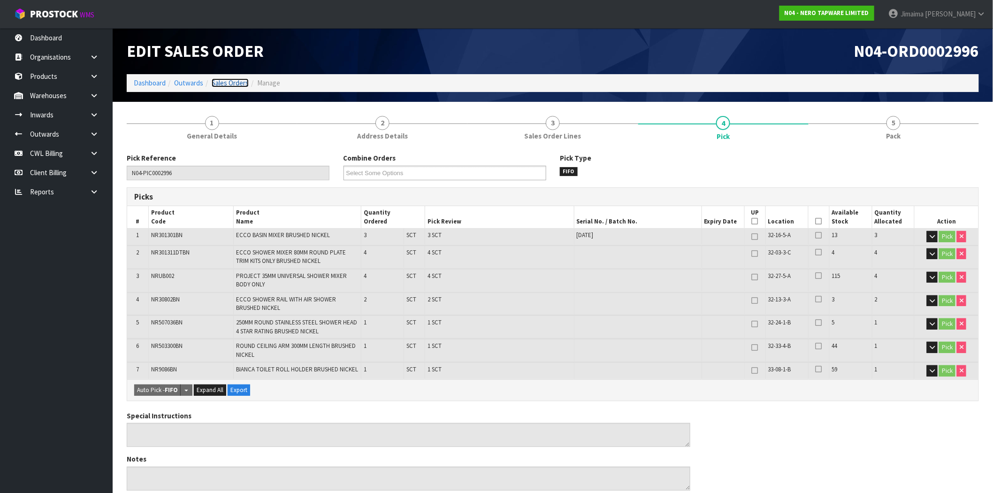
drag, startPoint x: 236, startPoint y: 81, endPoint x: 292, endPoint y: 102, distance: 59.1
click at [236, 81] on link "Sales Orders" at bounding box center [230, 82] width 37 height 9
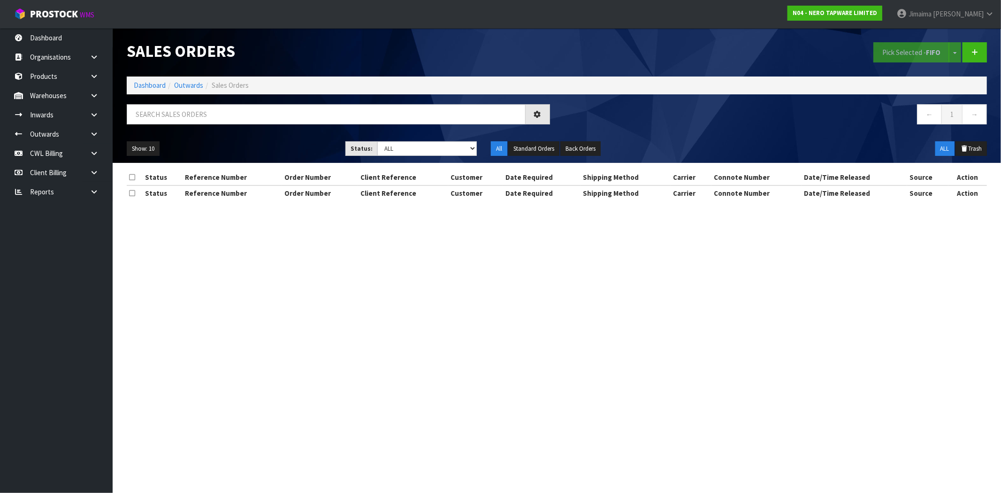
click at [453, 157] on div "Show: 10 5 10 25 50 Status: Draft Pending Allocated Pending Pick Goods Picked G…" at bounding box center [557, 148] width 874 height 29
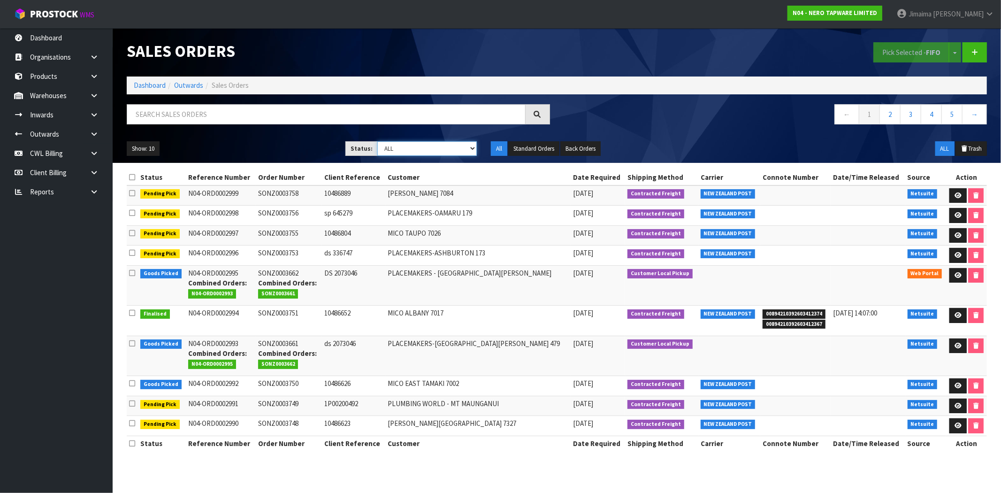
click at [452, 149] on select "Draft Pending Allocated Pending Pick Goods Picked Goods Packed Pending Charges …" at bounding box center [426, 148] width 99 height 15
select select "string:3"
click at [377, 141] on select "Draft Pending Allocated Pending Pick Goods Picked Goods Packed Pending Charges …" at bounding box center [426, 148] width 99 height 15
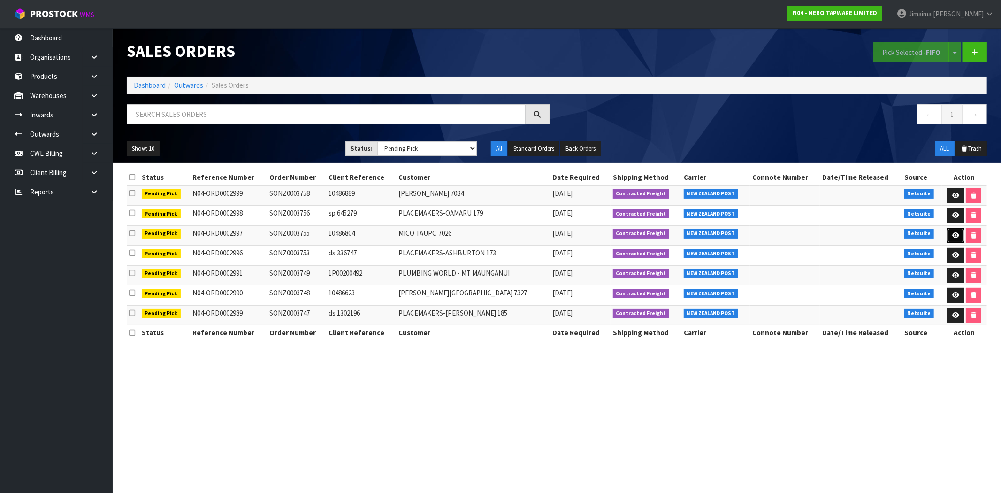
click at [949, 230] on link at bounding box center [955, 235] width 17 height 15
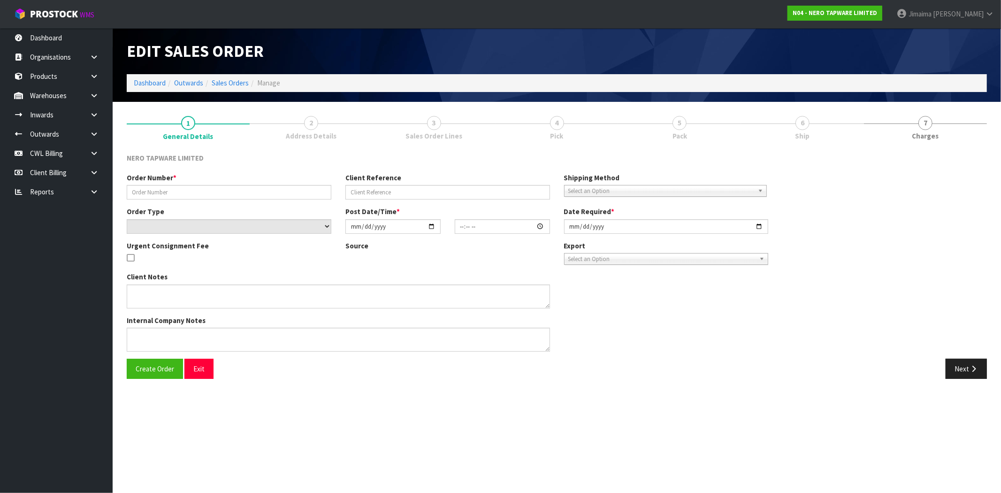
type input "SONZ0003755"
type input "10486804"
select select "number:0"
type input "[DATE]"
type input "13:00:11.000"
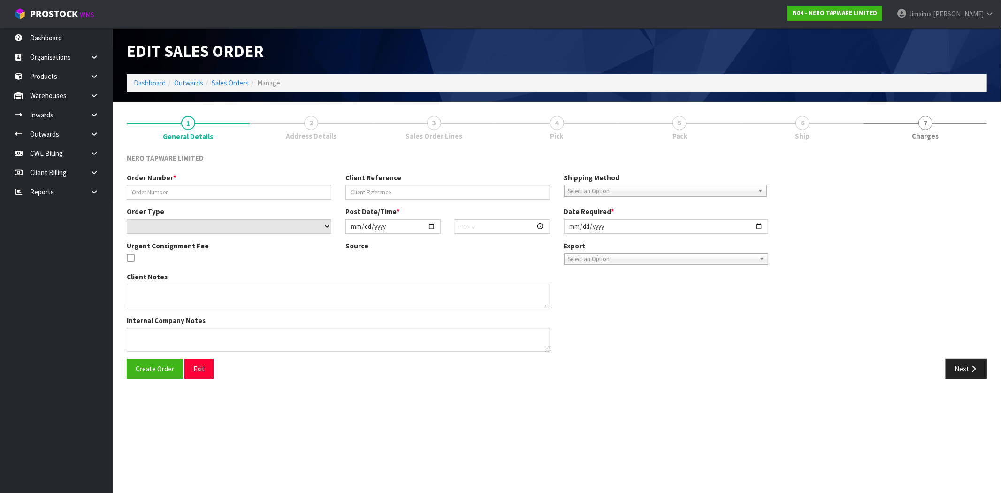
type input "[DATE]"
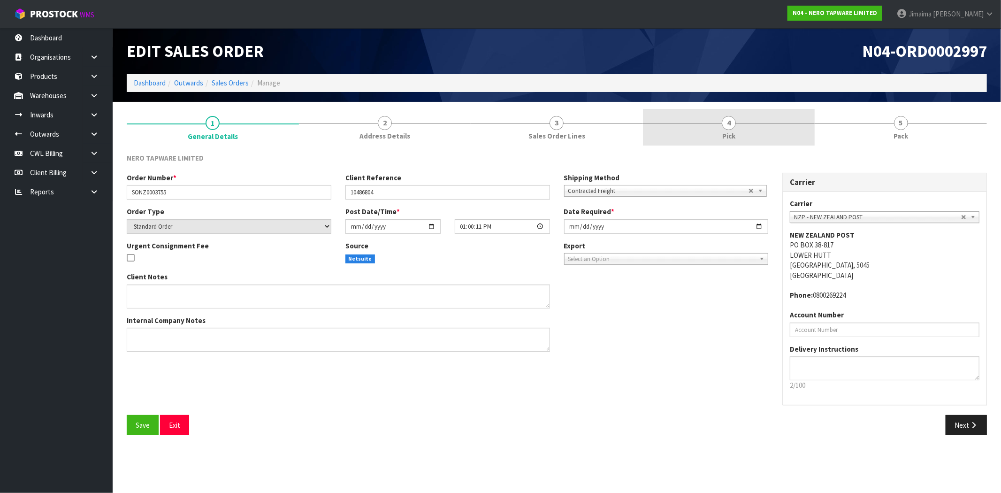
click at [708, 132] on link "4 Pick" at bounding box center [729, 127] width 172 height 37
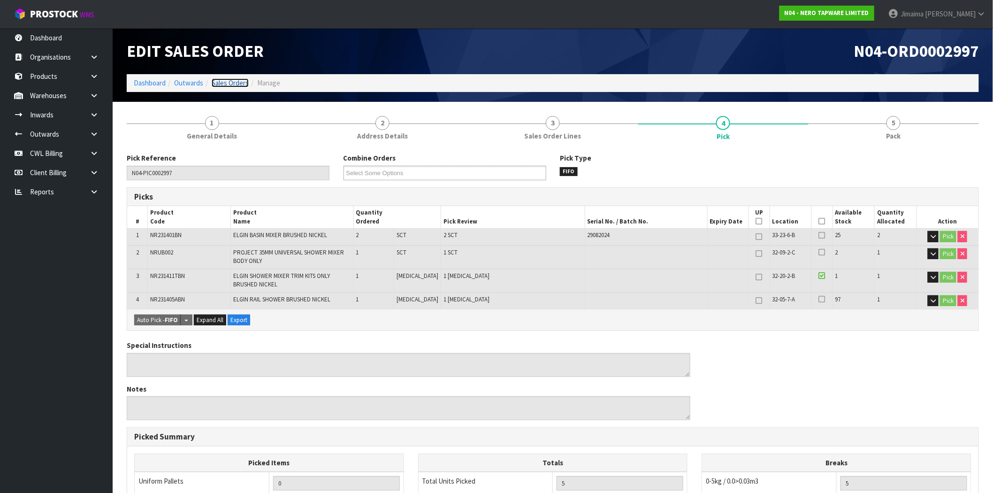
click at [236, 85] on link "Sales Orders" at bounding box center [230, 82] width 37 height 9
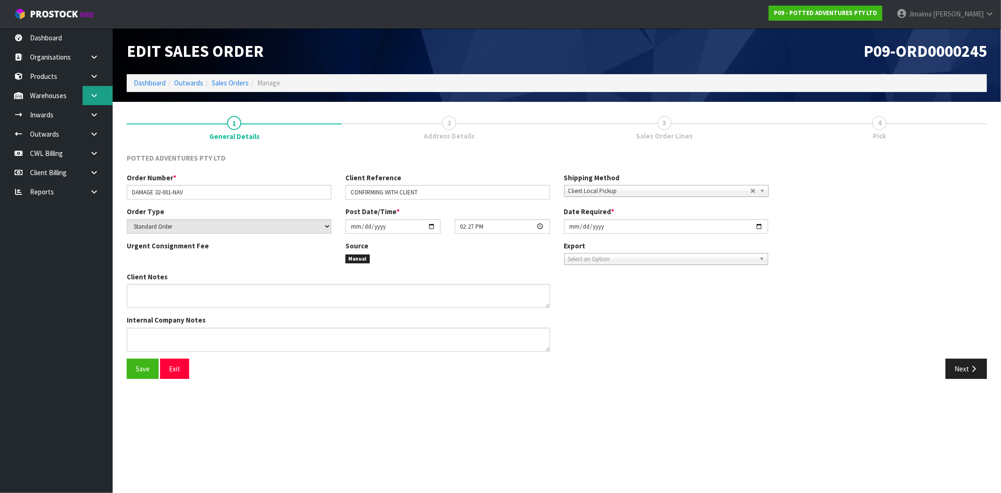
click at [92, 94] on icon at bounding box center [94, 95] width 9 height 7
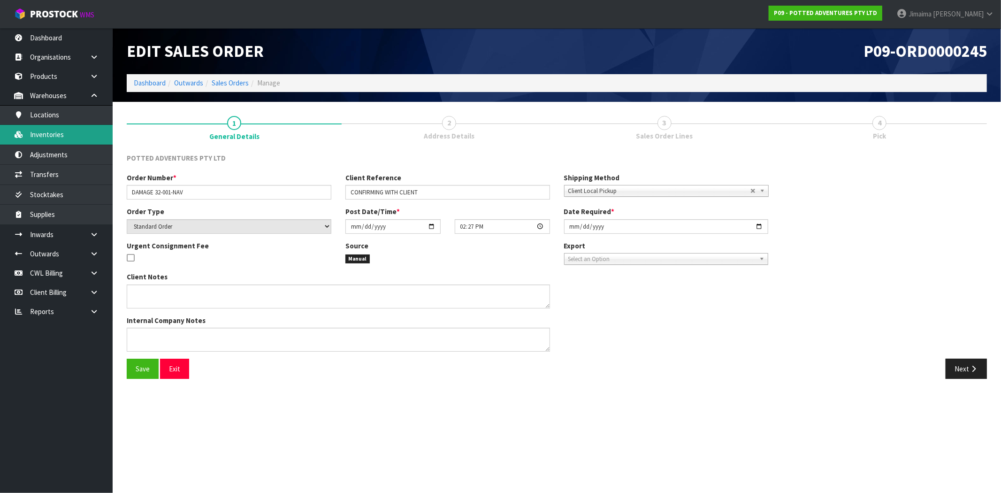
click at [62, 135] on link "Inventories" at bounding box center [56, 134] width 113 height 19
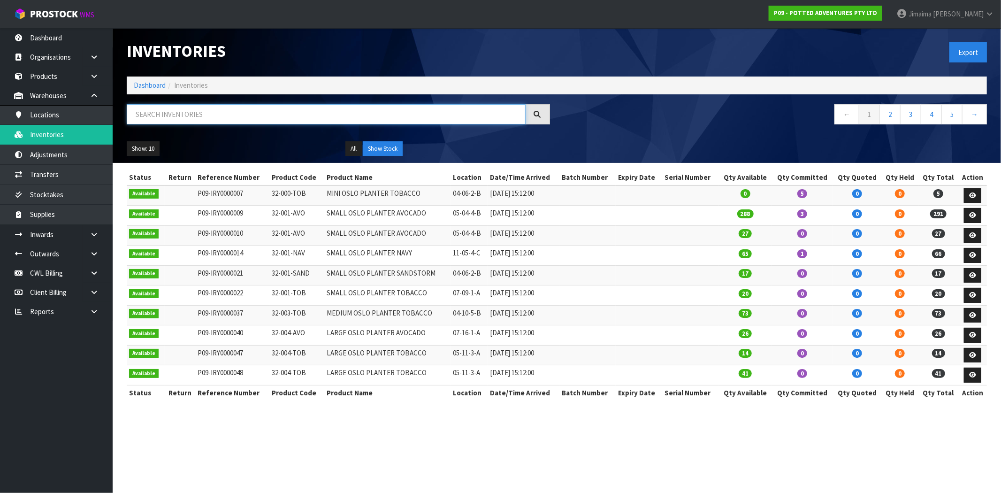
click at [176, 116] on input "text" at bounding box center [326, 114] width 399 height 20
paste input "32-001-NAV"
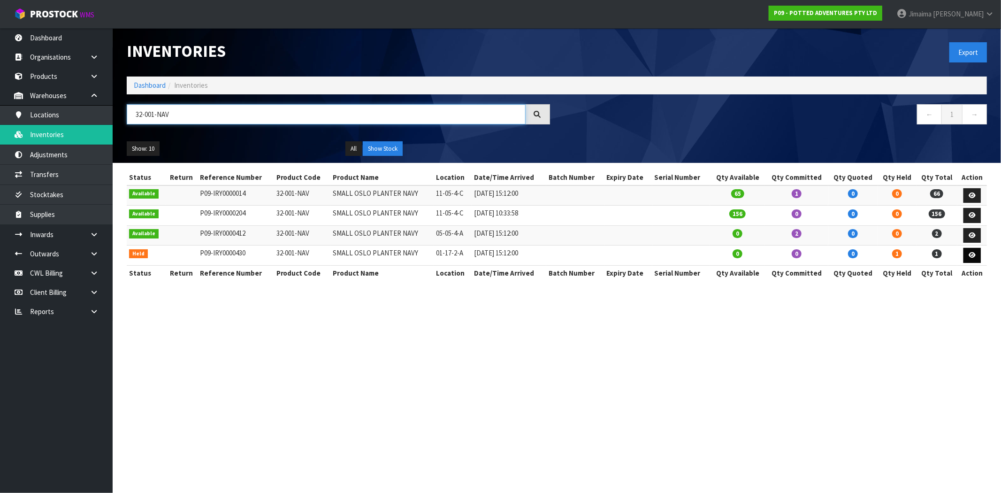
type input "32-001-NAV"
click at [965, 251] on link at bounding box center [971, 255] width 17 height 15
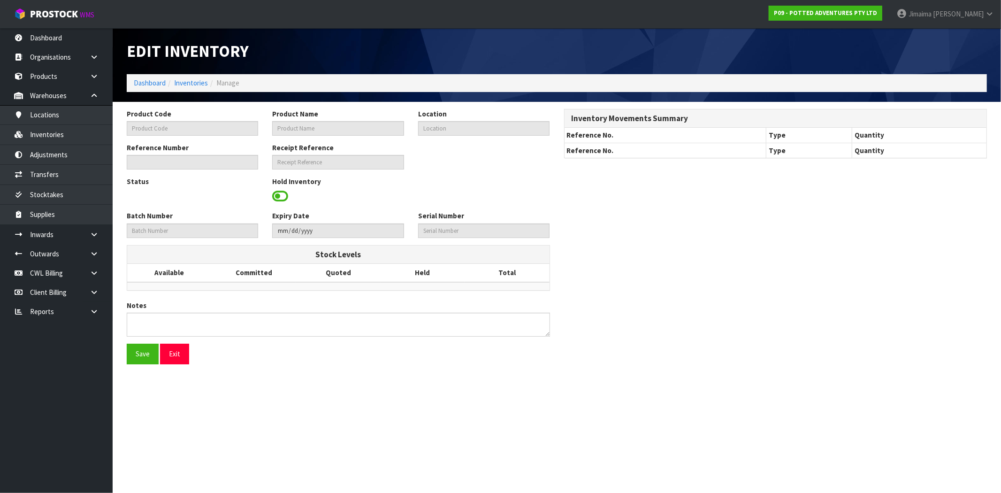
type input "32-001-NAV"
type input "SMALL OSLO PLANTER NAVY"
type input "01-17-2-A"
type input "P09-IRY0000430"
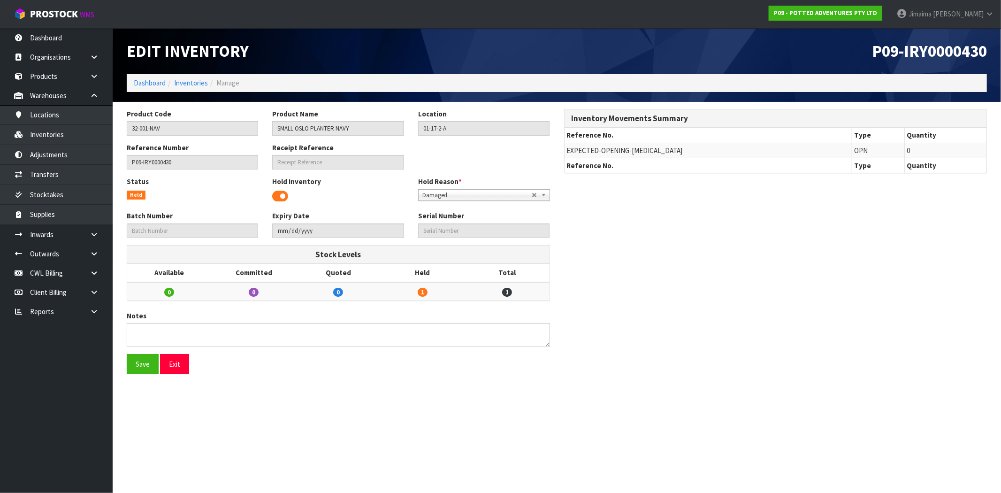
click at [284, 196] on span at bounding box center [280, 196] width 16 height 14
click at [142, 352] on div "Notes" at bounding box center [338, 332] width 437 height 43
click at [137, 373] on button "Save" at bounding box center [143, 364] width 32 height 20
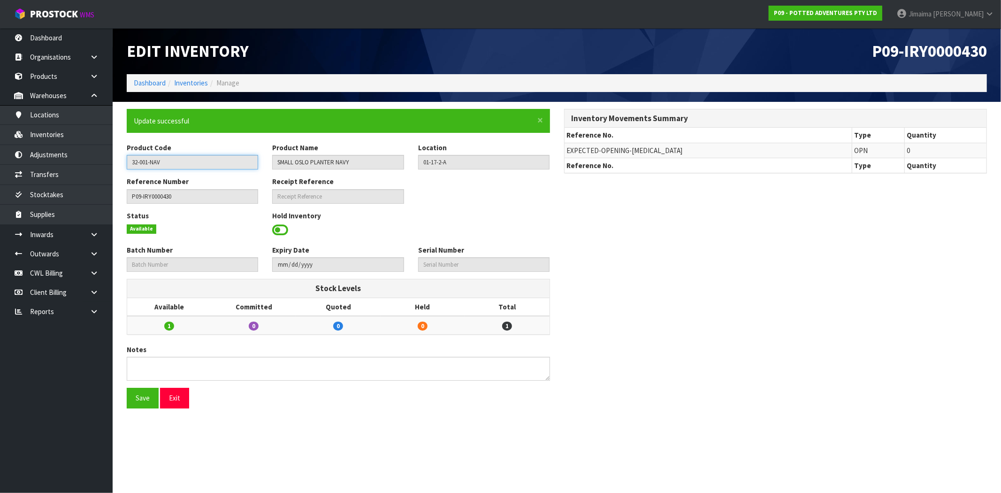
drag, startPoint x: 167, startPoint y: 161, endPoint x: 129, endPoint y: 152, distance: 39.4
click at [129, 152] on div "Product Code 32-001-NAV" at bounding box center [192, 156] width 145 height 27
click at [191, 82] on link "Inventories" at bounding box center [191, 82] width 34 height 9
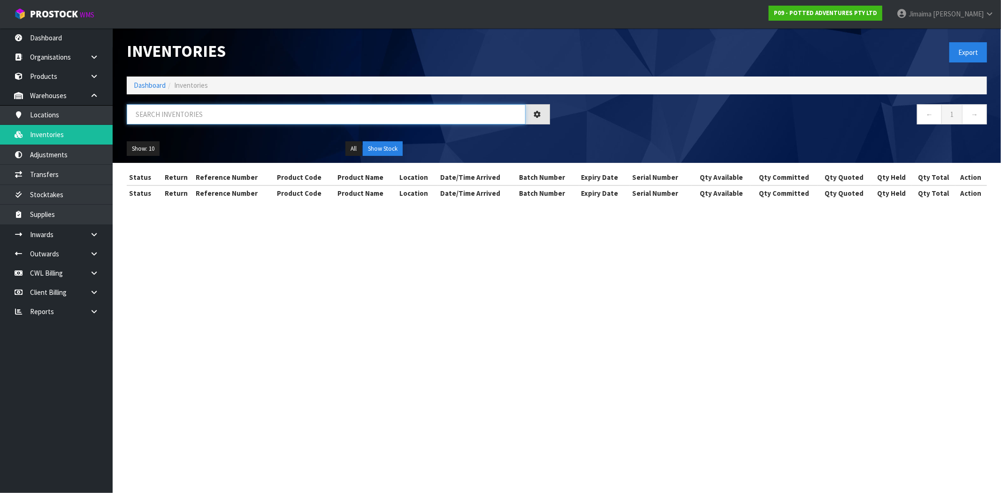
click at [174, 113] on input "text" at bounding box center [326, 114] width 399 height 20
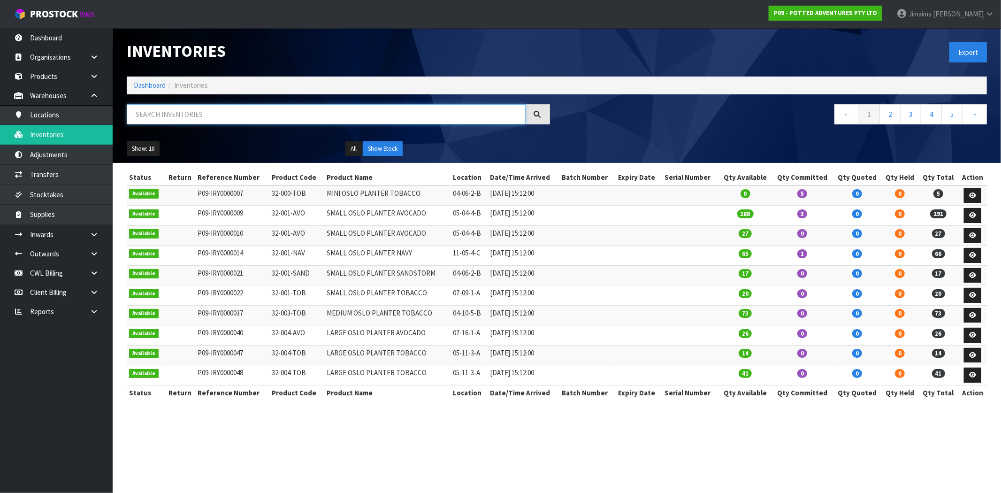
paste input "32-001-NAV"
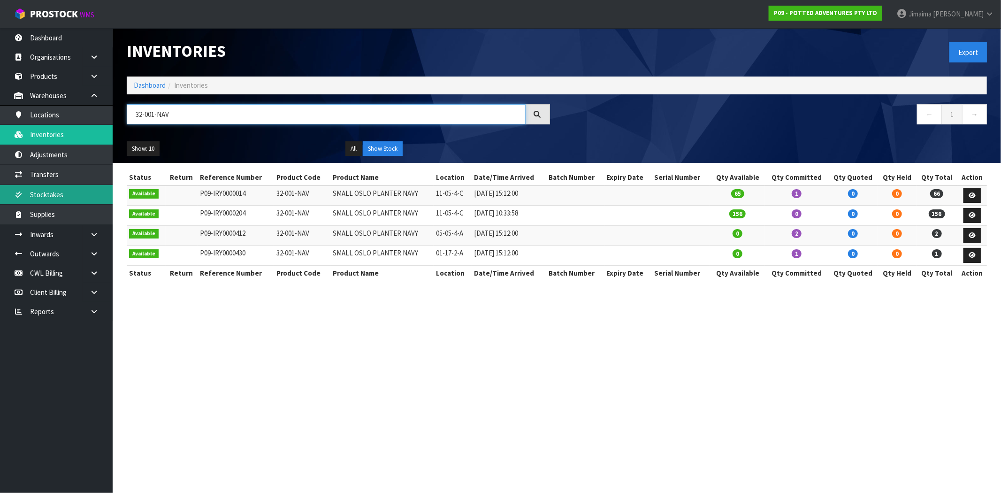
type input "32-001-NAV"
click at [157, 87] on link "Dashboard" at bounding box center [150, 85] width 32 height 9
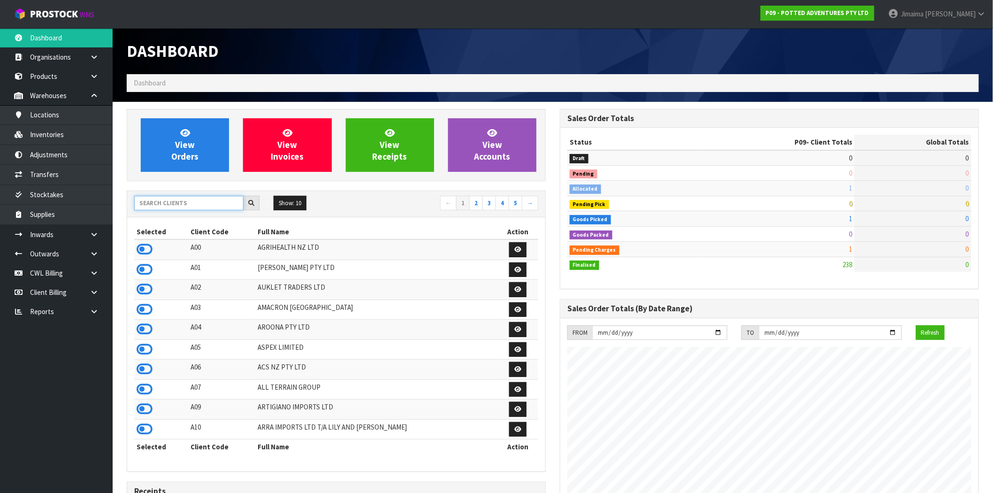
drag, startPoint x: 190, startPoint y: 197, endPoint x: 202, endPoint y: 200, distance: 13.1
click at [191, 197] on input "text" at bounding box center [188, 203] width 109 height 15
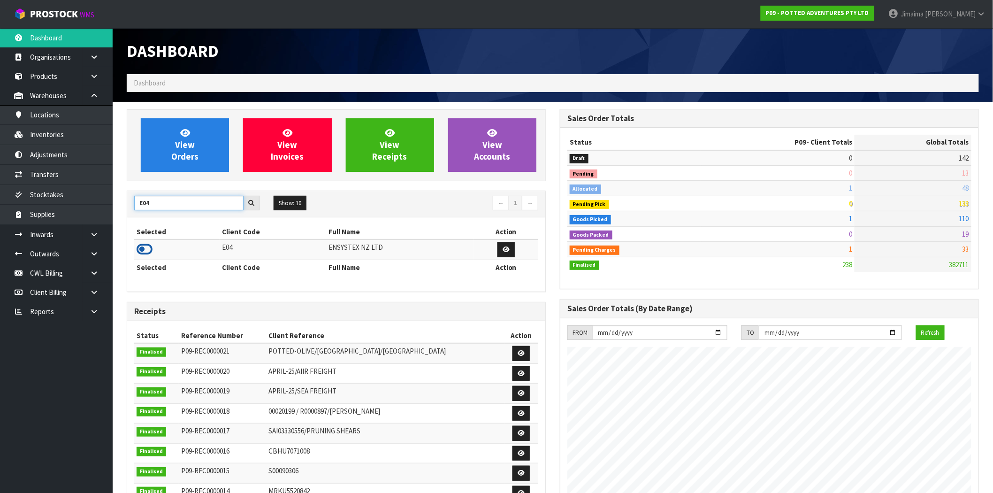
type input "E04"
click at [146, 250] on icon at bounding box center [145, 249] width 16 height 14
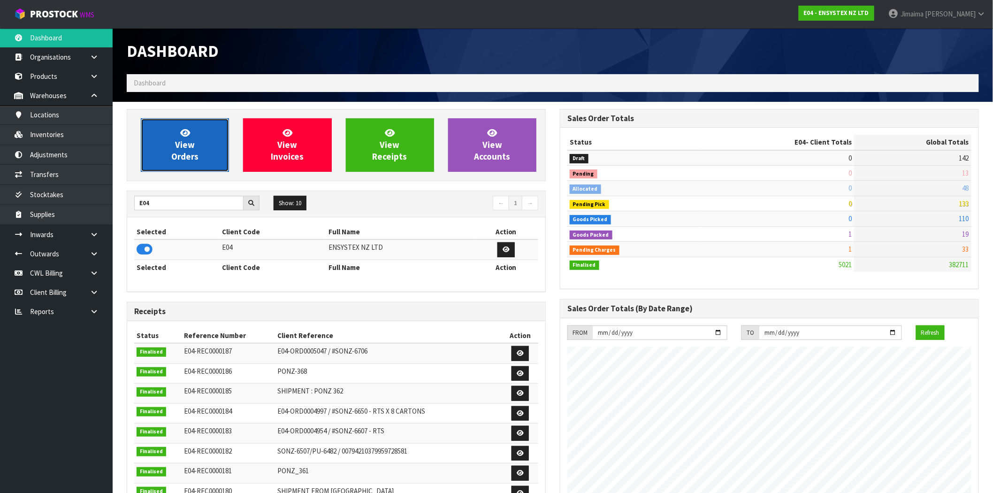
click at [187, 129] on icon at bounding box center [185, 132] width 10 height 9
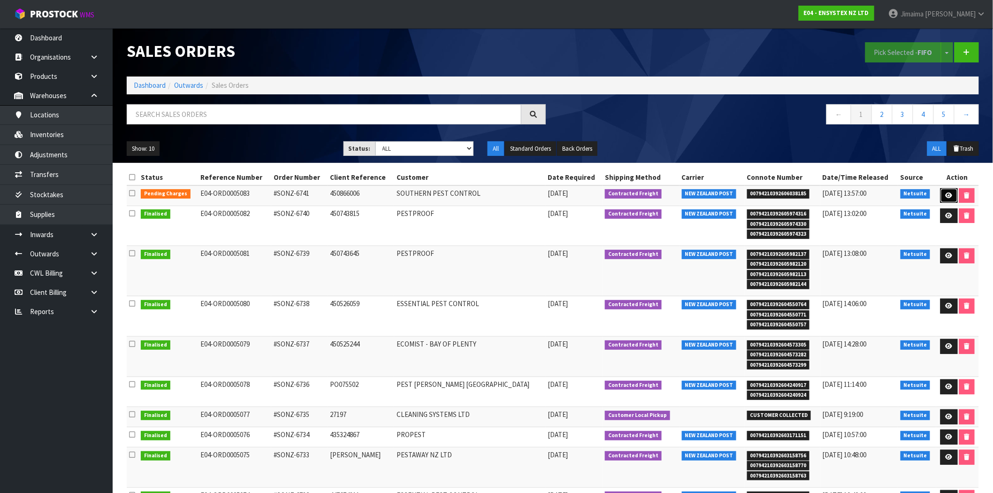
click at [945, 197] on icon at bounding box center [948, 195] width 7 height 6
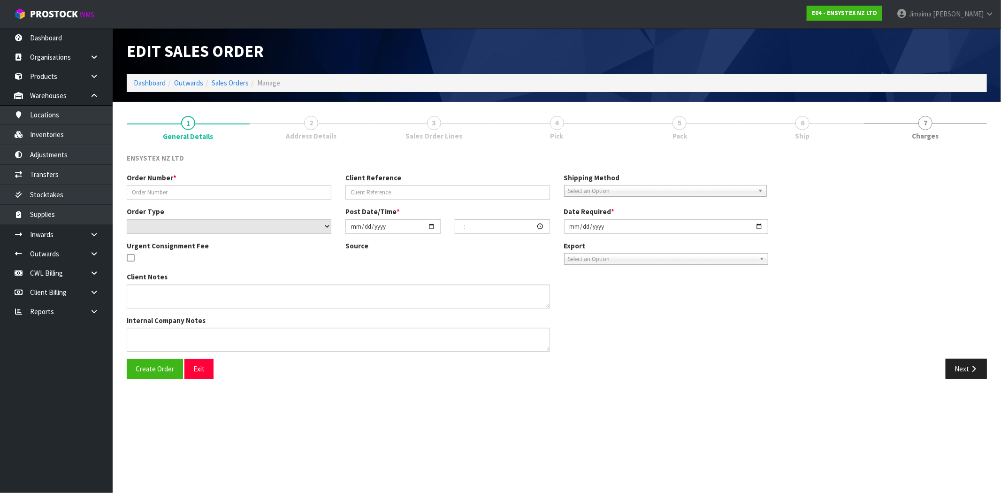
type input "#SONZ-6741"
type input "450866006"
select select "number:0"
type input "[DATE]"
type input "13:00:34.000"
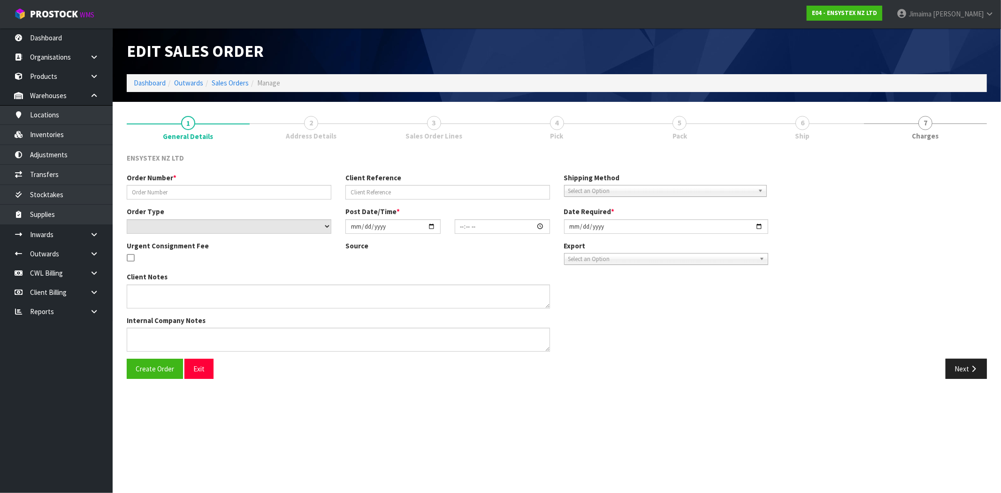
type input "[DATE]"
type textarea "No freight please"
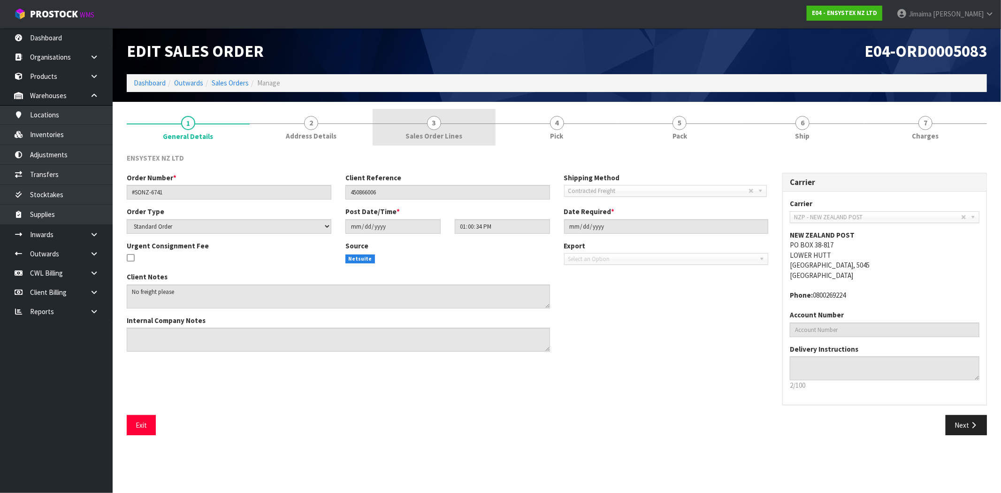
drag, startPoint x: 449, startPoint y: 129, endPoint x: 466, endPoint y: 130, distance: 16.9
click at [450, 129] on link "3 Sales Order Lines" at bounding box center [434, 127] width 123 height 37
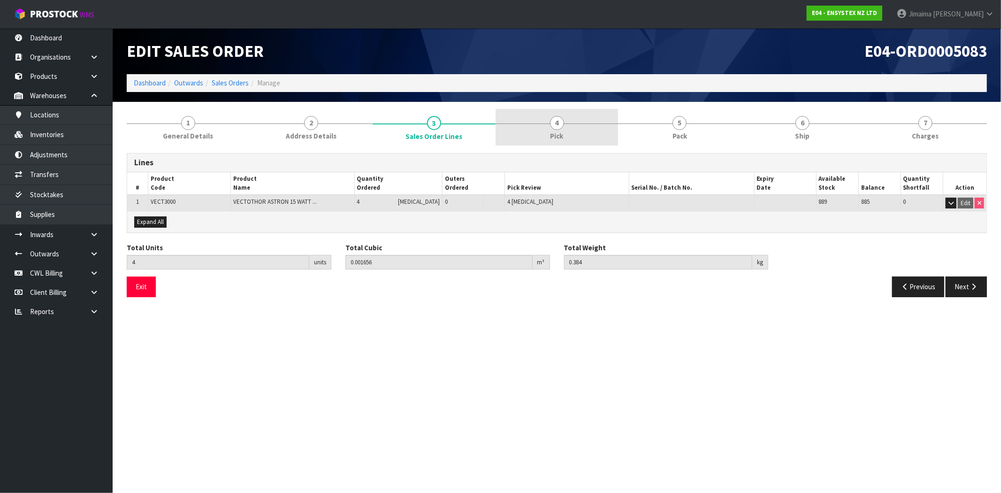
click at [590, 132] on link "4 Pick" at bounding box center [556, 127] width 123 height 37
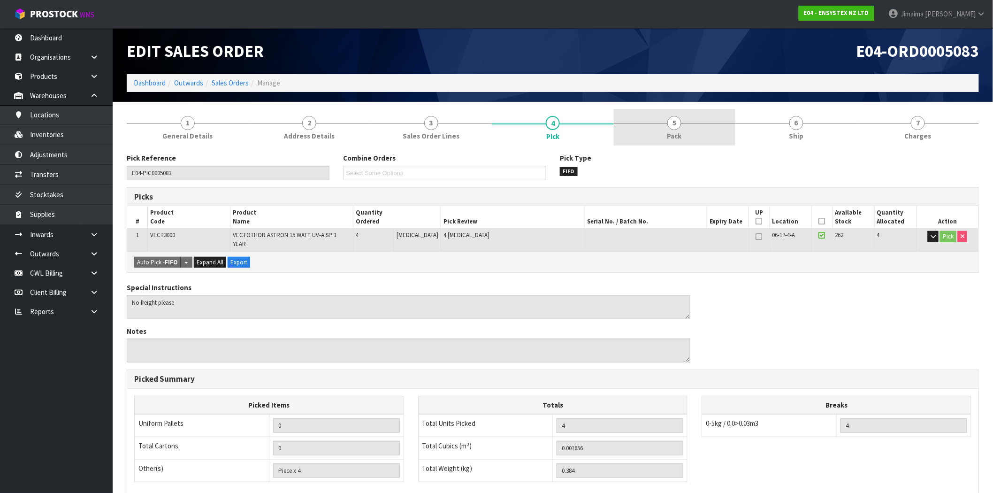
click at [712, 123] on div at bounding box center [675, 123] width 122 height 0
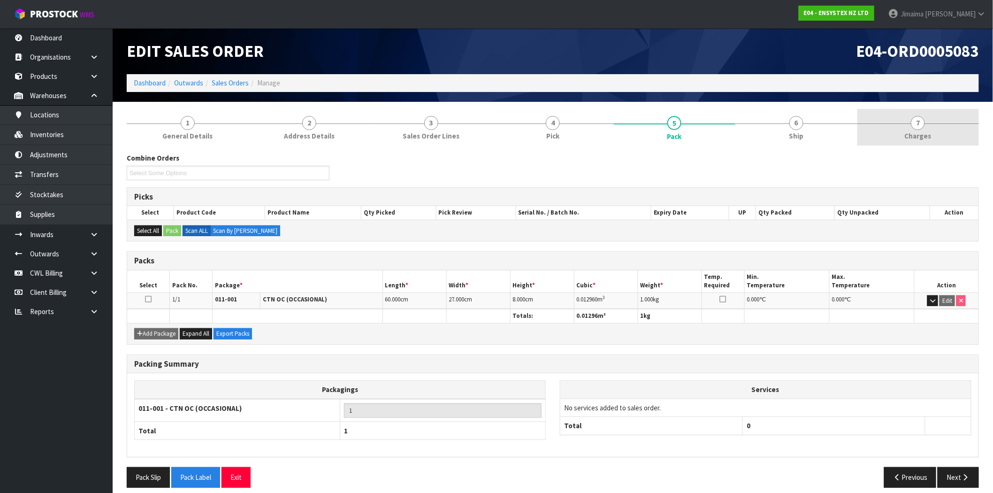
click at [949, 134] on link "7 [GEOGRAPHIC_DATA]" at bounding box center [918, 127] width 122 height 37
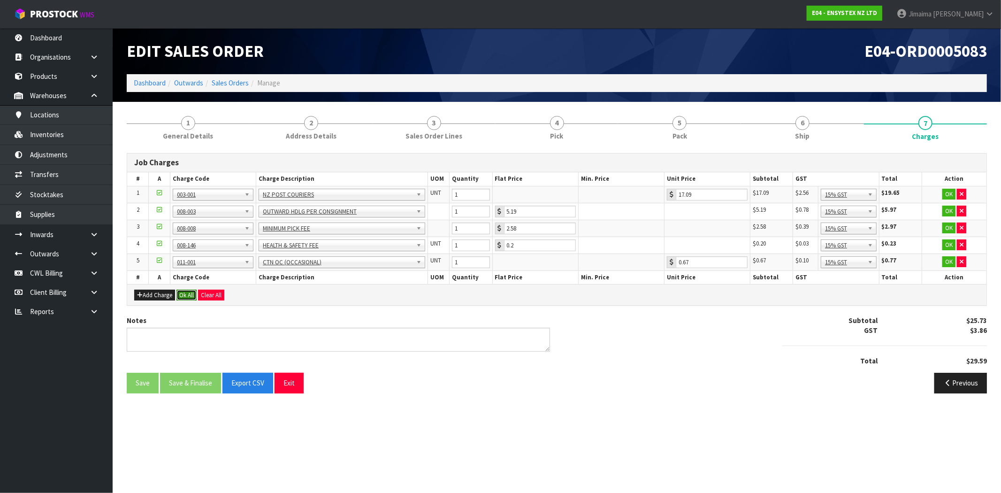
click at [176, 296] on button "Ok All" at bounding box center [186, 294] width 20 height 11
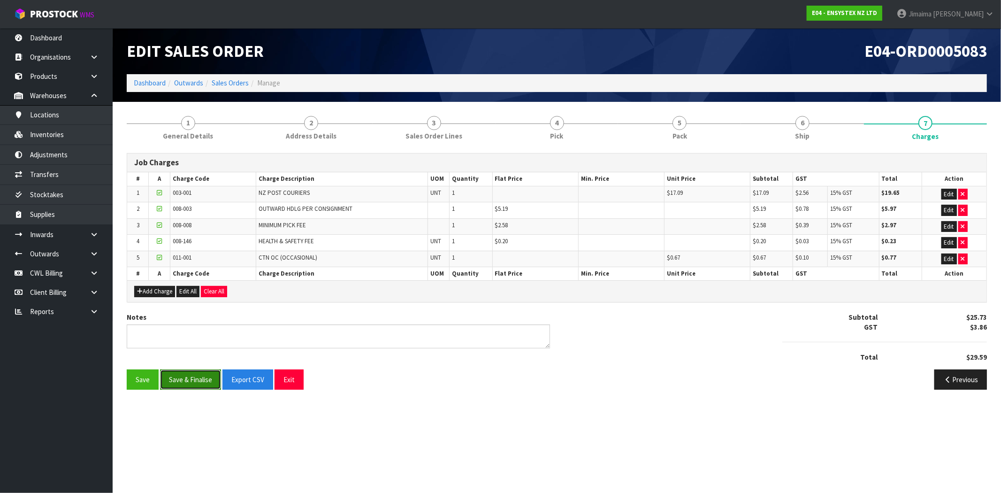
click at [209, 377] on button "Save & Finalise" at bounding box center [190, 379] width 61 height 20
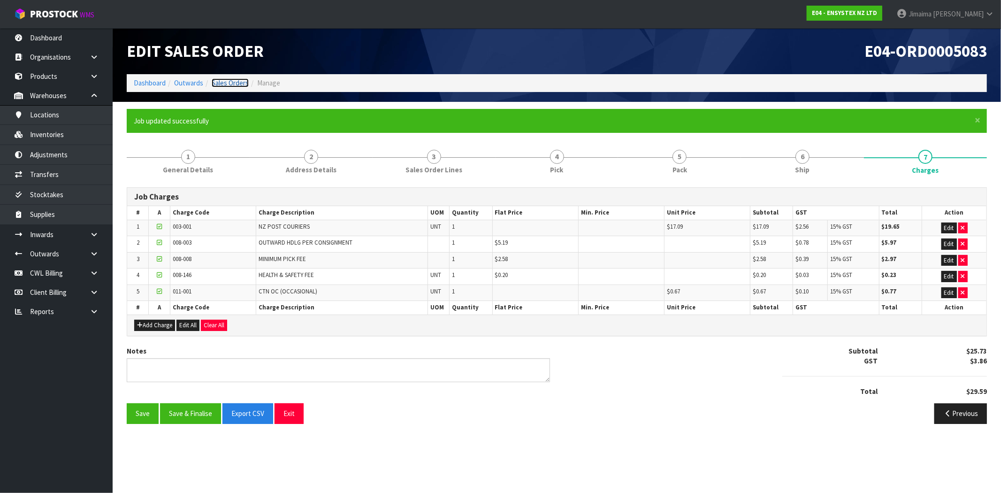
click at [237, 82] on link "Sales Orders" at bounding box center [230, 82] width 37 height 9
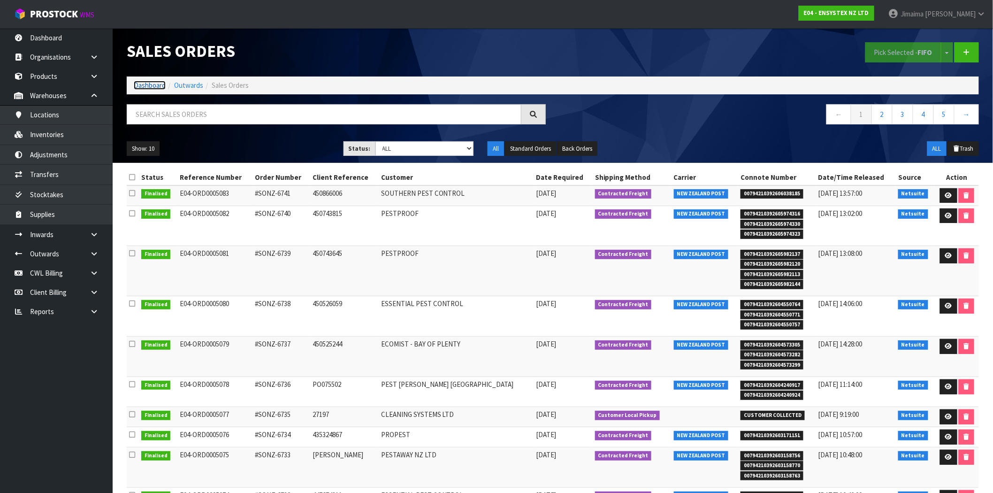
click at [147, 86] on link "Dashboard" at bounding box center [150, 85] width 32 height 9
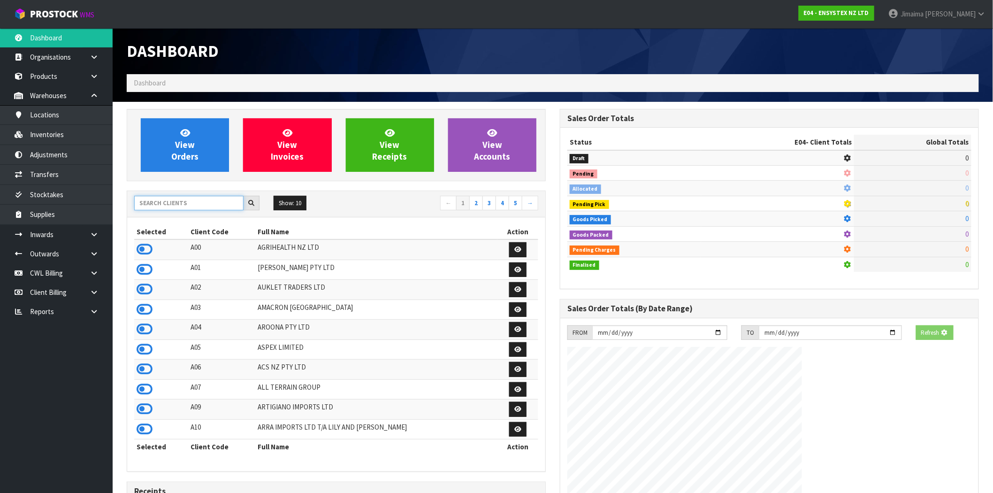
click at [187, 205] on input "text" at bounding box center [188, 203] width 109 height 15
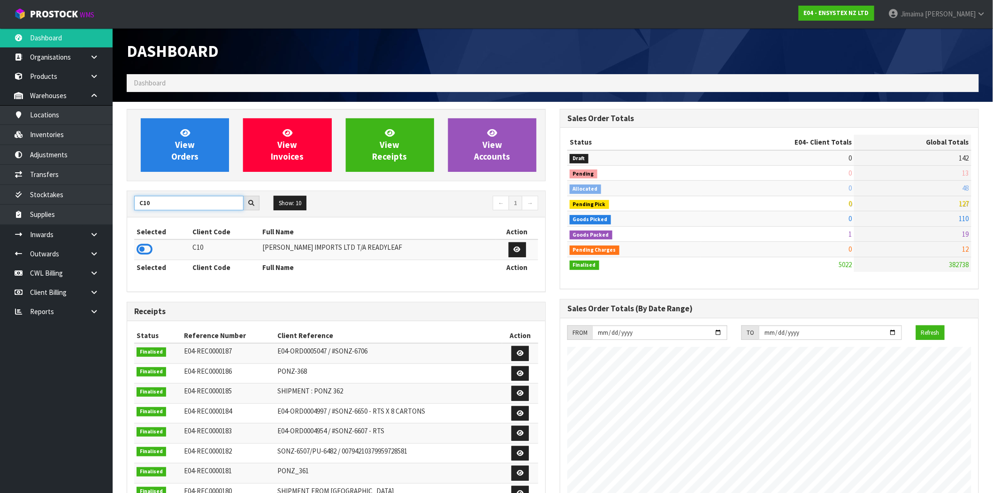
type input "C10"
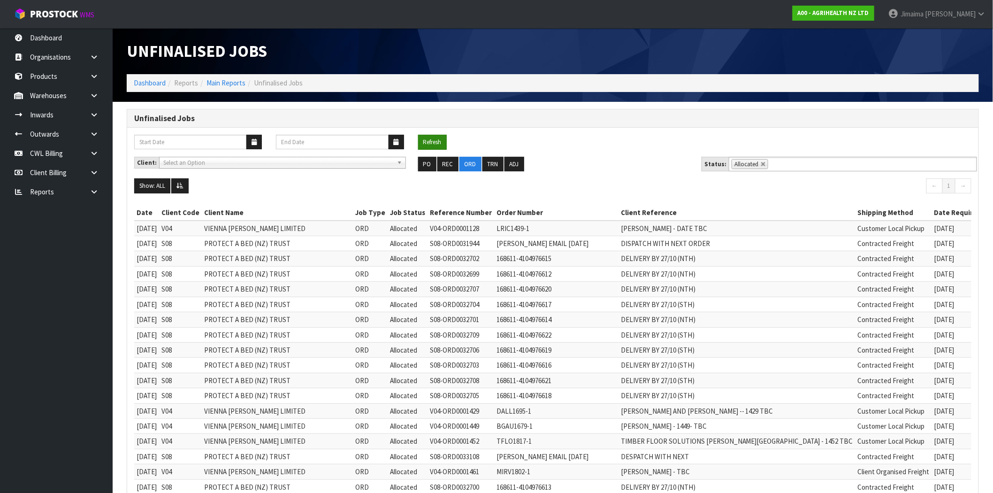
click at [434, 137] on button "Refresh" at bounding box center [432, 142] width 29 height 15
click at [441, 140] on button "Refresh" at bounding box center [432, 142] width 29 height 15
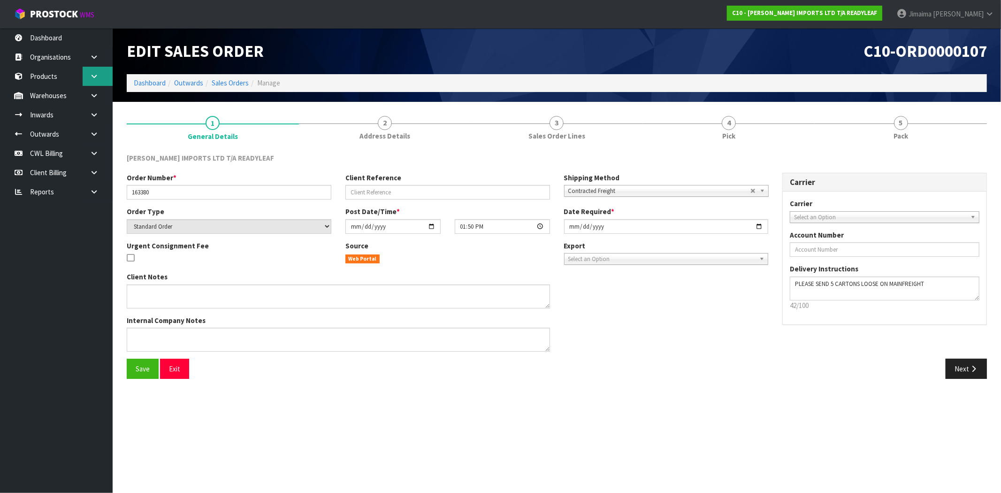
click at [84, 80] on link at bounding box center [98, 76] width 30 height 19
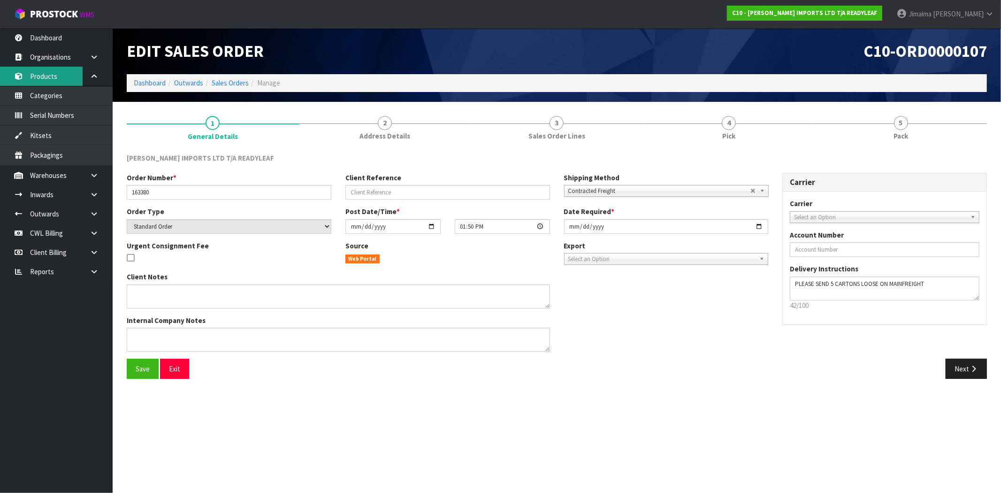
click at [67, 78] on link "Products" at bounding box center [56, 76] width 113 height 19
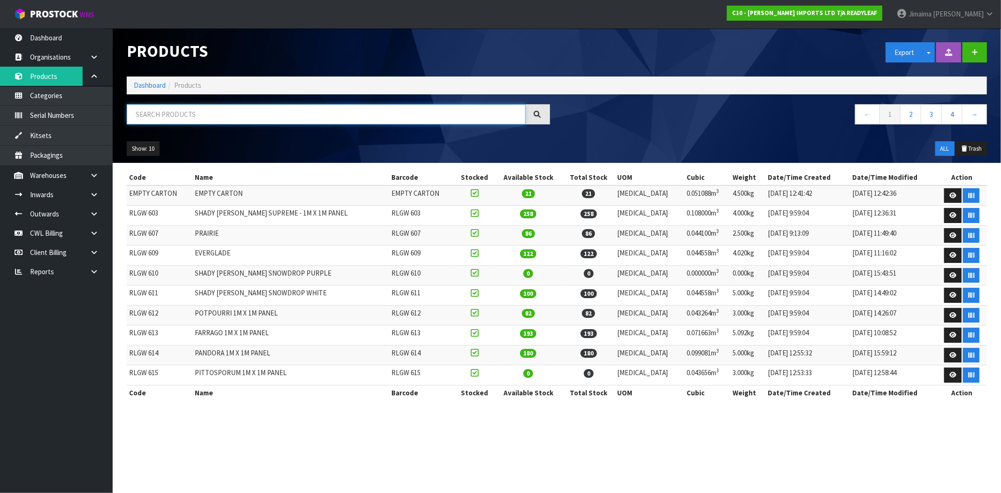
click at [179, 109] on input "text" at bounding box center [326, 114] width 399 height 20
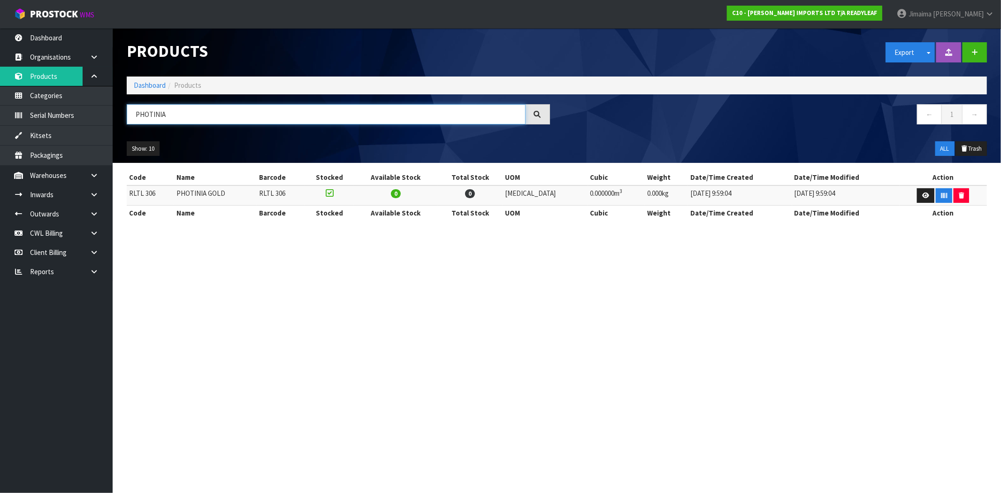
drag, startPoint x: 237, startPoint y: 111, endPoint x: -21, endPoint y: 114, distance: 258.1
click at [0, 114] on html "Toggle navigation ProStock WMS C10 - CANNON IMPORTS LTD T/A READYLEAF Jimaima R…" at bounding box center [500, 246] width 1001 height 493
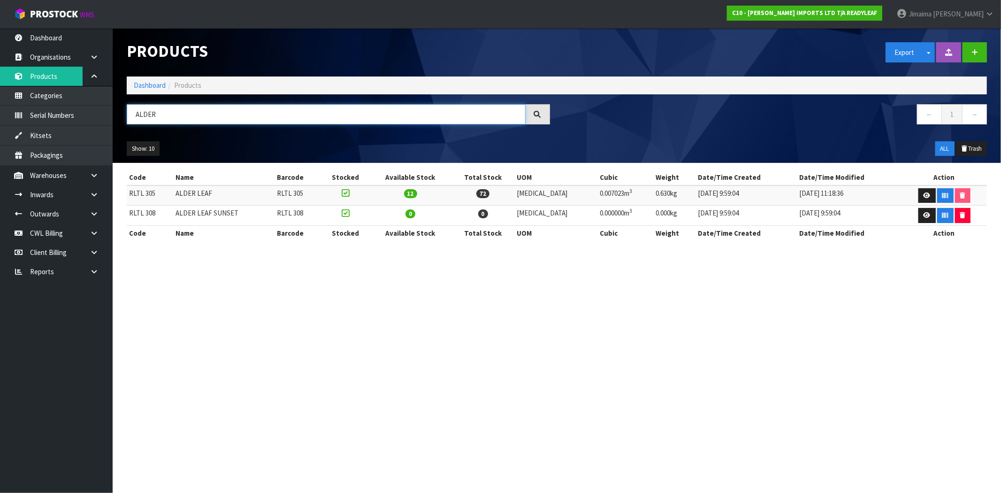
type input "ALDER"
click at [152, 85] on link "Dashboard" at bounding box center [150, 85] width 32 height 9
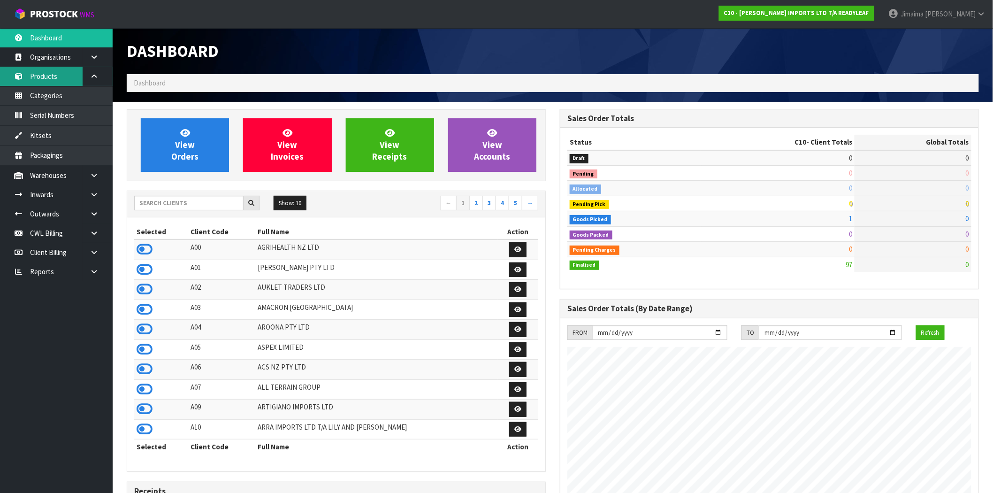
scroll to position [574, 433]
click at [98, 273] on icon at bounding box center [94, 271] width 9 height 7
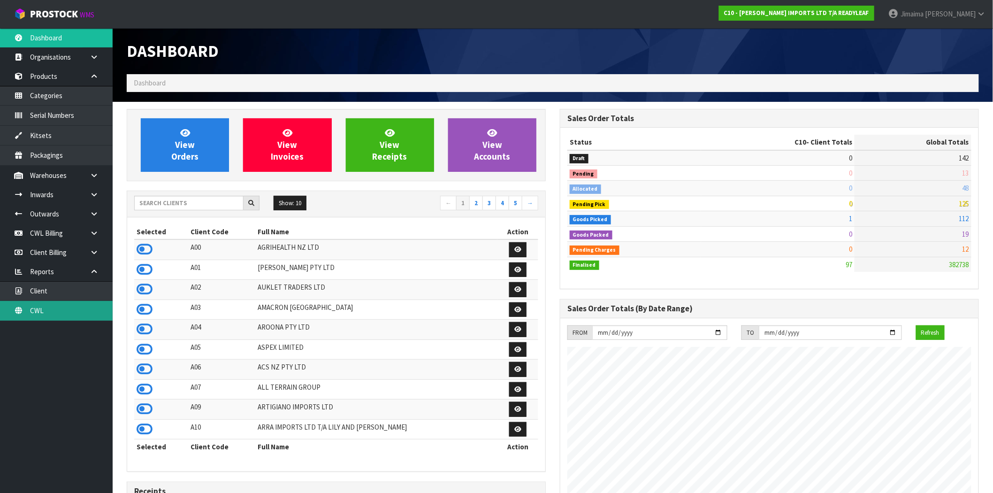
click at [64, 301] on link "CWL" at bounding box center [56, 310] width 113 height 19
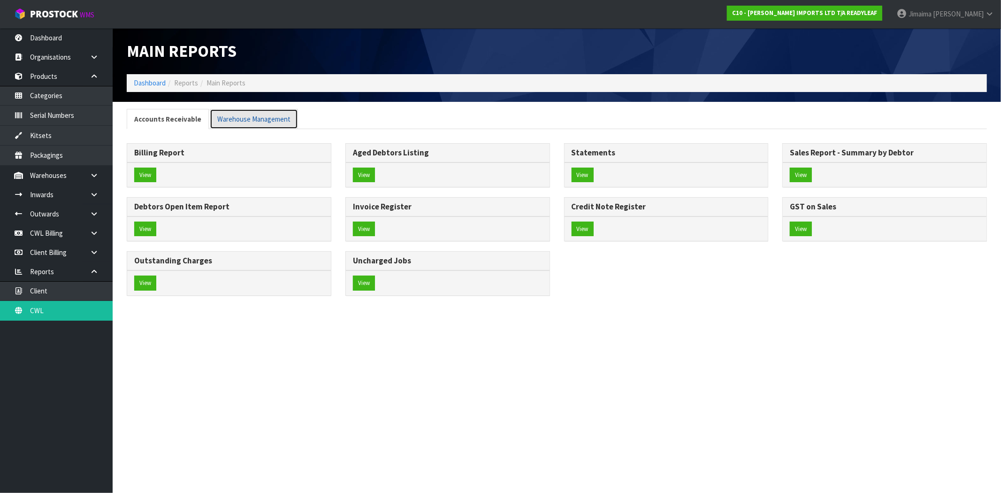
click at [226, 121] on link "Warehouse Management" at bounding box center [254, 119] width 88 height 20
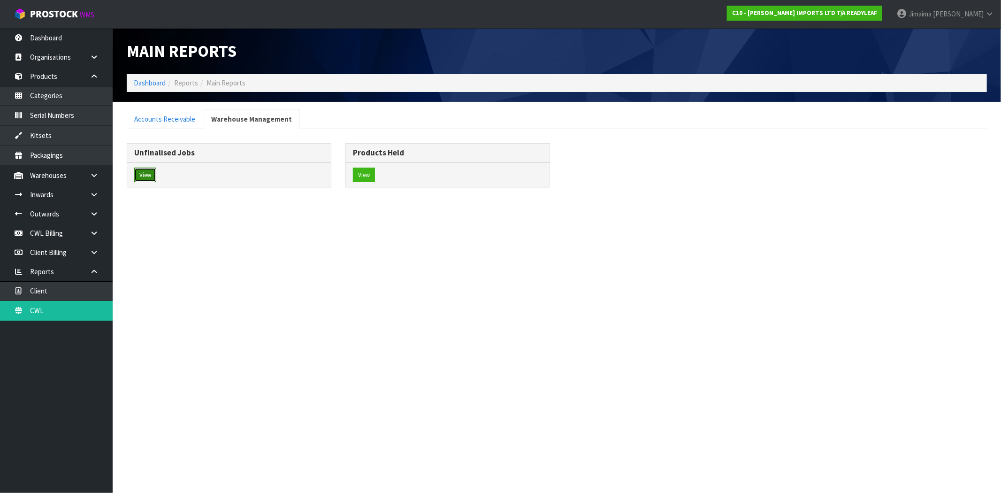
click at [152, 174] on button "View" at bounding box center [145, 174] width 22 height 15
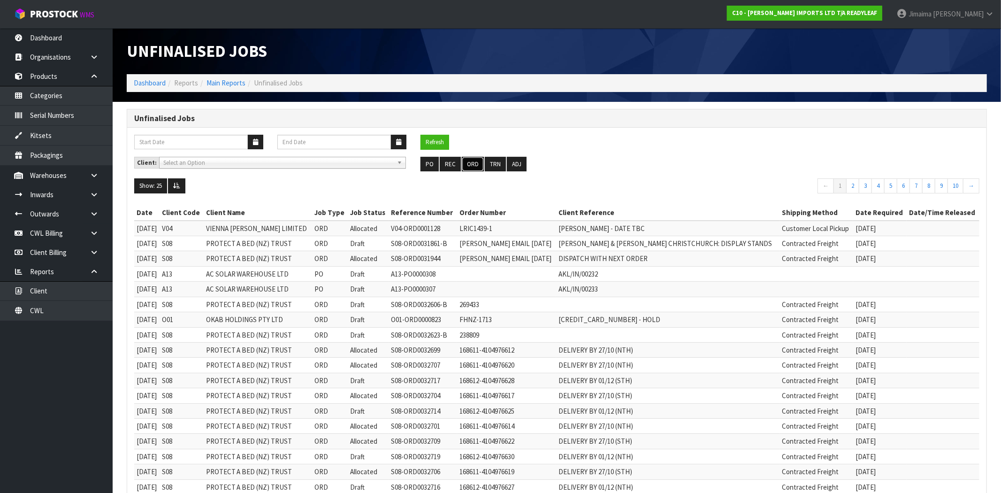
click at [470, 166] on button "ORD" at bounding box center [473, 164] width 22 height 15
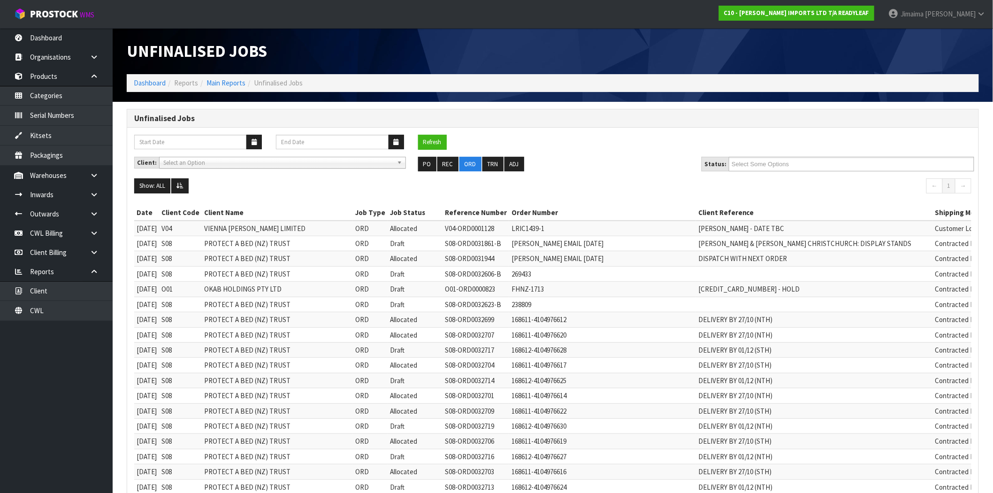
click at [778, 171] on div "Client: A00 - AGRIHEALTH NZ LTD A01 - AGAIN FASTER PTY LTD A02 - AUKLET TRADERS…" at bounding box center [552, 168] width 851 height 22
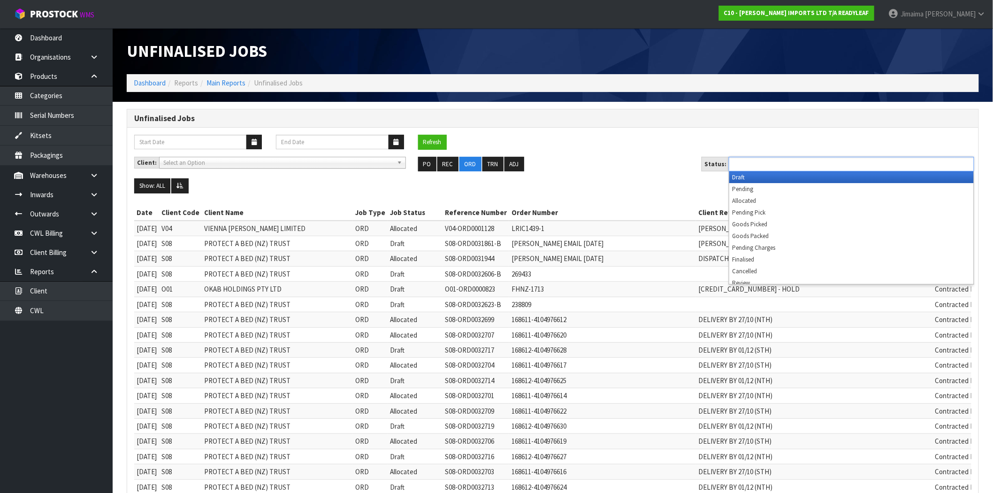
click at [777, 166] on input "text" at bounding box center [765, 164] width 69 height 12
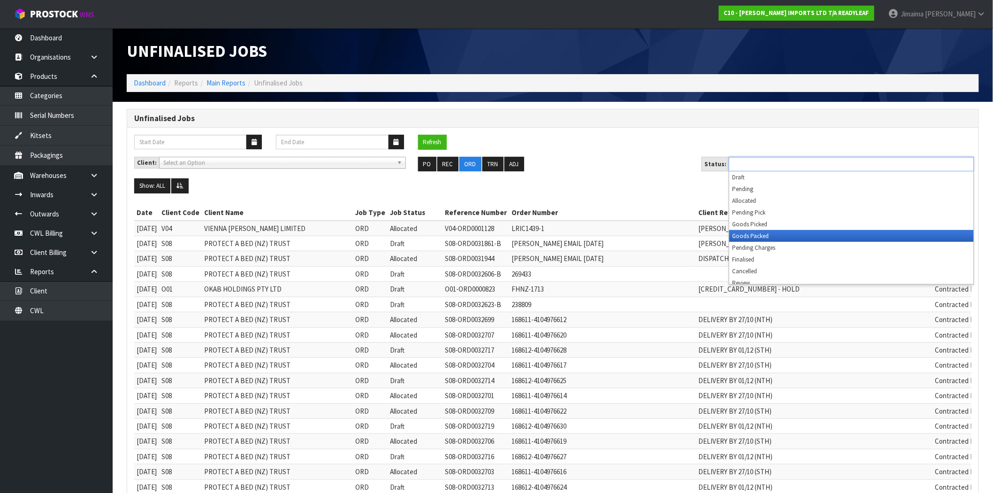
click at [776, 242] on li "Pending Charges" at bounding box center [851, 248] width 244 height 12
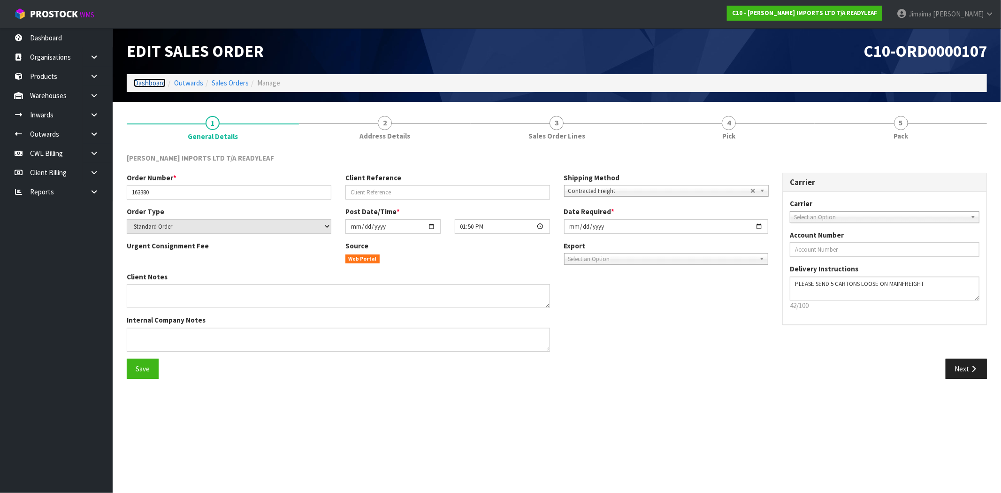
click at [140, 83] on link "Dashboard" at bounding box center [150, 82] width 32 height 9
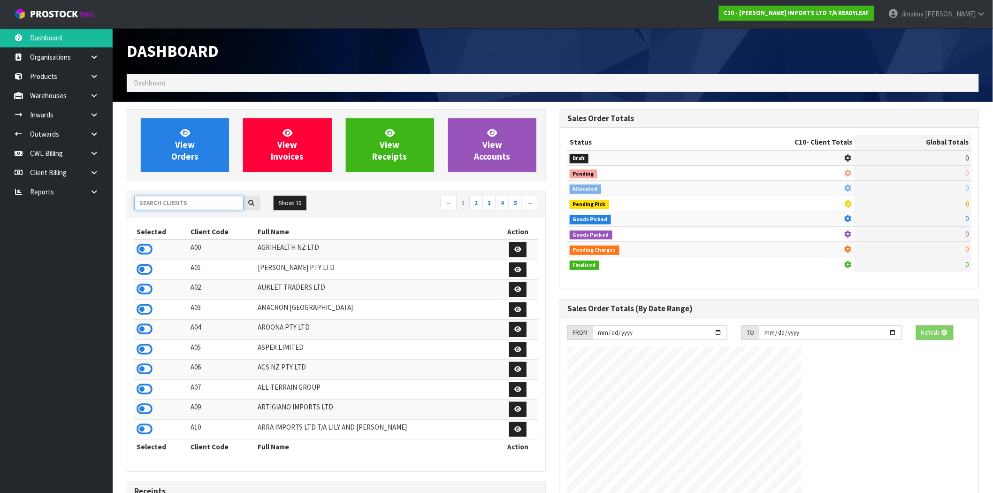
drag, startPoint x: 167, startPoint y: 205, endPoint x: 171, endPoint y: 199, distance: 7.0
click at [167, 204] on input "text" at bounding box center [188, 203] width 109 height 15
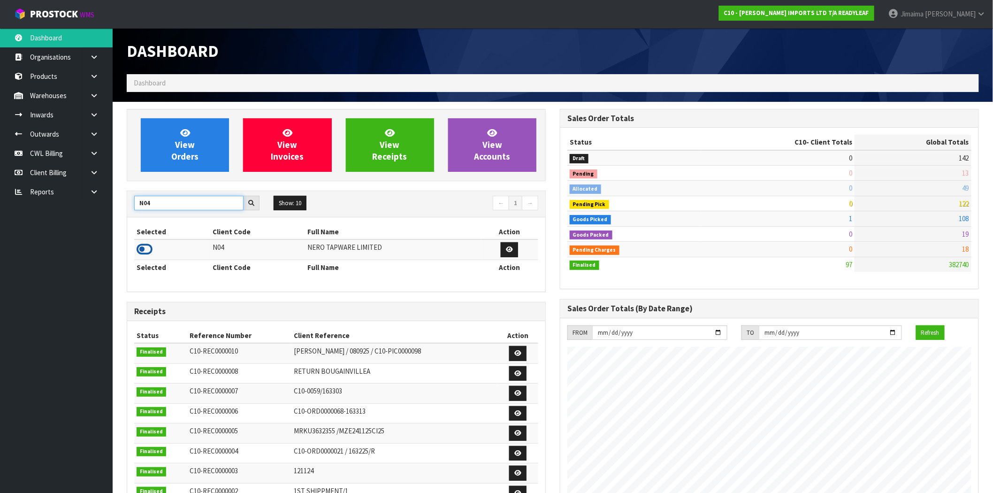
type input "N04"
click at [145, 255] on icon at bounding box center [145, 249] width 16 height 14
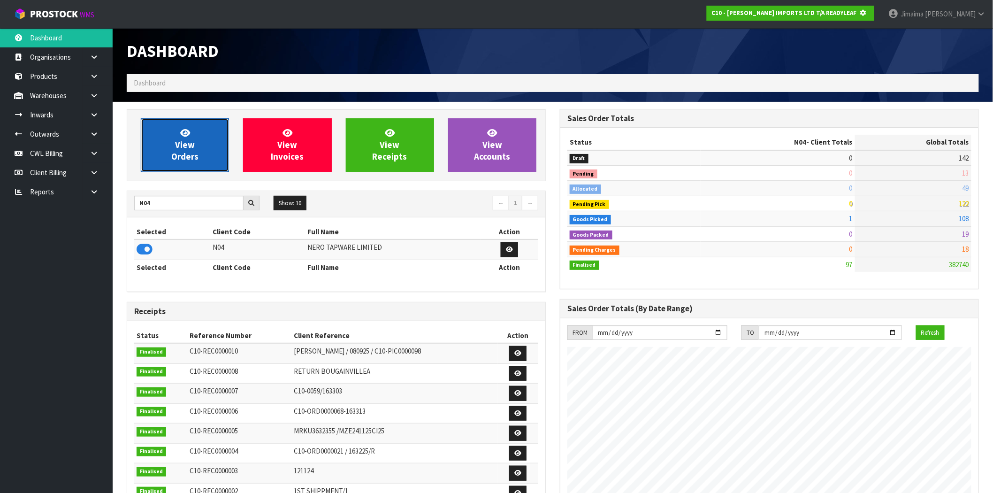
scroll to position [585, 433]
click at [200, 124] on link "View Orders" at bounding box center [185, 144] width 88 height 53
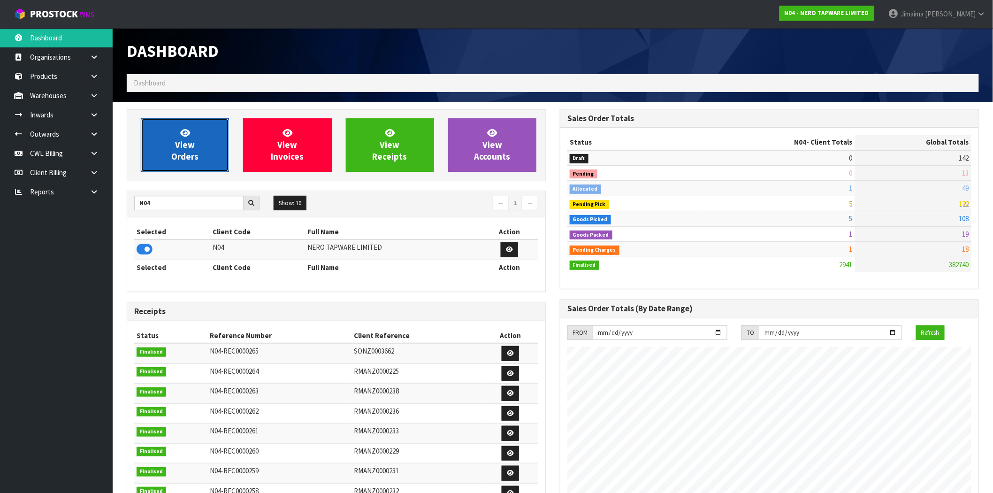
scroll to position [711, 433]
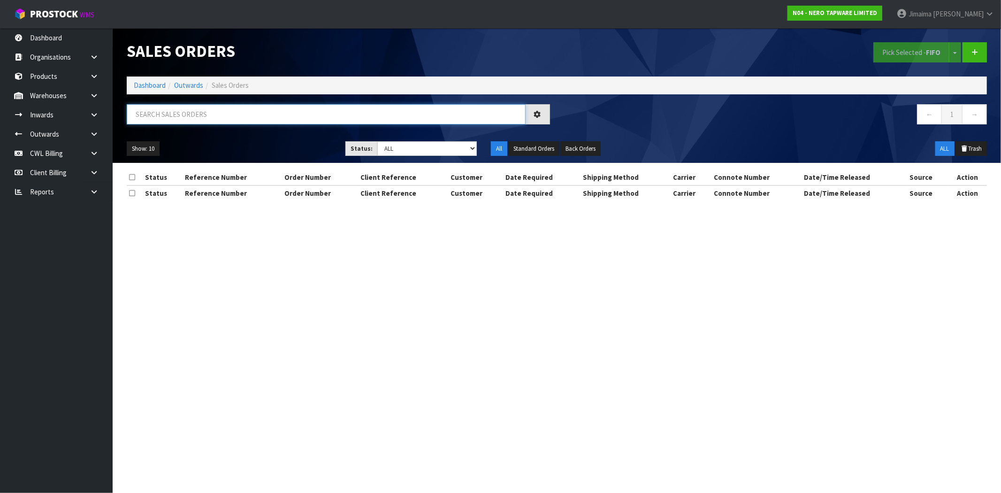
click at [193, 123] on input "text" at bounding box center [326, 114] width 399 height 20
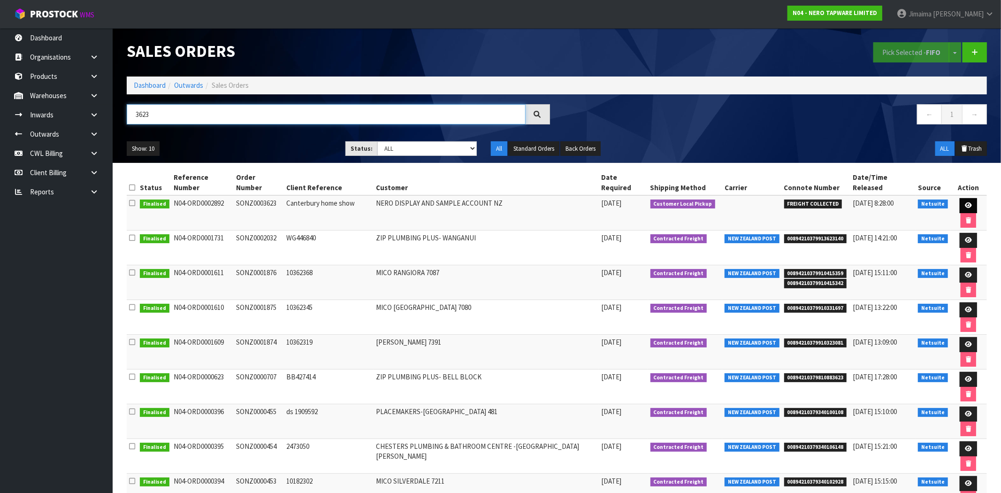
type input "3623"
click at [959, 198] on link at bounding box center [967, 205] width 17 height 15
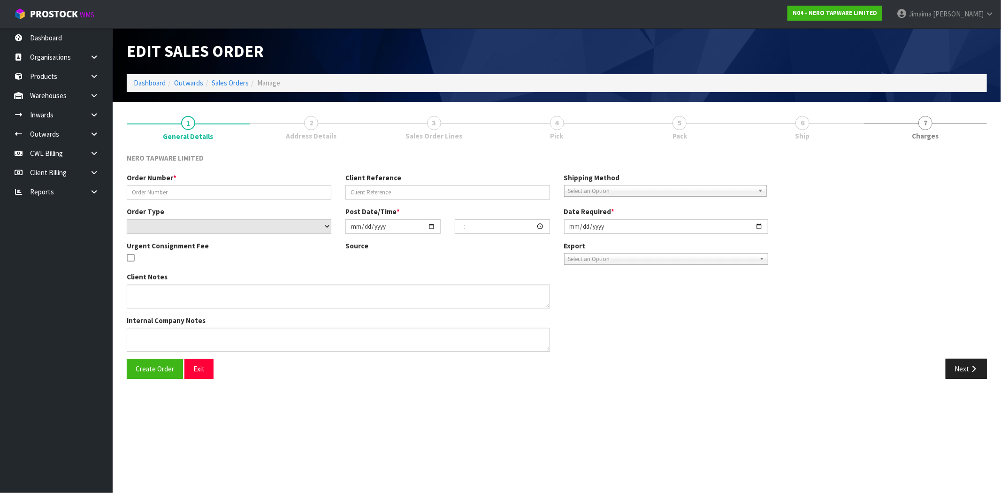
type input "SONZ0003623"
type input "Canterbury home show"
select select "number:0"
type input "2025-09-17"
type input "15:15:04.000"
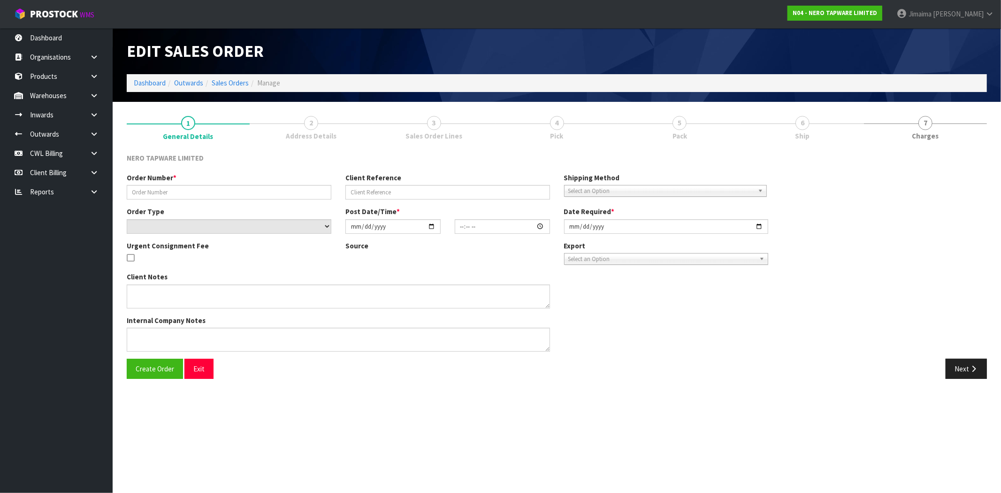
type input "2025-09-17"
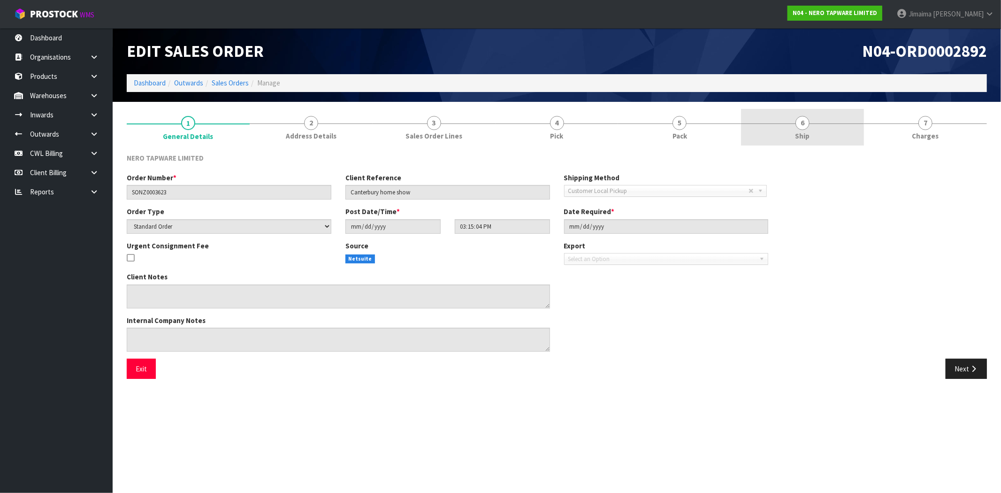
click at [846, 137] on link "6 Ship" at bounding box center [802, 127] width 123 height 37
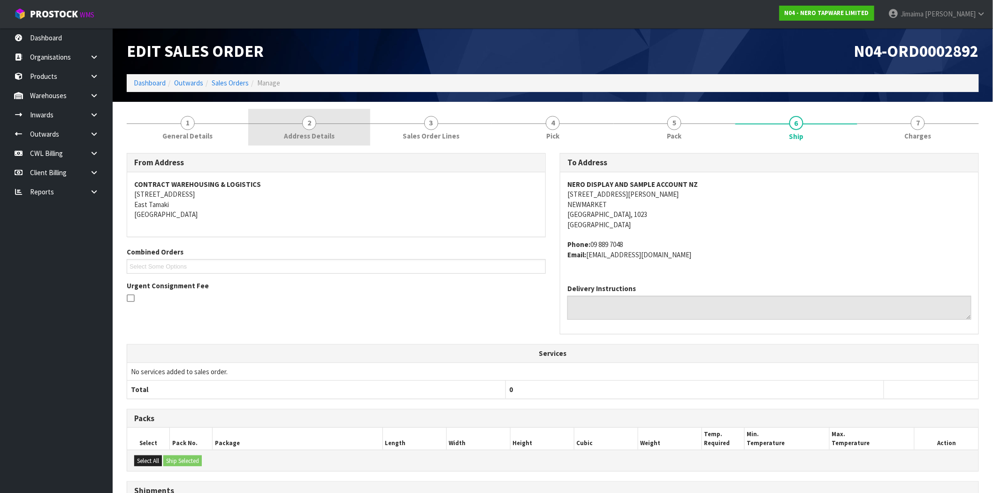
click at [277, 134] on link "2 Address Details" at bounding box center [309, 127] width 122 height 37
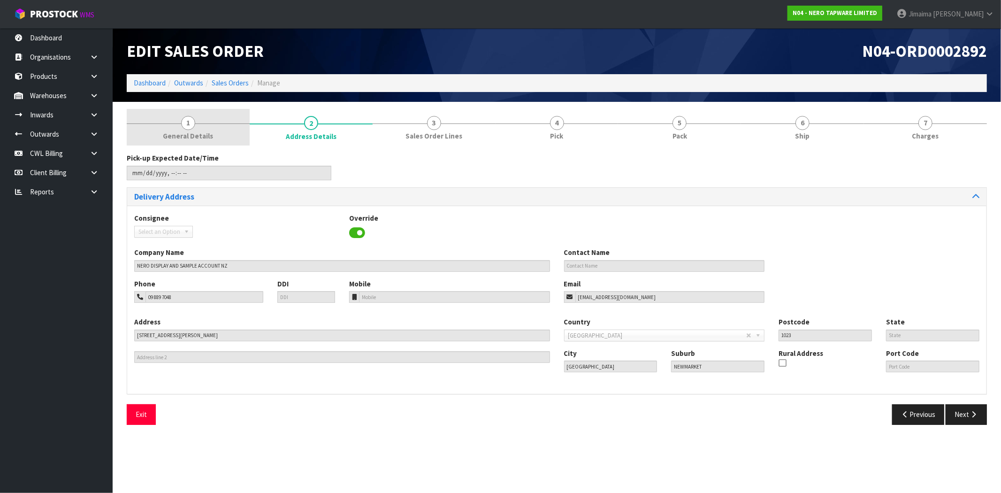
click at [197, 124] on link "1 General Details" at bounding box center [188, 127] width 123 height 37
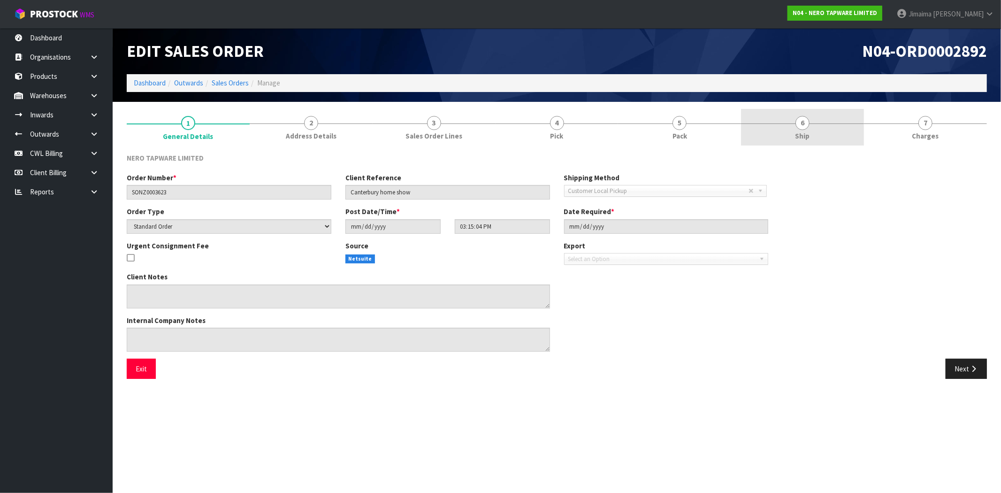
click at [822, 133] on link "6 Ship" at bounding box center [802, 127] width 123 height 37
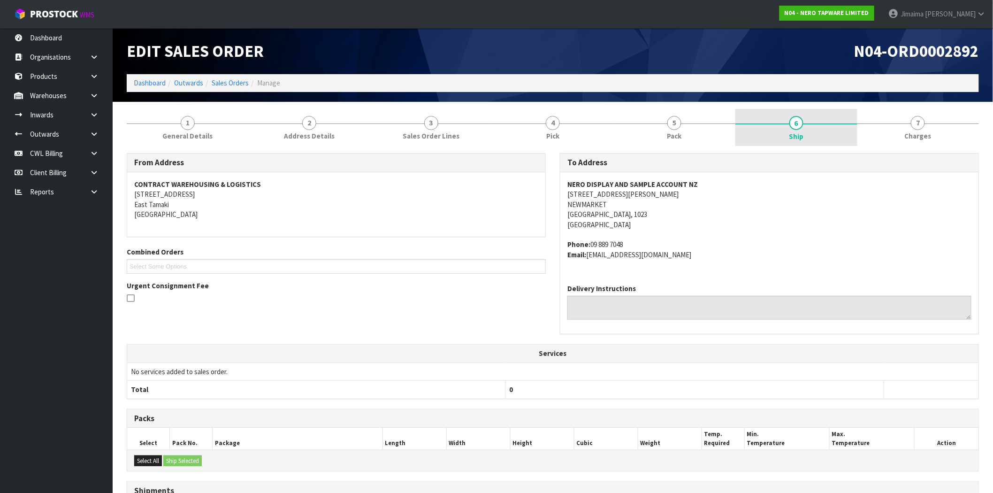
click at [799, 143] on link "6 Ship" at bounding box center [796, 128] width 122 height 38
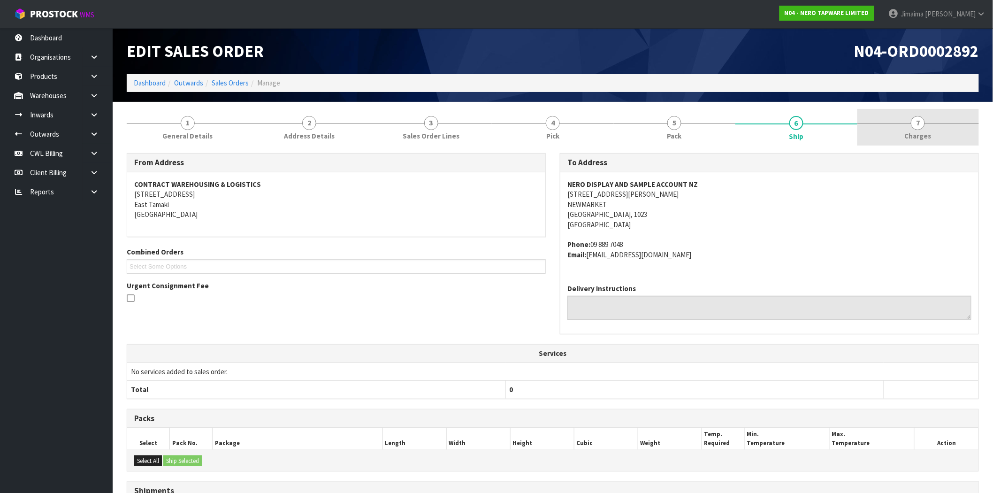
click at [913, 137] on span "Charges" at bounding box center [918, 136] width 27 height 10
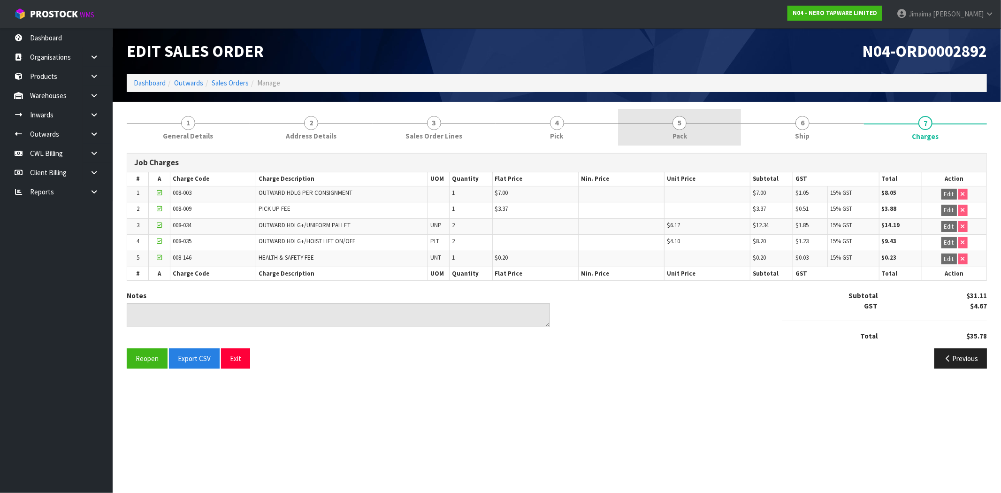
click at [698, 138] on link "5 Pack" at bounding box center [679, 127] width 123 height 37
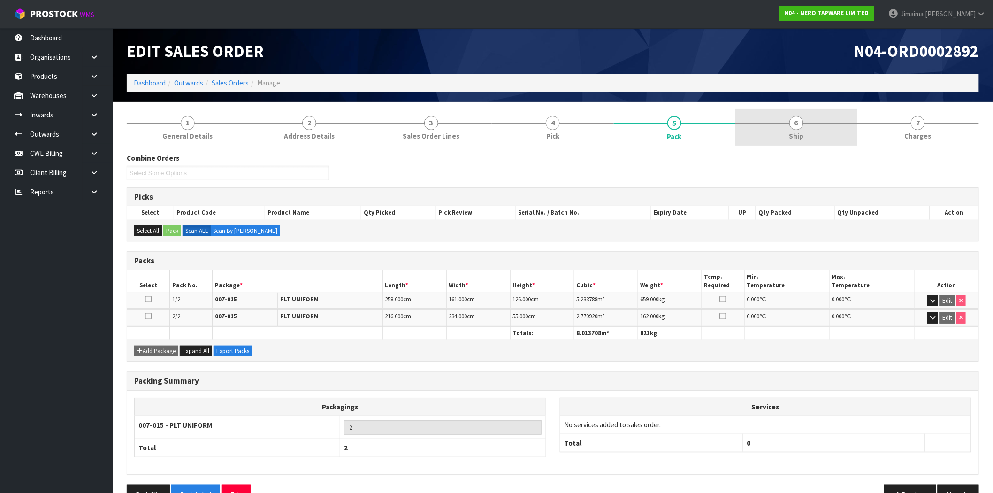
click at [807, 129] on link "6 Ship" at bounding box center [796, 127] width 122 height 37
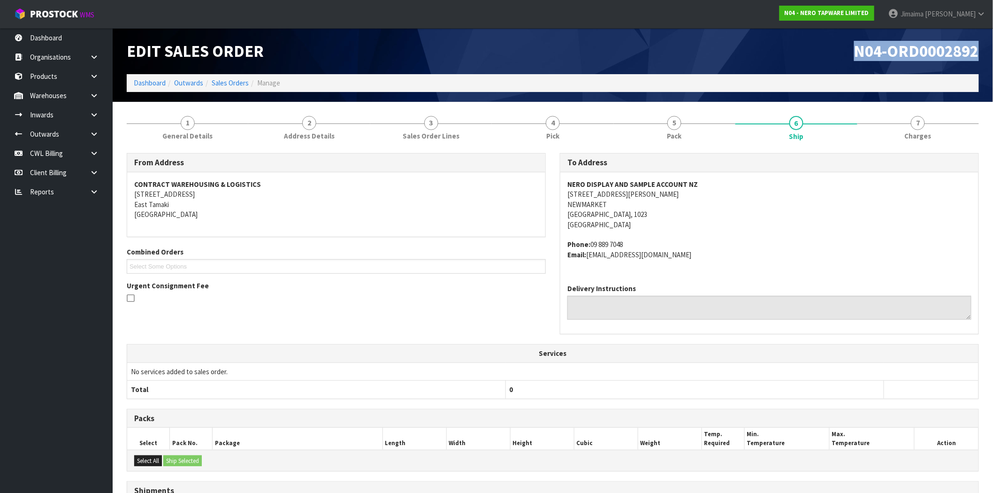
drag, startPoint x: 851, startPoint y: 54, endPoint x: 959, endPoint y: 45, distance: 109.3
click at [993, 33] on html "Toggle navigation ProStock WMS N04 - NERO TAPWARE LIMITED Jimaima Reiher Logout…" at bounding box center [496, 246] width 993 height 493
copy span "N04-ORD0002892"
drag, startPoint x: 231, startPoint y: 80, endPoint x: 643, endPoint y: 170, distance: 422.1
click at [231, 80] on link "Sales Orders" at bounding box center [230, 82] width 37 height 9
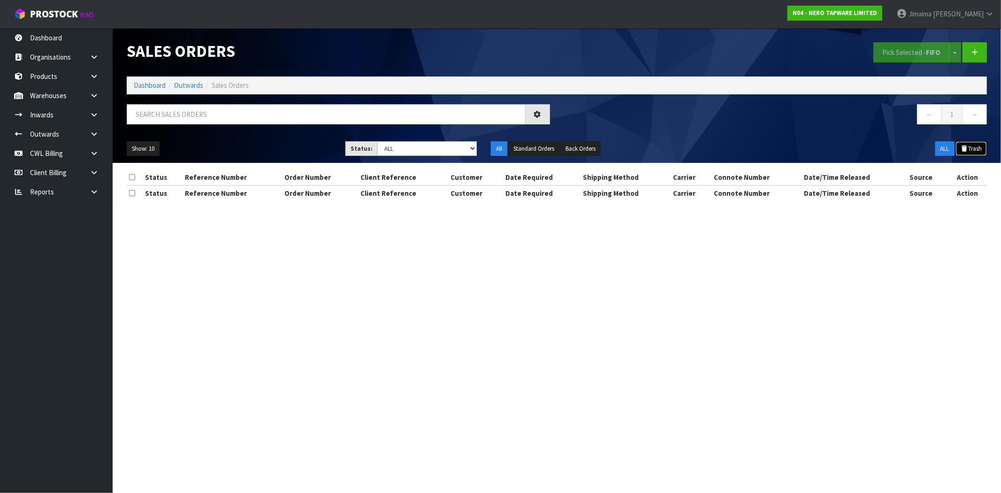
click at [962, 152] on icon at bounding box center [964, 148] width 8 height 6
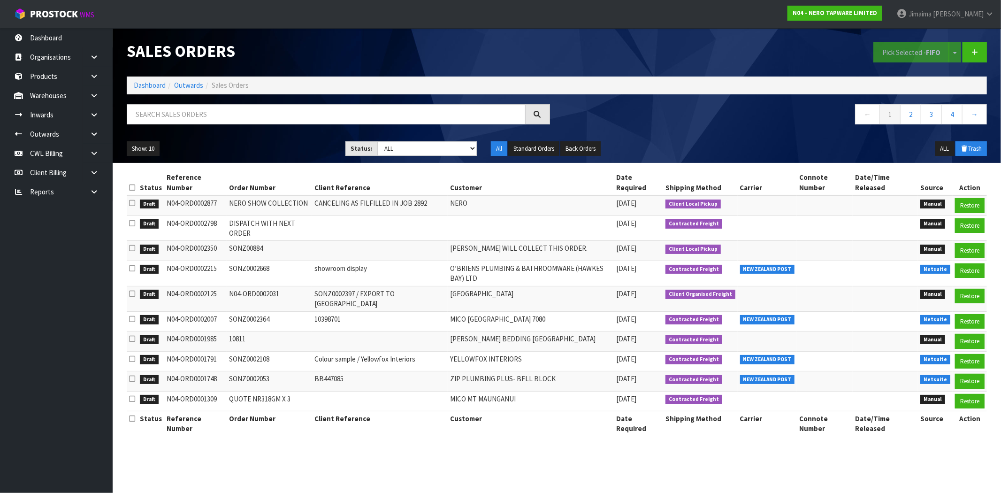
drag, startPoint x: 213, startPoint y: 194, endPoint x: 193, endPoint y: 194, distance: 20.2
click at [193, 195] on td "N04-ORD0002877" at bounding box center [195, 205] width 62 height 20
click at [203, 195] on td "N04-ORD0002877" at bounding box center [195, 205] width 62 height 20
drag, startPoint x: 200, startPoint y: 194, endPoint x: 238, endPoint y: 194, distance: 38.0
click at [238, 195] on tr "Draft N04-ORD0002877 NERO SHOW COLLECTION CANCELING AS FILFILLED IN JOB 2892 NE…" at bounding box center [557, 205] width 860 height 20
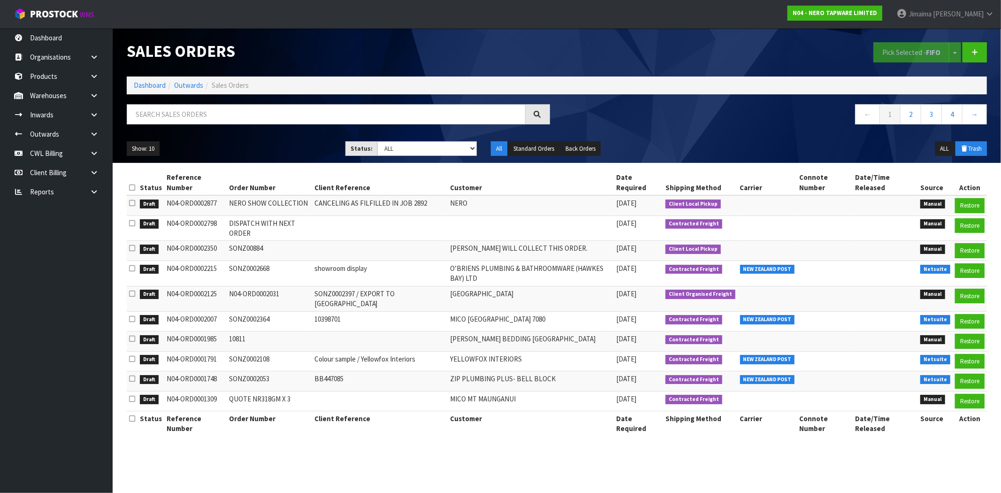
drag, startPoint x: 209, startPoint y: 188, endPoint x: 205, endPoint y: 194, distance: 7.7
click at [209, 195] on td "N04-ORD0002877" at bounding box center [195, 205] width 62 height 20
click at [205, 195] on td "N04-ORD0002877" at bounding box center [195, 205] width 62 height 20
drag, startPoint x: 202, startPoint y: 192, endPoint x: 214, endPoint y: 194, distance: 12.3
click at [214, 195] on td "N04-ORD0002877" at bounding box center [195, 205] width 62 height 20
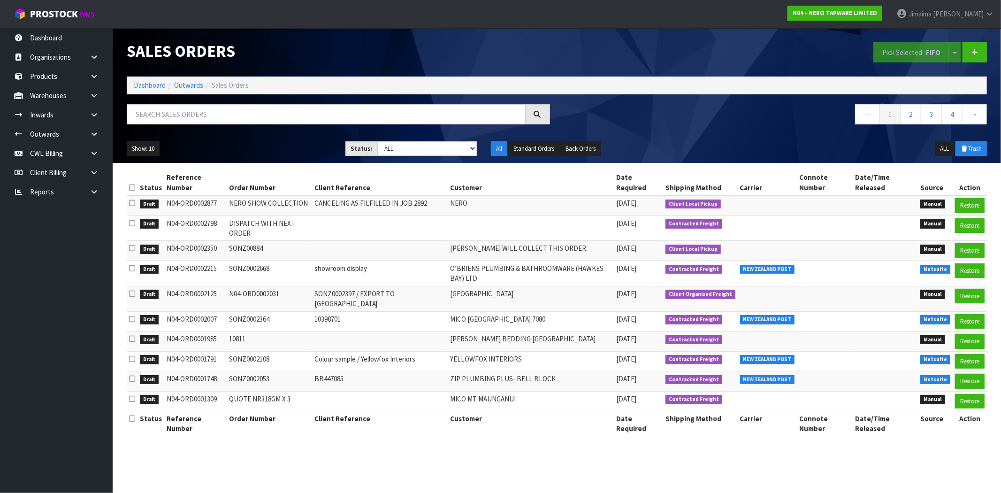
copy td "2877"
click at [942, 150] on button "ALL" at bounding box center [944, 148] width 19 height 15
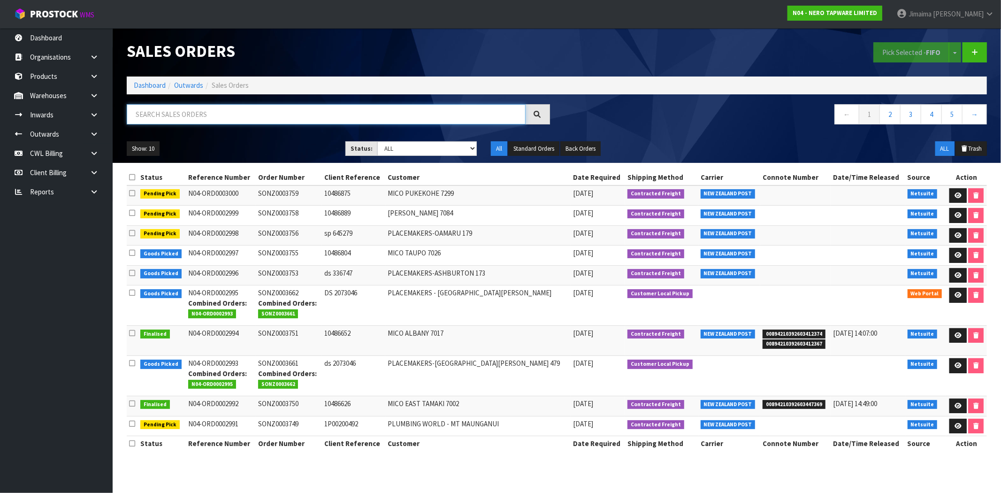
click at [395, 114] on input "text" at bounding box center [326, 114] width 399 height 20
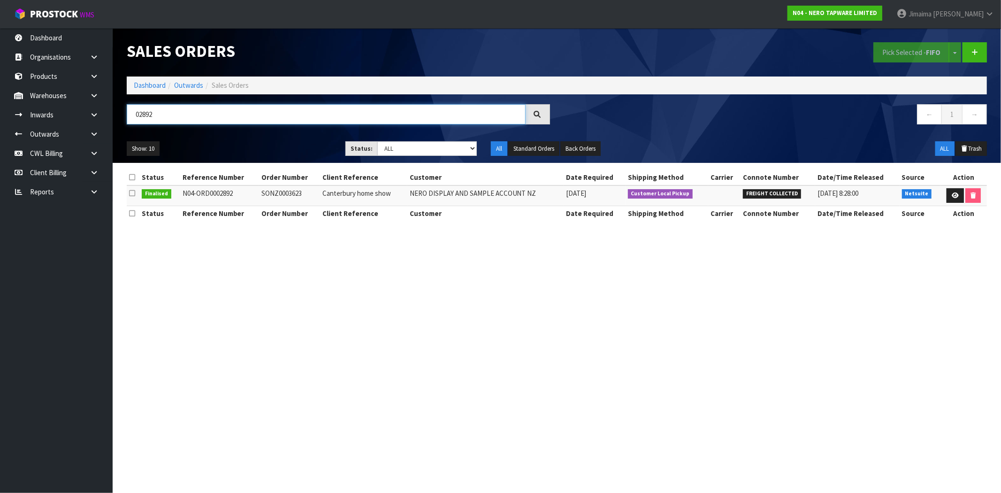
type input "02892"
drag, startPoint x: 224, startPoint y: 190, endPoint x: 180, endPoint y: 189, distance: 44.1
click at [180, 189] on td "N04-ORD0002892" at bounding box center [219, 195] width 79 height 20
copy td "N04-ORD0002892"
click at [148, 86] on link "Dashboard" at bounding box center [150, 85] width 32 height 9
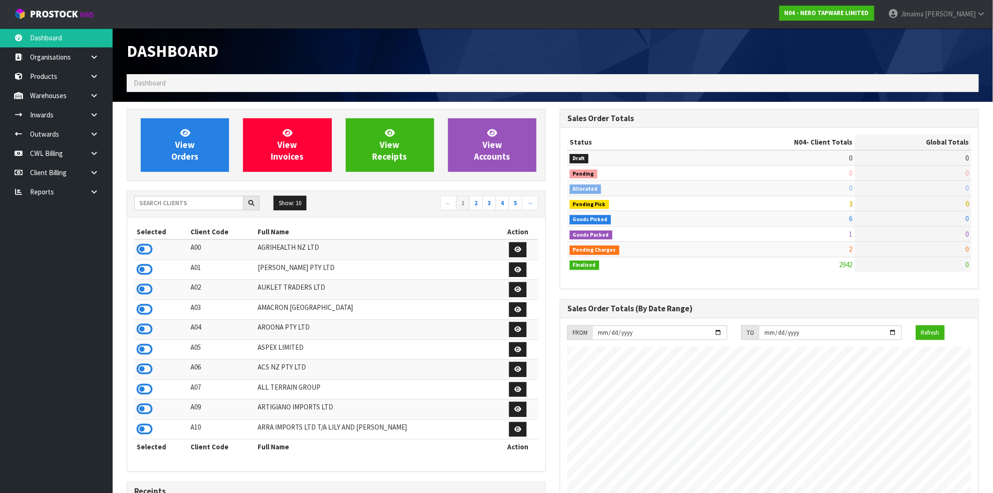
scroll to position [711, 433]
click at [190, 198] on input "text" at bounding box center [188, 203] width 109 height 15
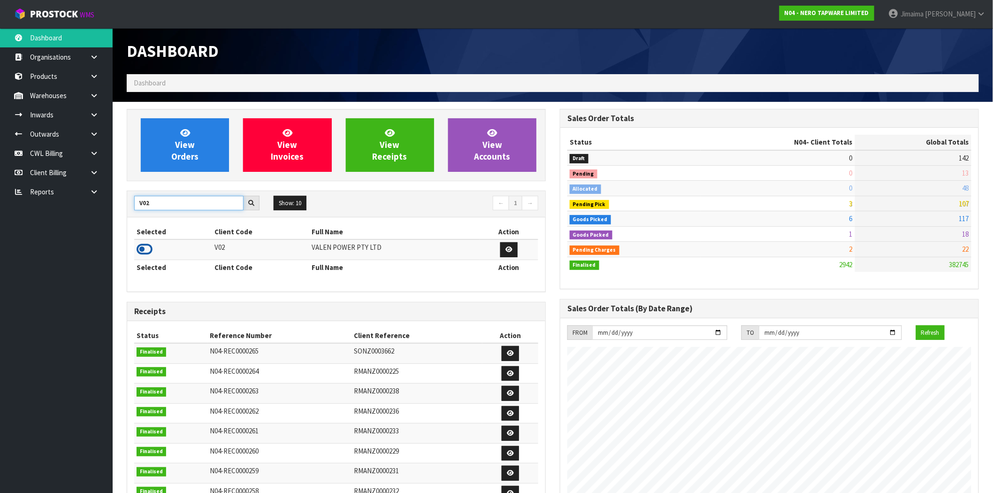
type input "V02"
click at [143, 252] on icon at bounding box center [145, 249] width 16 height 14
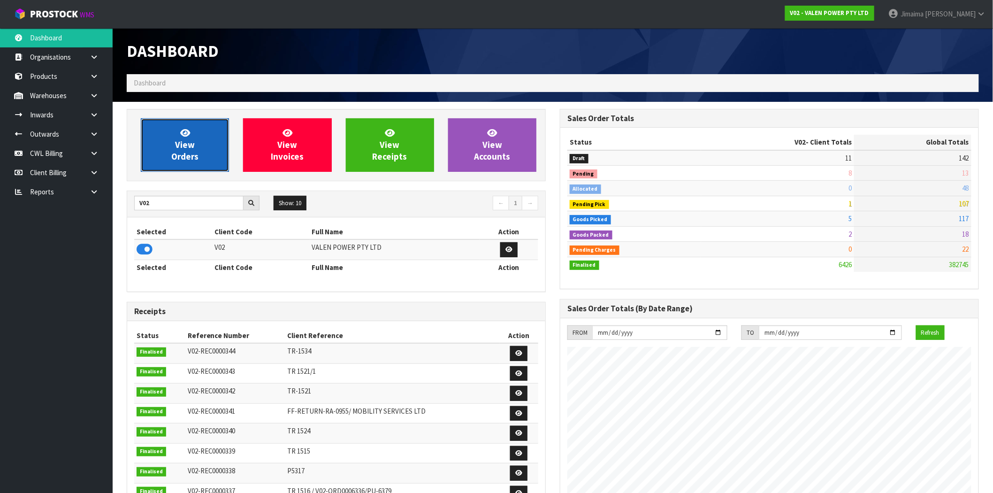
click at [176, 165] on link "View Orders" at bounding box center [185, 144] width 88 height 53
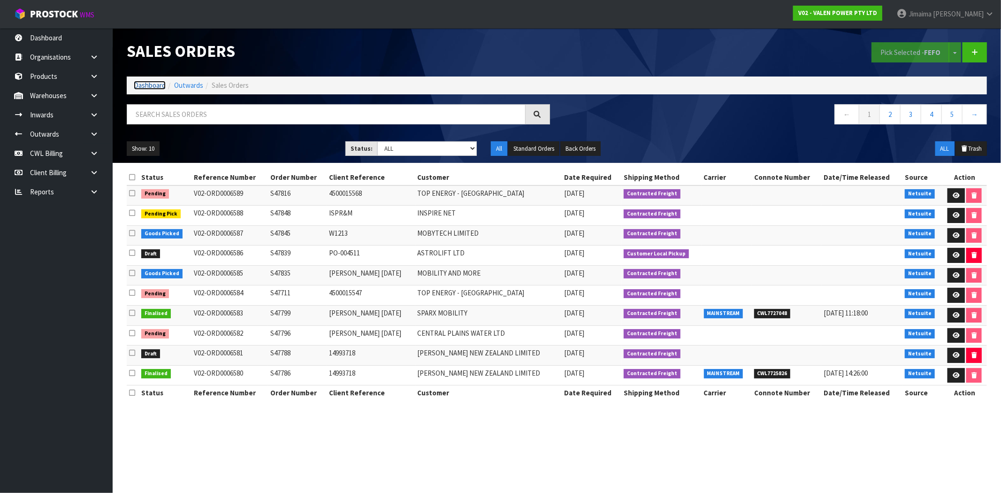
click at [146, 84] on link "Dashboard" at bounding box center [150, 85] width 32 height 9
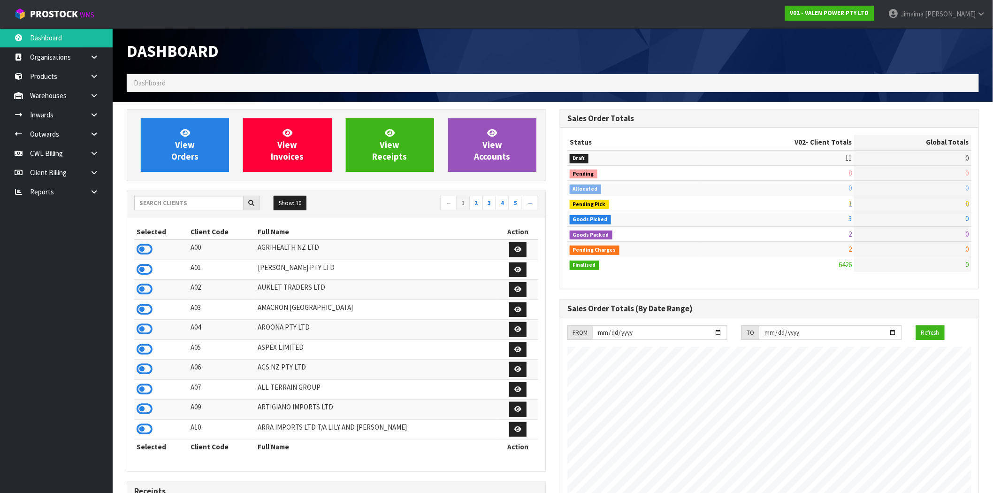
scroll to position [711, 433]
click at [199, 203] on input "text" at bounding box center [188, 203] width 109 height 15
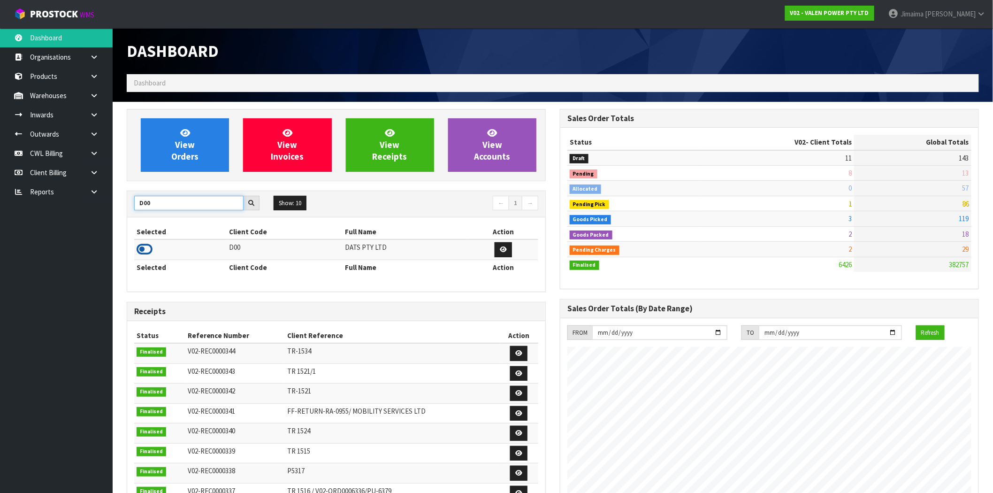
type input "D00"
click at [146, 247] on icon at bounding box center [145, 249] width 16 height 14
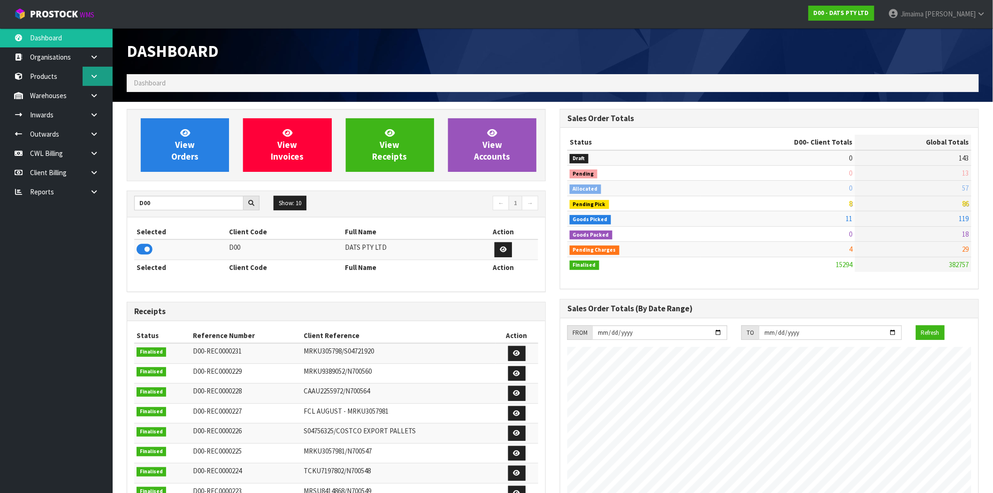
click at [95, 82] on link at bounding box center [98, 76] width 30 height 19
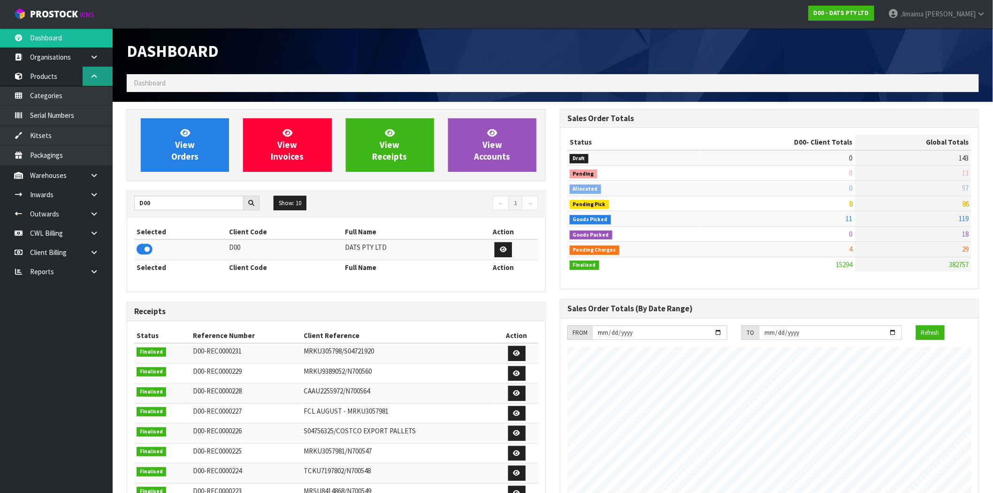
click at [96, 82] on link at bounding box center [98, 76] width 30 height 19
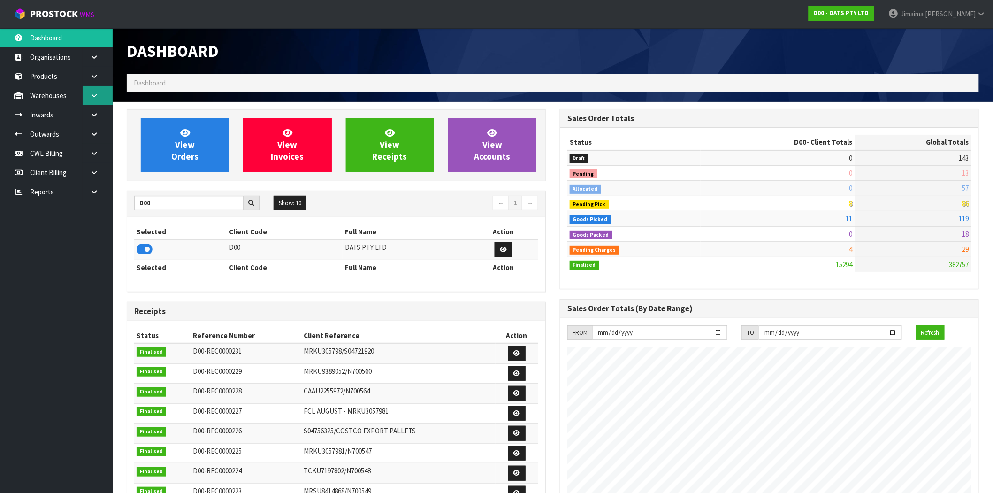
click at [97, 99] on link at bounding box center [98, 95] width 30 height 19
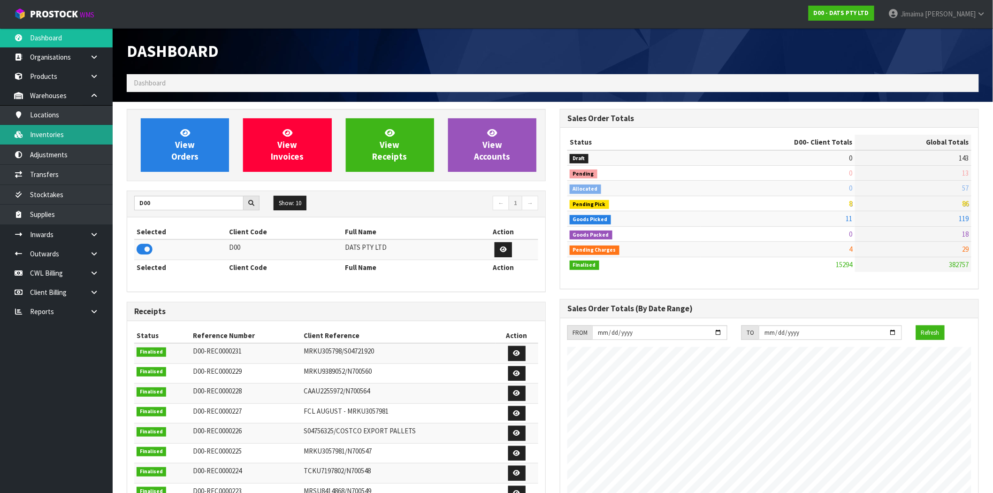
click at [73, 135] on link "Inventories" at bounding box center [56, 134] width 113 height 19
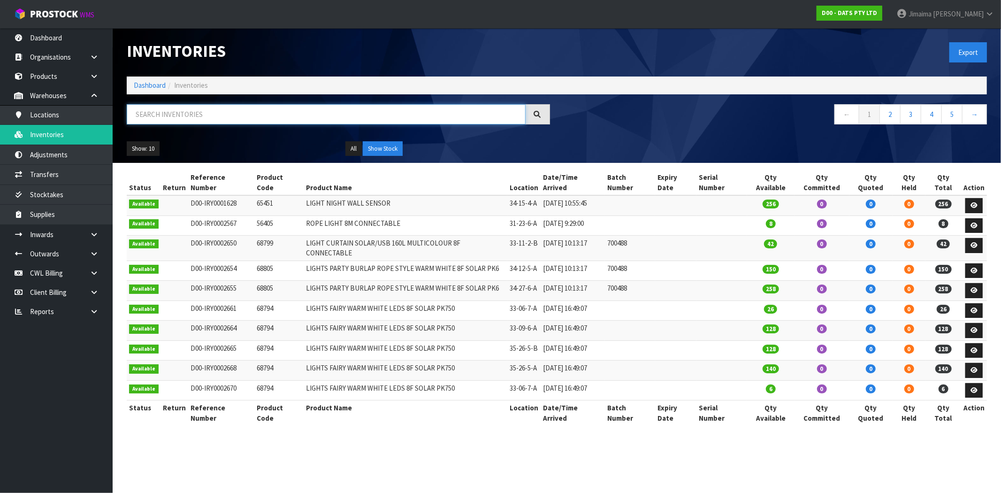
paste input "70739"
click at [311, 119] on input "70739" at bounding box center [326, 114] width 399 height 20
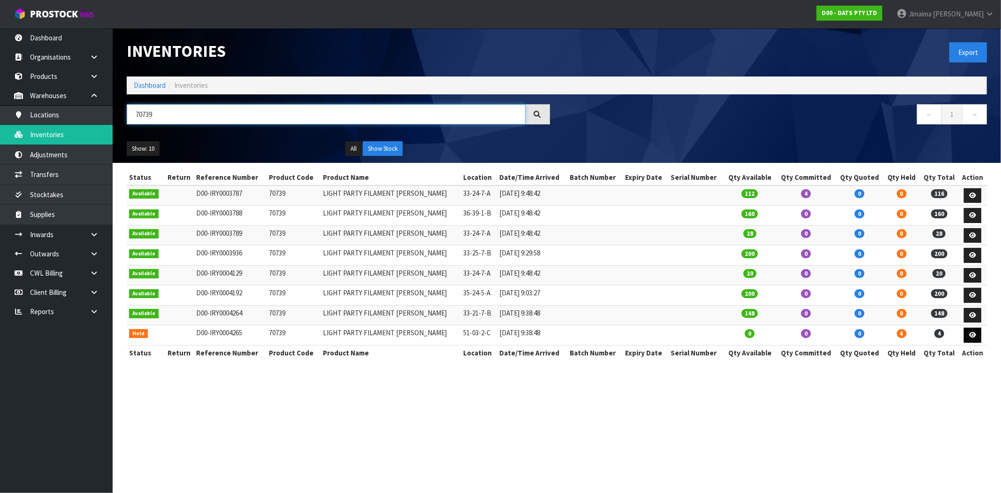
type input "70739"
click at [977, 339] on link at bounding box center [972, 334] width 17 height 15
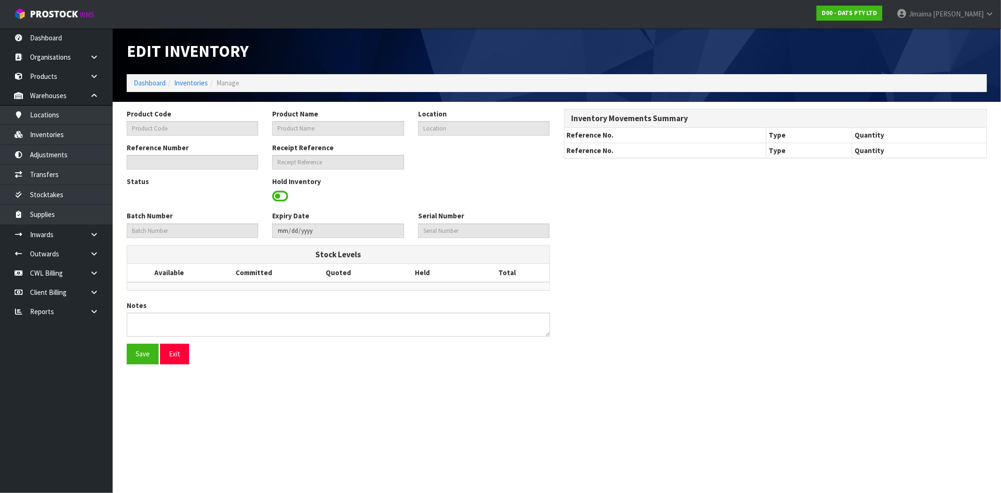
type input "70739"
type input "LIGHT PARTY FILAMENT [PERSON_NAME]"
type input "51-03-2-C"
type input "D00-IRY0004265"
type input "D00-REC0000229"
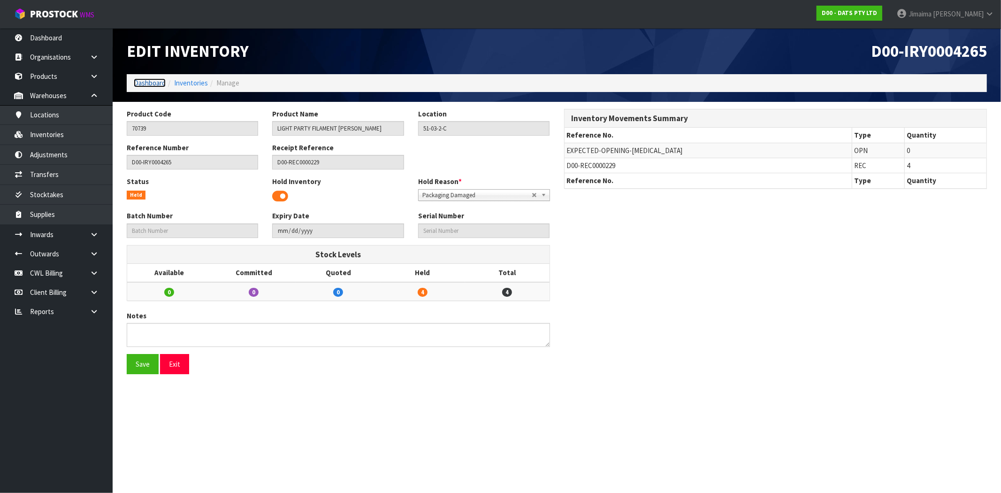
click at [137, 83] on link "Dashboard" at bounding box center [150, 82] width 32 height 9
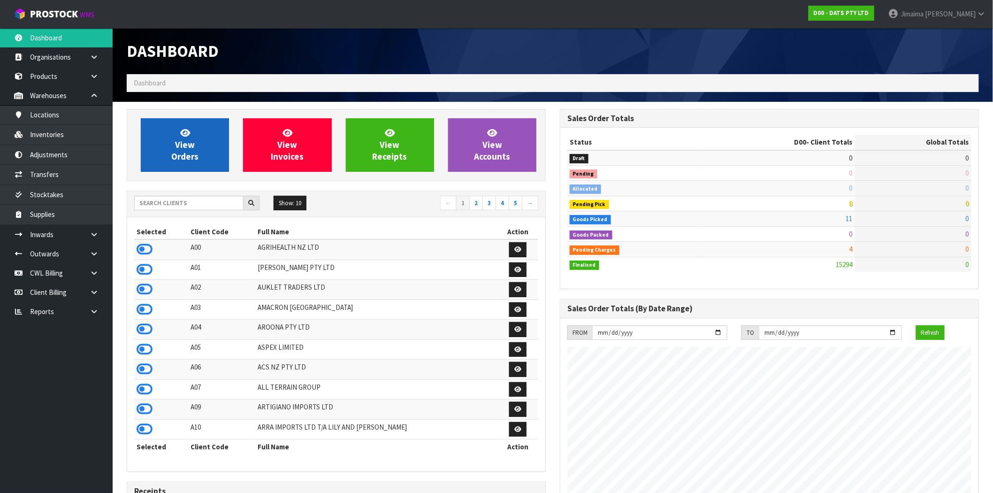
scroll to position [711, 433]
click at [194, 144] on span "View Orders" at bounding box center [184, 144] width 27 height 35
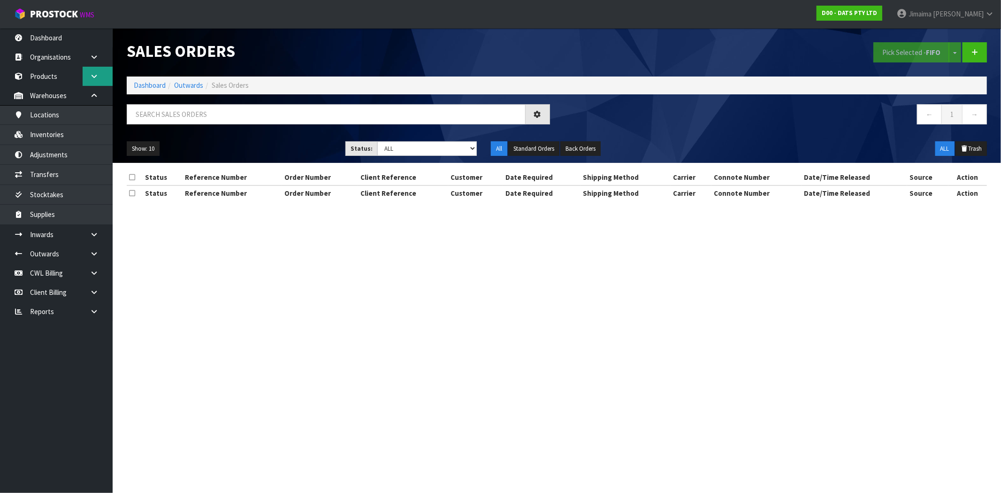
click at [88, 77] on link at bounding box center [98, 76] width 30 height 19
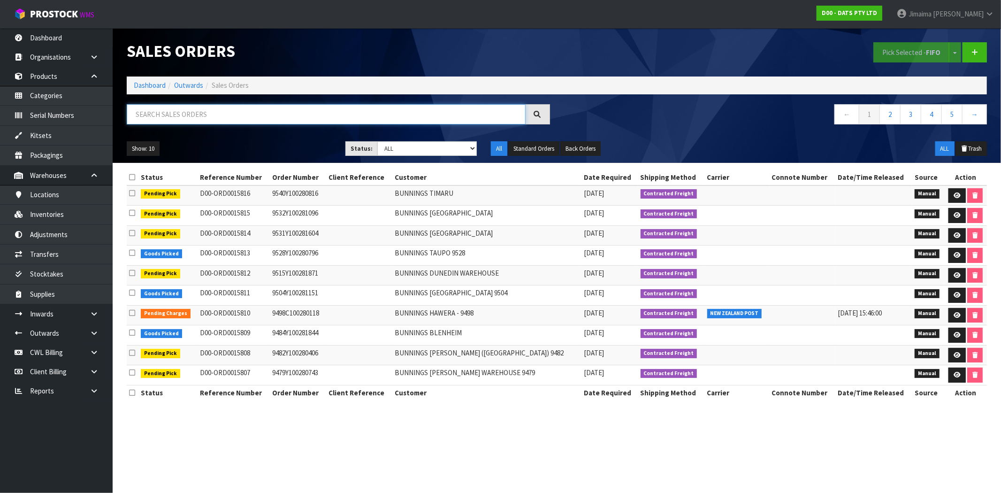
click at [155, 111] on input "text" at bounding box center [326, 114] width 399 height 20
click at [43, 75] on link "Products" at bounding box center [56, 76] width 113 height 19
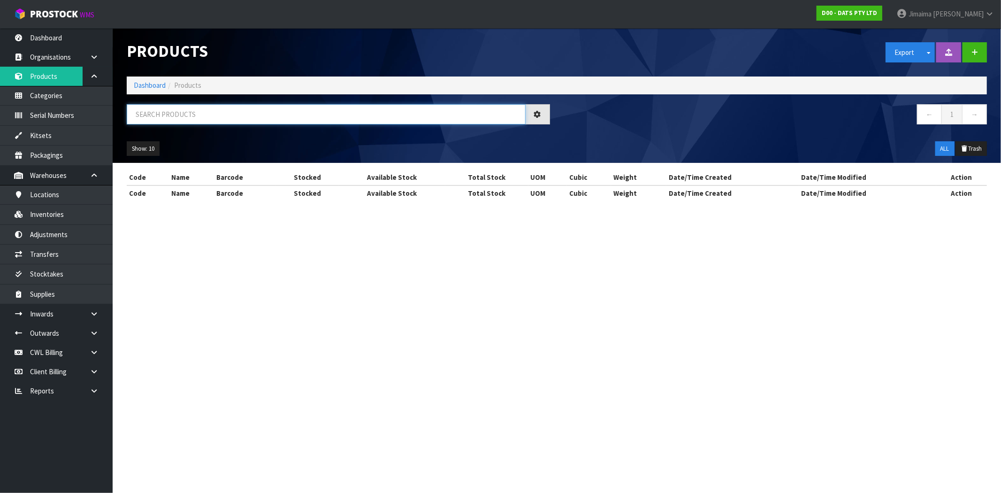
click at [169, 113] on input "text" at bounding box center [326, 114] width 399 height 20
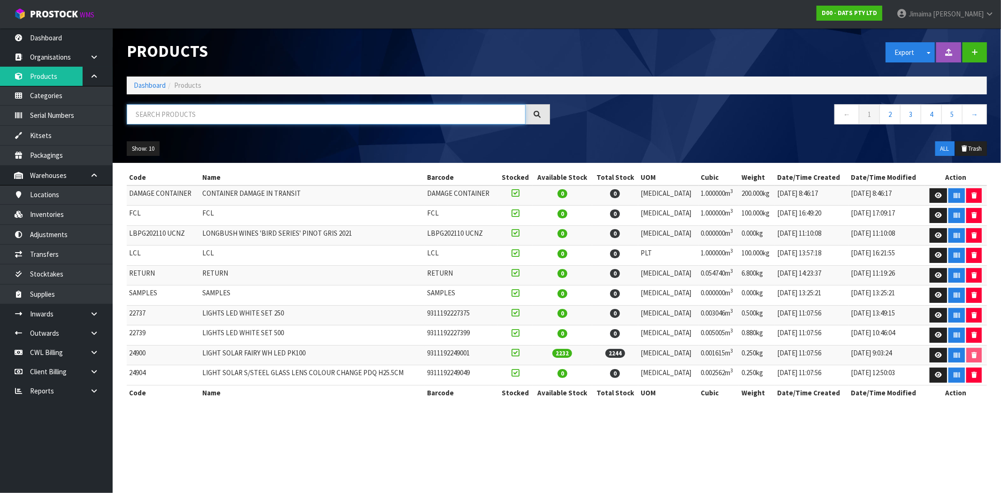
paste input "70739"
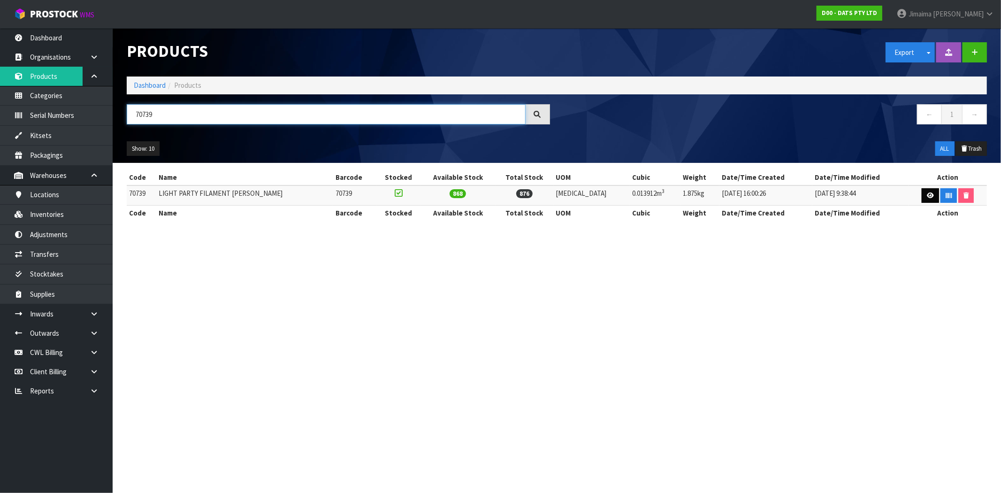
type input "70739"
drag, startPoint x: 923, startPoint y: 195, endPoint x: 885, endPoint y: 205, distance: 38.9
click at [927, 195] on icon at bounding box center [930, 195] width 7 height 6
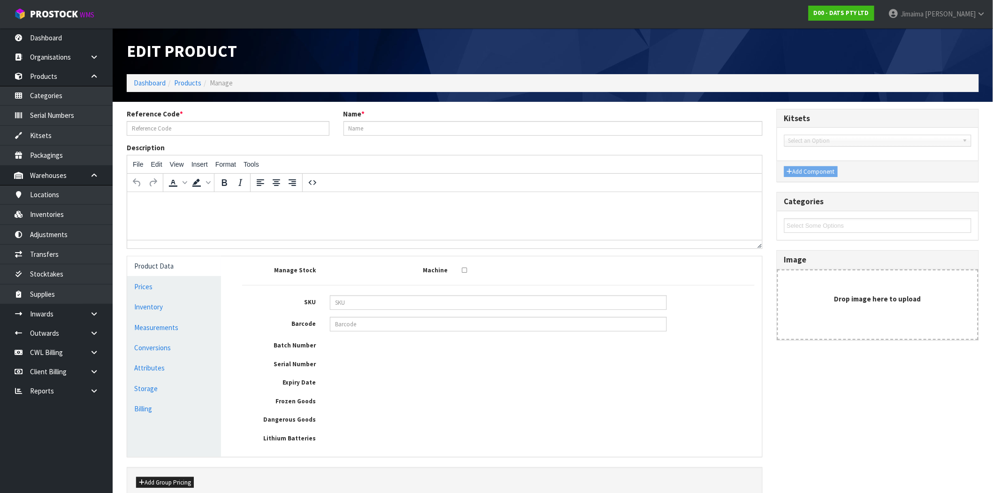
type input "70739"
type input "LIGHT PARTY FILAMENT W.WHITE"
click at [174, 324] on link "Measurements" at bounding box center [174, 327] width 94 height 19
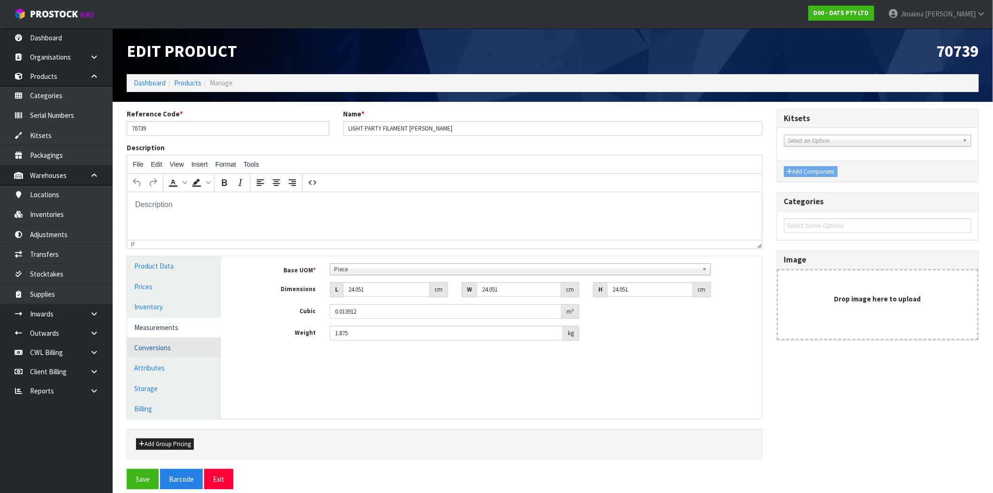
click at [160, 345] on link "Conversions" at bounding box center [174, 347] width 94 height 19
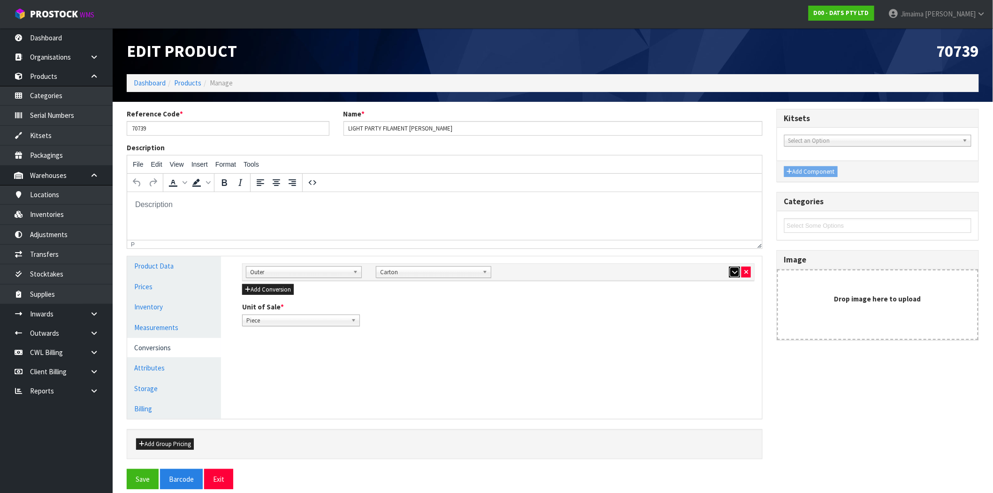
click at [734, 274] on icon "button" at bounding box center [734, 272] width 5 height 6
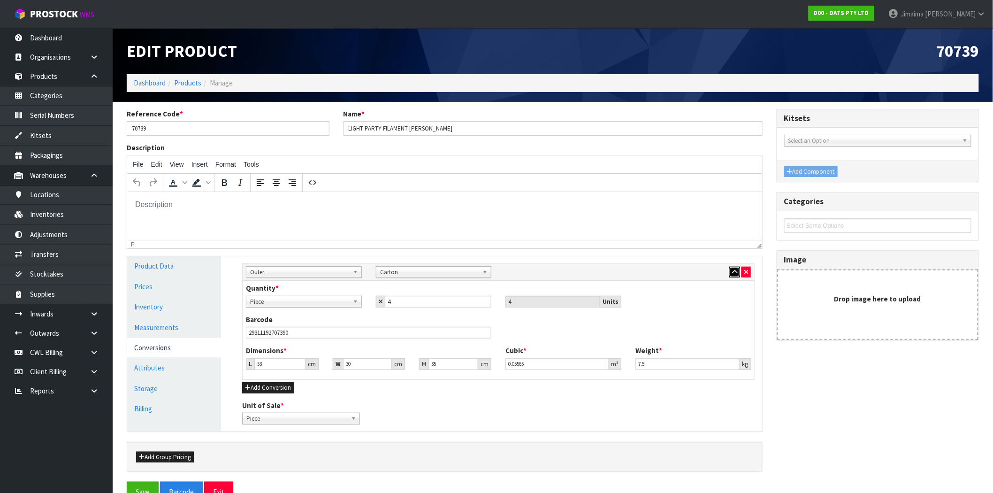
click at [734, 274] on icon "button" at bounding box center [734, 272] width 5 height 6
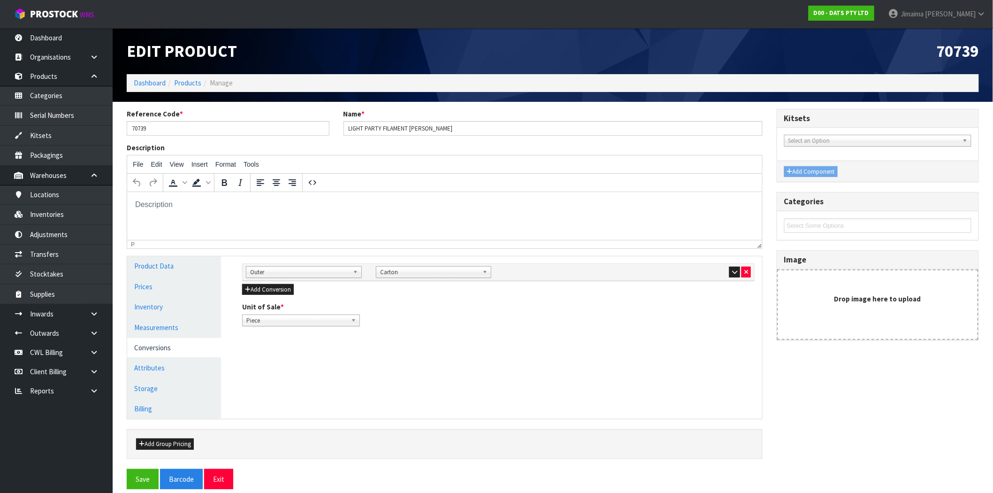
click at [500, 324] on div "Unit of Sale * Piece Carton Piece" at bounding box center [498, 314] width 526 height 24
click at [142, 130] on input "70739" at bounding box center [228, 128] width 203 height 15
click at [72, 211] on link "Inventories" at bounding box center [56, 214] width 113 height 19
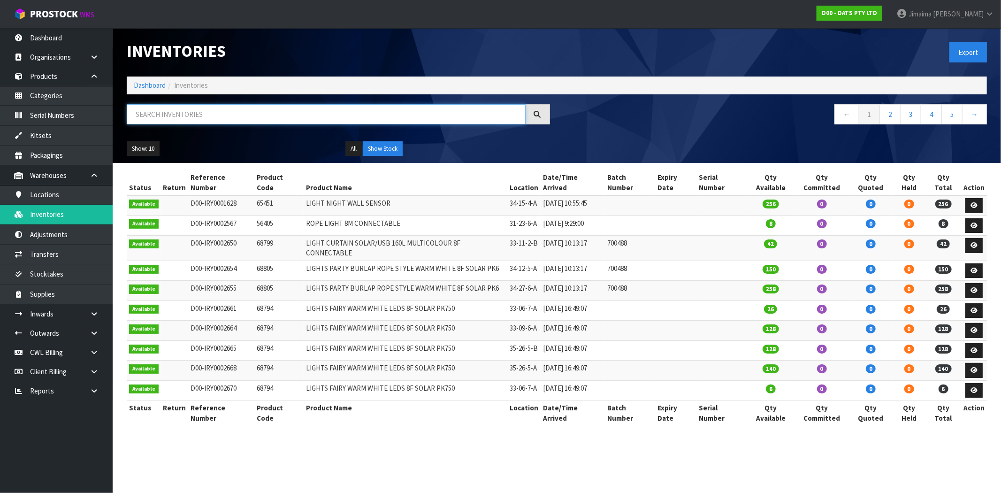
click at [186, 113] on input "text" at bounding box center [326, 114] width 399 height 20
paste input "70739"
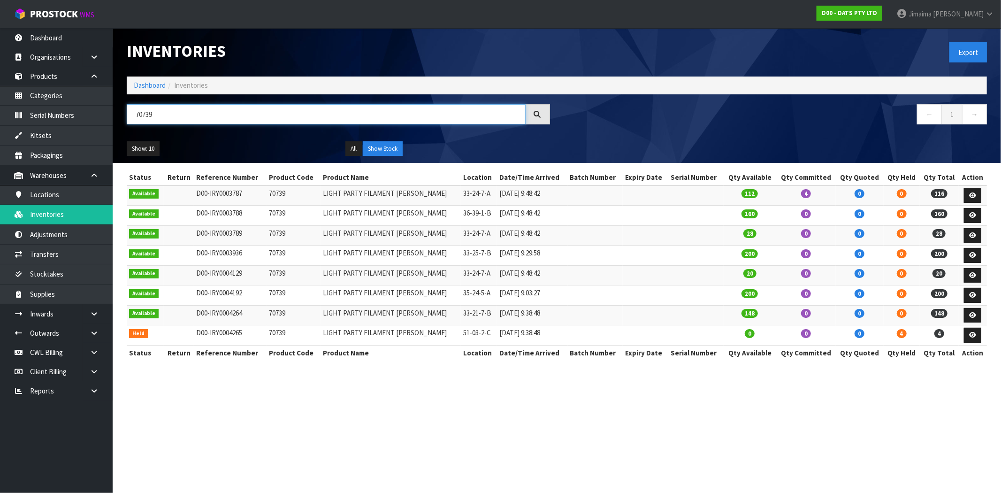
type input "70739"
drag, startPoint x: 928, startPoint y: 336, endPoint x: 765, endPoint y: 336, distance: 163.3
click at [837, 337] on tr "Held D00-IRY0004265 70739 LIGHT PARTY FILAMENT W.WHITE 51-03-2-C 17/09/2025 9:3…" at bounding box center [557, 335] width 860 height 20
drag, startPoint x: 478, startPoint y: 336, endPoint x: 439, endPoint y: 334, distance: 38.5
click at [439, 334] on tr "Held D00-IRY0004265 70739 LIGHT PARTY FILAMENT W.WHITE 51-03-2-C 17/09/2025 9:3…" at bounding box center [557, 335] width 860 height 20
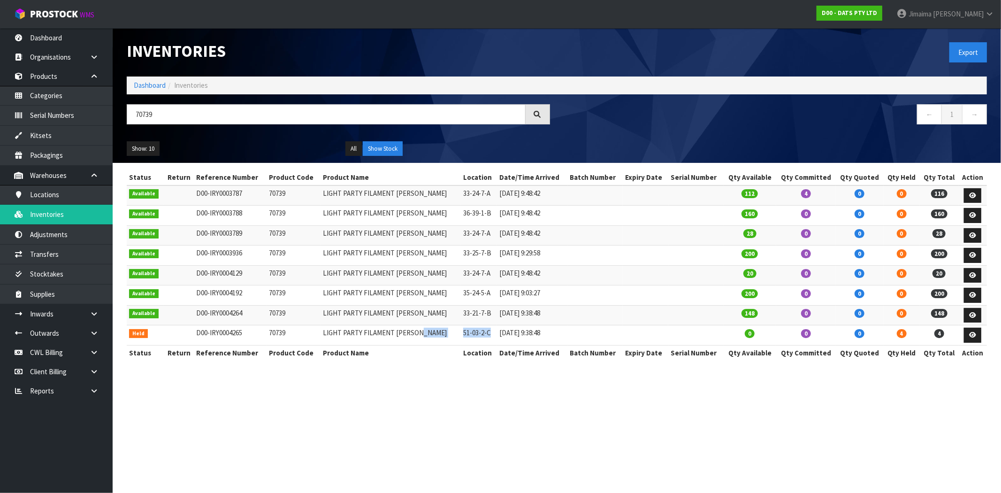
click at [439, 334] on td "LIGHT PARTY FILAMENT W.WHITE" at bounding box center [390, 335] width 140 height 20
click at [141, 121] on input "70739" at bounding box center [326, 114] width 399 height 20
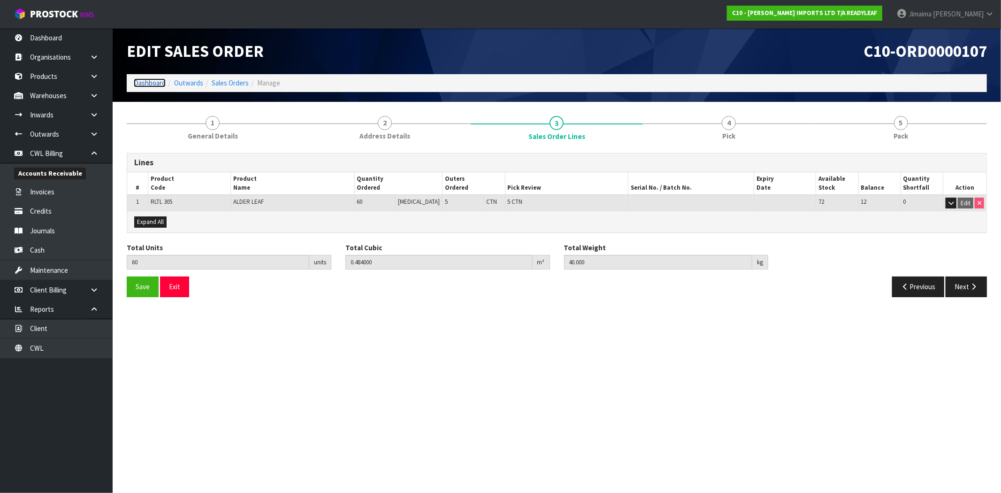
click at [142, 80] on link "Dashboard" at bounding box center [150, 82] width 32 height 9
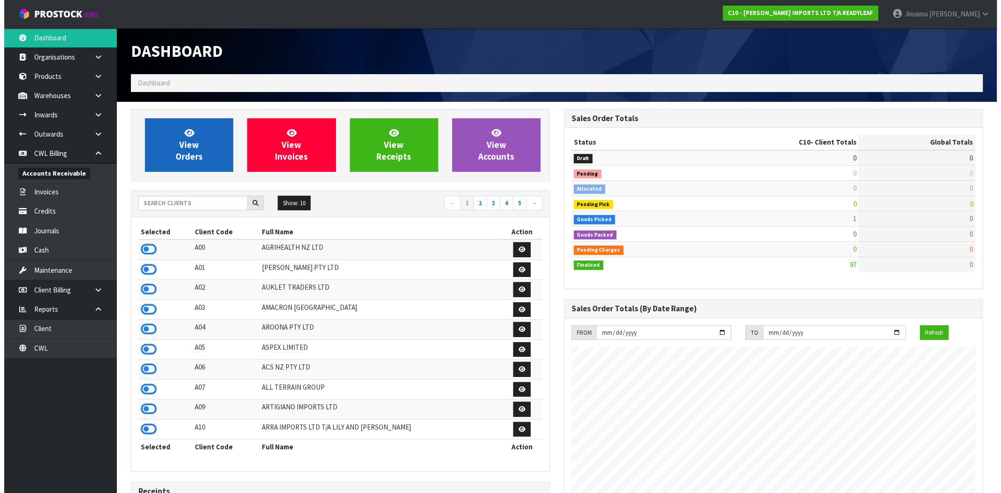
scroll to position [574, 433]
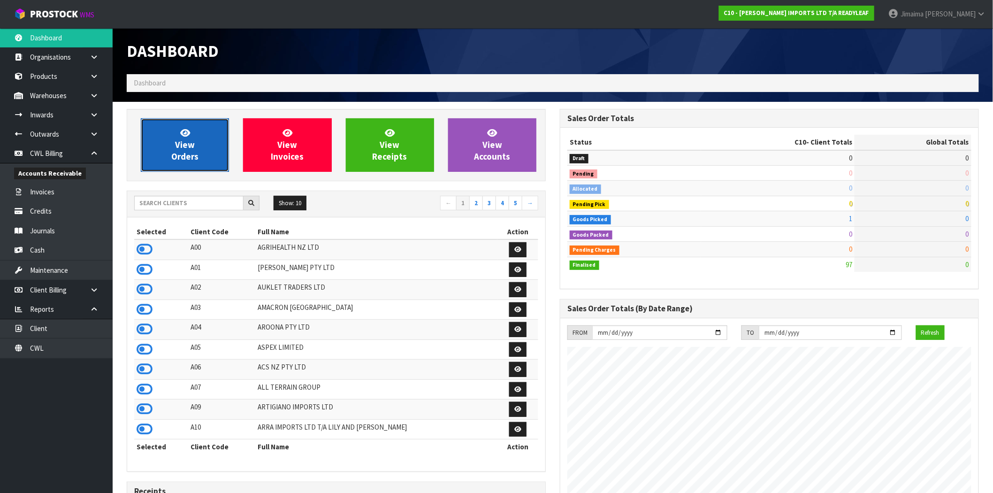
click at [189, 136] on icon at bounding box center [185, 132] width 10 height 9
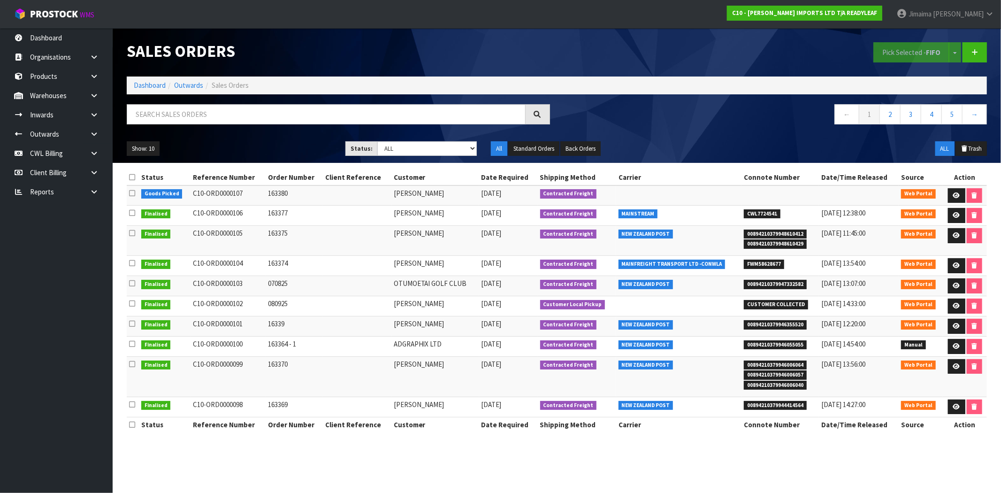
click at [443, 205] on td "[PERSON_NAME]" at bounding box center [435, 215] width 88 height 20
click at [482, 182] on th "Date Required" at bounding box center [508, 177] width 59 height 15
click at [467, 213] on td "[PERSON_NAME]" at bounding box center [435, 215] width 88 height 20
click at [945, 194] on td at bounding box center [965, 195] width 44 height 20
click at [953, 195] on icon at bounding box center [956, 195] width 7 height 6
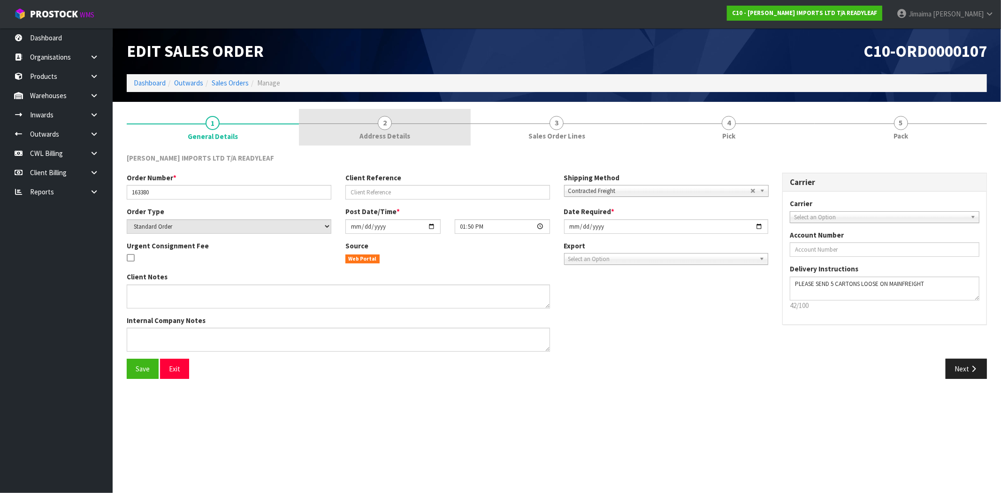
click at [404, 142] on link "2 Address Details" at bounding box center [385, 127] width 172 height 37
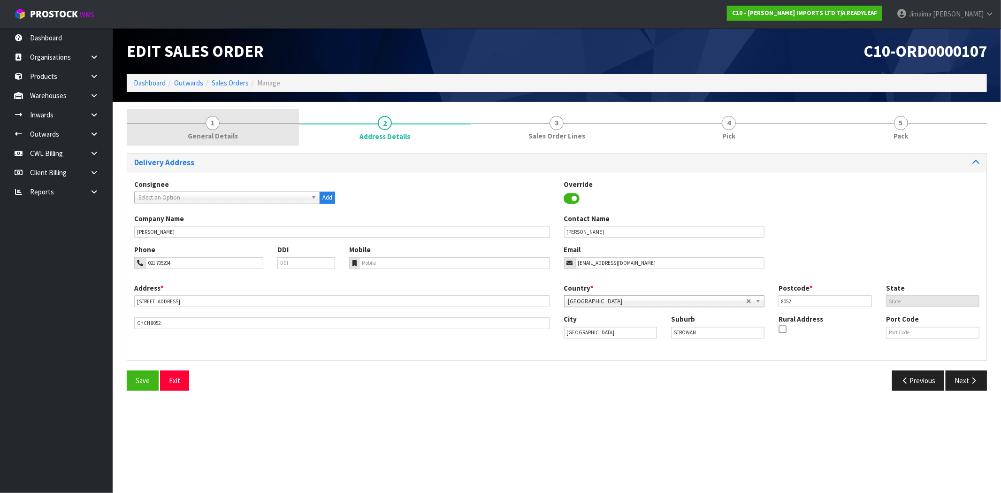
click at [240, 132] on link "1 General Details" at bounding box center [213, 127] width 172 height 37
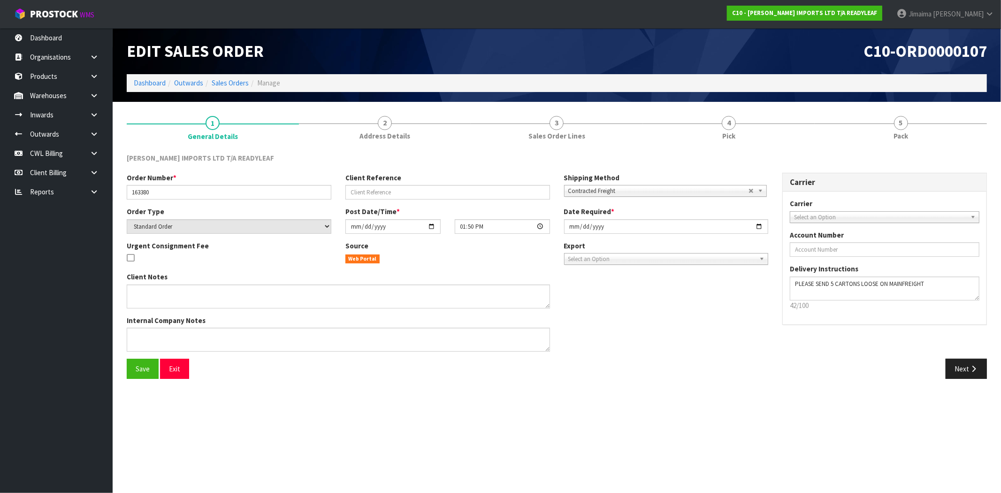
drag, startPoint x: 787, startPoint y: 100, endPoint x: 734, endPoint y: 155, distance: 76.3
click at [786, 105] on div "Edit Sales Order C10-ORD0000107 Dashboard Outwards Sales Orders Manage 1 Genera…" at bounding box center [500, 196] width 1001 height 393
click at [720, 146] on div "[PERSON_NAME] IMPORTS LTD T/A READYLEAF Order Number * 163380 Client Reference …" at bounding box center [557, 266] width 860 height 240
click at [720, 140] on link "4 Pick" at bounding box center [729, 127] width 172 height 37
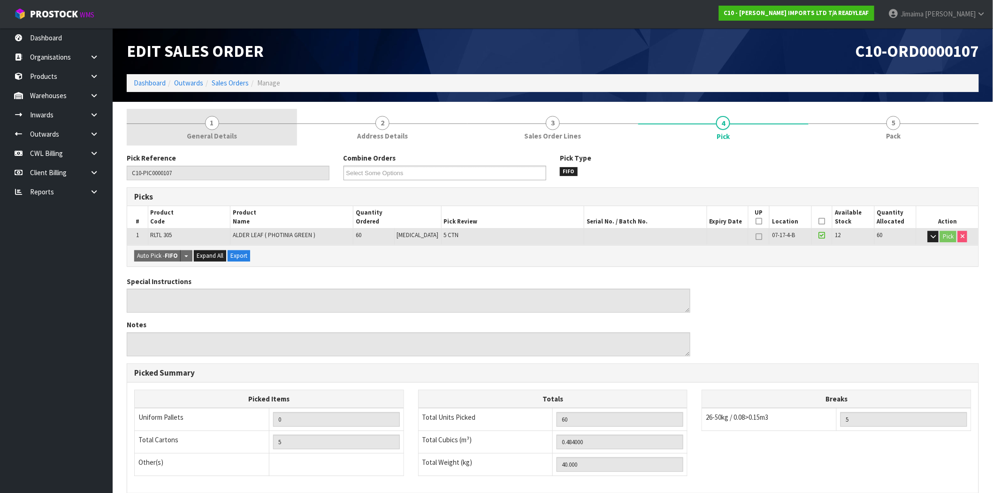
click at [271, 130] on link "1 General Details" at bounding box center [212, 127] width 170 height 37
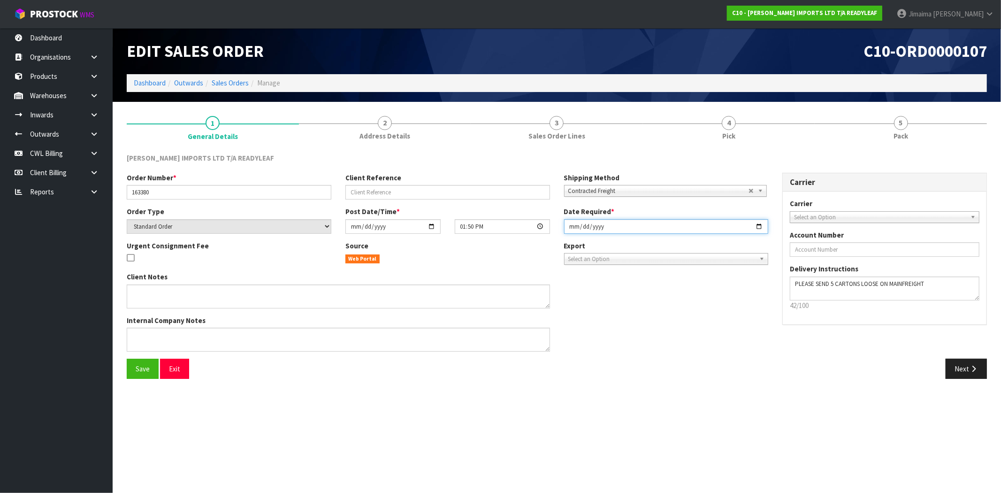
drag, startPoint x: 759, startPoint y: 228, endPoint x: 748, endPoint y: 234, distance: 12.4
click at [759, 228] on input "[DATE]" at bounding box center [666, 226] width 205 height 15
type input "[DATE]"
click at [144, 373] on button "Save" at bounding box center [143, 368] width 32 height 20
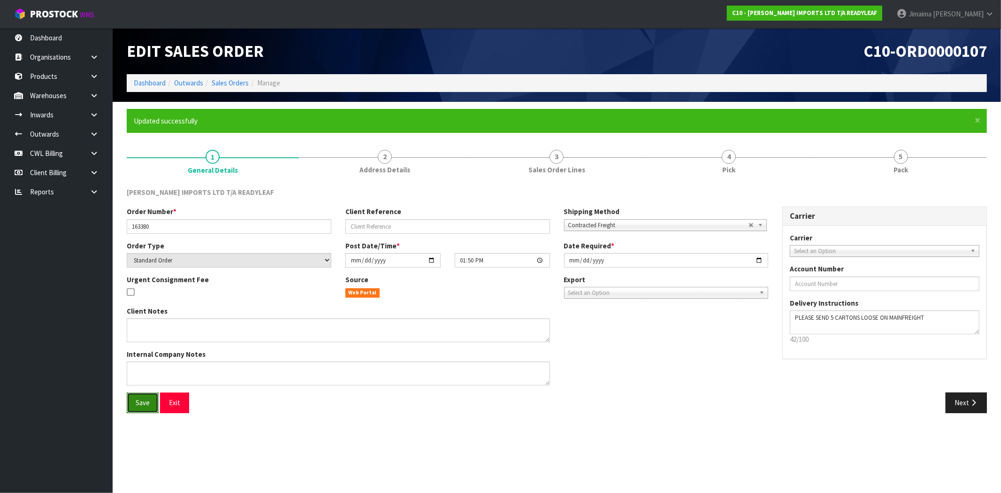
drag, startPoint x: 134, startPoint y: 402, endPoint x: 172, endPoint y: 252, distance: 154.4
click at [134, 402] on button "Save" at bounding box center [143, 402] width 32 height 20
drag, startPoint x: 222, startPoint y: 82, endPoint x: 218, endPoint y: 55, distance: 27.5
click at [222, 82] on link "Sales Orders" at bounding box center [230, 82] width 37 height 9
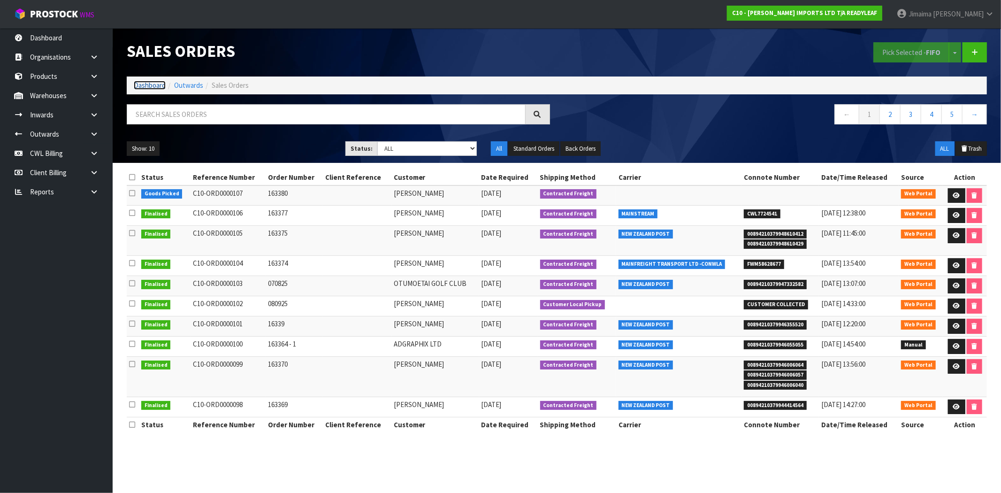
click at [152, 87] on link "Dashboard" at bounding box center [150, 85] width 32 height 9
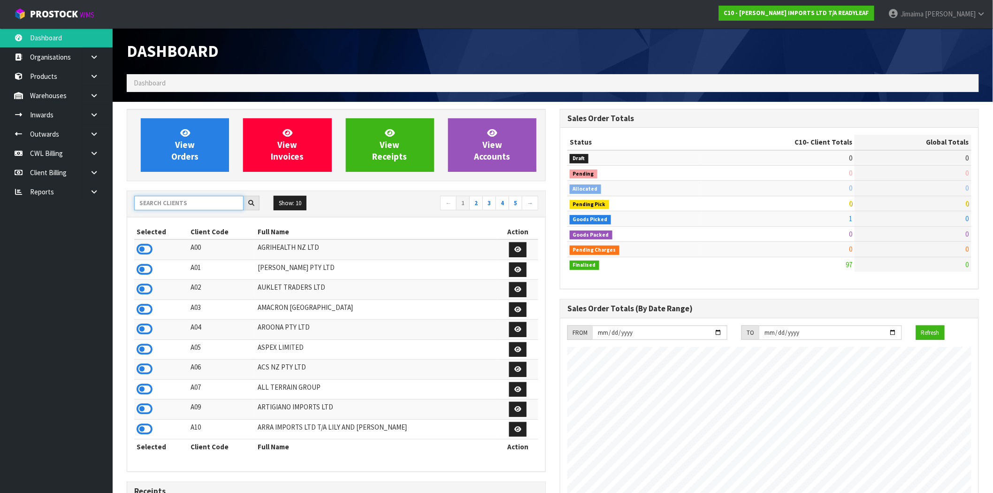
scroll to position [574, 433]
click at [164, 205] on input "text" at bounding box center [188, 203] width 109 height 15
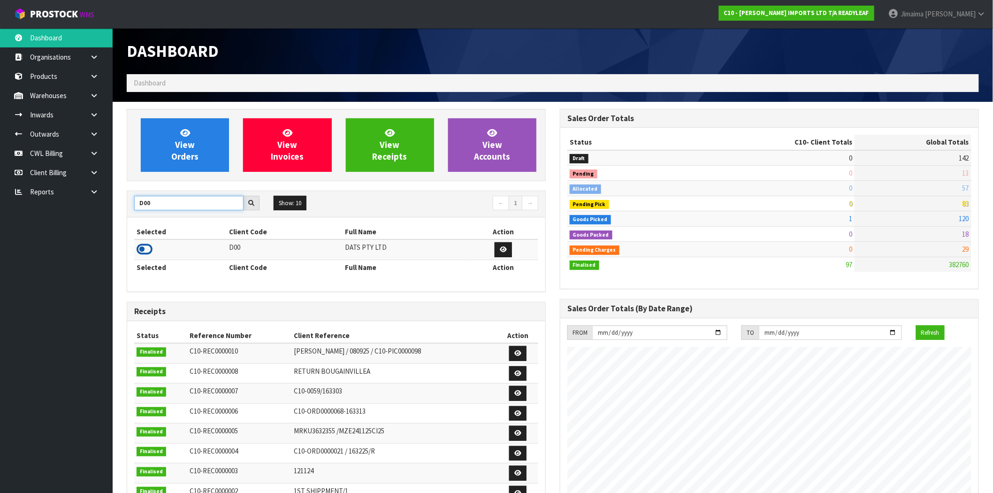
type input "D00"
click at [147, 250] on icon at bounding box center [145, 249] width 16 height 14
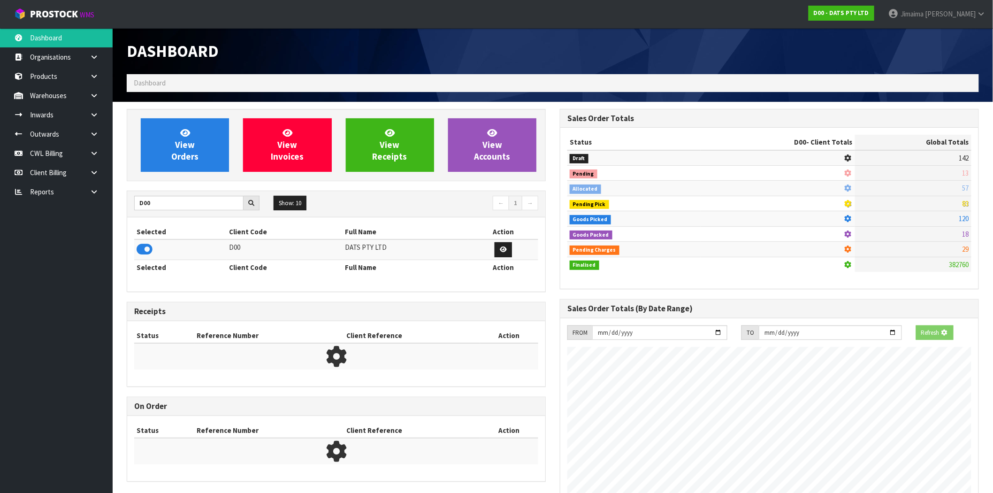
scroll to position [585, 433]
click at [186, 174] on div "View Orders View Invoices View Receipts View Accounts" at bounding box center [336, 145] width 419 height 72
click at [188, 149] on span "View Orders" at bounding box center [184, 144] width 27 height 35
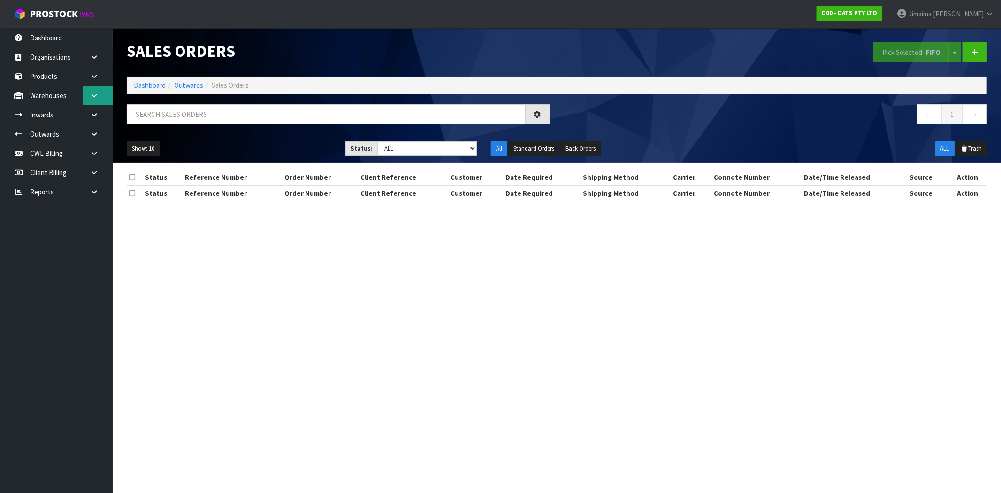
click at [101, 92] on link at bounding box center [98, 95] width 30 height 19
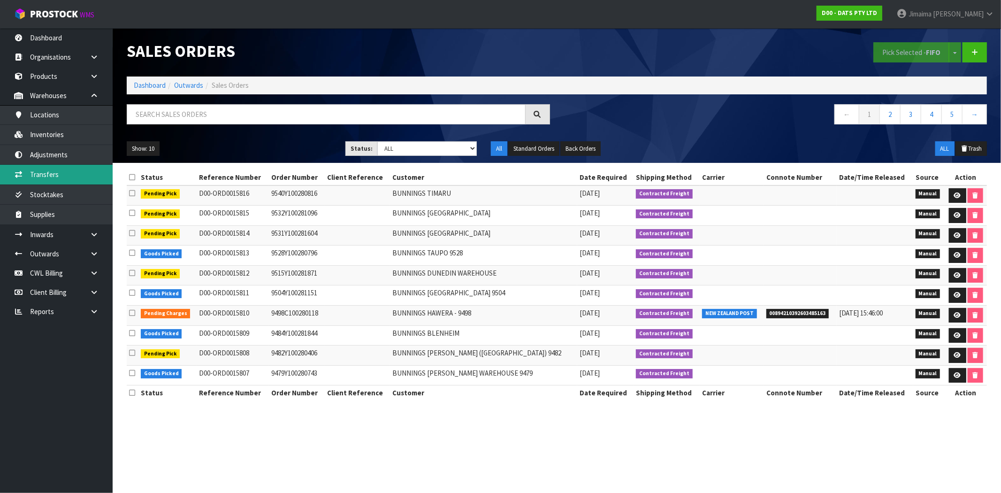
click at [57, 173] on link "Transfers" at bounding box center [56, 174] width 113 height 19
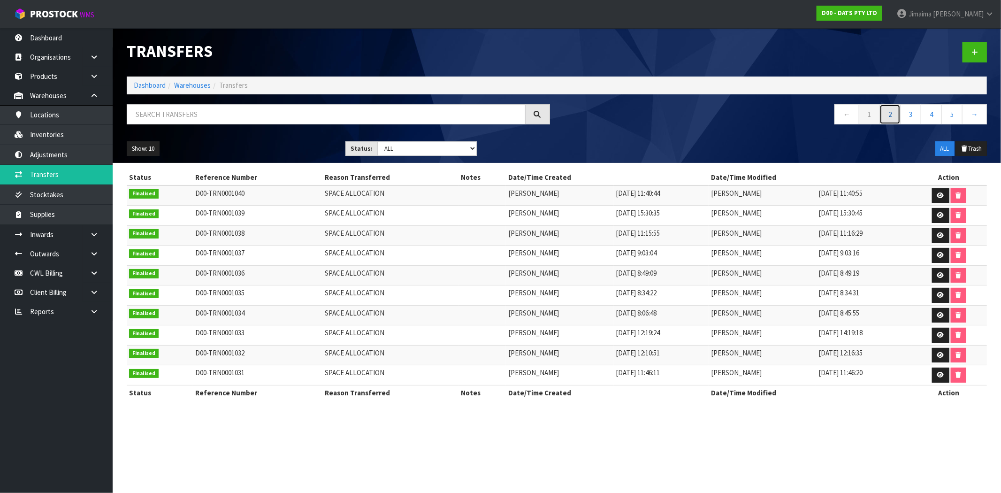
click at [885, 118] on link "2" at bounding box center [889, 114] width 21 height 20
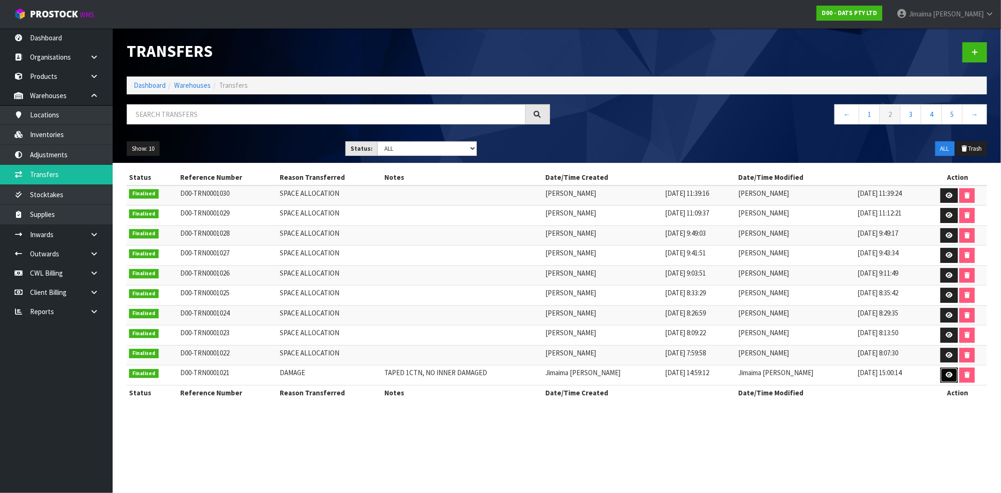
click at [945, 378] on icon at bounding box center [948, 375] width 7 height 6
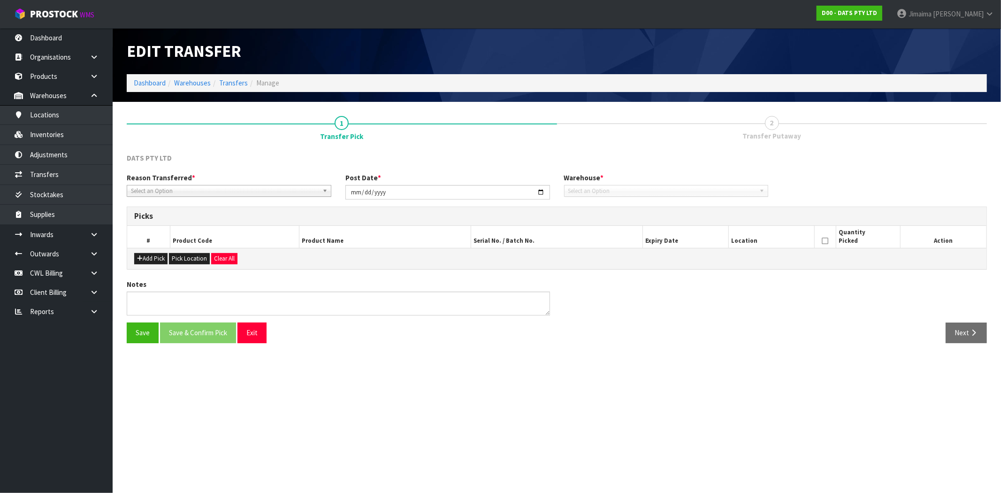
type input "[DATE]"
type textarea "TAPED 1CTN, NO INNER DAMAGED"
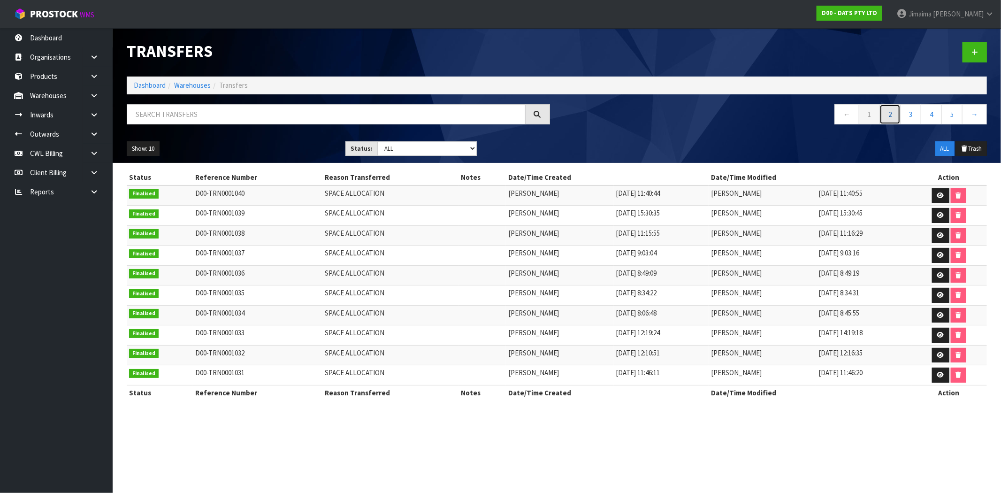
click at [887, 114] on link "2" at bounding box center [889, 114] width 21 height 20
click at [967, 53] on link at bounding box center [974, 52] width 24 height 20
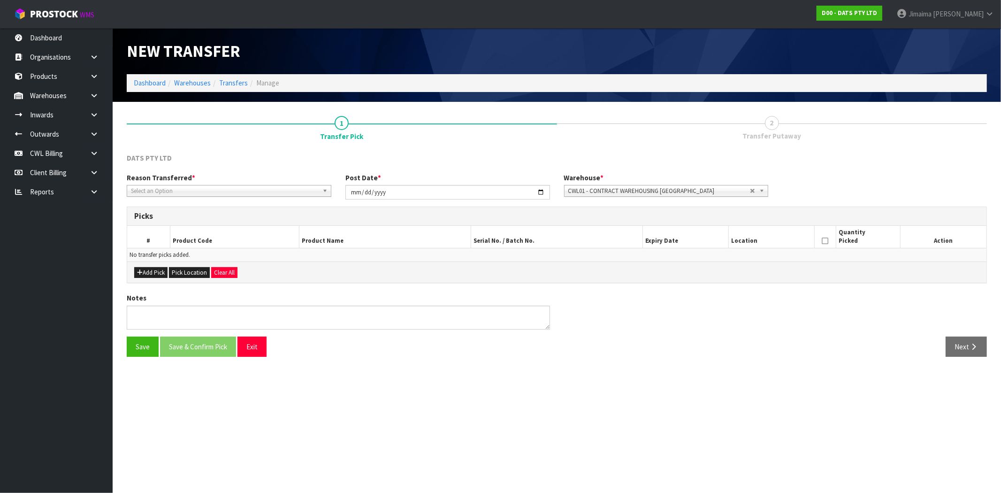
click at [180, 187] on span "Select an Option" at bounding box center [225, 190] width 188 height 11
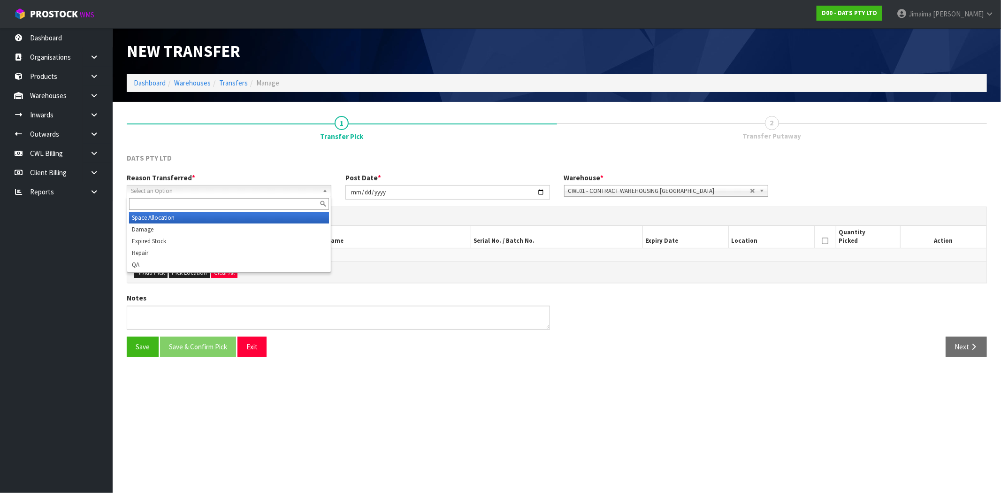
click at [170, 200] on input "text" at bounding box center [229, 204] width 200 height 12
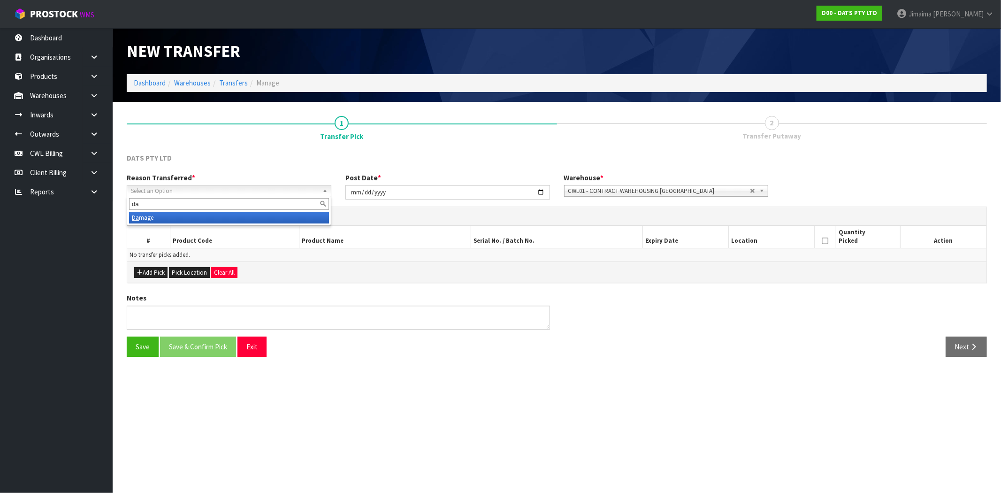
type input "da"
drag, startPoint x: 172, startPoint y: 218, endPoint x: 334, endPoint y: 190, distance: 164.1
click at [172, 218] on li "Da mage" at bounding box center [229, 218] width 200 height 12
click at [152, 275] on button "Add Pick" at bounding box center [150, 272] width 33 height 11
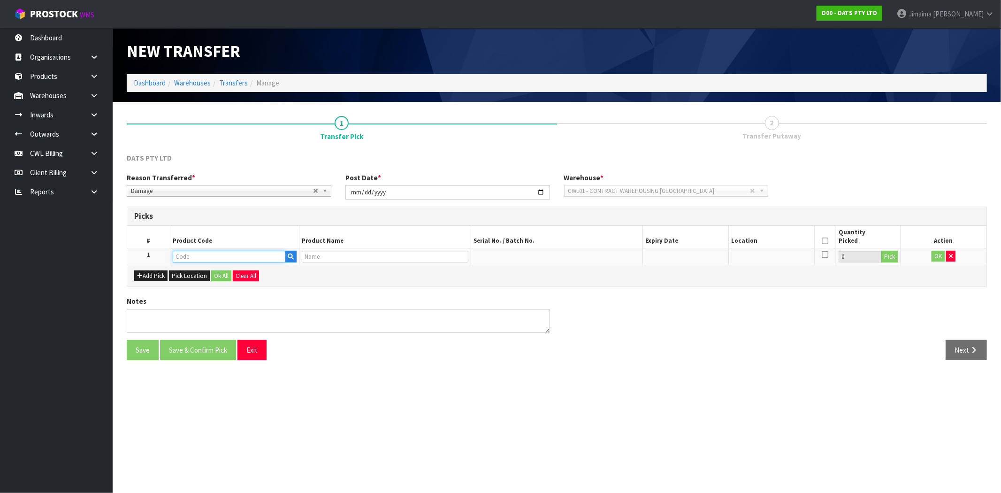
click at [222, 251] on input "text" at bounding box center [229, 257] width 113 height 12
paste input "70739"
type input "70739"
type input "LIGHT PARTY FILAMENT [PERSON_NAME]"
drag, startPoint x: 856, startPoint y: 256, endPoint x: 841, endPoint y: 256, distance: 15.5
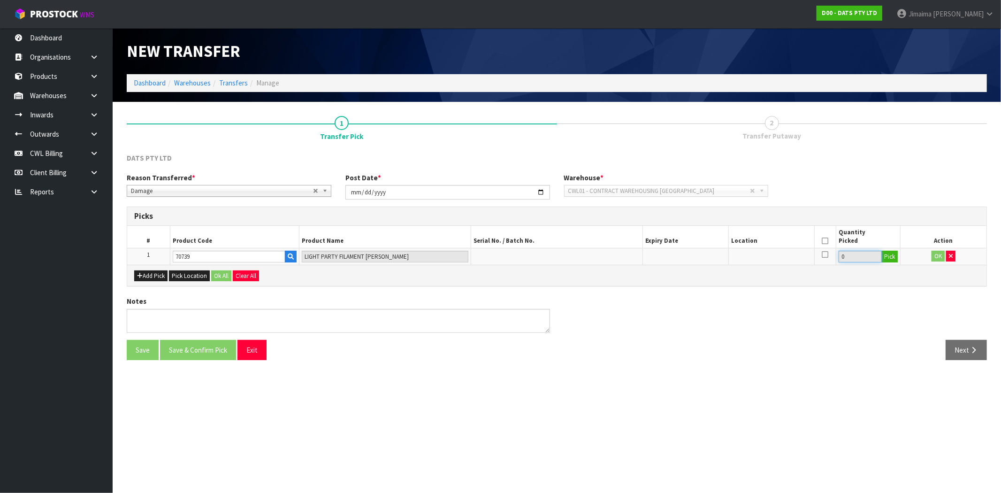
click at [841, 256] on input "0" at bounding box center [859, 257] width 43 height 12
click at [826, 241] on icon at bounding box center [825, 241] width 7 height 0
click at [827, 241] on icon at bounding box center [825, 241] width 7 height 0
click at [893, 257] on button "Pick" at bounding box center [889, 257] width 16 height 12
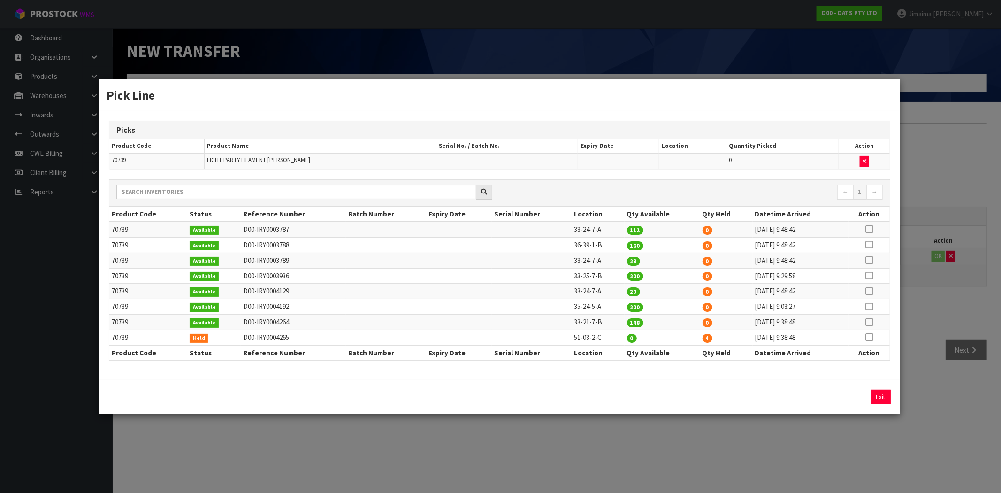
click at [870, 337] on icon at bounding box center [869, 337] width 8 height 0
click at [853, 396] on button "Assign Pick" at bounding box center [849, 396] width 38 height 15
type input "4"
click at [881, 396] on button "Exit" at bounding box center [881, 396] width 20 height 15
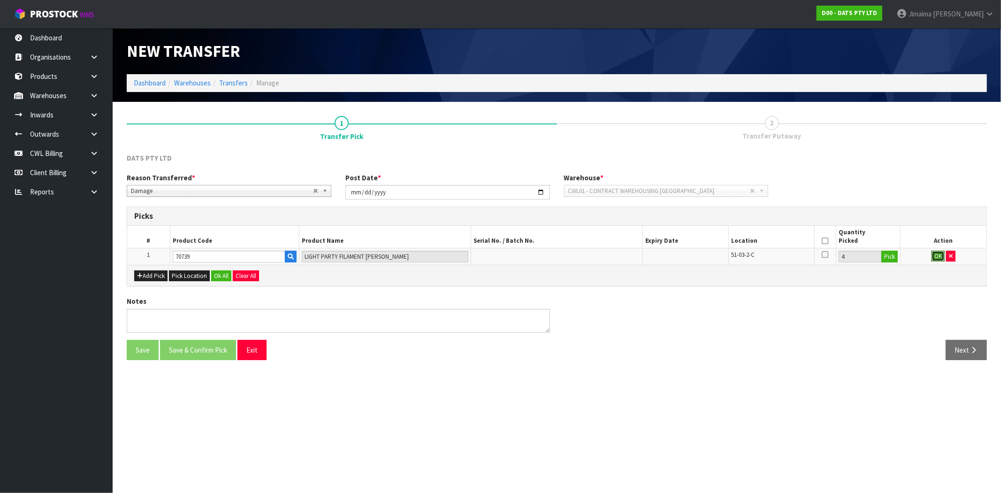
click at [937, 254] on button "OK" at bounding box center [937, 256] width 13 height 11
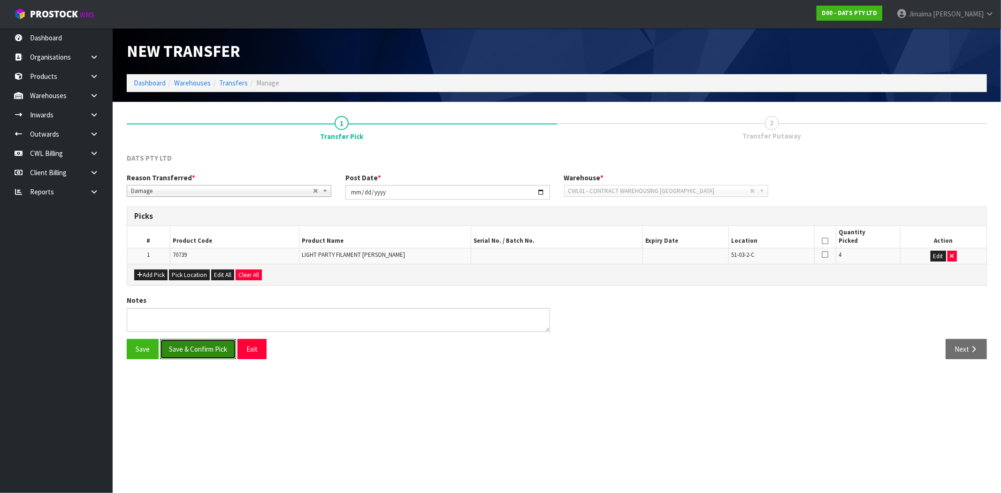
drag, startPoint x: 200, startPoint y: 357, endPoint x: 213, endPoint y: 355, distance: 13.3
click at [201, 357] on button "Save & Confirm Pick" at bounding box center [198, 349] width 76 height 20
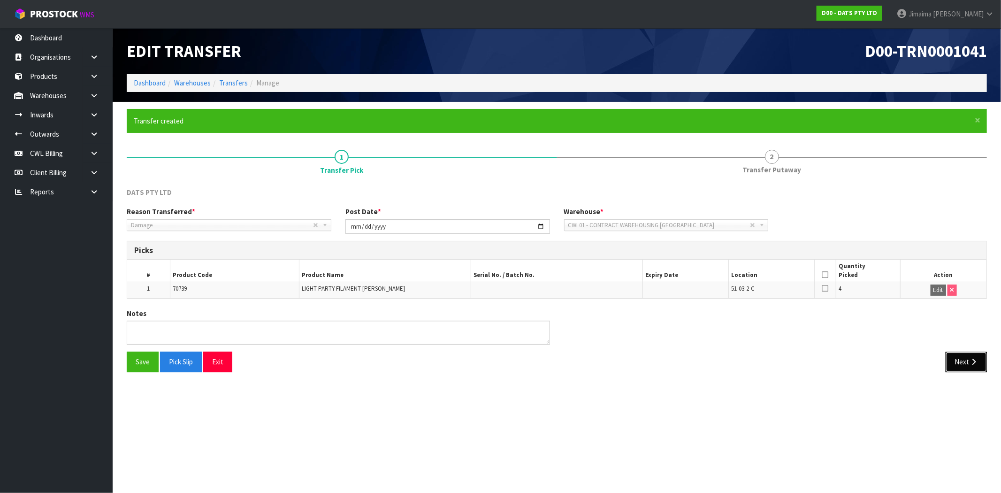
click at [963, 366] on button "Next" at bounding box center [965, 361] width 41 height 20
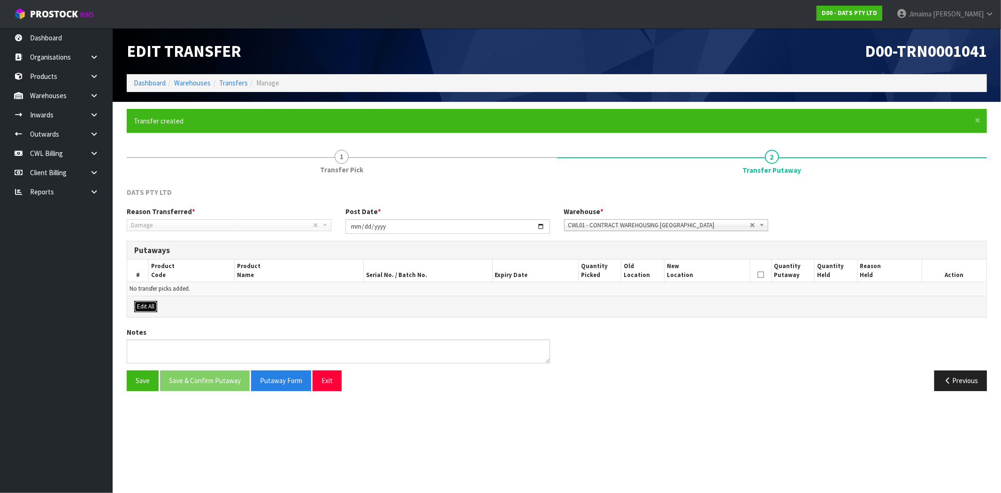
click at [151, 305] on button "Edit All" at bounding box center [145, 306] width 23 height 11
click at [220, 293] on td "No transfer picks added." at bounding box center [556, 289] width 859 height 14
click at [763, 274] on icon at bounding box center [760, 274] width 7 height 0
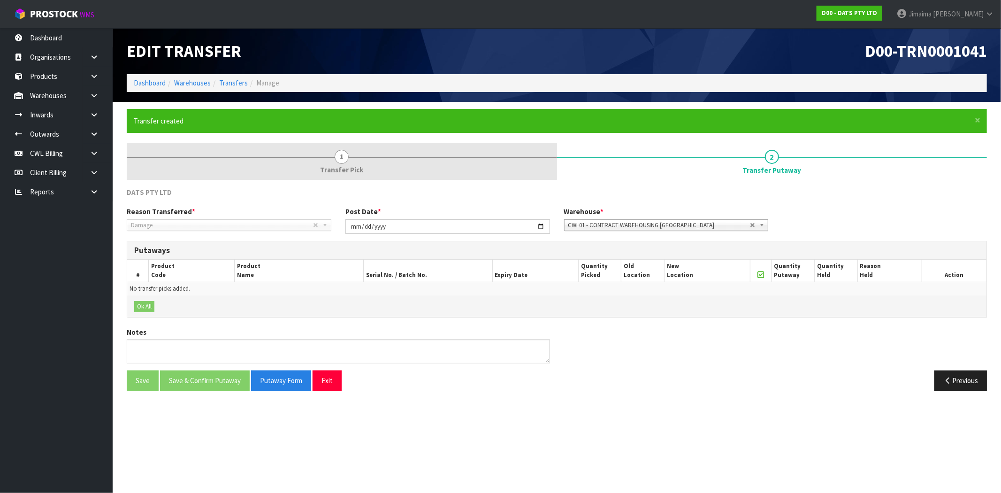
click at [338, 167] on span "Transfer Pick" at bounding box center [341, 170] width 43 height 10
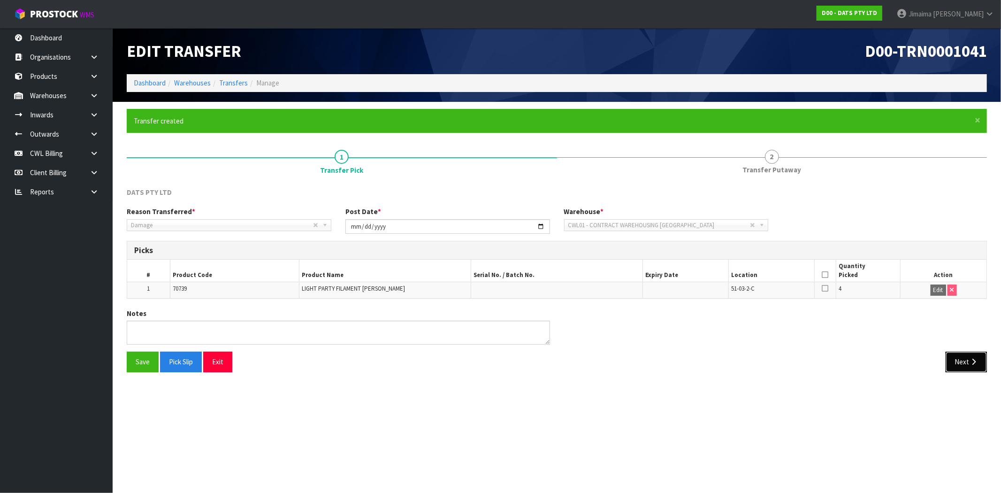
click at [970, 361] on icon "button" at bounding box center [973, 361] width 9 height 7
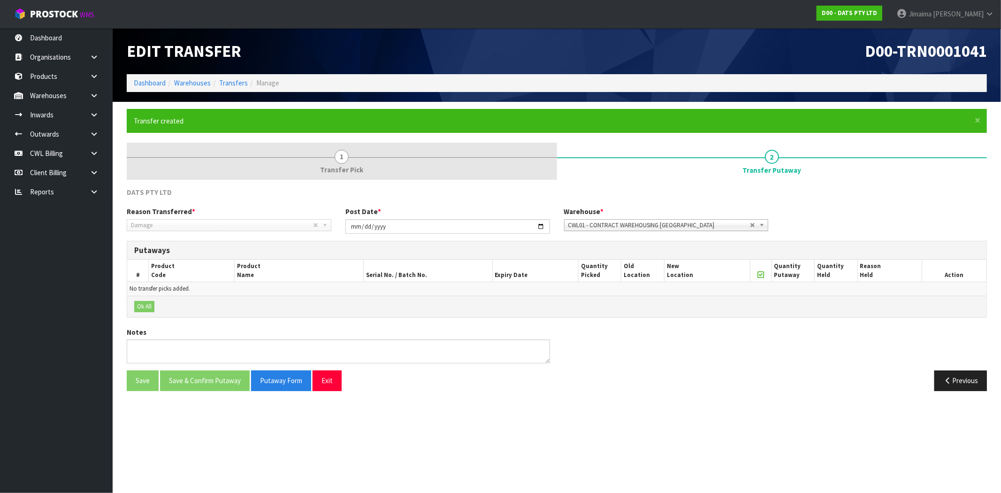
click at [321, 164] on link "1 Transfer Pick" at bounding box center [342, 161] width 430 height 37
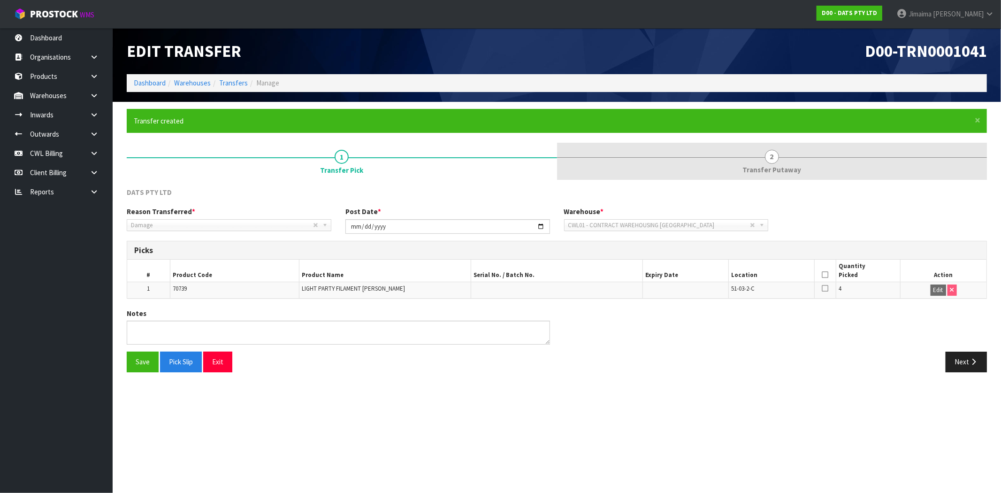
click at [842, 172] on link "2 Transfer Putaway" at bounding box center [772, 161] width 430 height 37
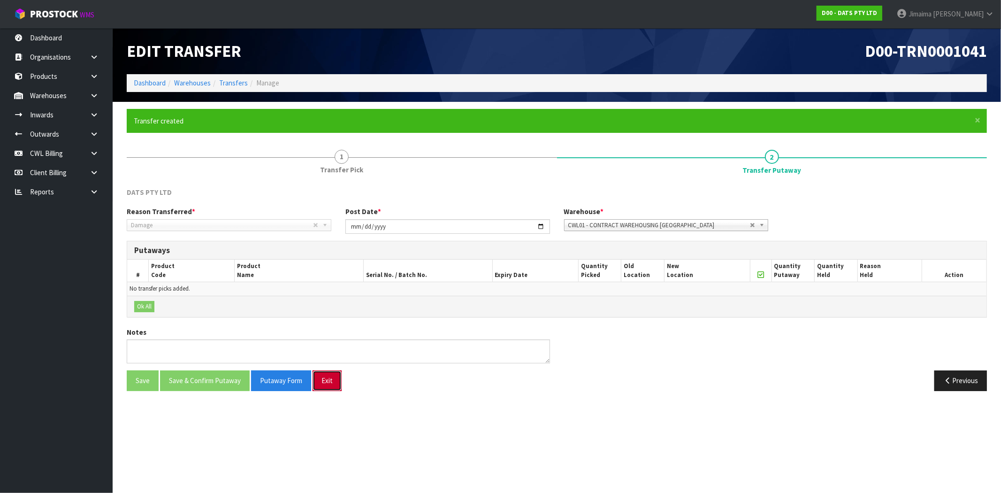
click at [322, 381] on button "Exit" at bounding box center [326, 380] width 29 height 20
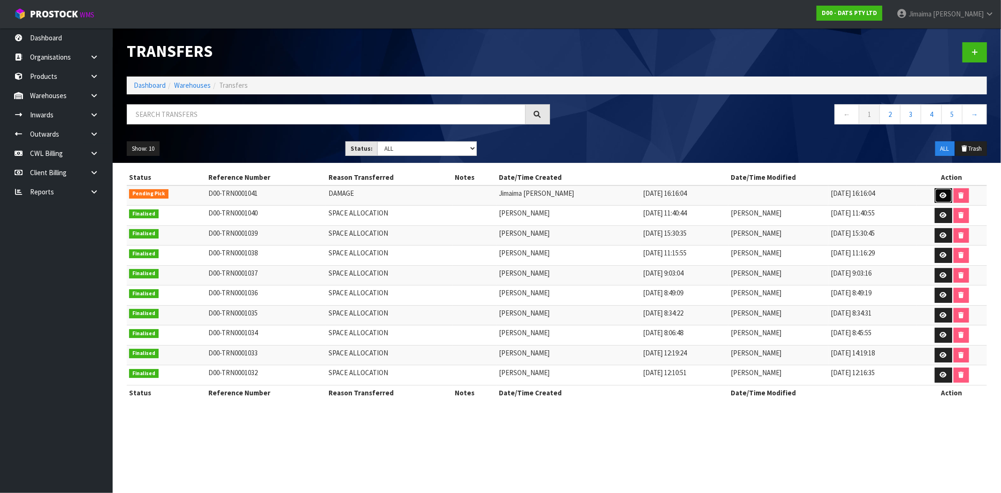
click at [937, 190] on link at bounding box center [943, 195] width 17 height 15
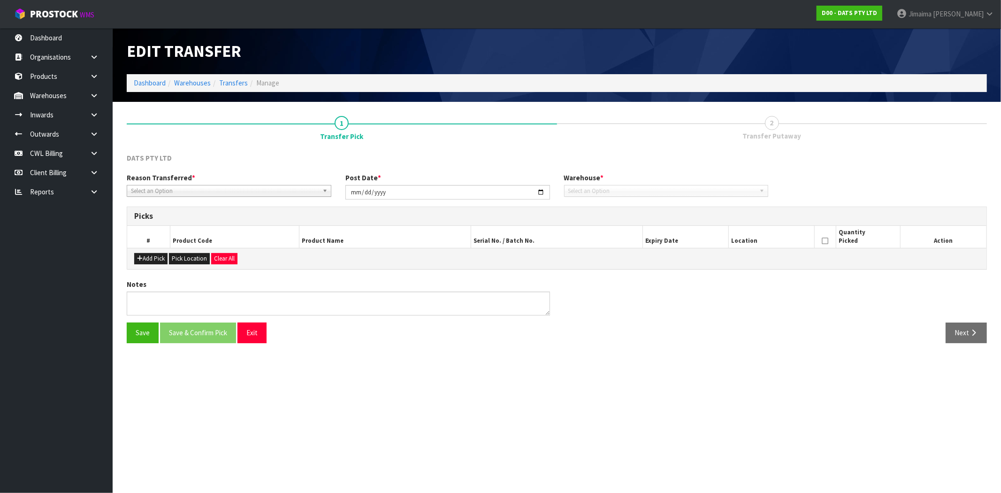
type input "[DATE]"
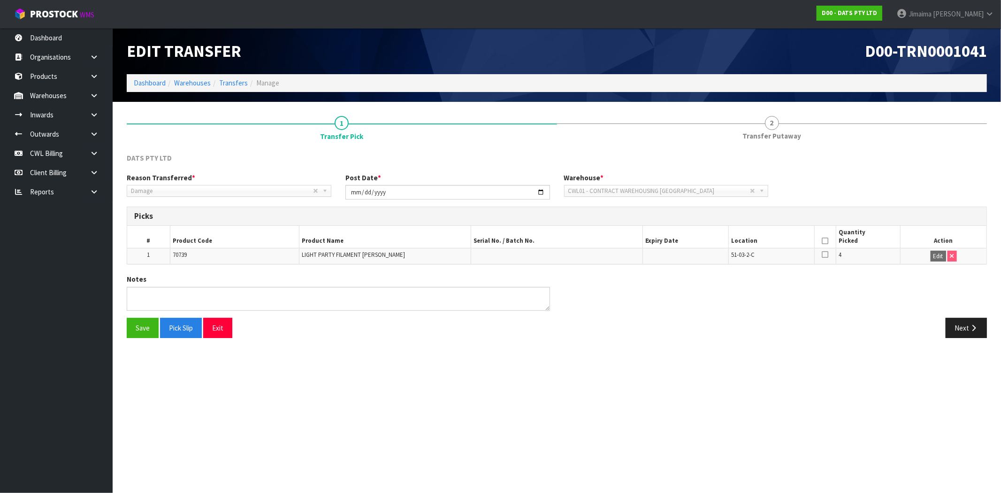
click at [824, 241] on icon at bounding box center [825, 241] width 7 height 0
click at [145, 327] on button "Save" at bounding box center [143, 328] width 32 height 20
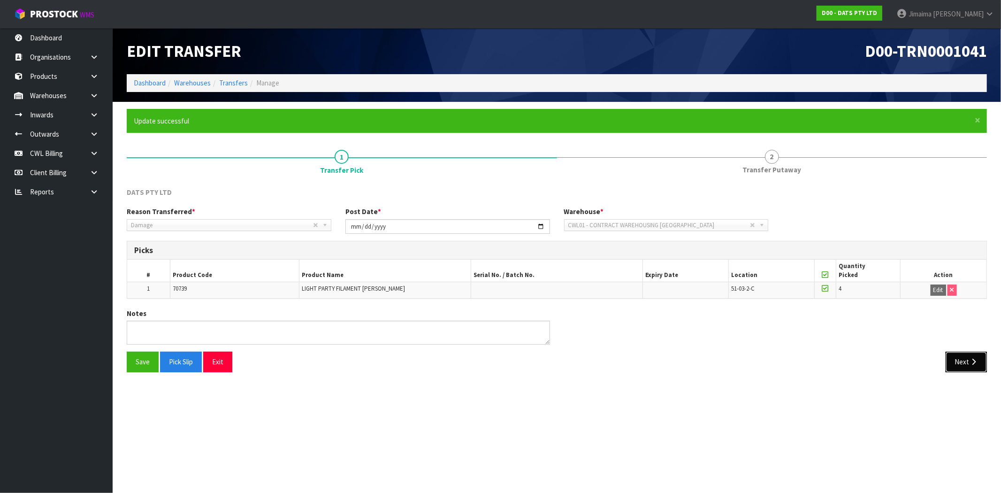
click at [970, 360] on icon "button" at bounding box center [973, 361] width 9 height 7
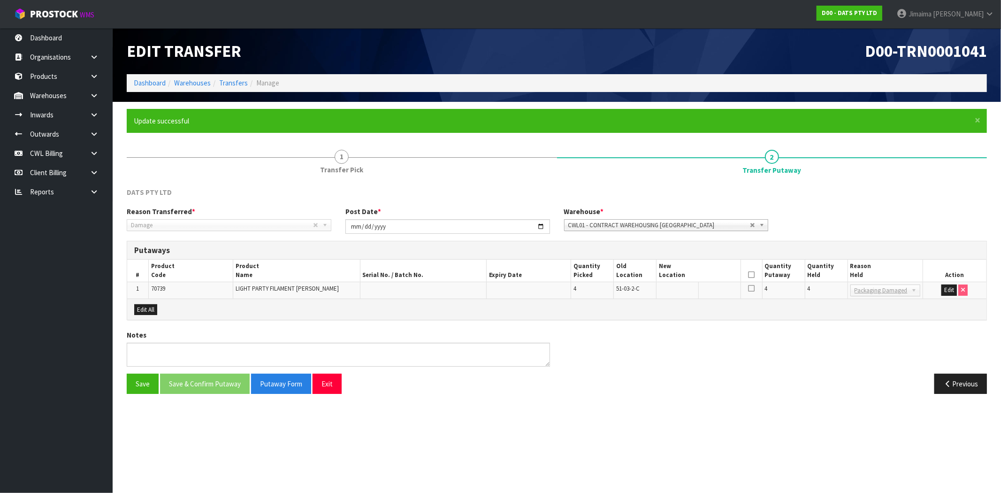
click at [753, 274] on icon at bounding box center [751, 274] width 7 height 0
click at [747, 293] on td at bounding box center [751, 290] width 21 height 17
click at [753, 289] on icon at bounding box center [751, 288] width 7 height 8
click at [753, 274] on icon at bounding box center [751, 274] width 7 height 0
click at [948, 289] on button "Edit" at bounding box center [948, 289] width 15 height 11
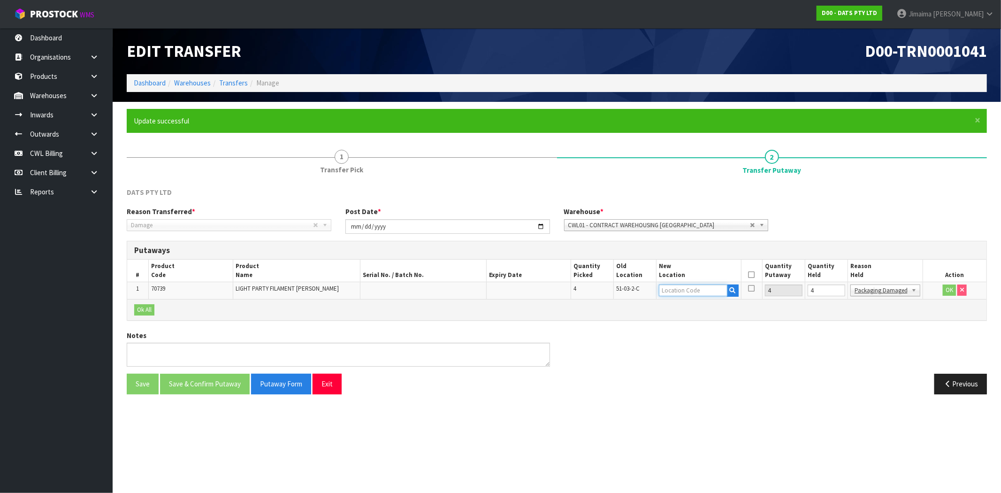
click at [719, 293] on input "text" at bounding box center [693, 290] width 68 height 12
type input "71"
click at [707, 311] on link "71 -01-1-A" at bounding box center [697, 306] width 74 height 13
type input "71-01-1-A"
click at [755, 274] on icon at bounding box center [751, 274] width 7 height 0
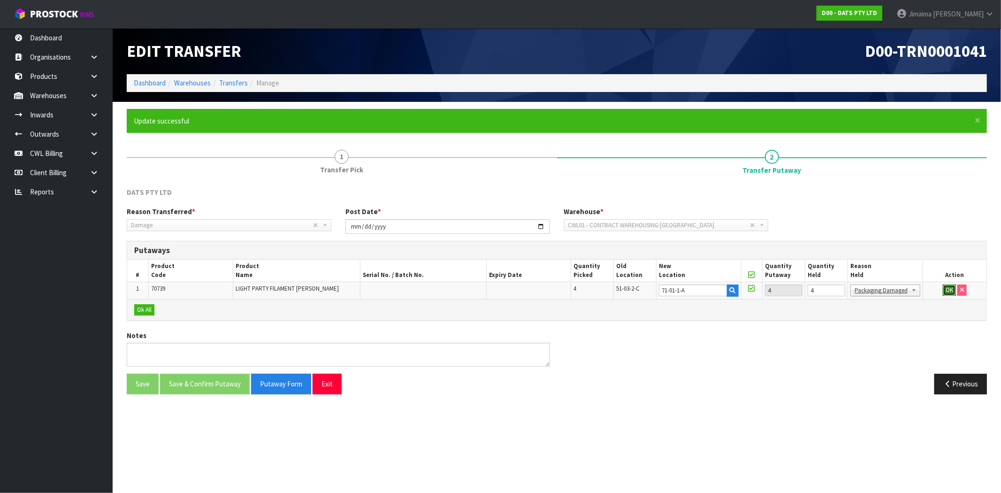
click at [949, 289] on button "OK" at bounding box center [949, 289] width 13 height 11
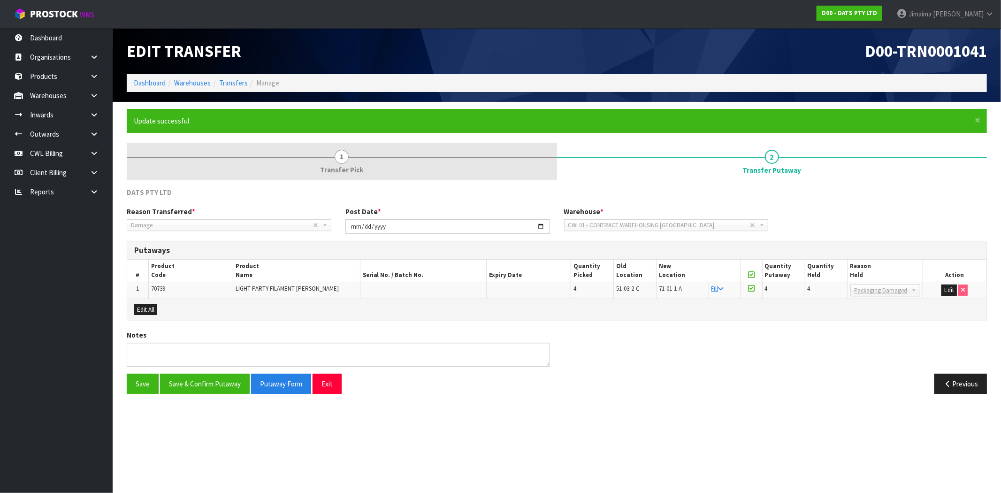
click at [318, 150] on link "1 Transfer Pick" at bounding box center [342, 161] width 430 height 37
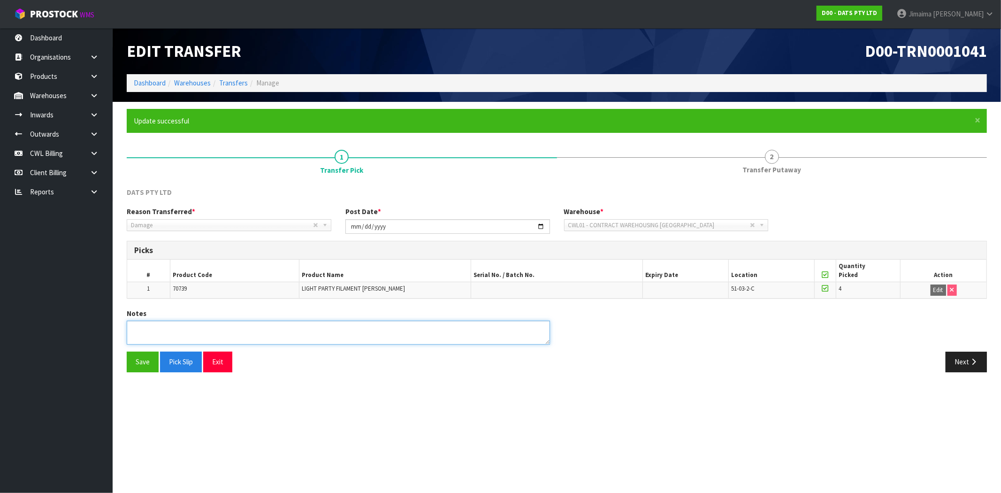
click at [162, 323] on textarea at bounding box center [338, 332] width 423 height 24
click at [160, 333] on textarea at bounding box center [338, 332] width 423 height 24
click at [189, 330] on textarea at bounding box center [338, 332] width 423 height 24
click at [279, 324] on textarea at bounding box center [338, 332] width 423 height 24
click at [207, 325] on textarea at bounding box center [338, 332] width 423 height 24
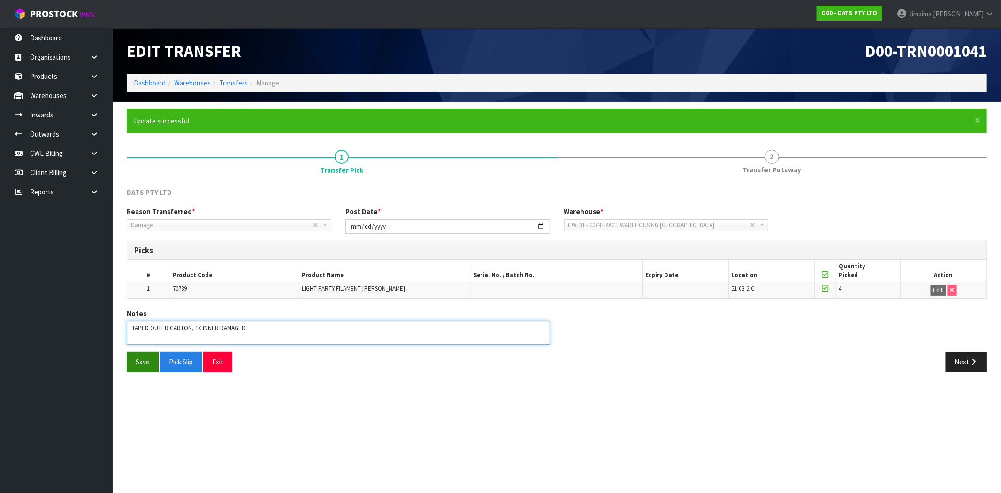
type textarea "TAPED OUTER CARTON, 1X INNER DAMAGED"
drag, startPoint x: 135, startPoint y: 358, endPoint x: 231, endPoint y: 369, distance: 96.3
click at [136, 358] on button "Save" at bounding box center [143, 361] width 32 height 20
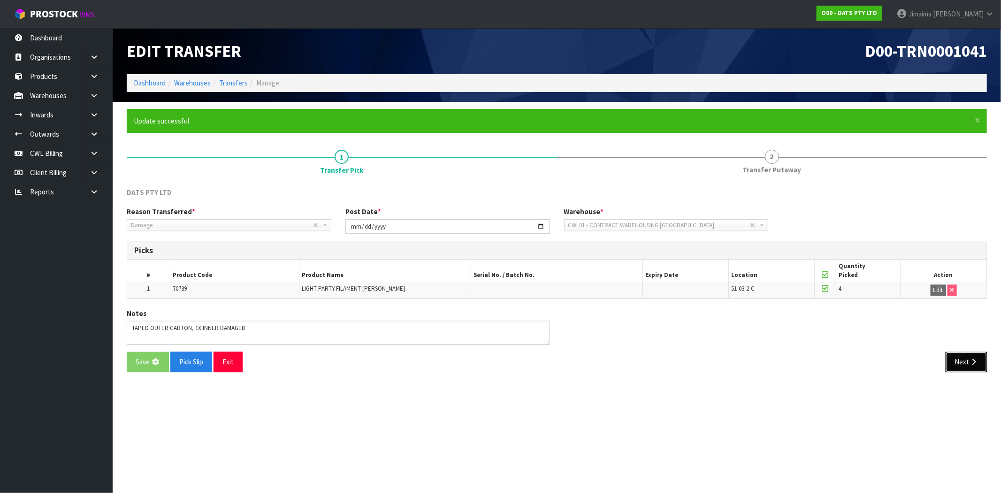
click at [973, 362] on icon "button" at bounding box center [973, 361] width 9 height 7
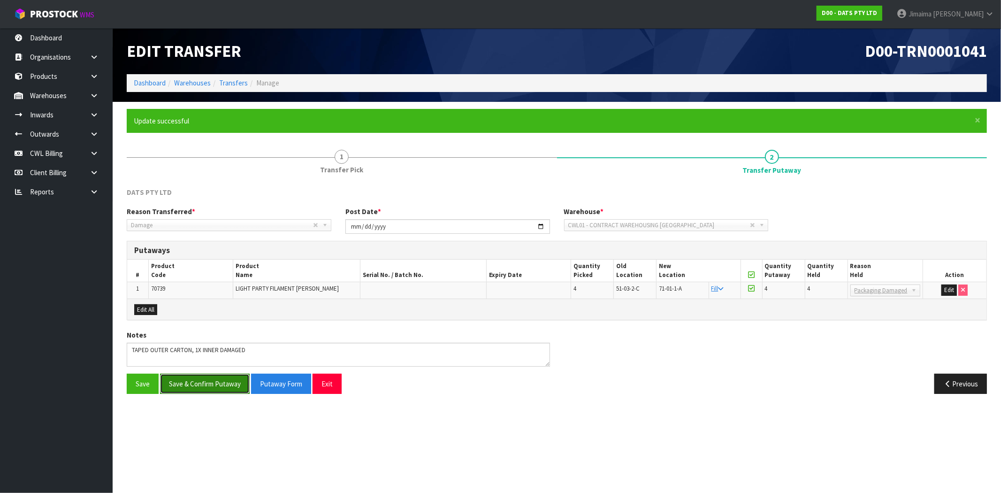
drag, startPoint x: 213, startPoint y: 385, endPoint x: 221, endPoint y: 382, distance: 7.6
click at [213, 385] on button "Save & Confirm Putaway" at bounding box center [205, 383] width 90 height 20
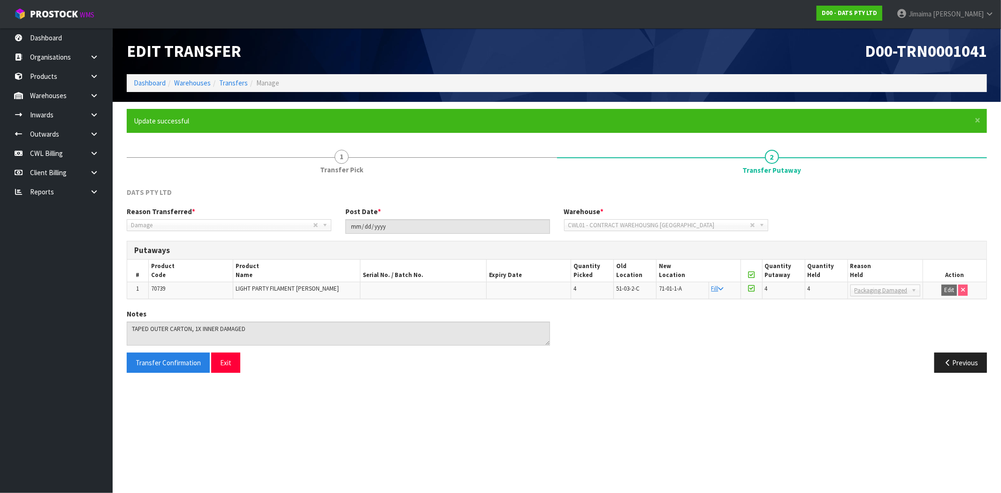
click at [160, 286] on span "70739" at bounding box center [158, 288] width 14 height 8
copy span "70739"
click at [230, 83] on link "Transfers" at bounding box center [233, 82] width 29 height 9
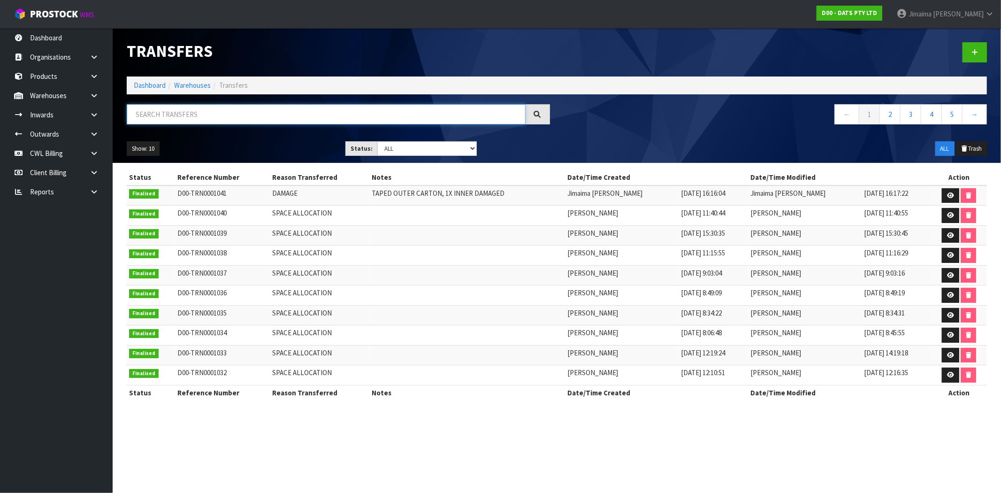
click at [207, 121] on input "text" at bounding box center [326, 114] width 399 height 20
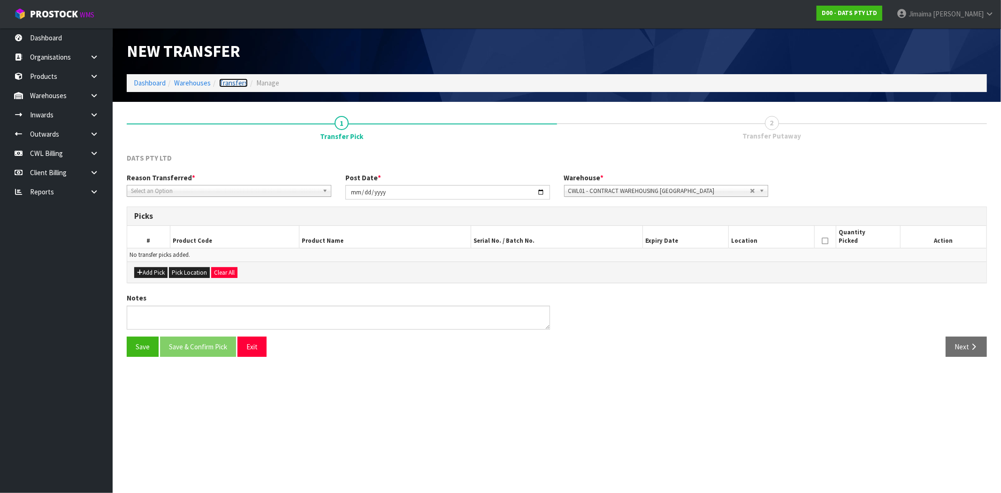
click at [234, 86] on link "Transfers" at bounding box center [233, 82] width 29 height 9
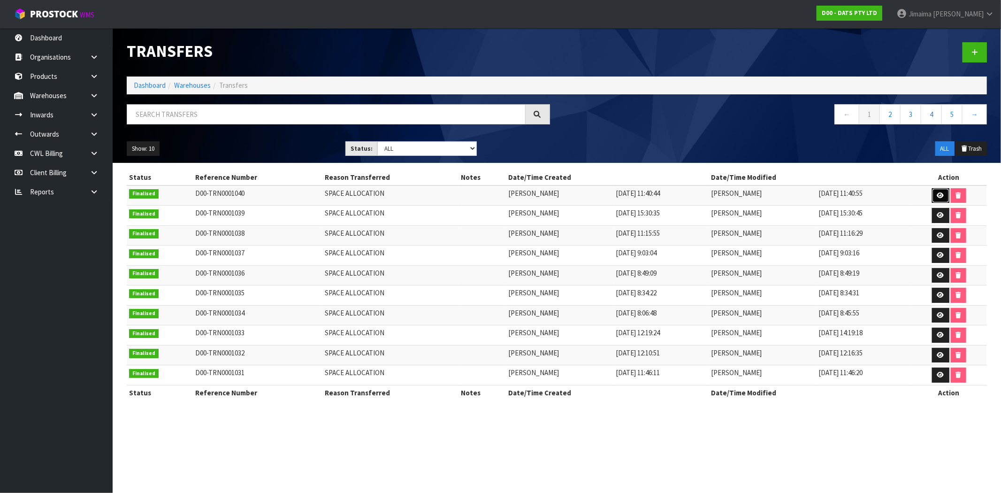
click at [941, 196] on icon at bounding box center [940, 195] width 7 height 6
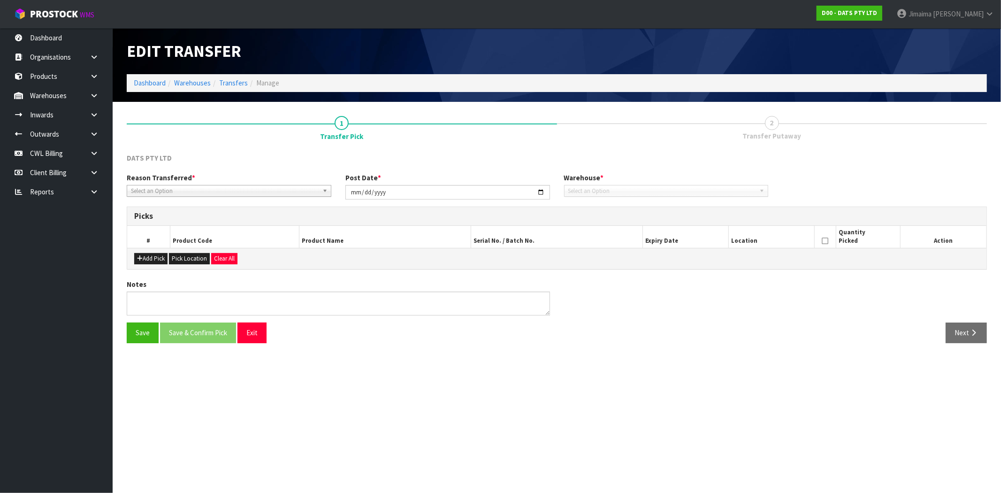
type input "2025-09-24"
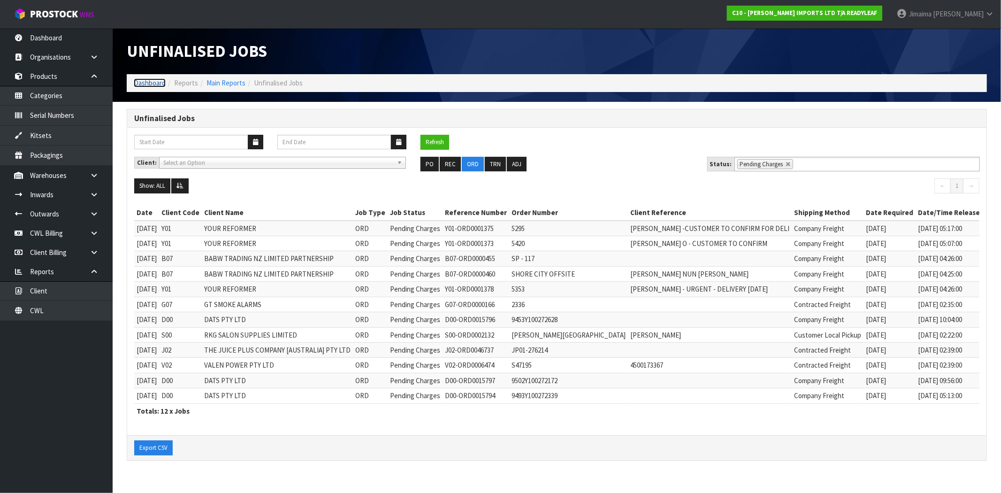
click at [153, 86] on link "Dashboard" at bounding box center [150, 82] width 32 height 9
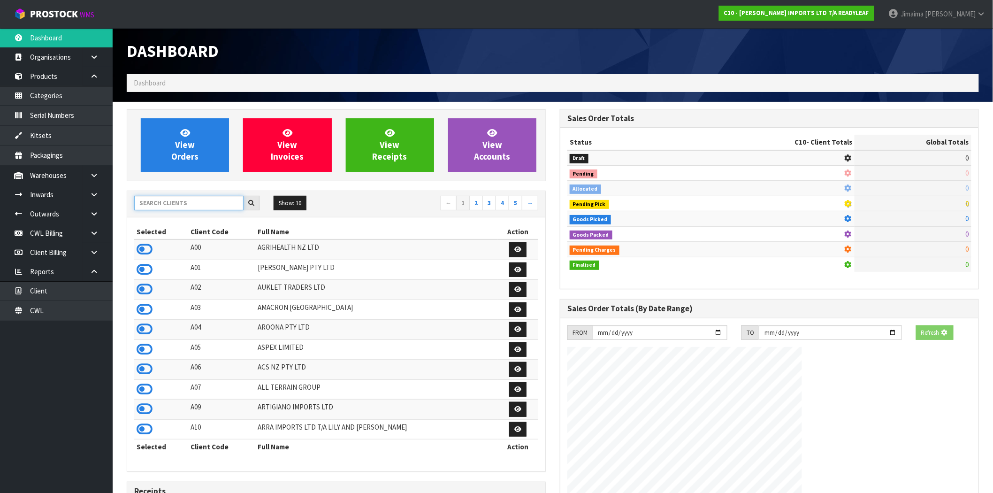
click at [195, 203] on input "text" at bounding box center [188, 203] width 109 height 15
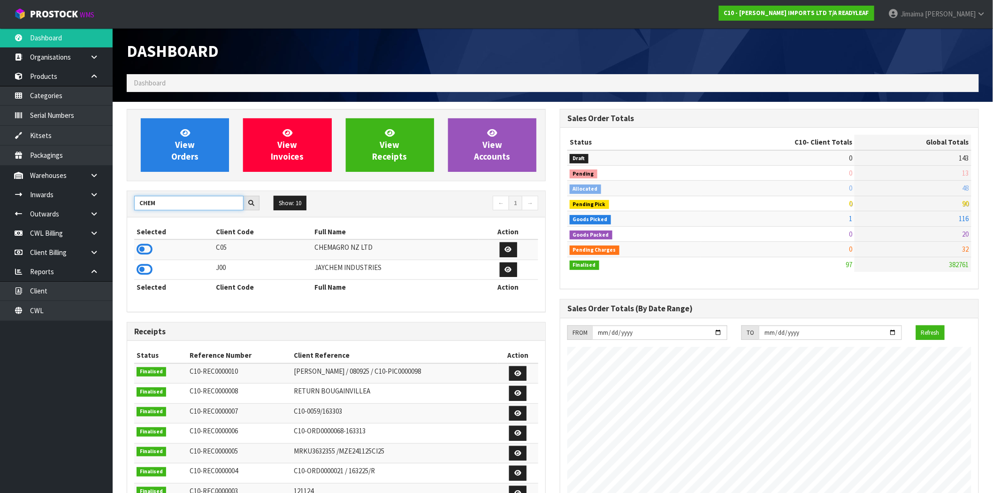
type input "CHEM"
click at [139, 246] on icon at bounding box center [145, 249] width 16 height 14
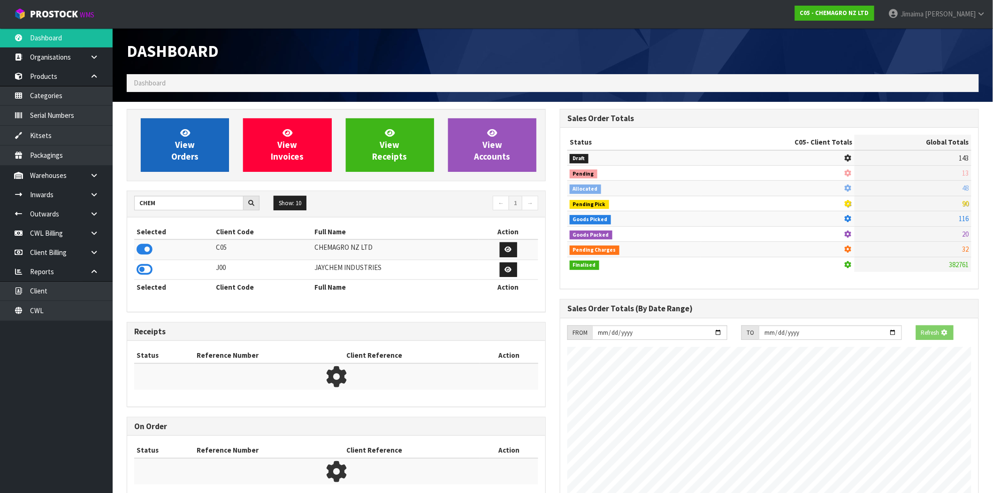
scroll to position [468590, 468742]
click at [186, 141] on span "View Orders" at bounding box center [184, 144] width 27 height 35
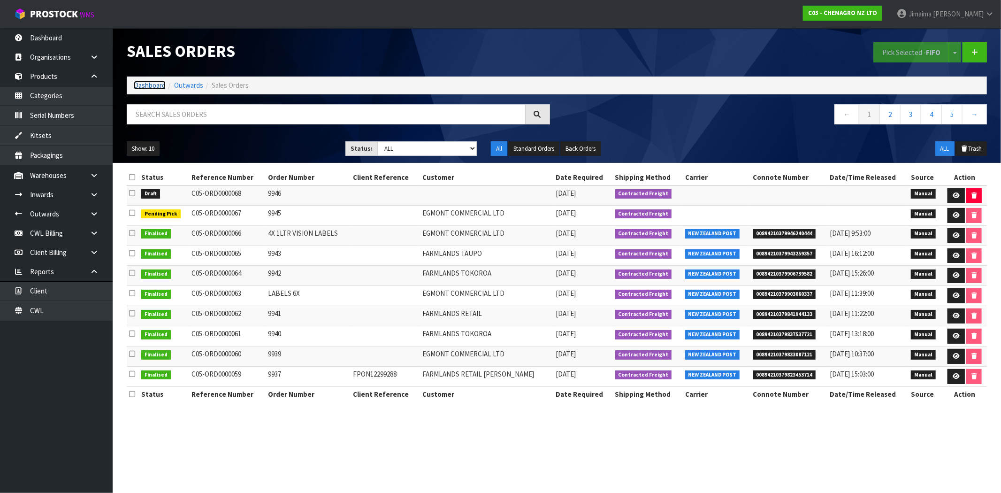
drag, startPoint x: 149, startPoint y: 82, endPoint x: 189, endPoint y: 125, distance: 58.8
click at [149, 82] on link "Dashboard" at bounding box center [150, 85] width 32 height 9
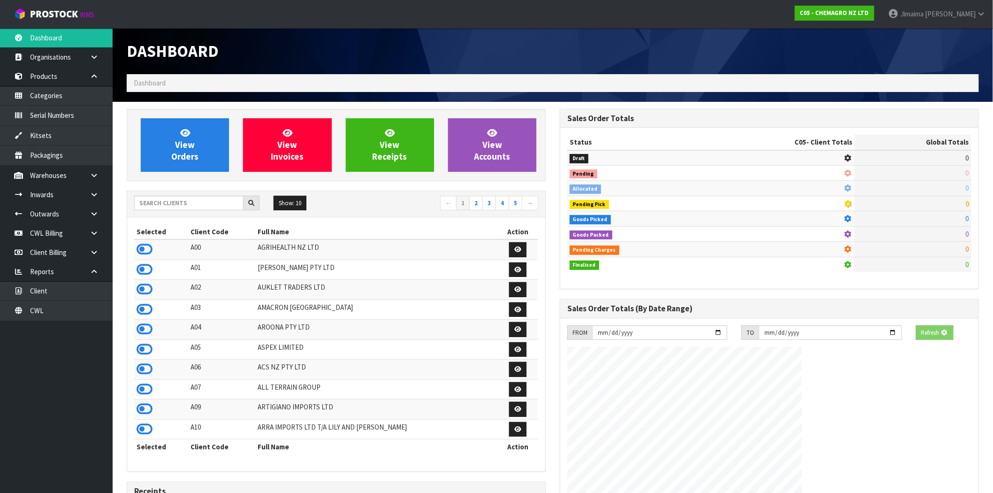
click at [186, 189] on div "View Orders View Invoices View Receipts View Accounts Show: 10 5 10 25" at bounding box center [336, 390] width 433 height 562
click at [184, 198] on input "text" at bounding box center [188, 203] width 109 height 15
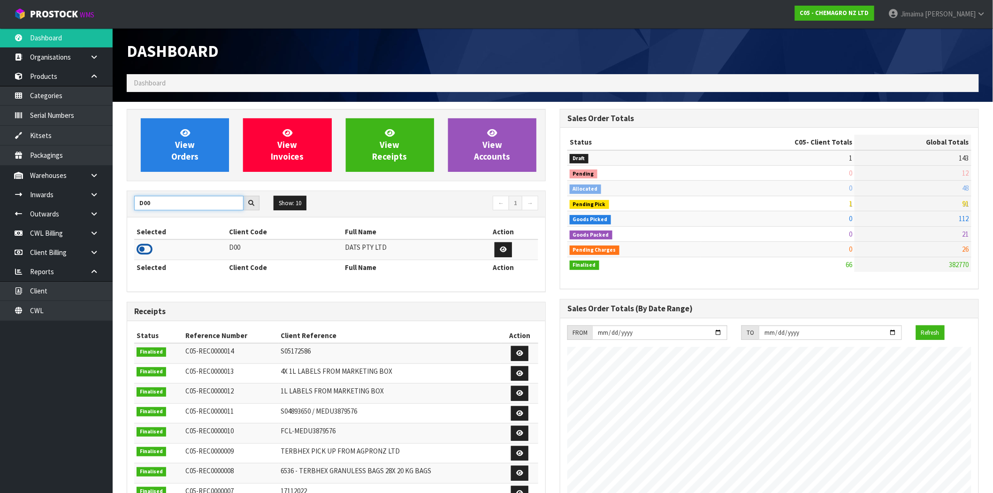
type input "D00"
click at [146, 248] on icon at bounding box center [145, 249] width 16 height 14
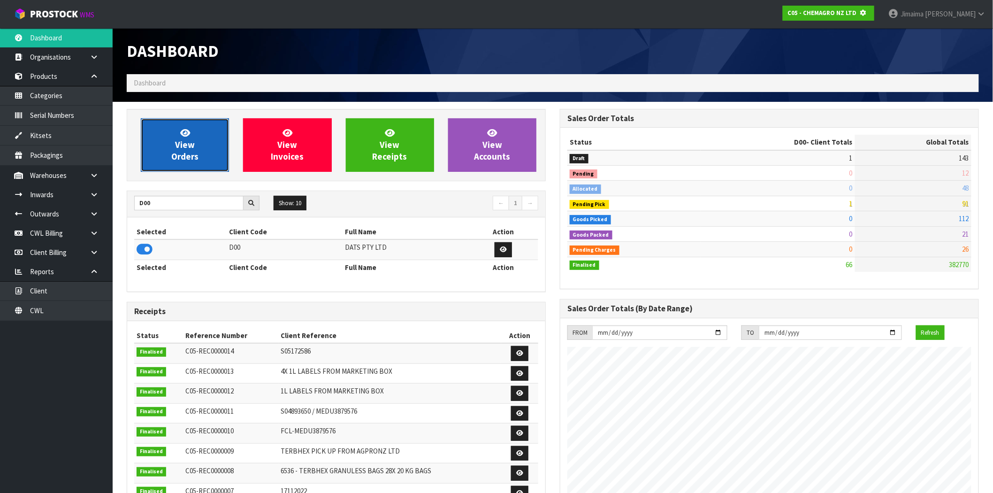
click at [196, 138] on link "View Orders" at bounding box center [185, 144] width 88 height 53
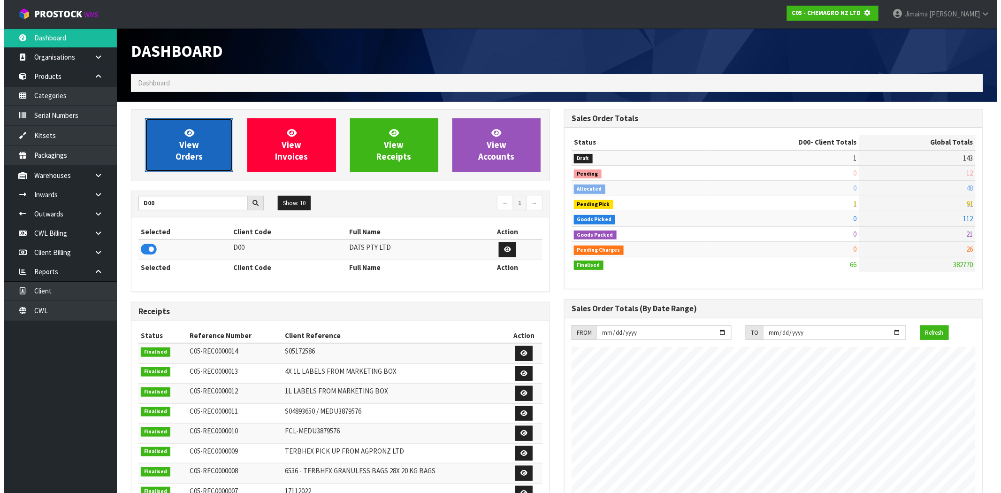
scroll to position [585, 433]
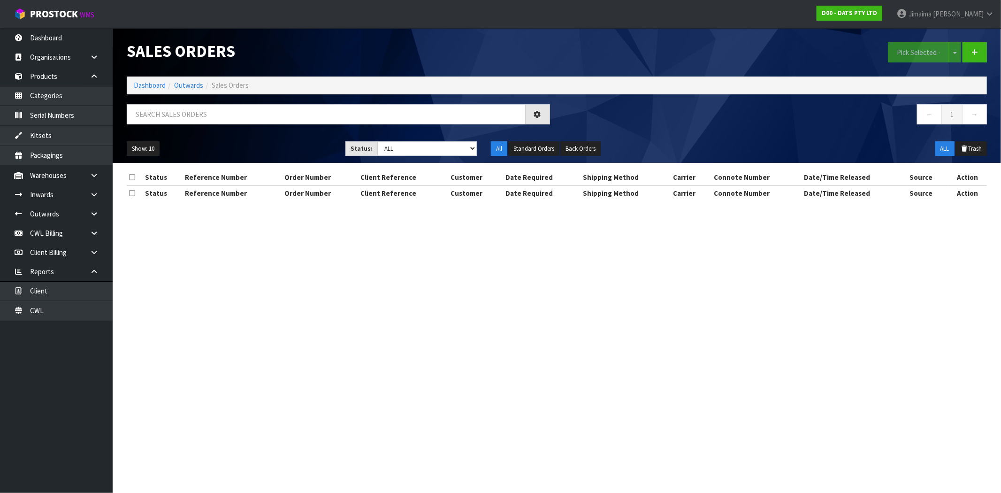
click at [182, 102] on div "Sales Orders Pick Selected - Split button! FIFO - First In First Out FEFO - Fir…" at bounding box center [557, 95] width 874 height 135
click at [176, 118] on input "text" at bounding box center [326, 114] width 399 height 20
paste input "70739"
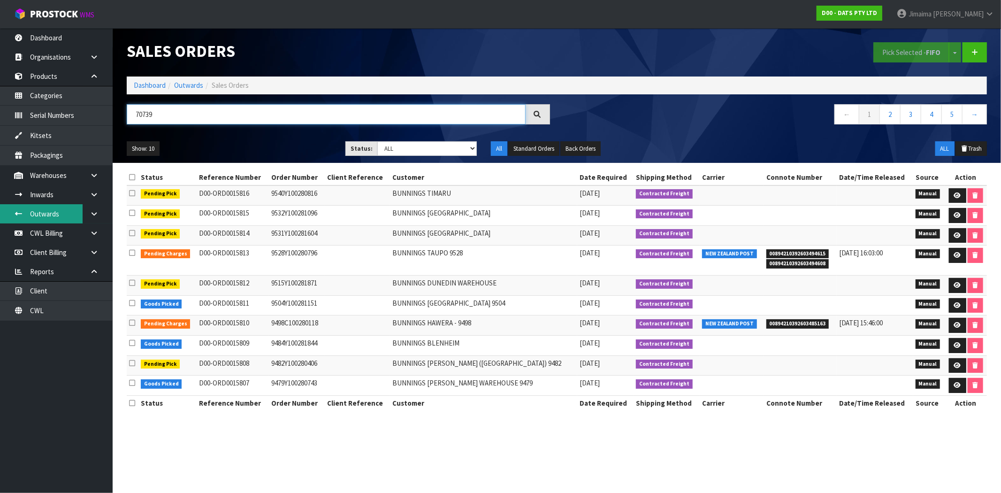
type input "70739"
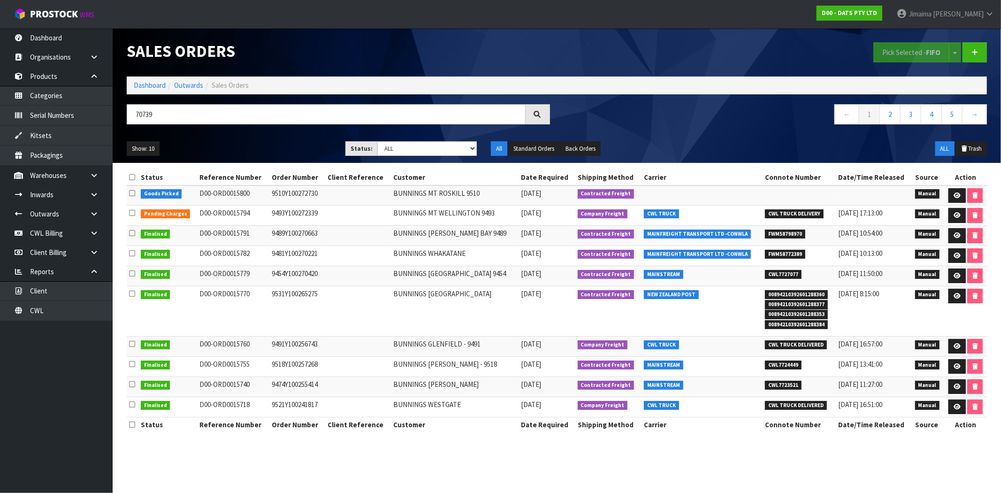
click at [345, 208] on td at bounding box center [358, 215] width 66 height 20
